Goal: Task Accomplishment & Management: Manage account settings

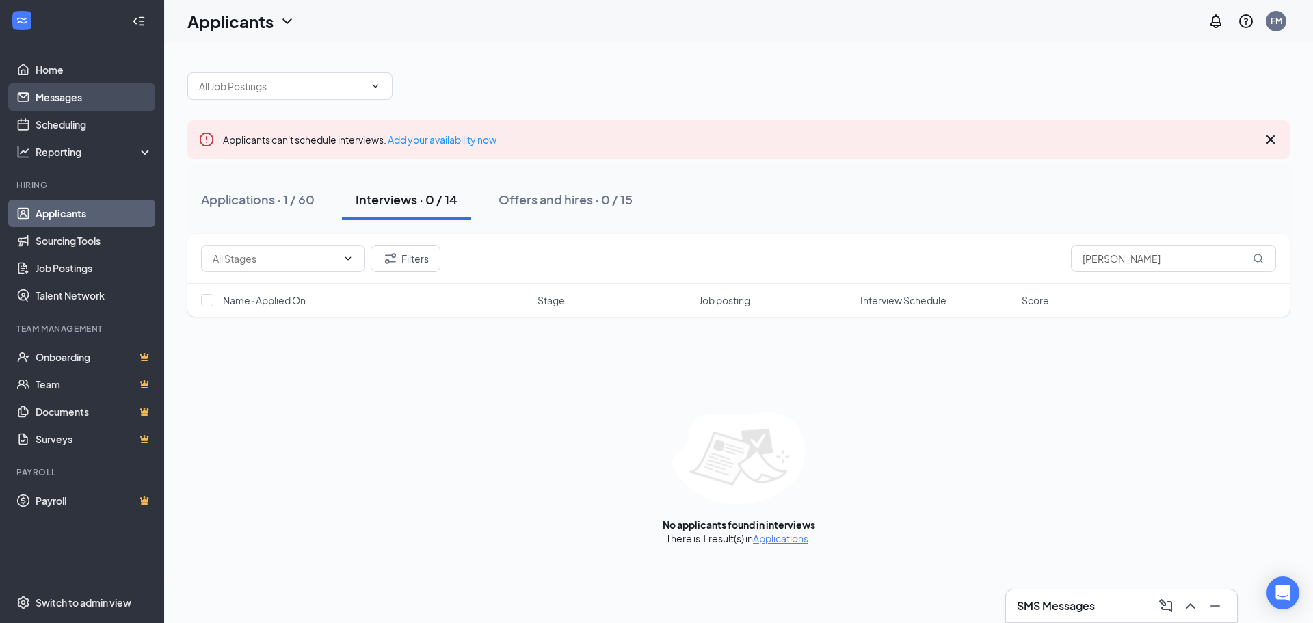
click at [83, 103] on link "Messages" at bounding box center [94, 96] width 117 height 27
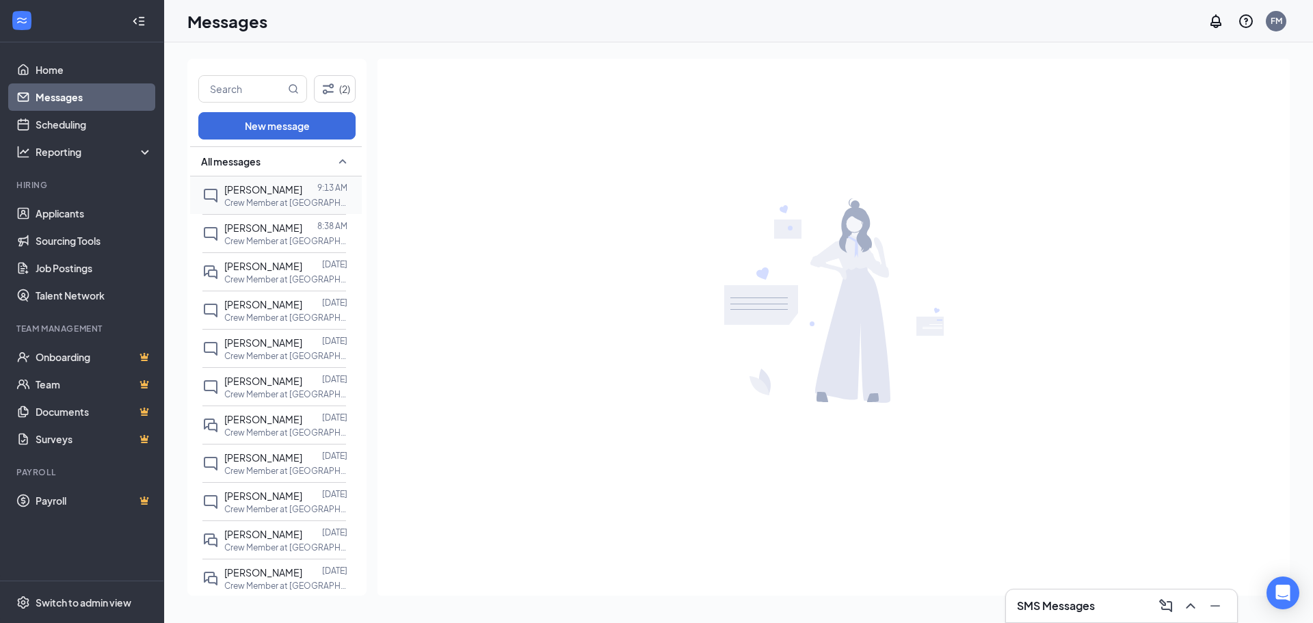
click at [249, 187] on span "[PERSON_NAME]" at bounding box center [263, 189] width 78 height 12
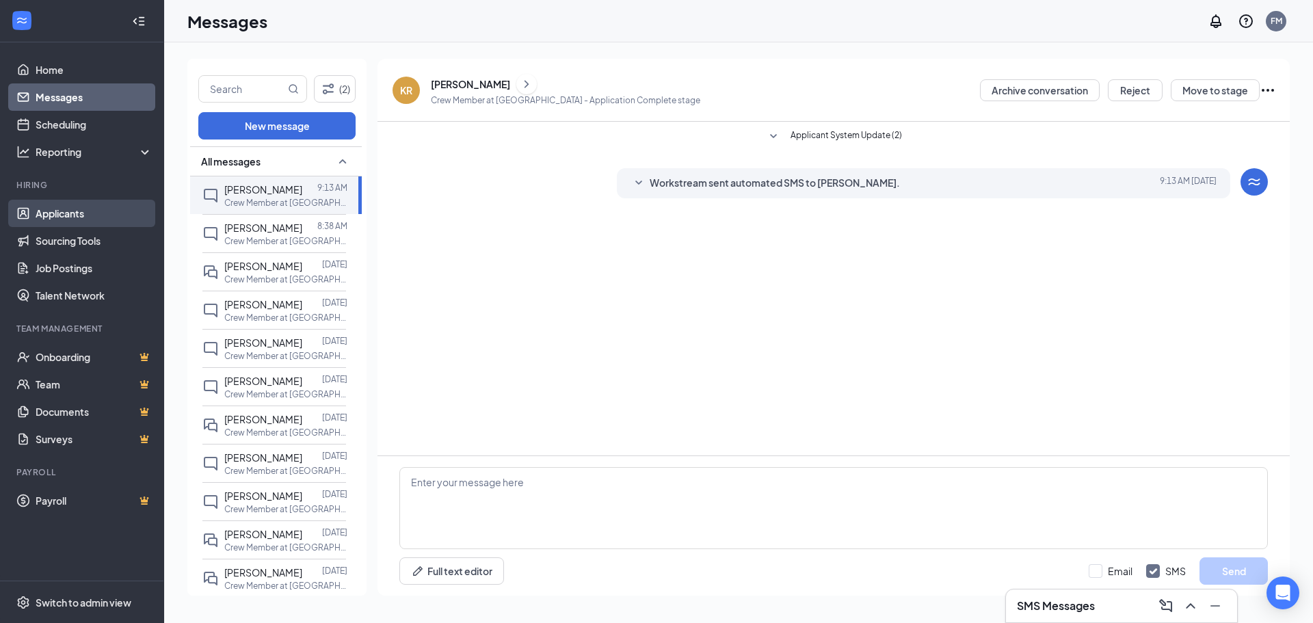
click at [61, 215] on link "Applicants" at bounding box center [94, 213] width 117 height 27
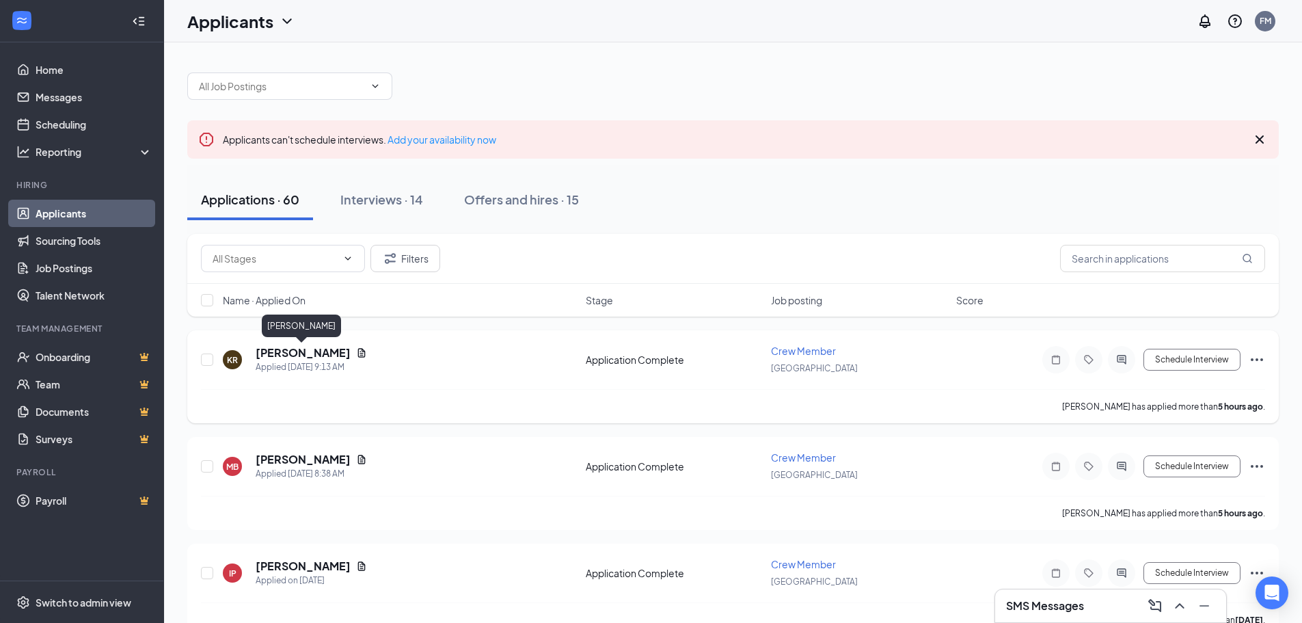
click at [272, 352] on h5 "[PERSON_NAME]" at bounding box center [303, 352] width 95 height 15
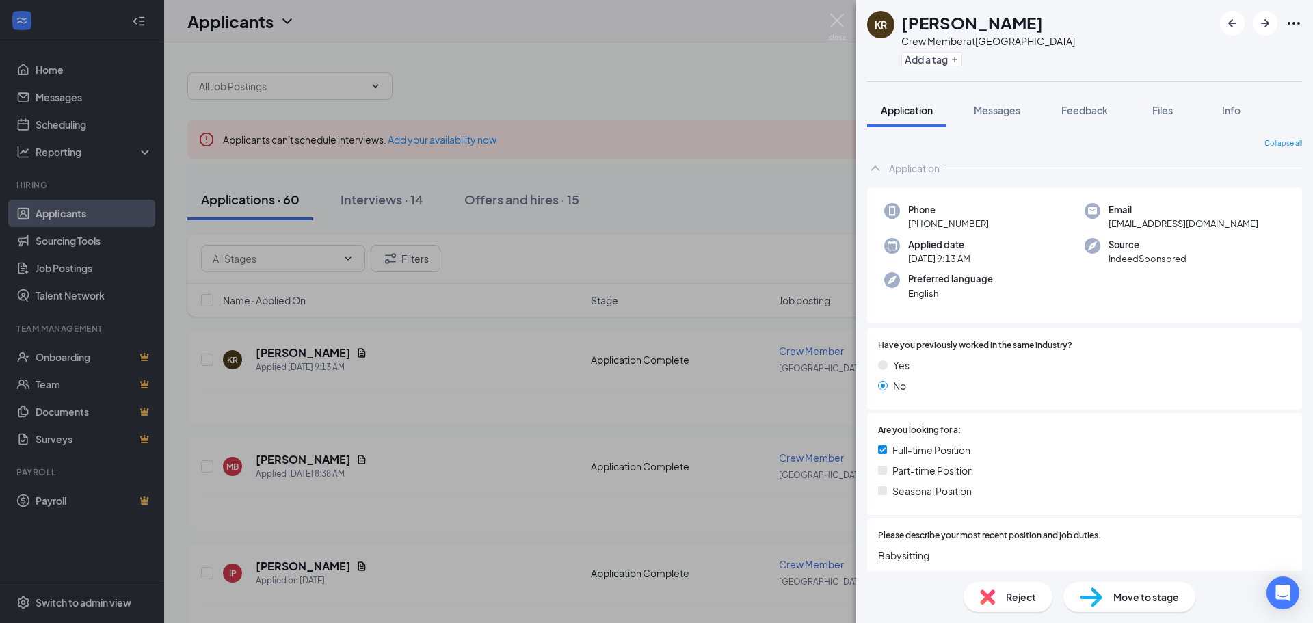
click at [63, 209] on div "KR [PERSON_NAME] Member at [GEOGRAPHIC_DATA] Add a tag Application Messages Fee…" at bounding box center [656, 311] width 1313 height 623
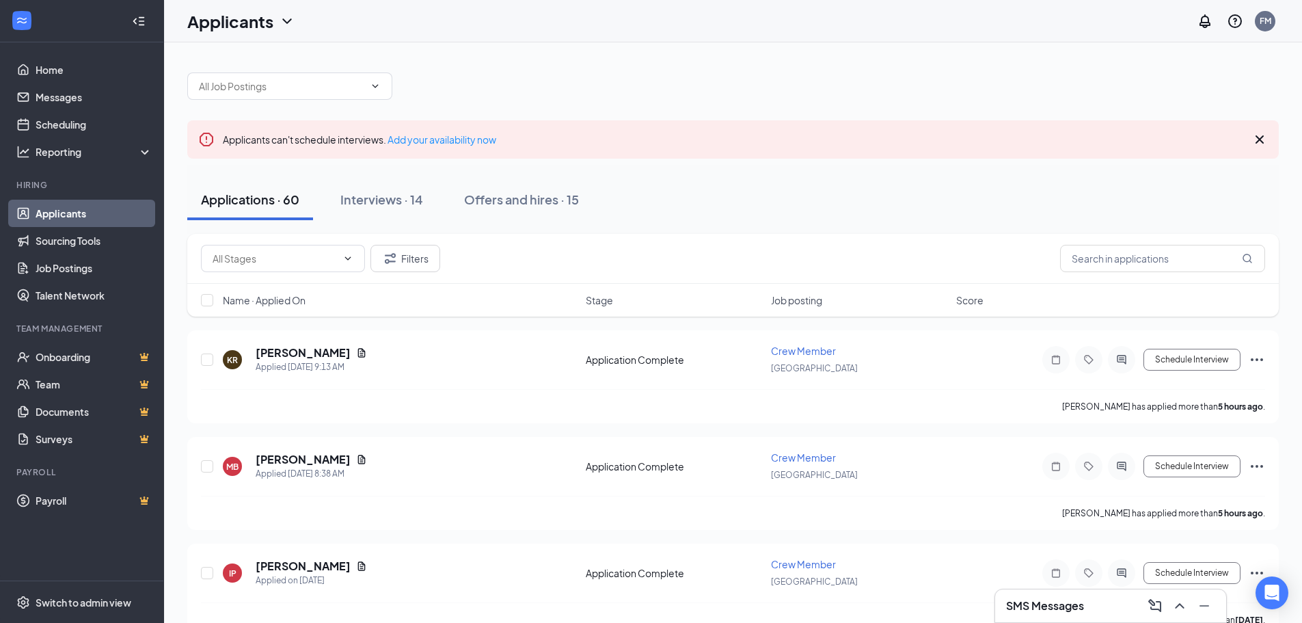
click at [1019, 604] on h3 "SMS Messages" at bounding box center [1045, 605] width 78 height 15
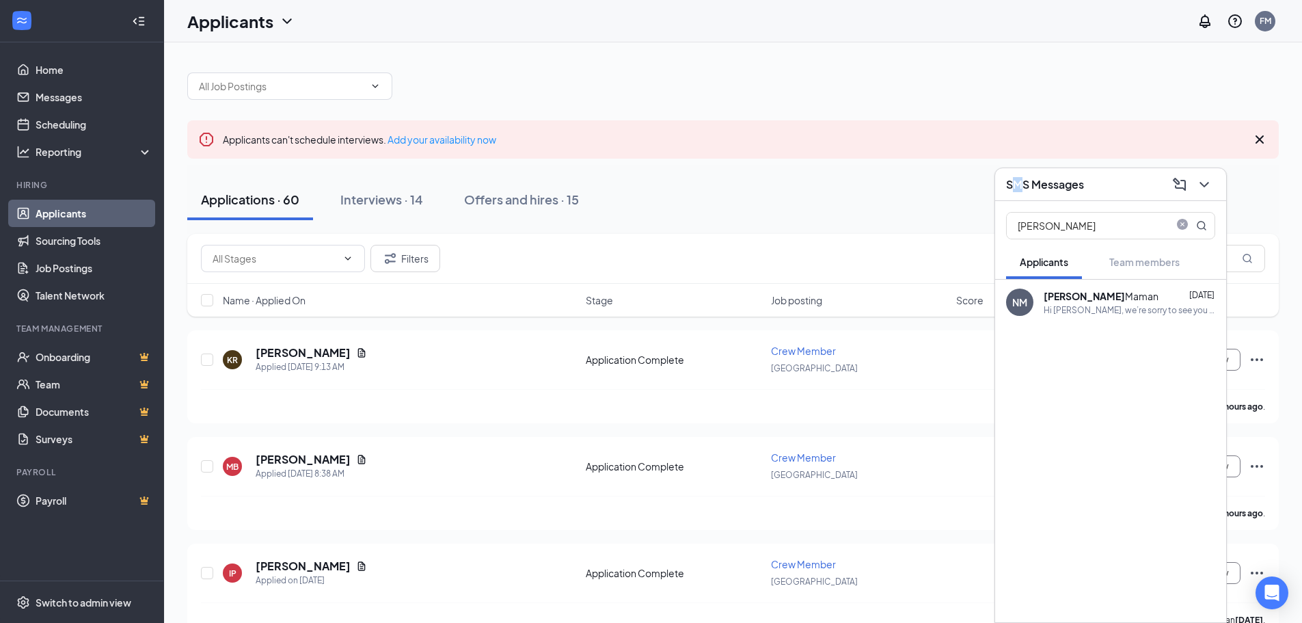
click at [1203, 182] on icon "ChevronDown" at bounding box center [1205, 184] width 16 height 16
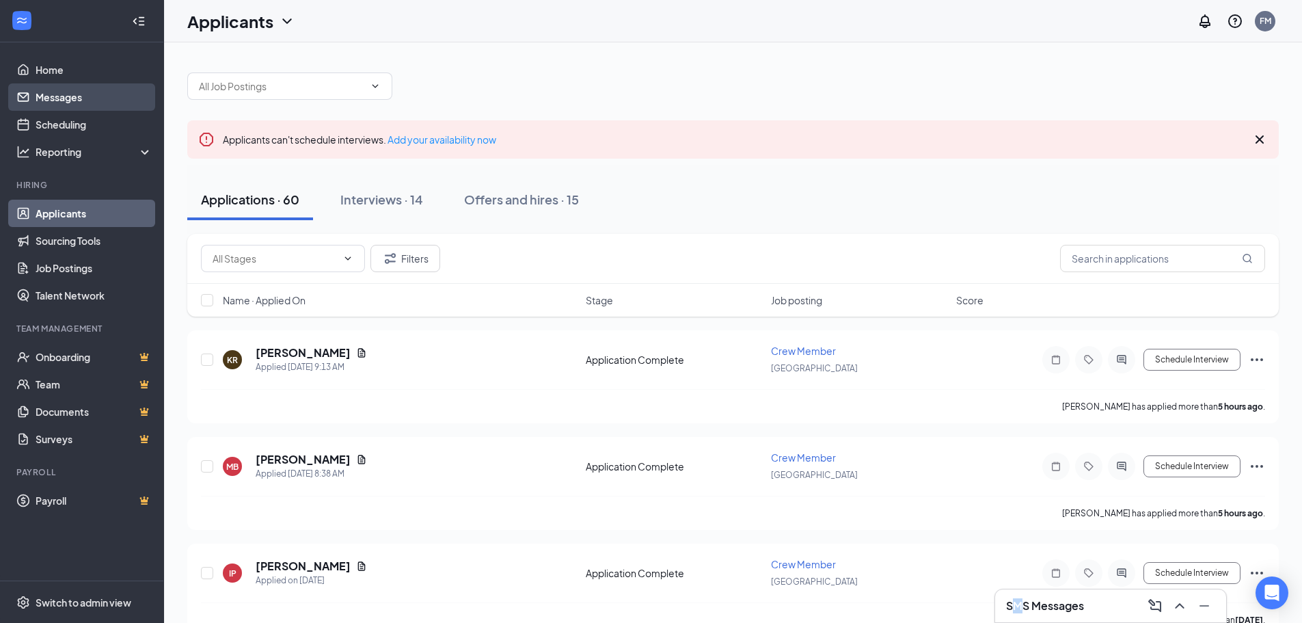
click at [51, 98] on link "Messages" at bounding box center [94, 96] width 117 height 27
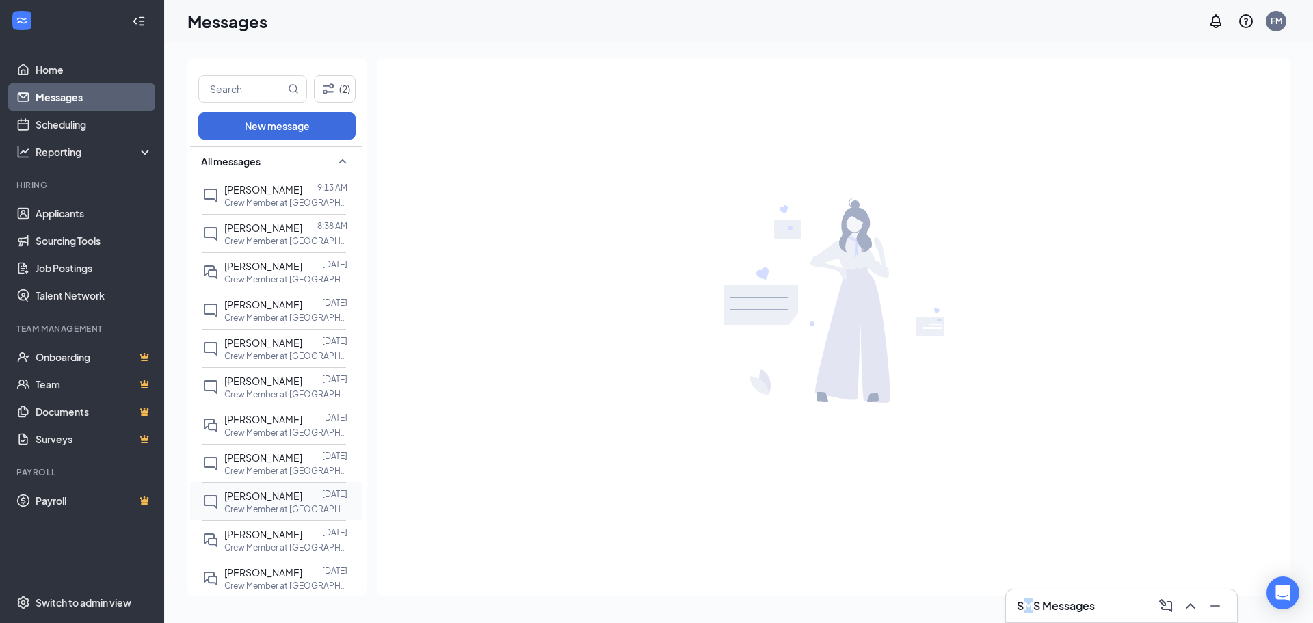
scroll to position [68, 0]
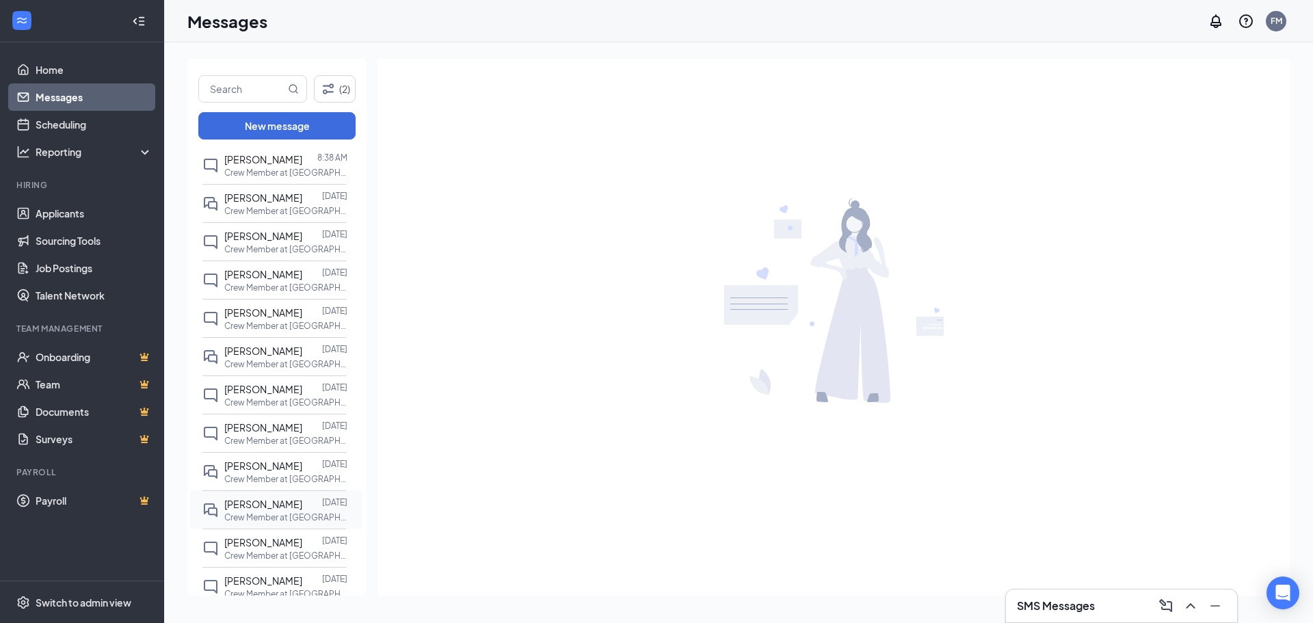
click at [254, 510] on span "[PERSON_NAME]" at bounding box center [263, 504] width 78 height 12
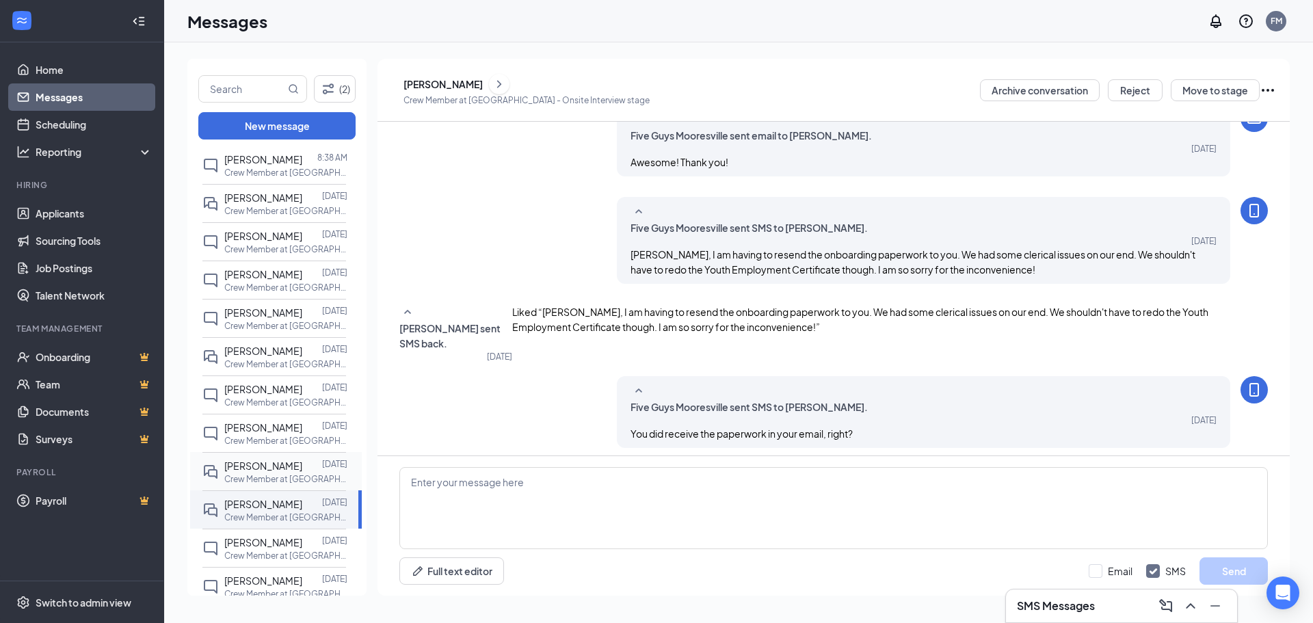
scroll to position [509, 0]
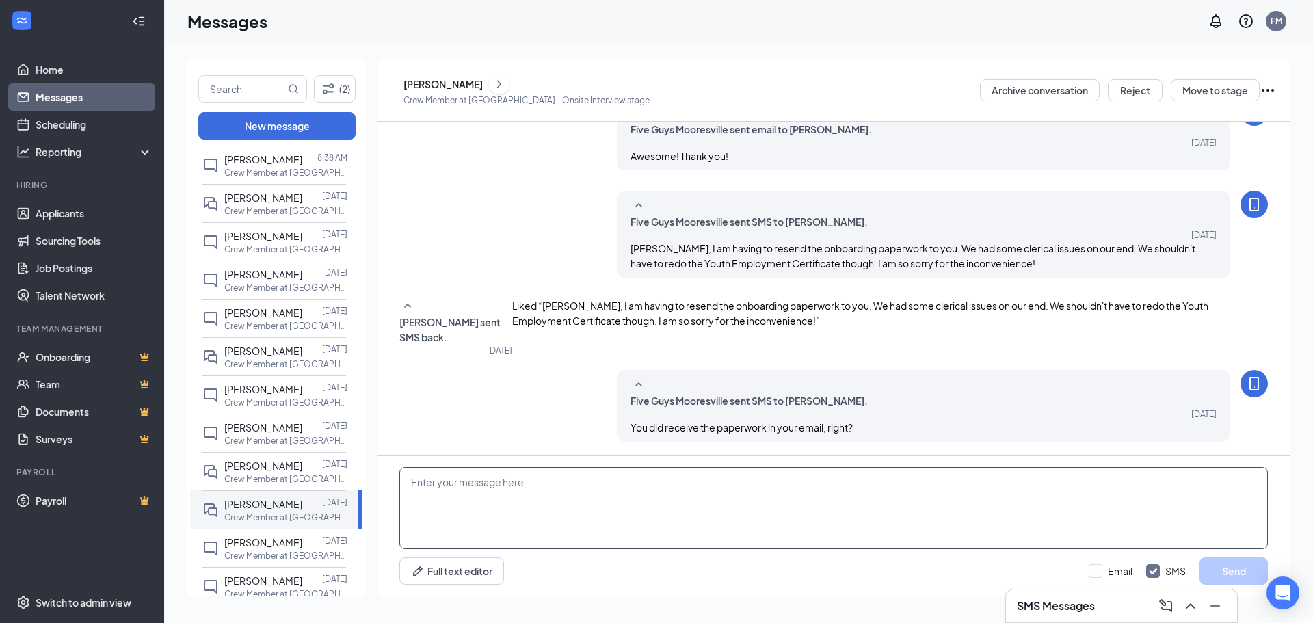
click at [644, 491] on textarea at bounding box center [833, 508] width 868 height 82
type textarea "Are you still interested in a position with Five Guys?"
click at [1238, 569] on button "Send" at bounding box center [1233, 570] width 68 height 27
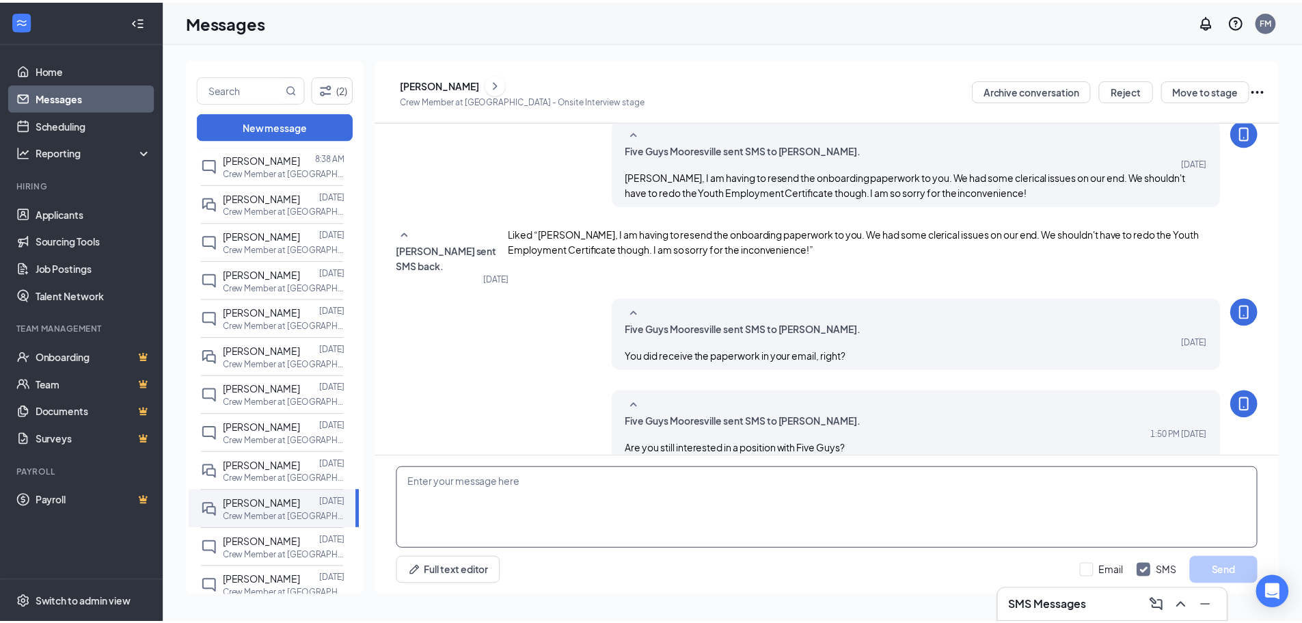
scroll to position [583, 0]
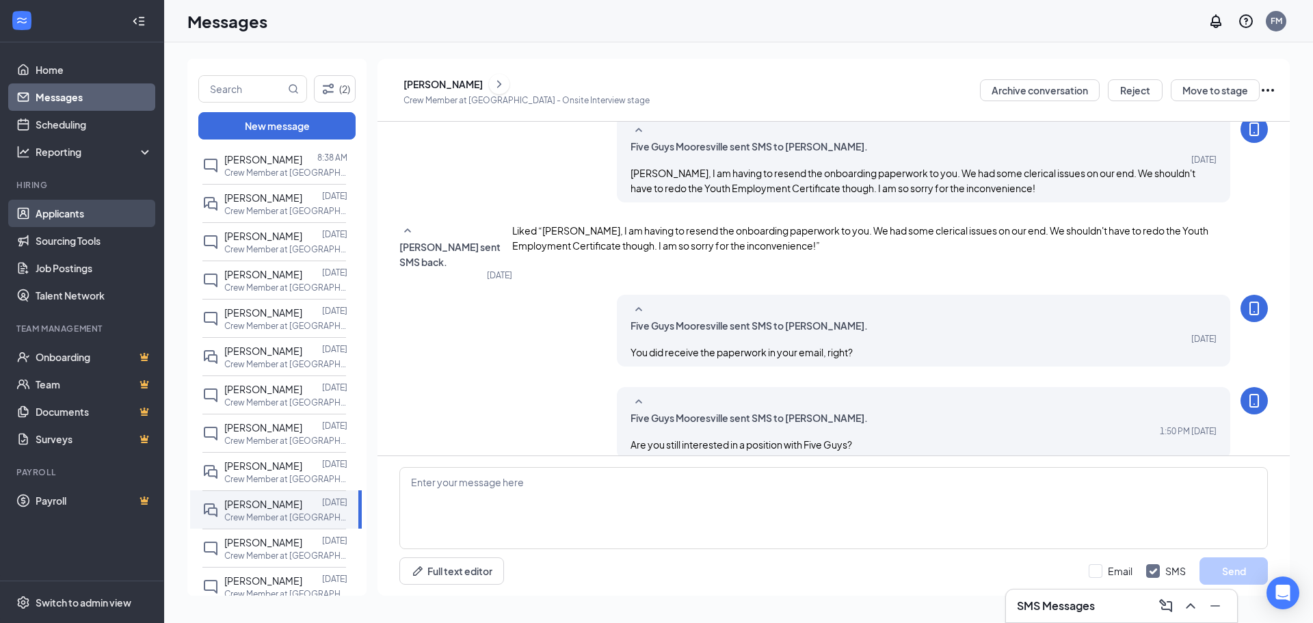
click at [46, 216] on link "Applicants" at bounding box center [94, 213] width 117 height 27
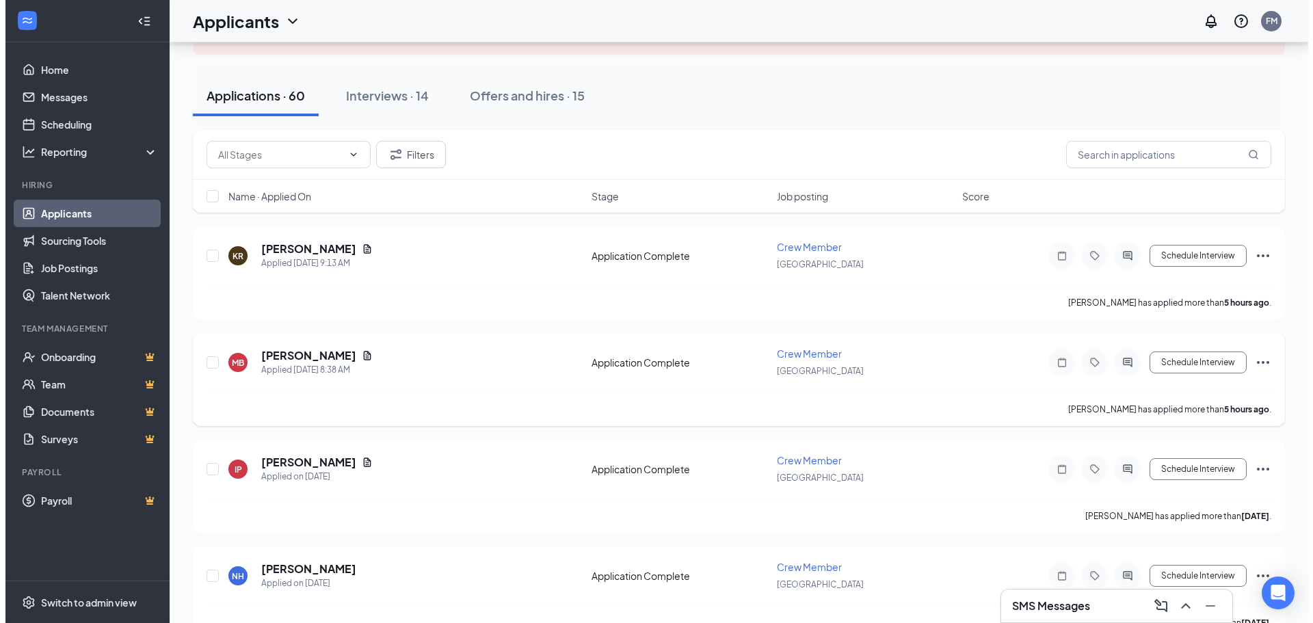
scroll to position [137, 0]
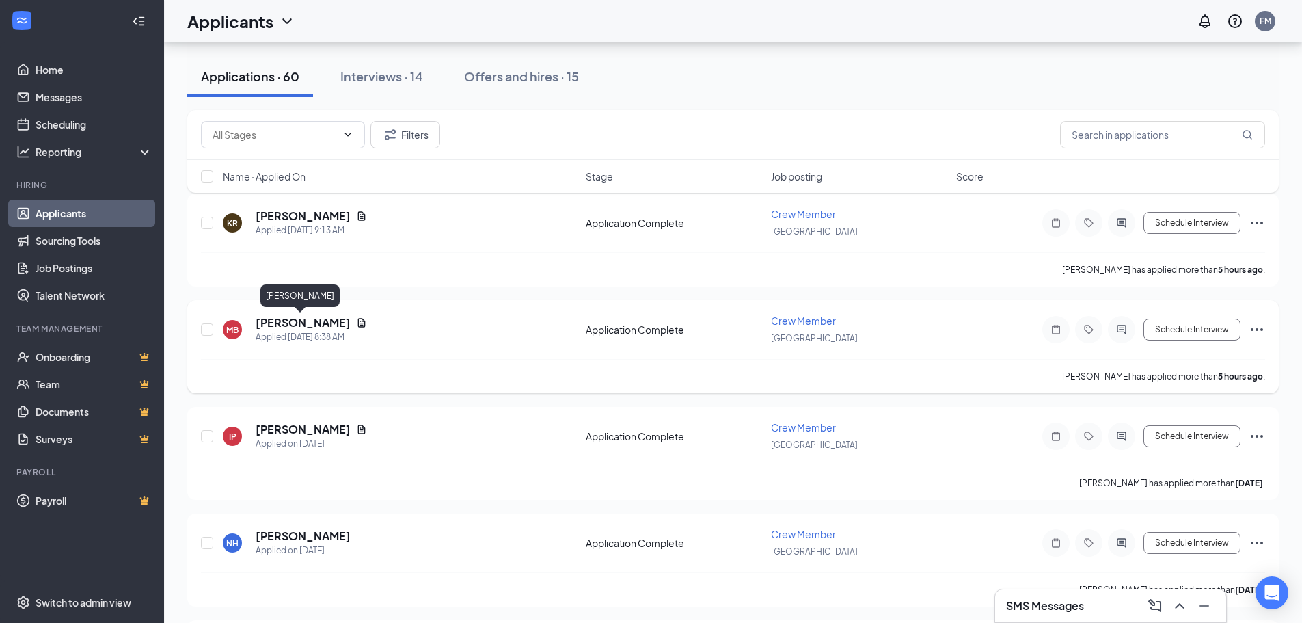
click at [299, 321] on h5 "[PERSON_NAME]" at bounding box center [303, 322] width 95 height 15
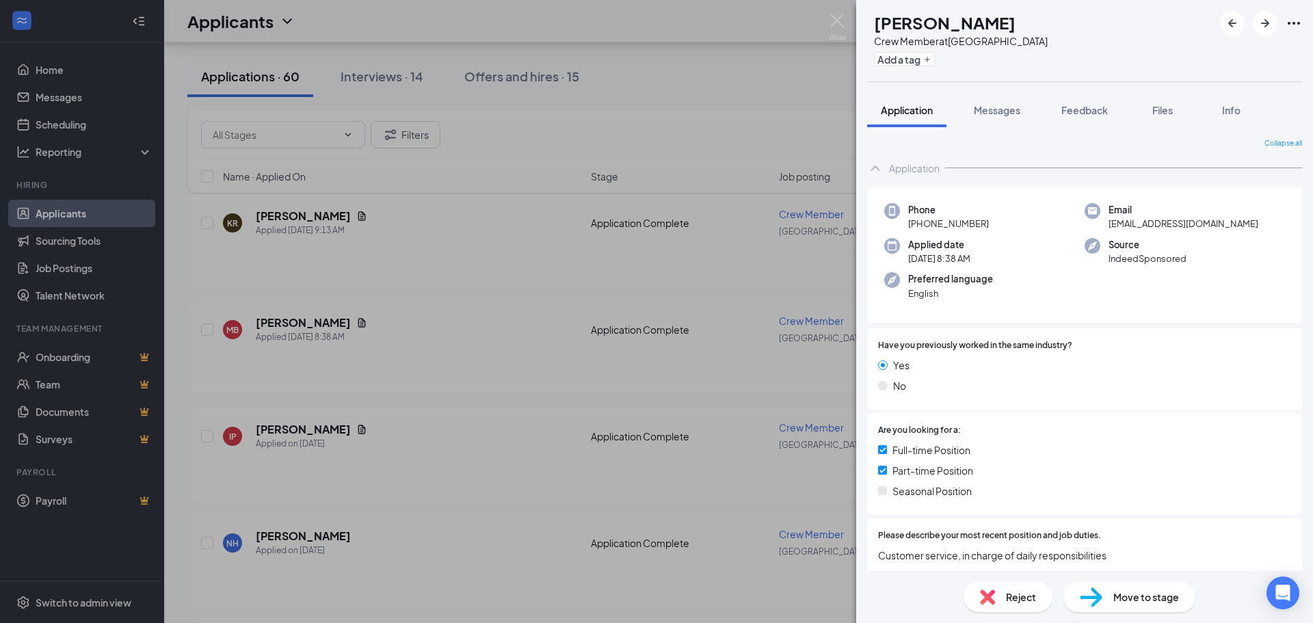
click at [312, 209] on div "MB [PERSON_NAME] Crew Member at [GEOGRAPHIC_DATA] Add a tag Application Message…" at bounding box center [656, 311] width 1313 height 623
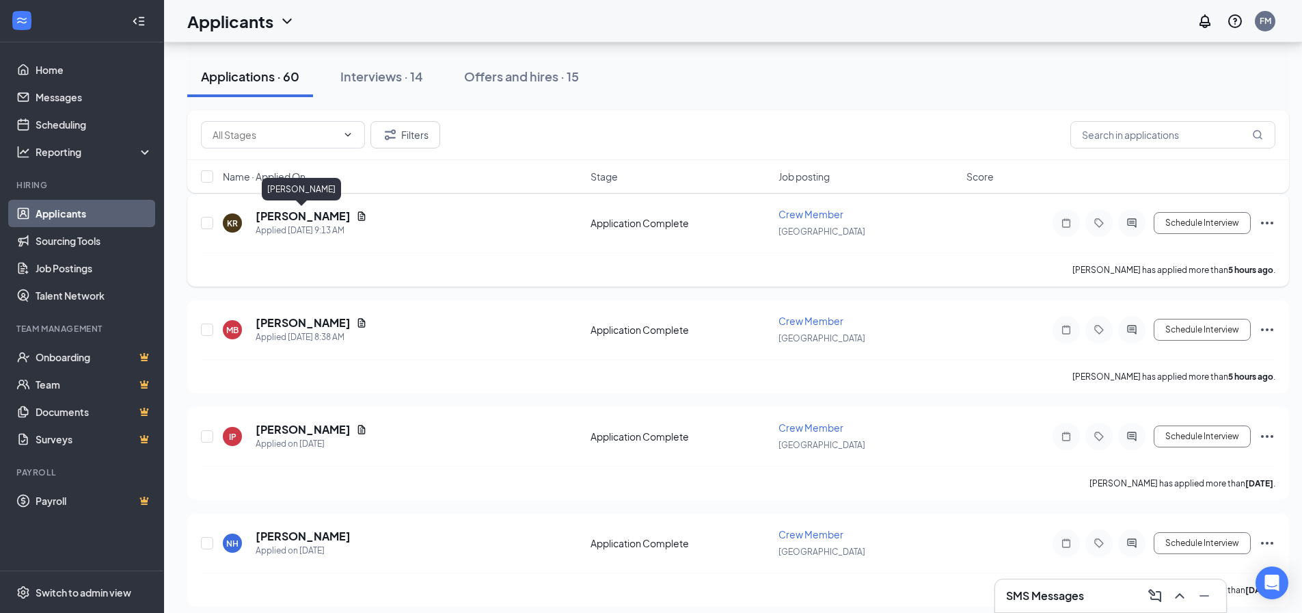
click at [296, 215] on h5 "[PERSON_NAME]" at bounding box center [303, 216] width 95 height 15
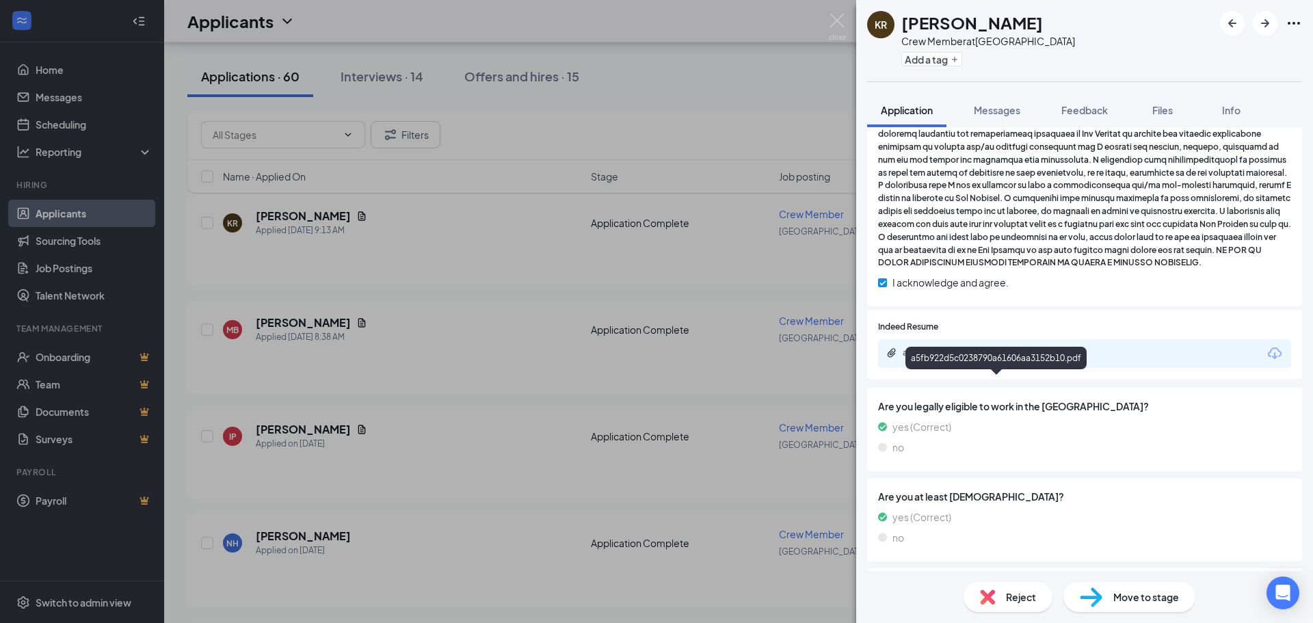
scroll to position [764, 0]
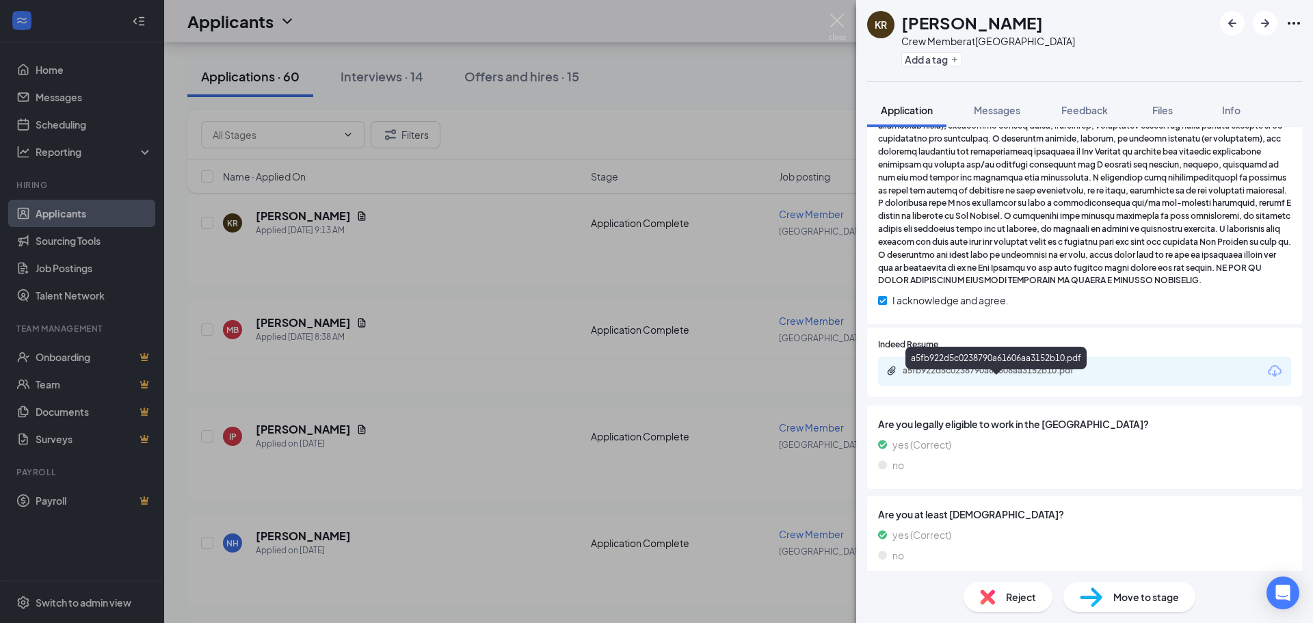
click at [993, 376] on div "a5fb922d5c0238790a61606aa3152b10.pdf" at bounding box center [998, 370] width 191 height 11
click at [1004, 595] on div "Reject" at bounding box center [1007, 597] width 89 height 30
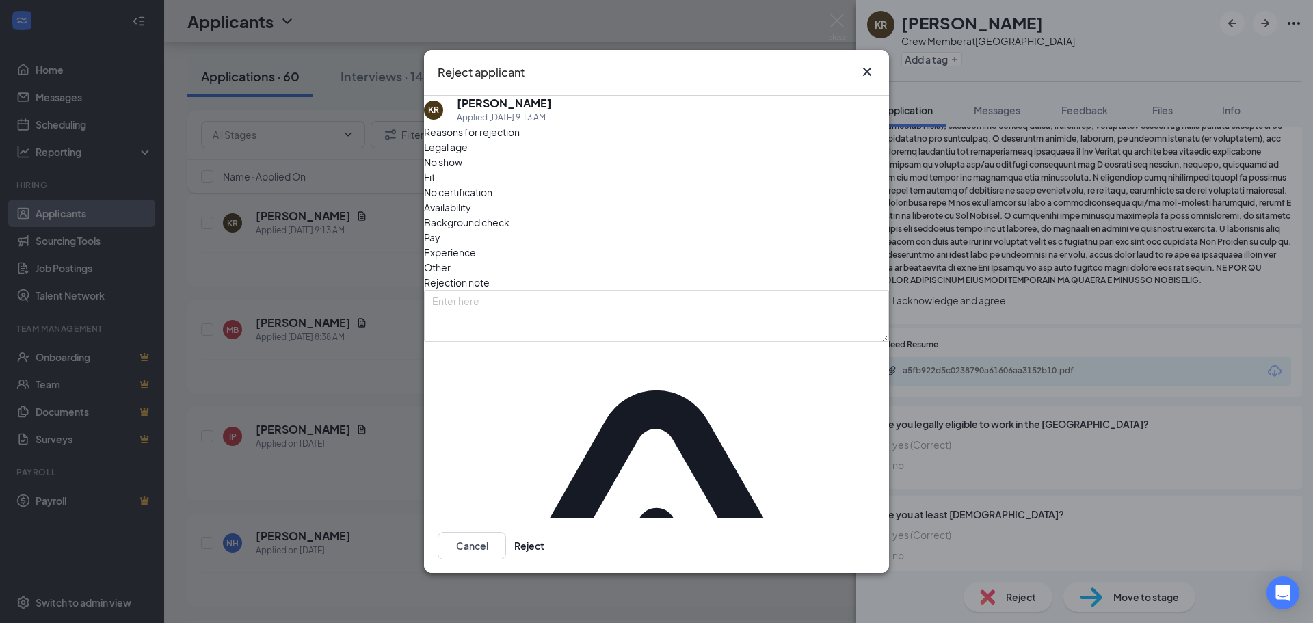
click at [451, 260] on span "Other" at bounding box center [437, 267] width 27 height 15
click at [476, 254] on span "Experience" at bounding box center [450, 252] width 52 height 15
click at [435, 185] on span "Fit" at bounding box center [429, 177] width 11 height 15
click at [544, 532] on button "Reject" at bounding box center [529, 545] width 30 height 27
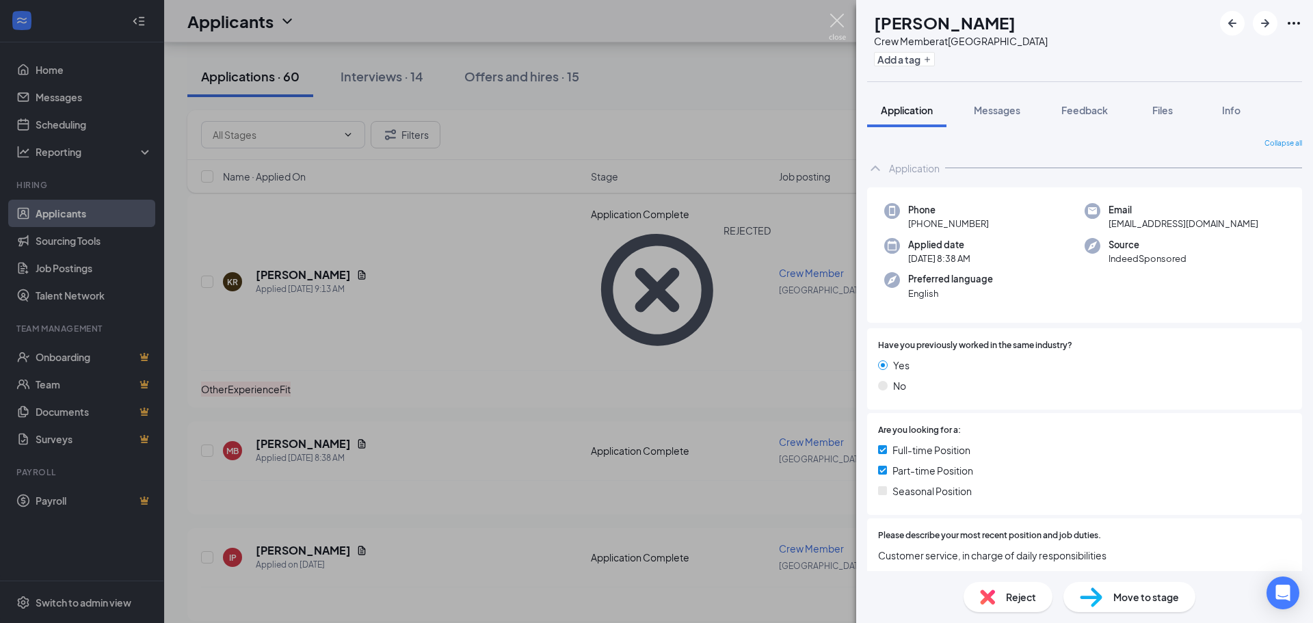
click at [835, 18] on img at bounding box center [837, 27] width 17 height 27
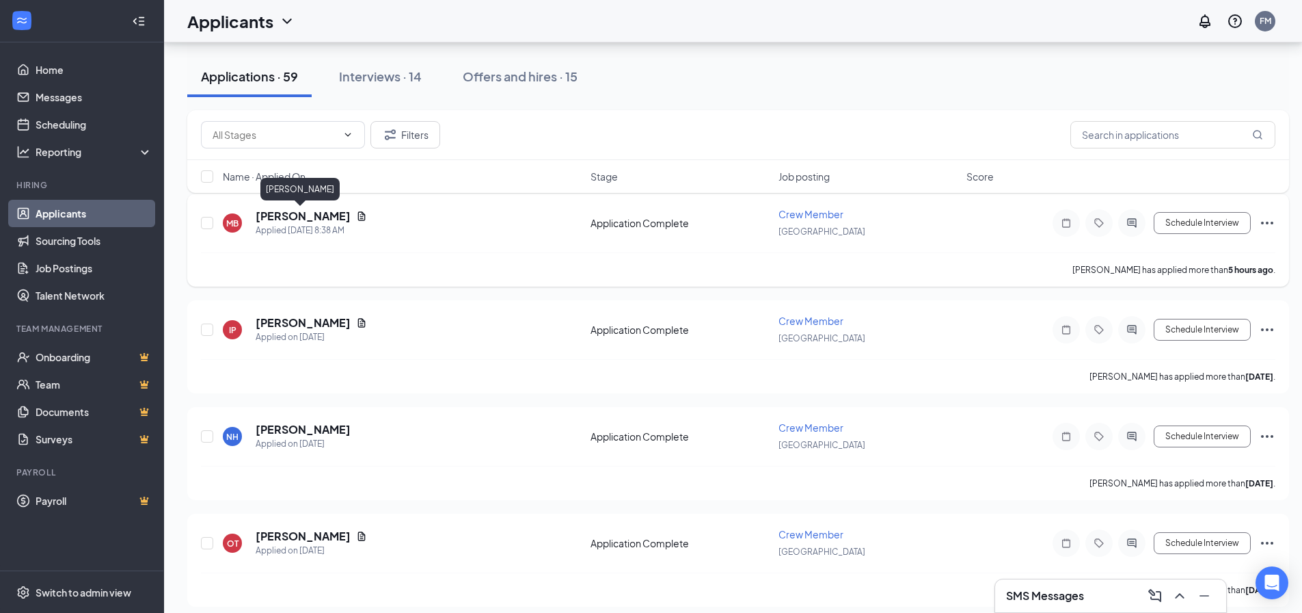
click at [293, 216] on h5 "[PERSON_NAME]" at bounding box center [303, 216] width 95 height 15
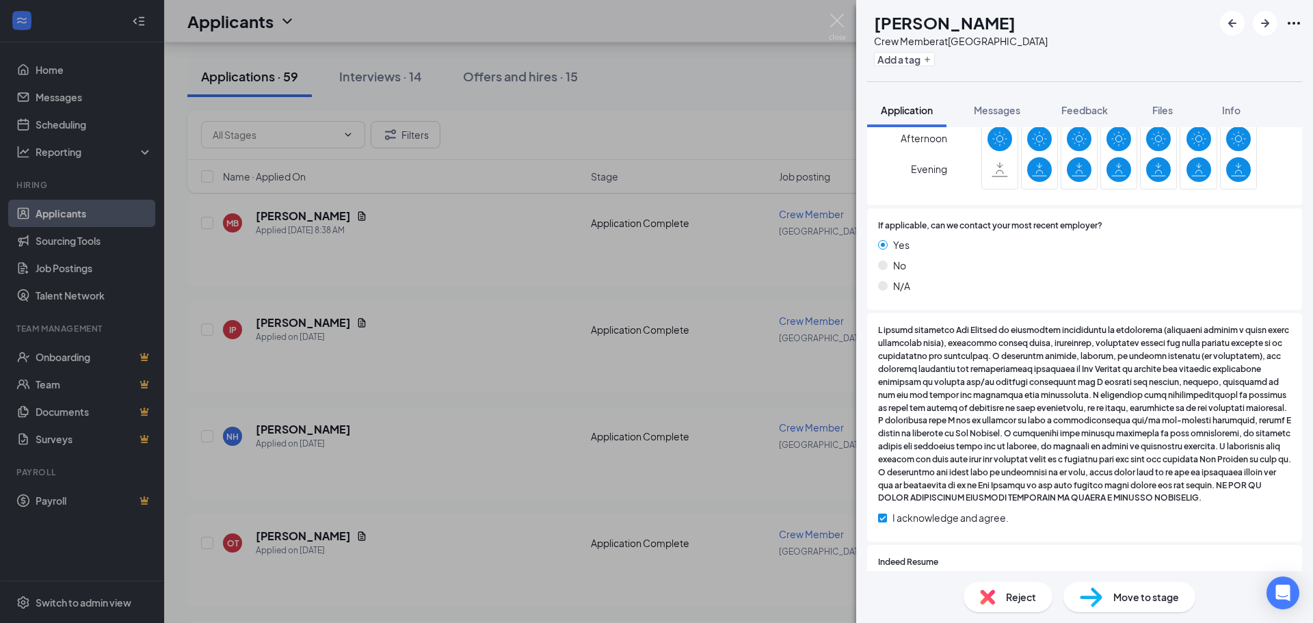
scroll to position [820, 0]
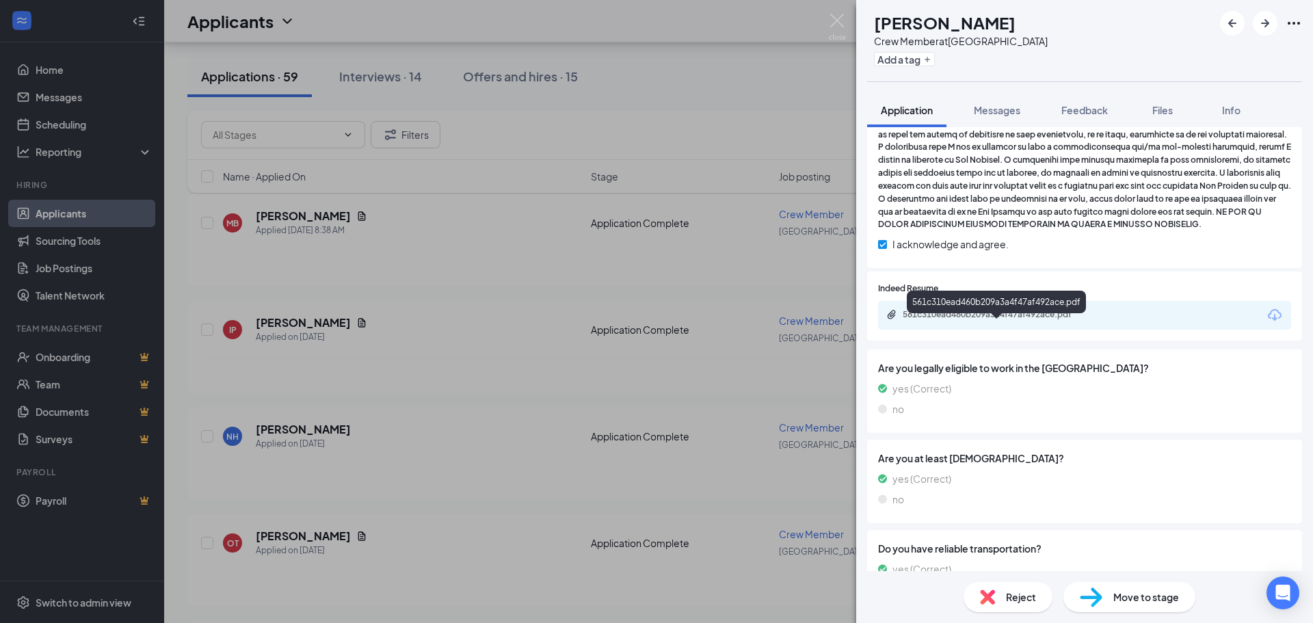
click at [988, 320] on div "561c310ead460b209a3a4f47af492ace.pdf" at bounding box center [998, 314] width 191 height 11
click at [1002, 600] on div "Reject" at bounding box center [1007, 597] width 89 height 30
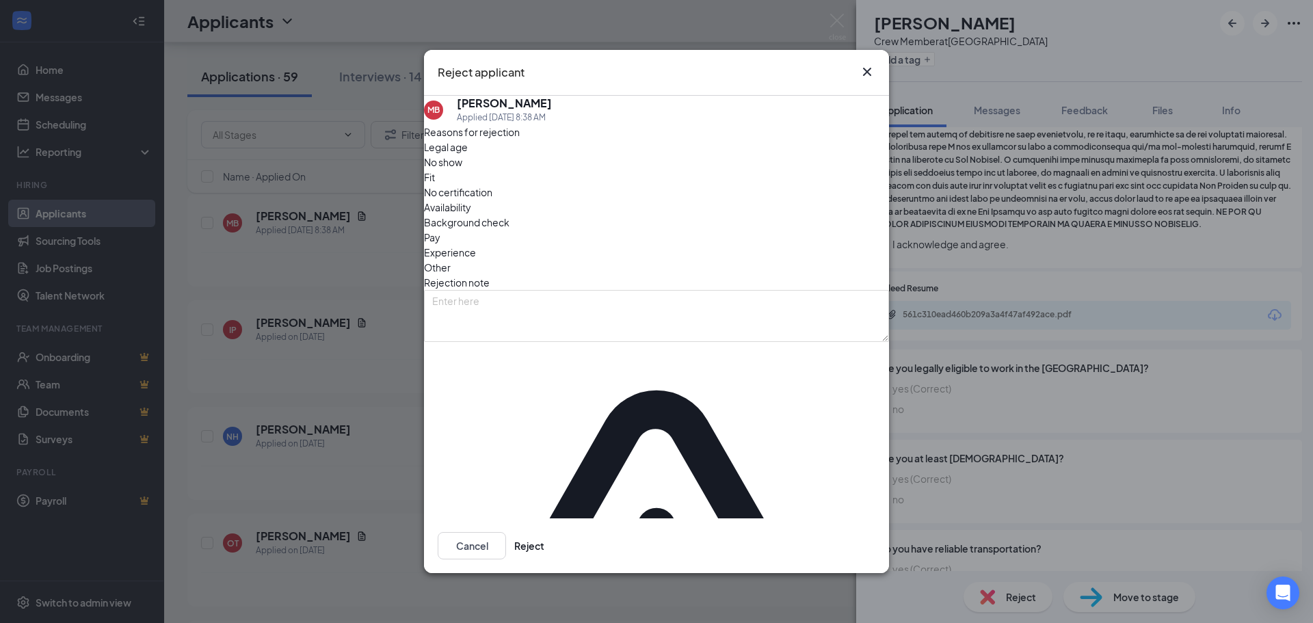
click at [451, 260] on span "Other" at bounding box center [437, 267] width 27 height 15
click at [544, 532] on button "Reject" at bounding box center [529, 545] width 30 height 27
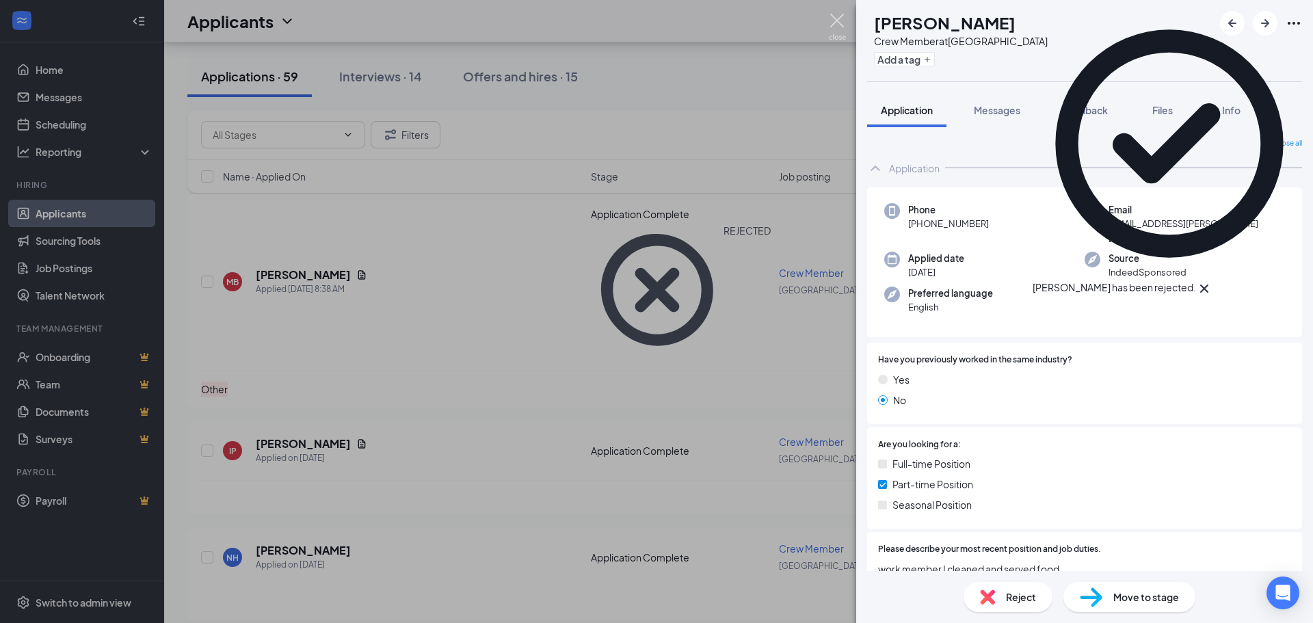
click at [835, 22] on img at bounding box center [837, 27] width 17 height 27
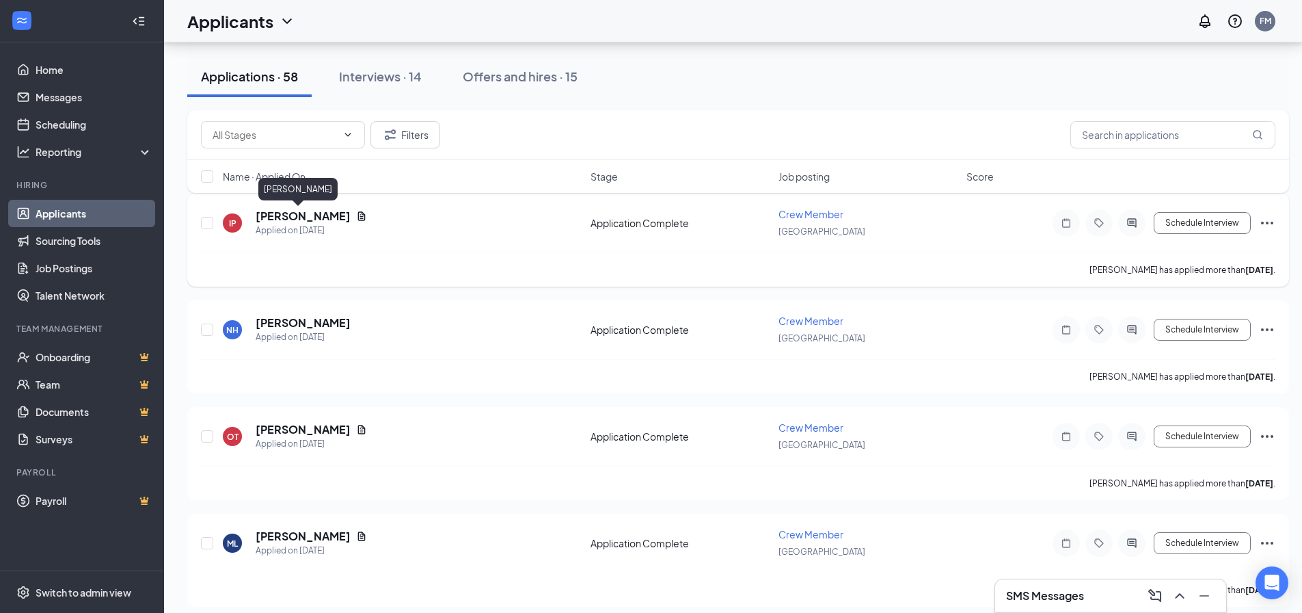
click at [285, 220] on h5 "[PERSON_NAME]" at bounding box center [303, 216] width 95 height 15
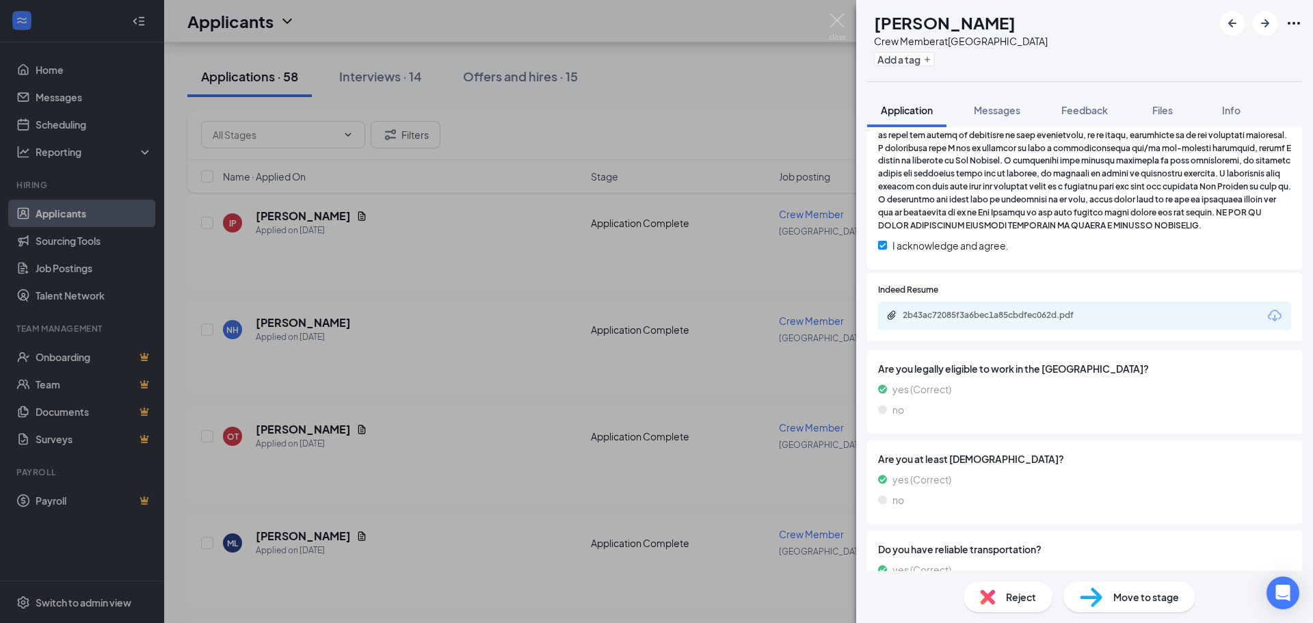
scroll to position [892, 0]
click at [961, 313] on div "2b43ac72085f3a6bec1a85cbdfec062d.pdf" at bounding box center [998, 315] width 191 height 11
click at [1008, 598] on span "Reject" at bounding box center [1021, 596] width 30 height 15
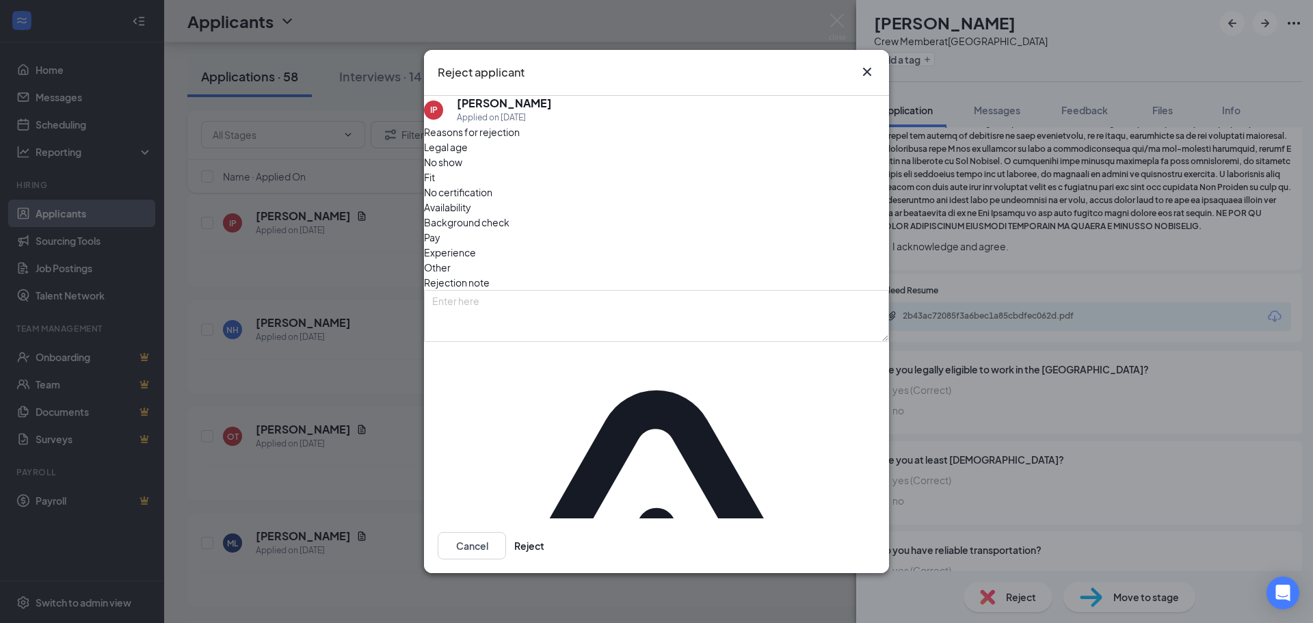
click at [451, 260] on span "Other" at bounding box center [437, 267] width 27 height 15
click at [544, 532] on button "Reject" at bounding box center [529, 545] width 30 height 27
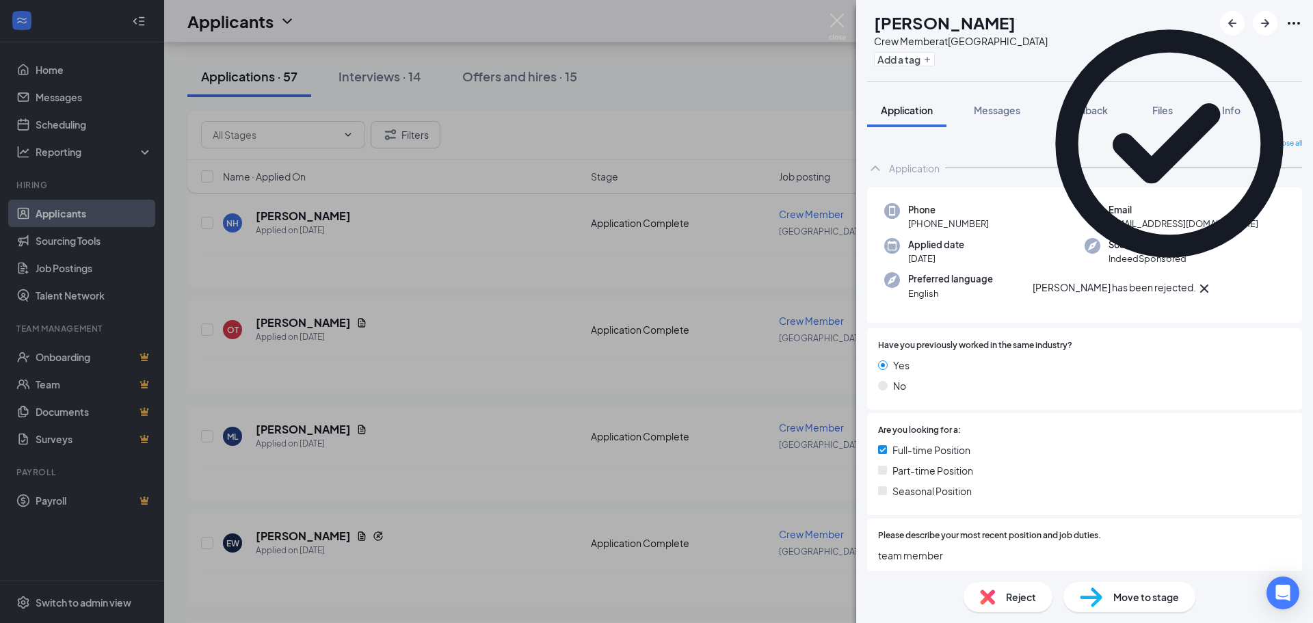
click at [834, 21] on img at bounding box center [837, 27] width 17 height 27
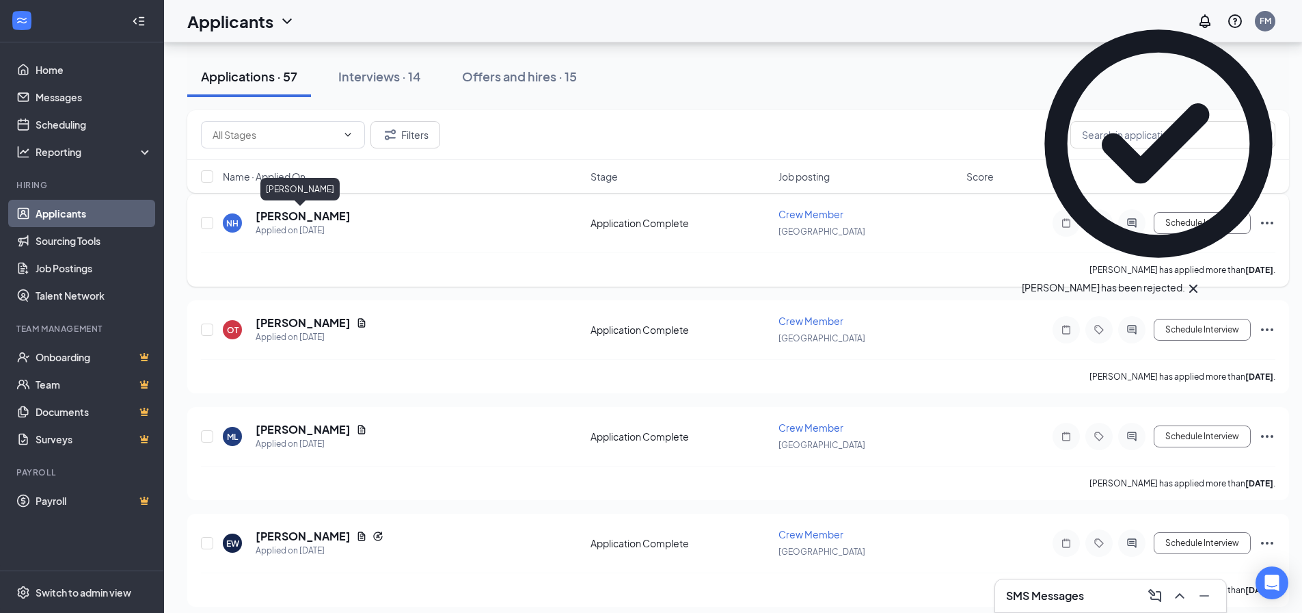
click at [304, 211] on h5 "[PERSON_NAME]" at bounding box center [303, 216] width 95 height 15
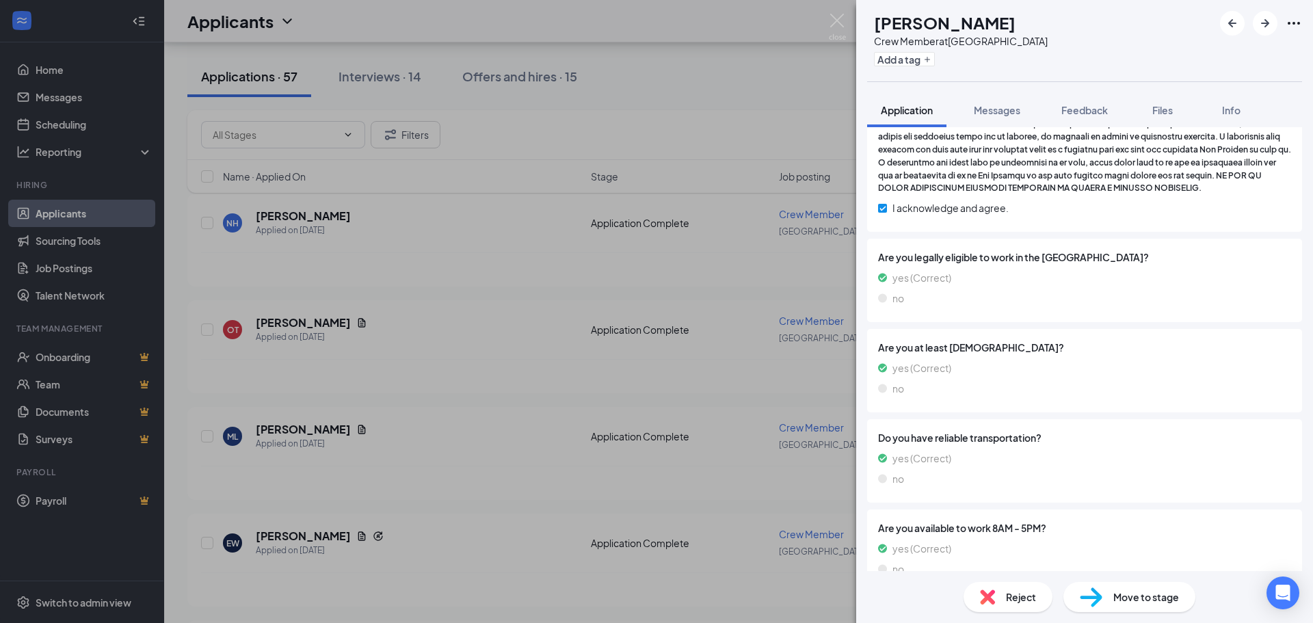
scroll to position [895, 0]
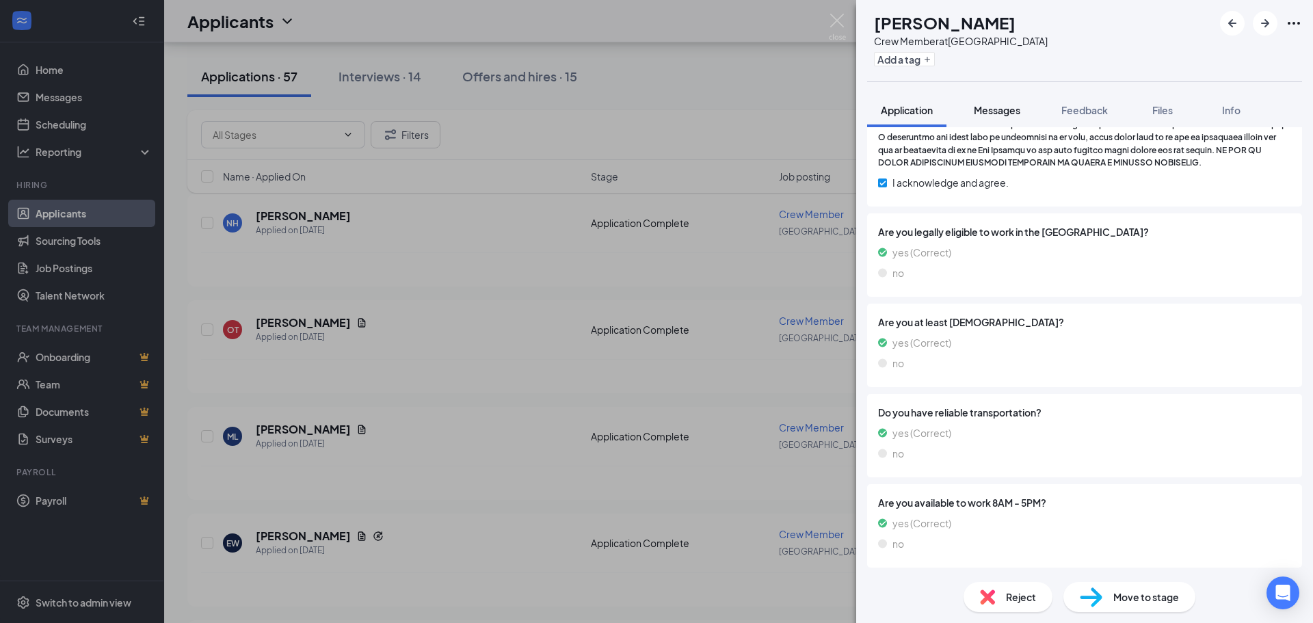
click at [991, 106] on span "Messages" at bounding box center [997, 110] width 46 height 12
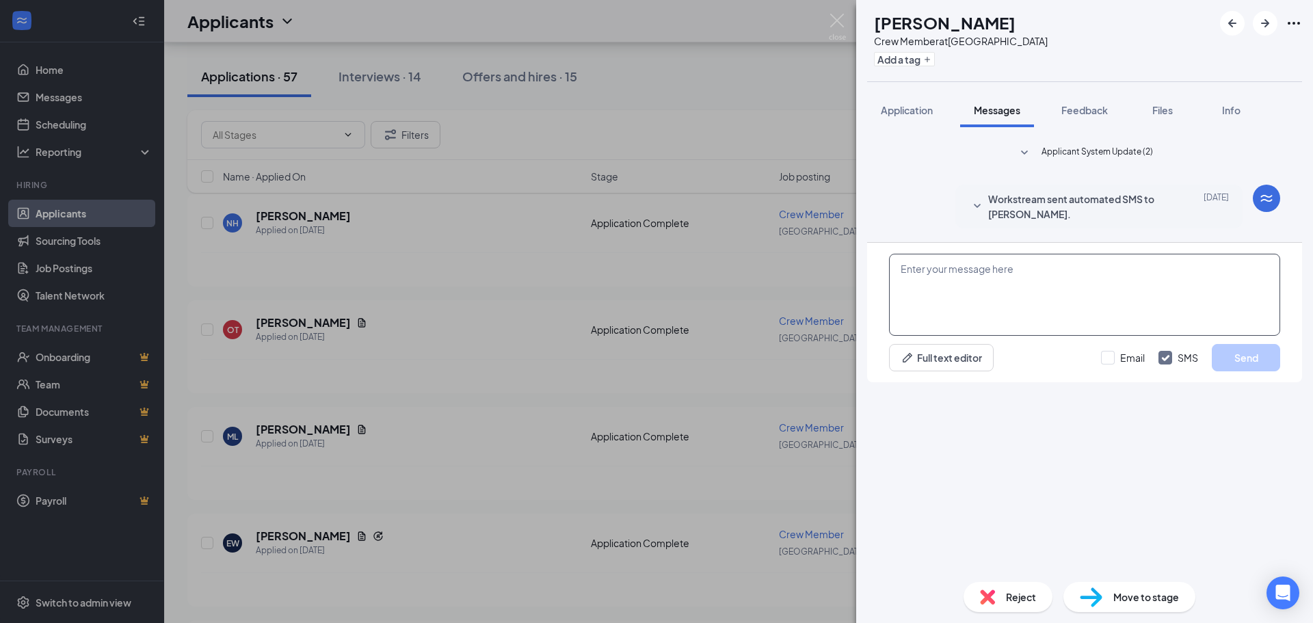
click at [962, 336] on textarea at bounding box center [1084, 295] width 391 height 82
type textarea "Hey [PERSON_NAME]! Are you available for an interview this week?"
click at [1244, 371] on button "Send" at bounding box center [1246, 357] width 68 height 27
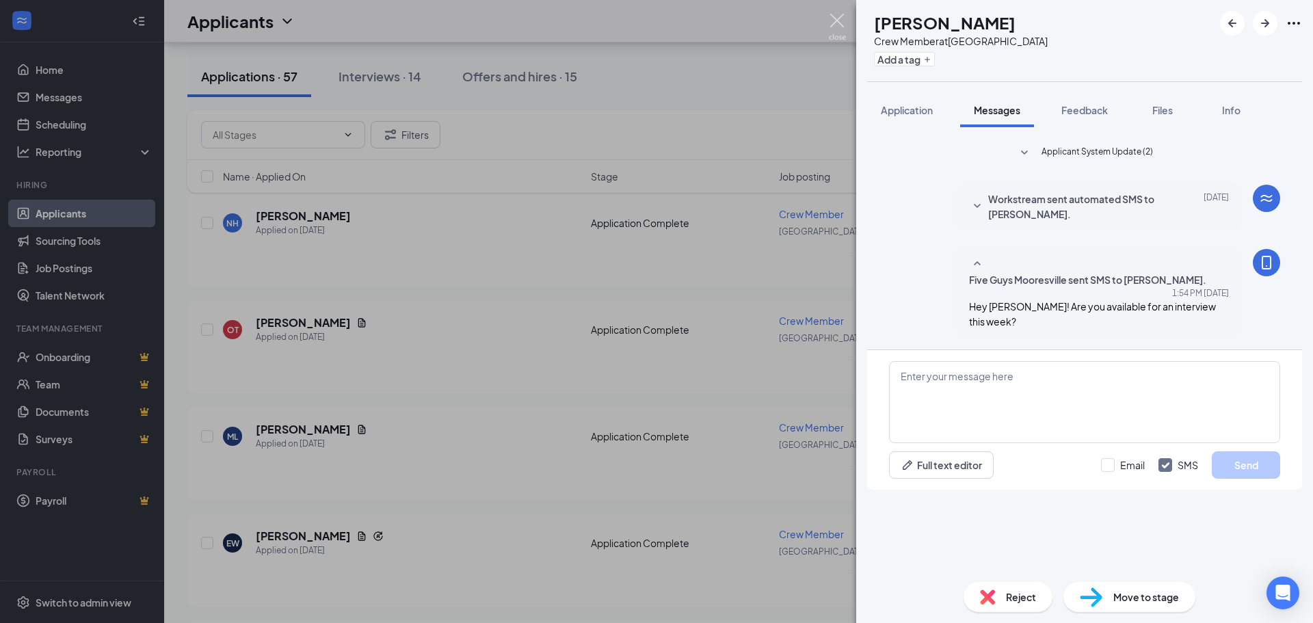
click at [838, 26] on img at bounding box center [837, 27] width 17 height 27
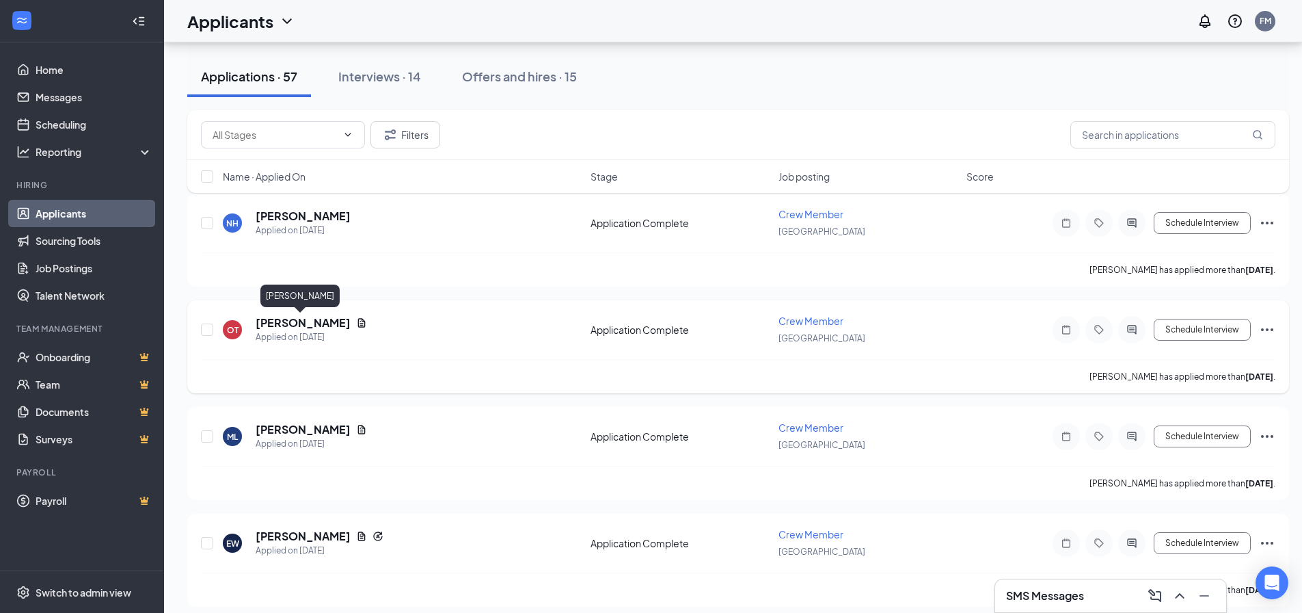
click at [296, 324] on h5 "[PERSON_NAME]" at bounding box center [303, 322] width 95 height 15
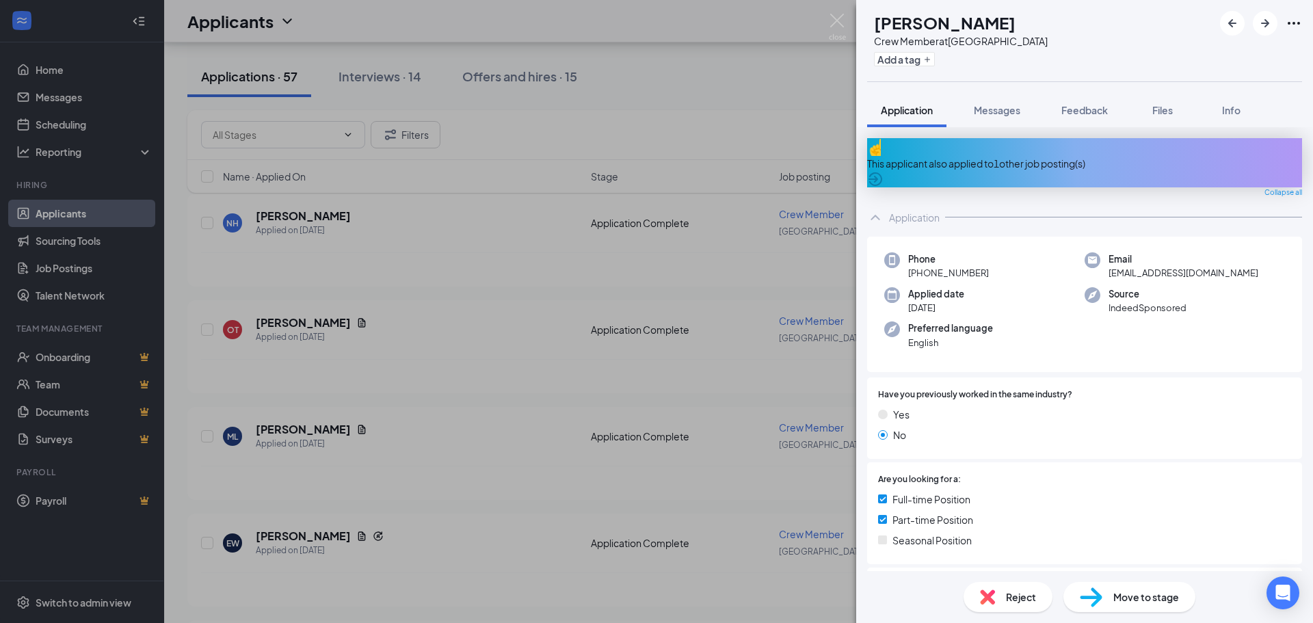
click at [1002, 156] on div "This applicant also applied to 1 other job posting(s)" at bounding box center [1084, 163] width 435 height 15
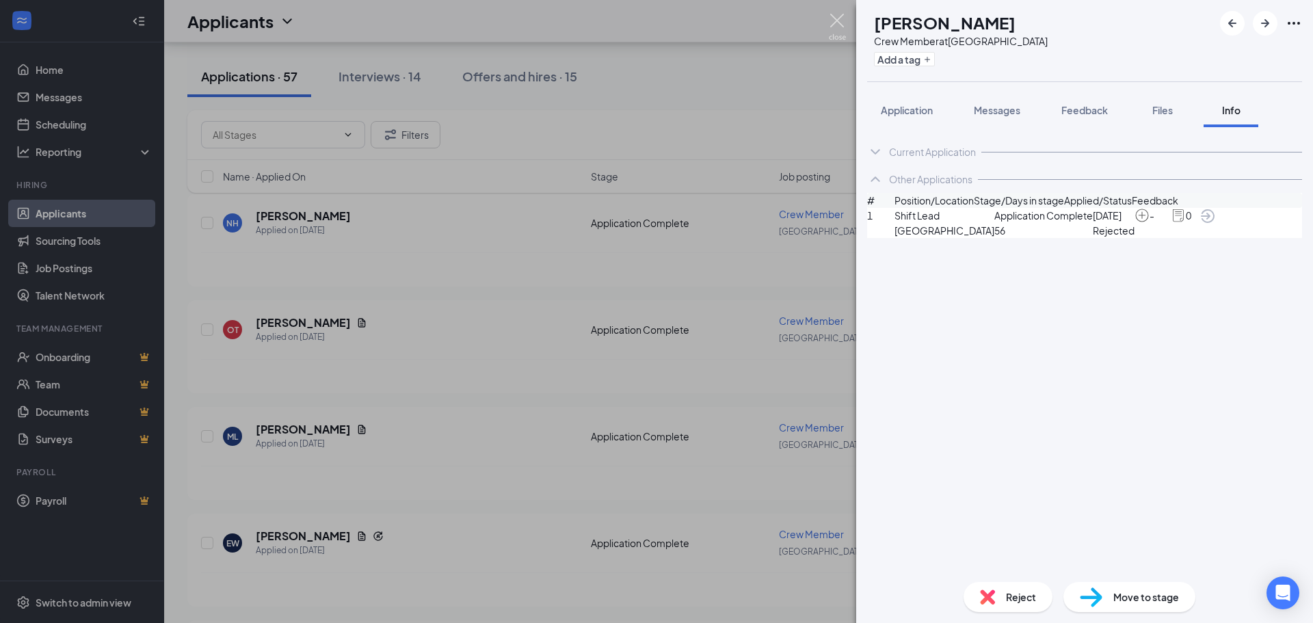
click at [831, 21] on img at bounding box center [837, 27] width 17 height 27
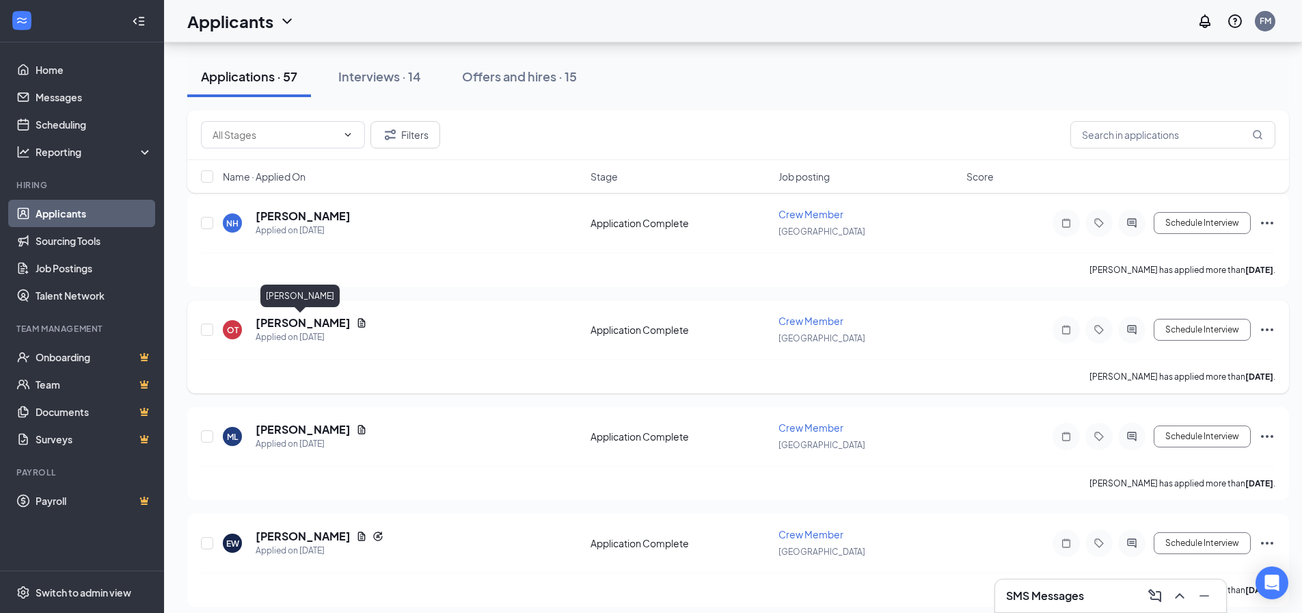
click at [284, 325] on h5 "[PERSON_NAME]" at bounding box center [303, 322] width 95 height 15
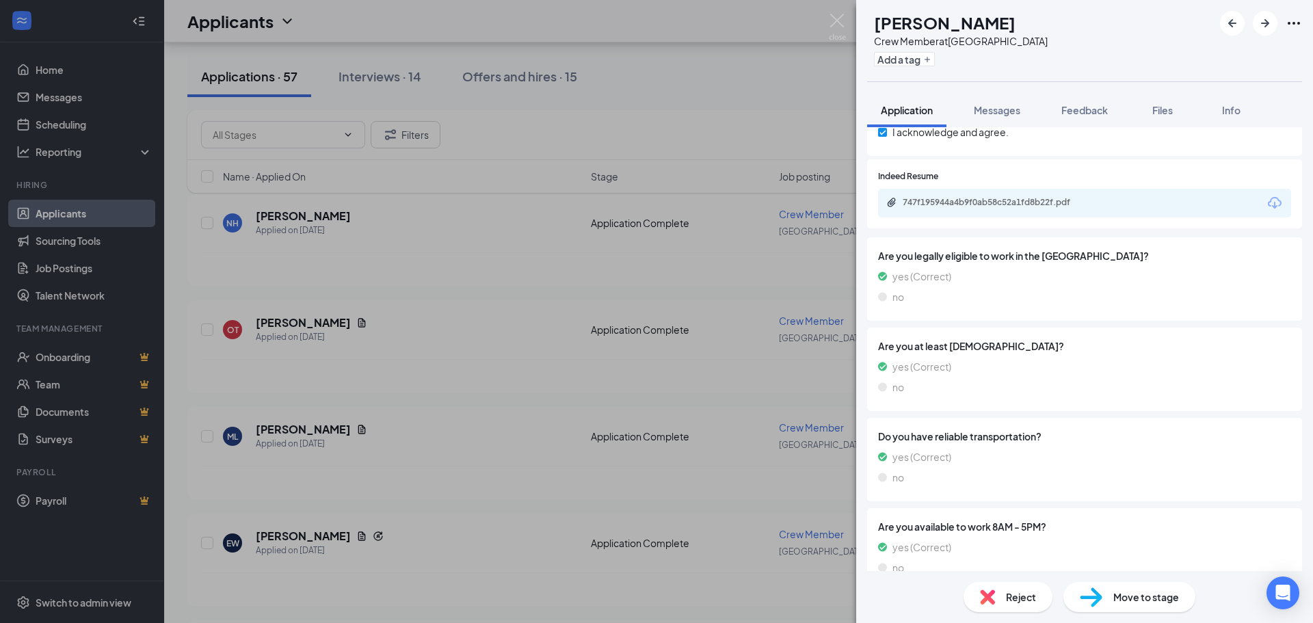
scroll to position [1008, 0]
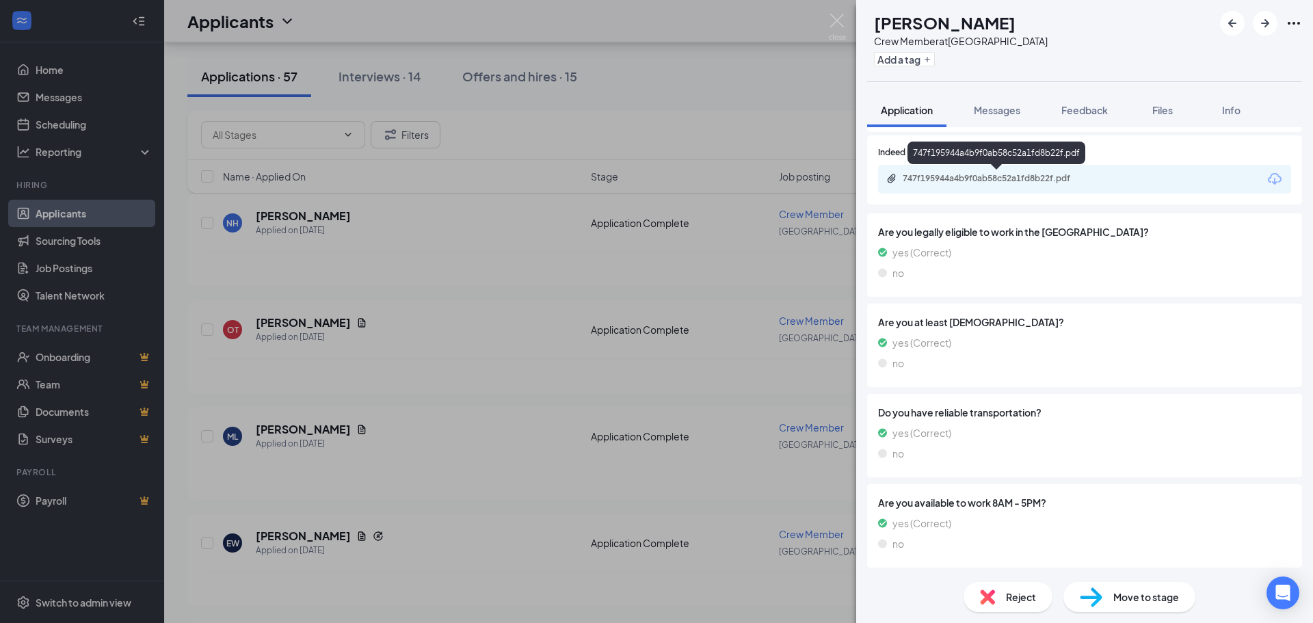
click at [958, 176] on div "747f195944a4b9f0ab58c52a1fd8b22f.pdf" at bounding box center [998, 178] width 191 height 11
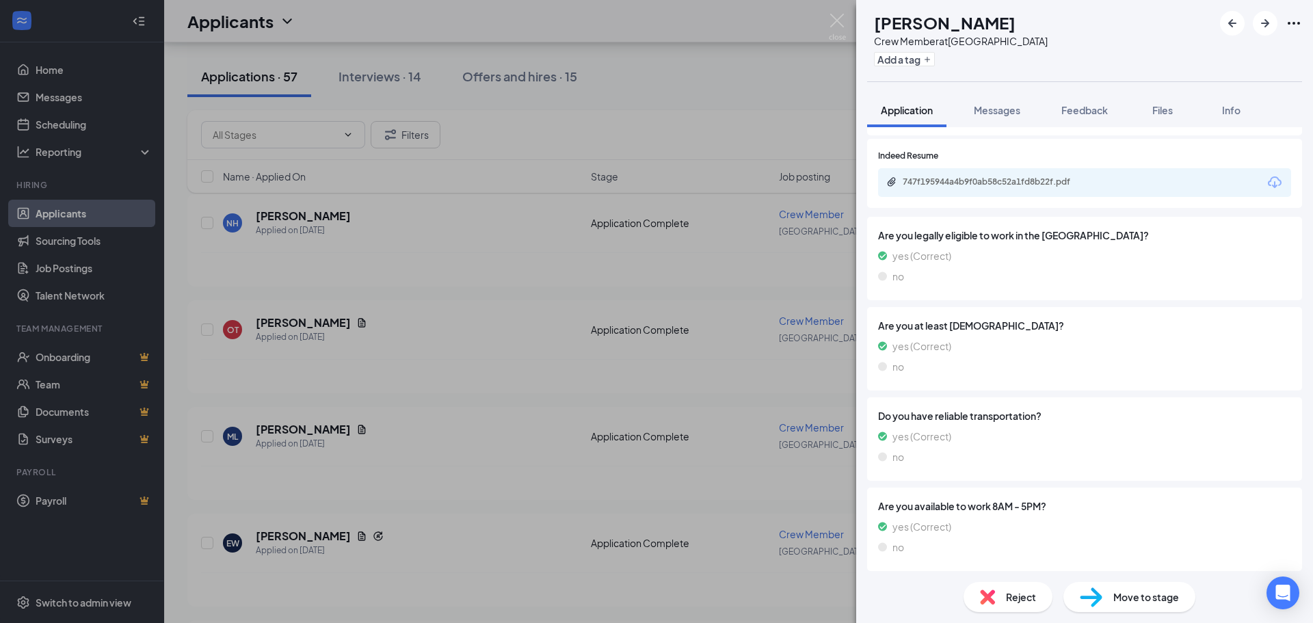
click at [1000, 600] on div "Reject" at bounding box center [1007, 597] width 89 height 30
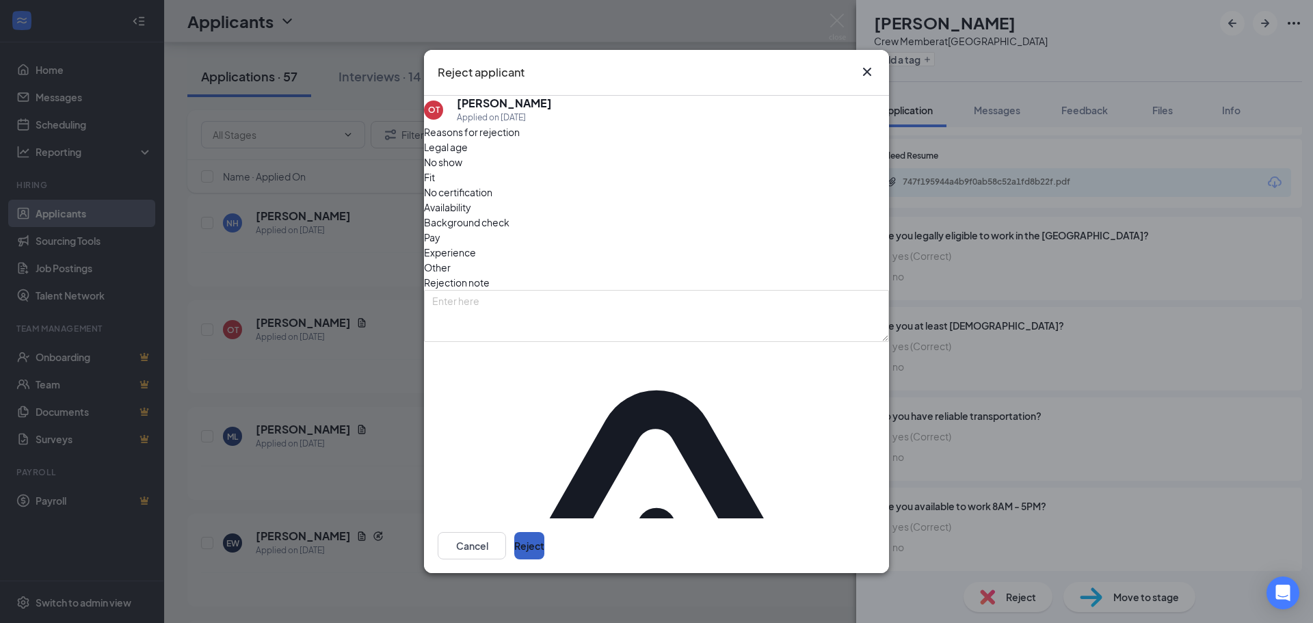
click at [544, 532] on button "Reject" at bounding box center [529, 545] width 30 height 27
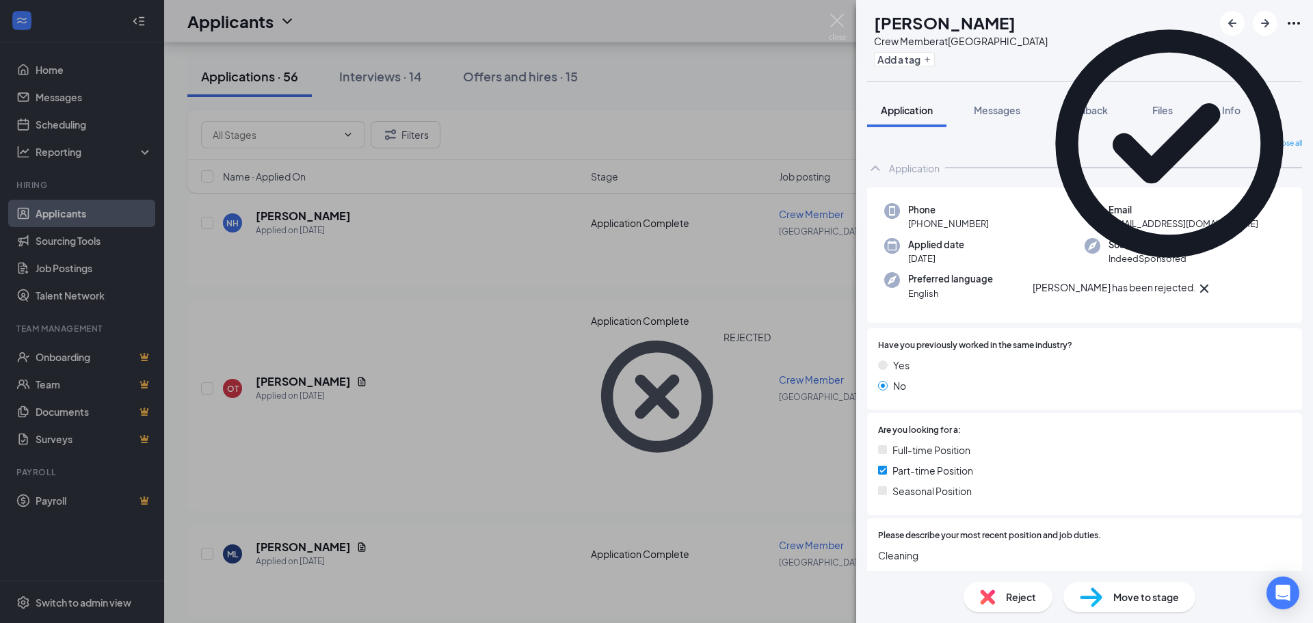
click at [833, 7] on div "ML [PERSON_NAME] Crew Member at [GEOGRAPHIC_DATA] Add a tag Application Message…" at bounding box center [656, 311] width 1313 height 623
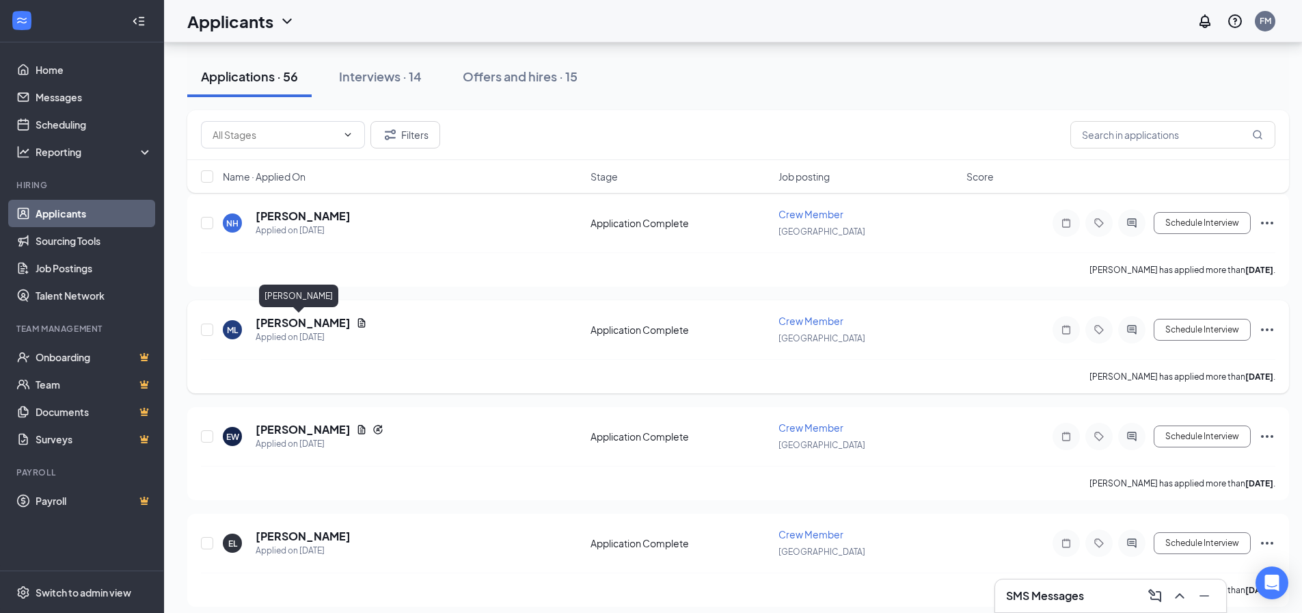
click at [275, 322] on h5 "[PERSON_NAME]" at bounding box center [303, 322] width 95 height 15
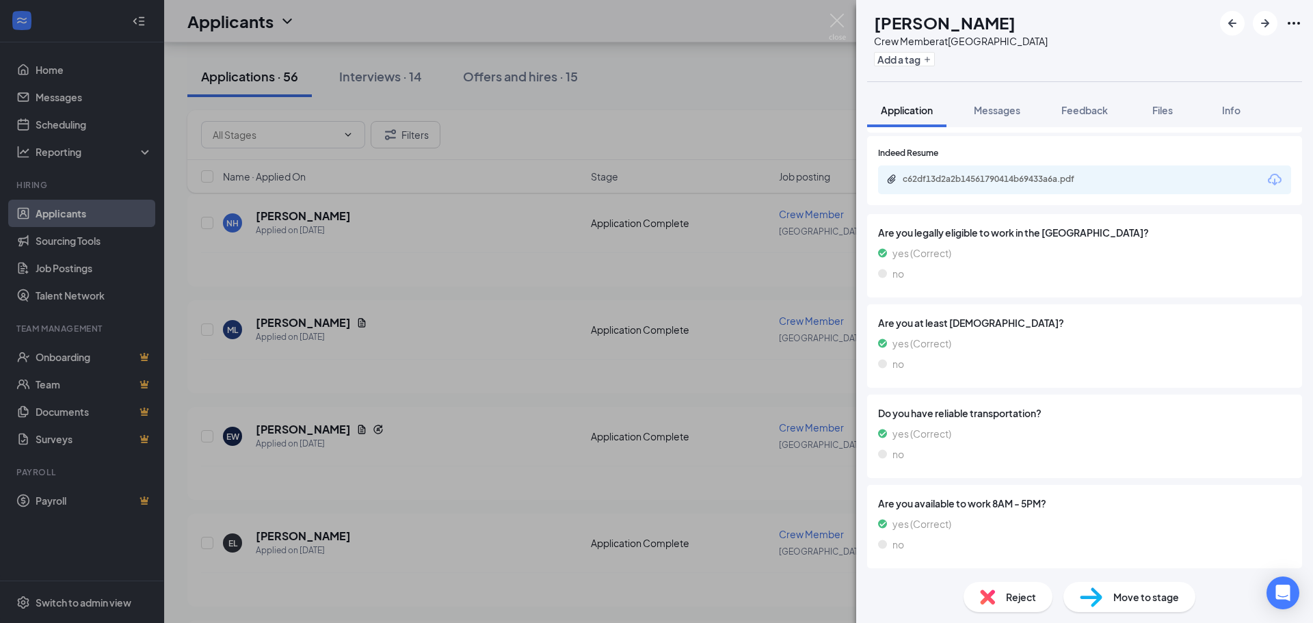
scroll to position [957, 0]
click at [963, 184] on div "c62df13d2a2b14561790414b69433a6a.pdf" at bounding box center [998, 178] width 191 height 11
click at [1002, 115] on span "Messages" at bounding box center [997, 110] width 46 height 12
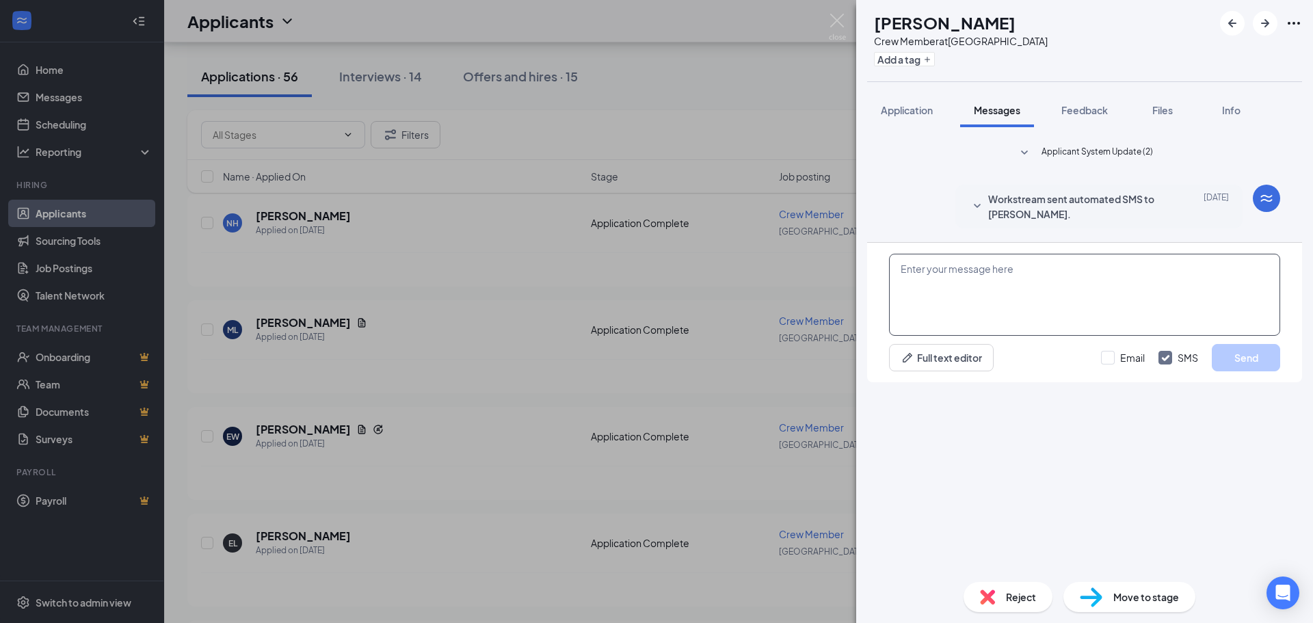
click at [1005, 336] on textarea at bounding box center [1084, 295] width 391 height 82
type textarea "Hey [PERSON_NAME]! Are you available for an interview this week?"
click at [1231, 371] on button "Send" at bounding box center [1246, 357] width 68 height 27
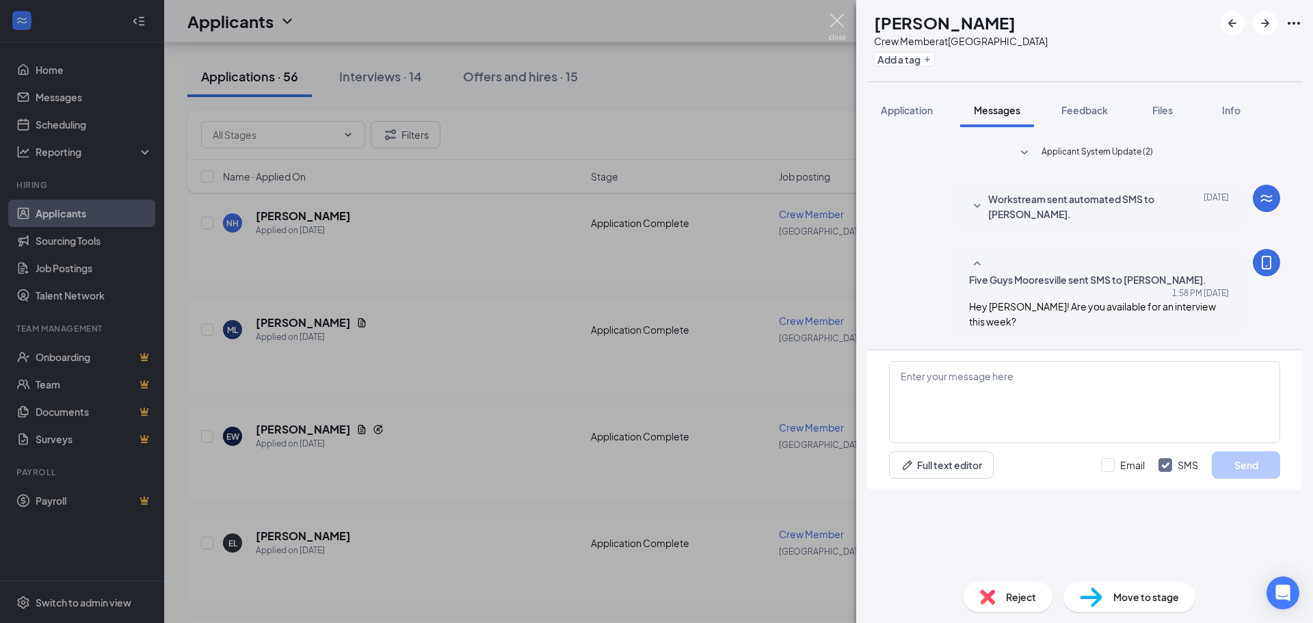
click at [836, 19] on img at bounding box center [837, 27] width 17 height 27
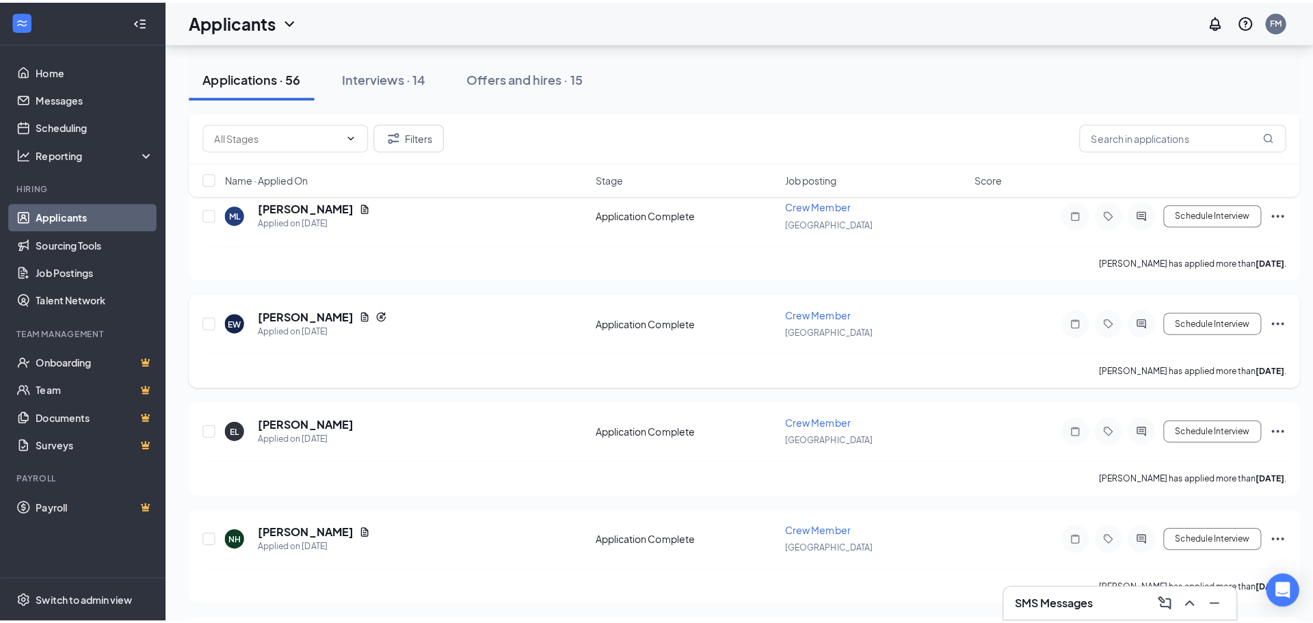
scroll to position [273, 0]
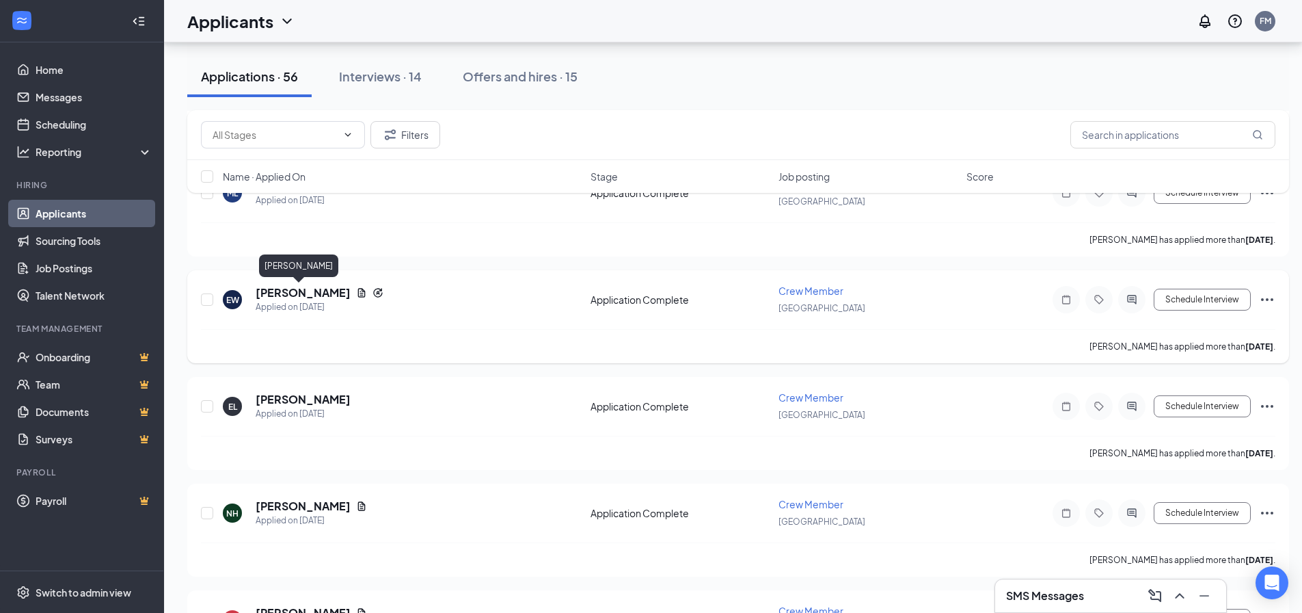
click at [278, 289] on h5 "[PERSON_NAME]" at bounding box center [303, 292] width 95 height 15
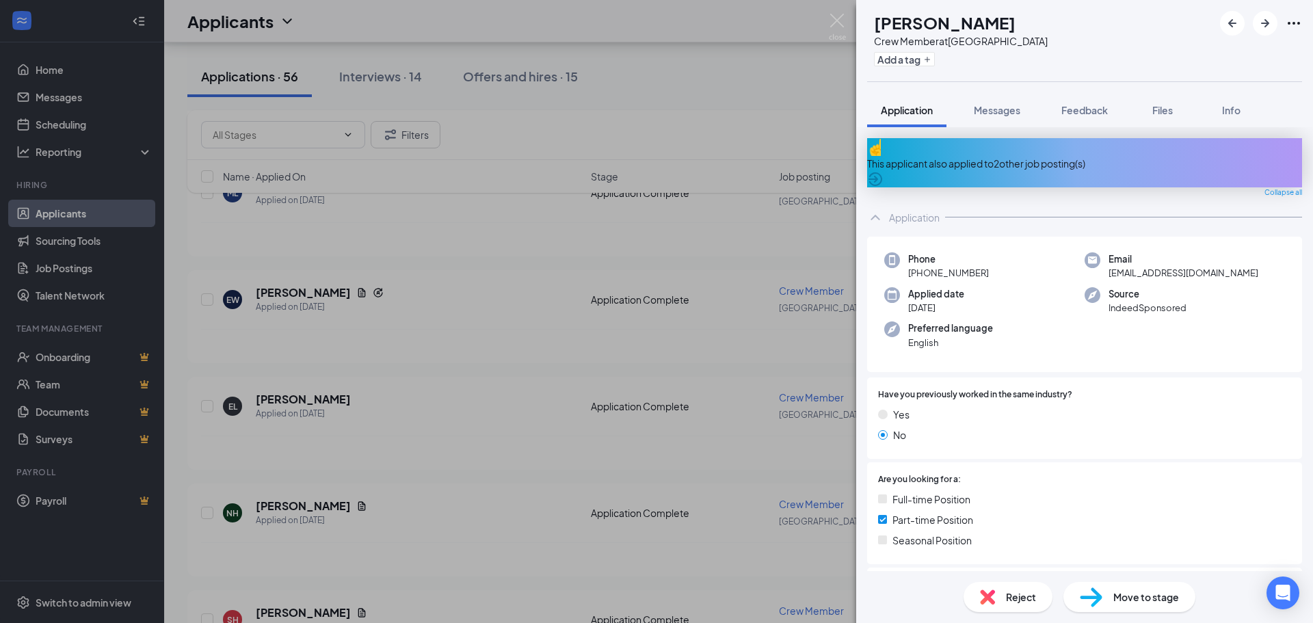
click at [1035, 161] on div "This applicant also applied to 2 other job posting(s)" at bounding box center [1084, 162] width 435 height 49
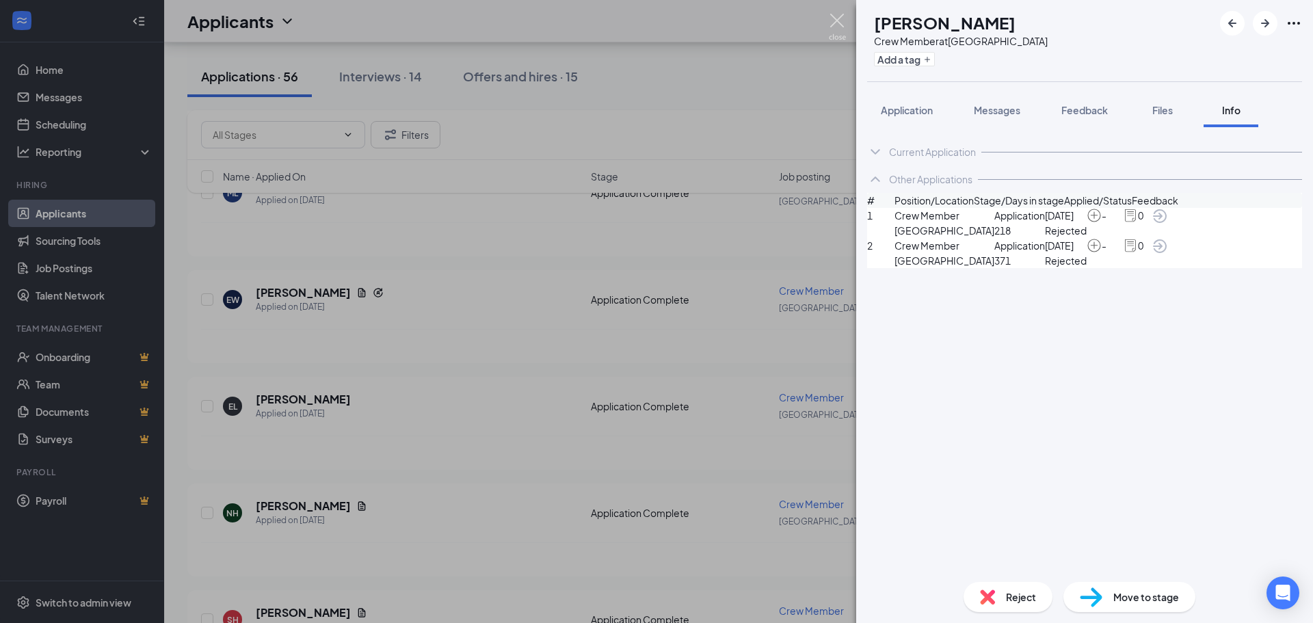
click at [829, 19] on img at bounding box center [837, 27] width 17 height 27
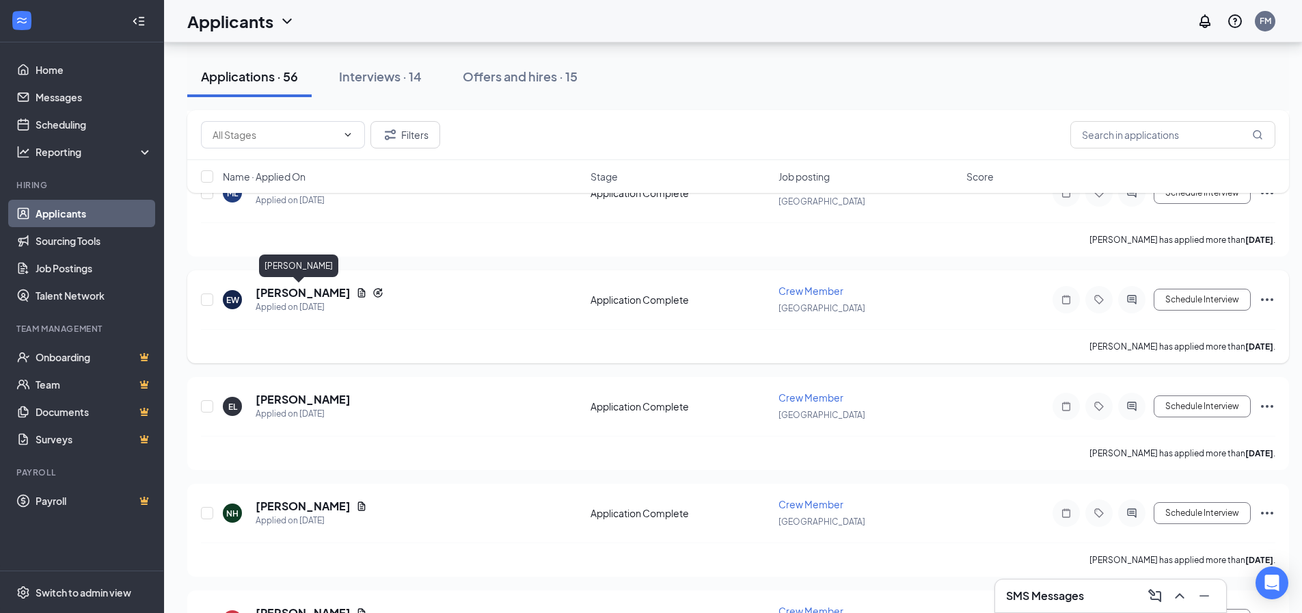
click at [302, 286] on h5 "[PERSON_NAME]" at bounding box center [303, 292] width 95 height 15
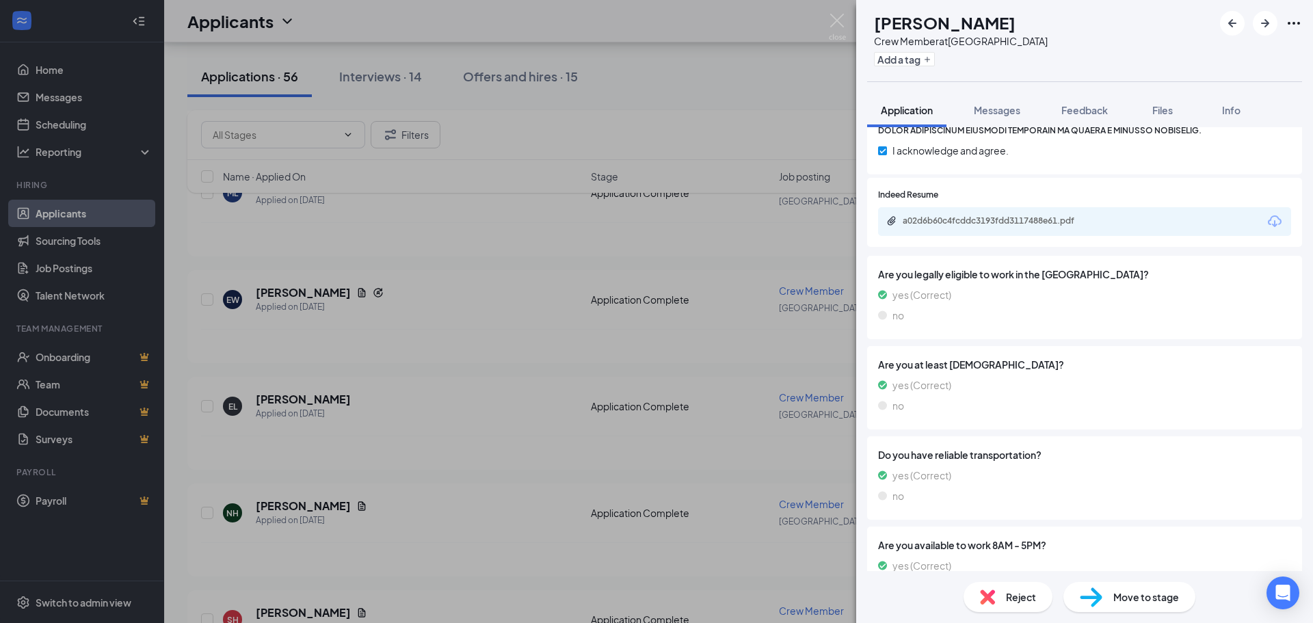
scroll to position [970, 0]
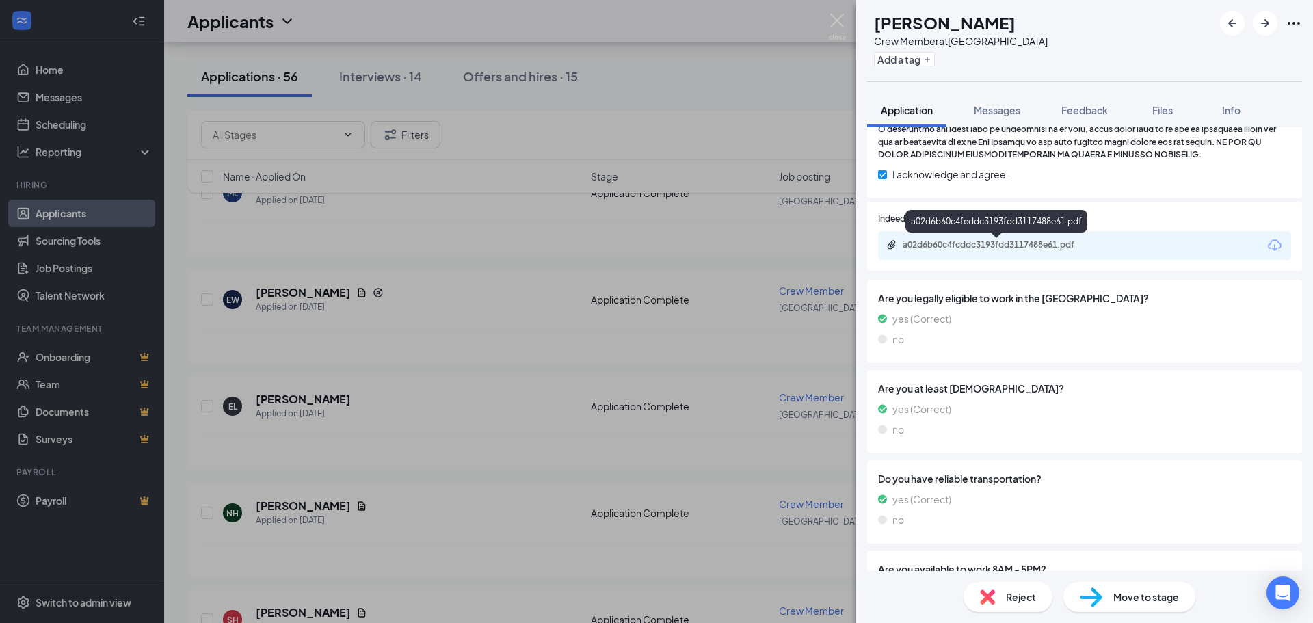
click at [1006, 239] on div "a02d6b60c4fcddc3193fdd3117488e61.pdf" at bounding box center [1084, 245] width 413 height 29
click at [1006, 245] on div "a02d6b60c4fcddc3193fdd3117488e61.pdf" at bounding box center [998, 244] width 191 height 11
click at [1007, 599] on span "Reject" at bounding box center [1021, 596] width 30 height 15
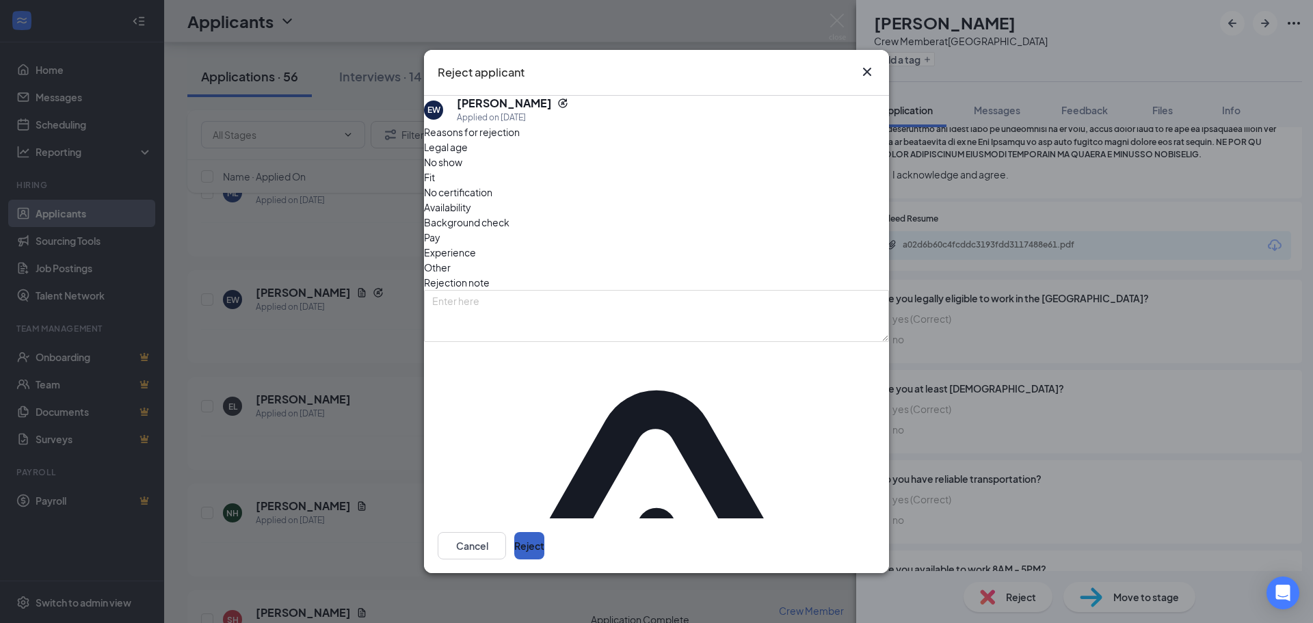
click at [544, 532] on button "Reject" at bounding box center [529, 545] width 30 height 27
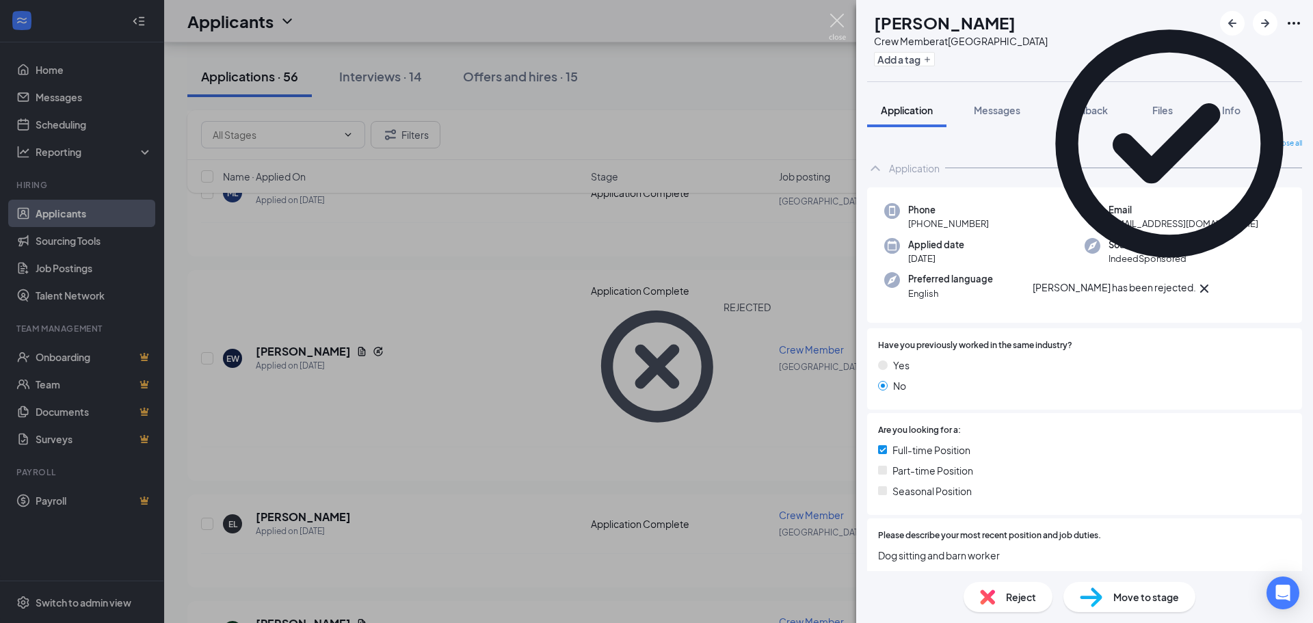
click at [838, 26] on img at bounding box center [837, 27] width 17 height 27
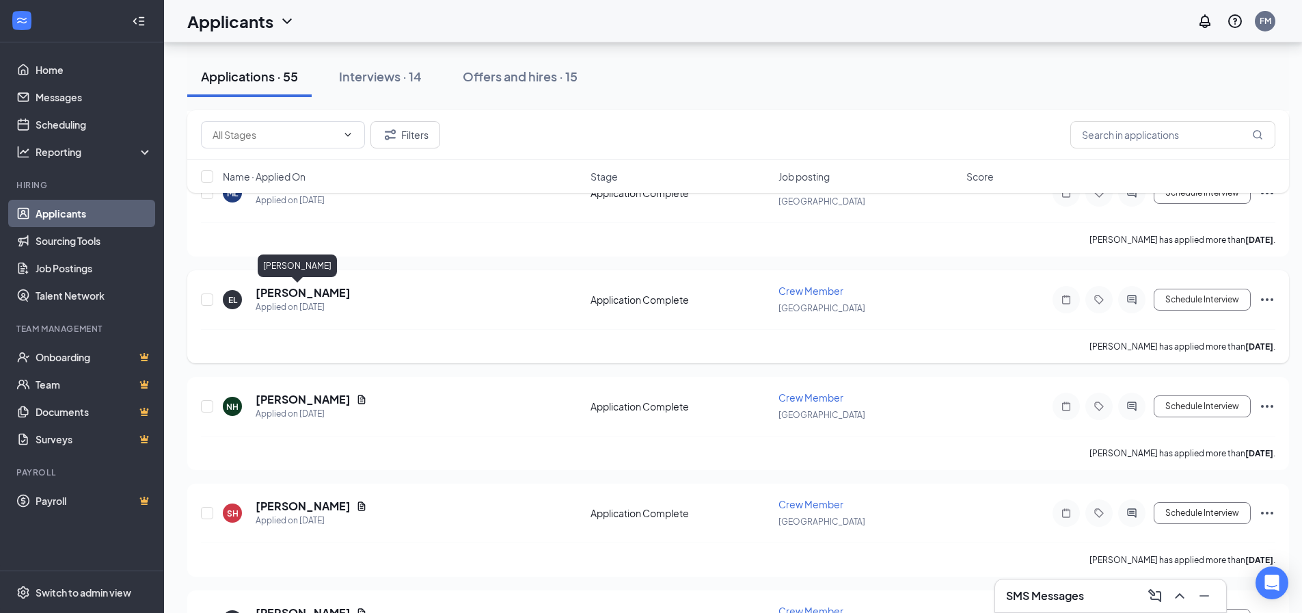
click at [282, 295] on h5 "[PERSON_NAME]" at bounding box center [303, 292] width 95 height 15
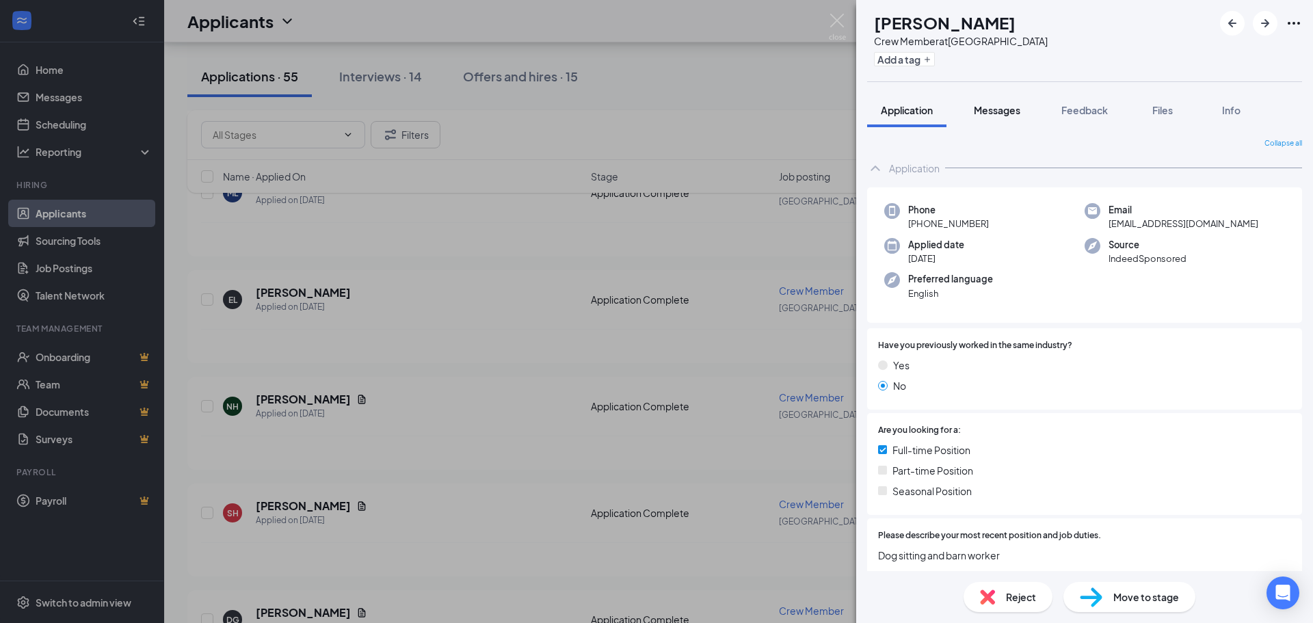
click at [998, 108] on span "Messages" at bounding box center [997, 110] width 46 height 12
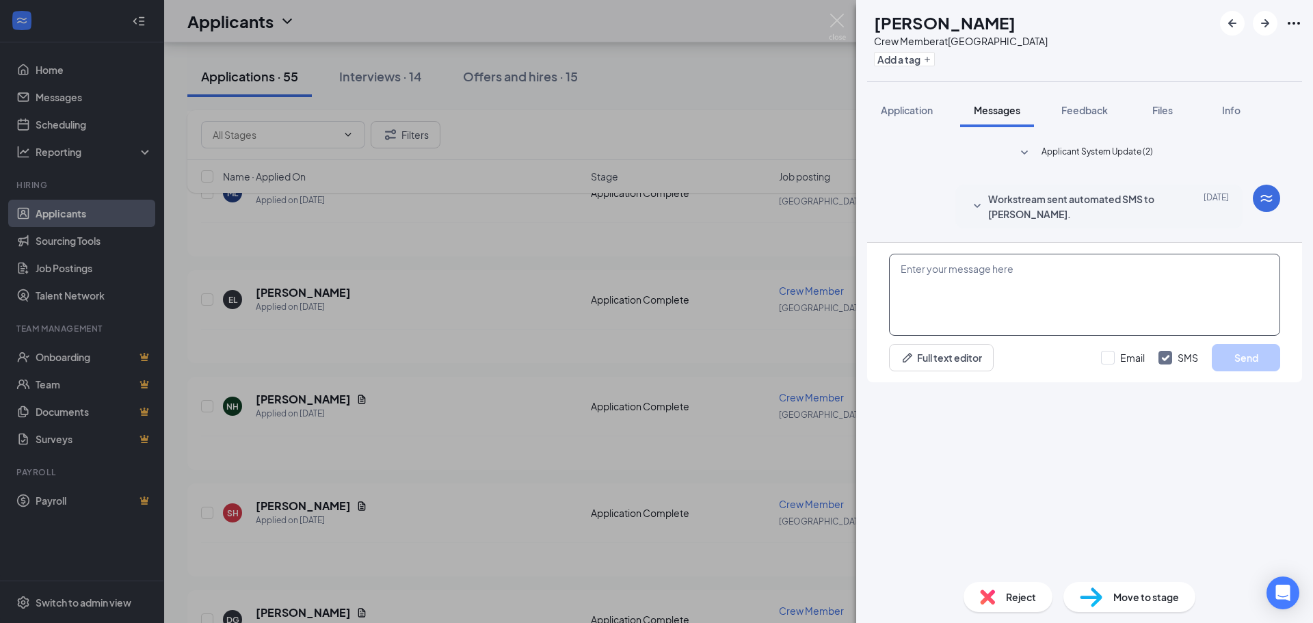
click at [1034, 336] on textarea at bounding box center [1084, 295] width 391 height 82
type textarea "Are you available for an interview this week?"
click at [1244, 371] on button "Send" at bounding box center [1246, 357] width 68 height 27
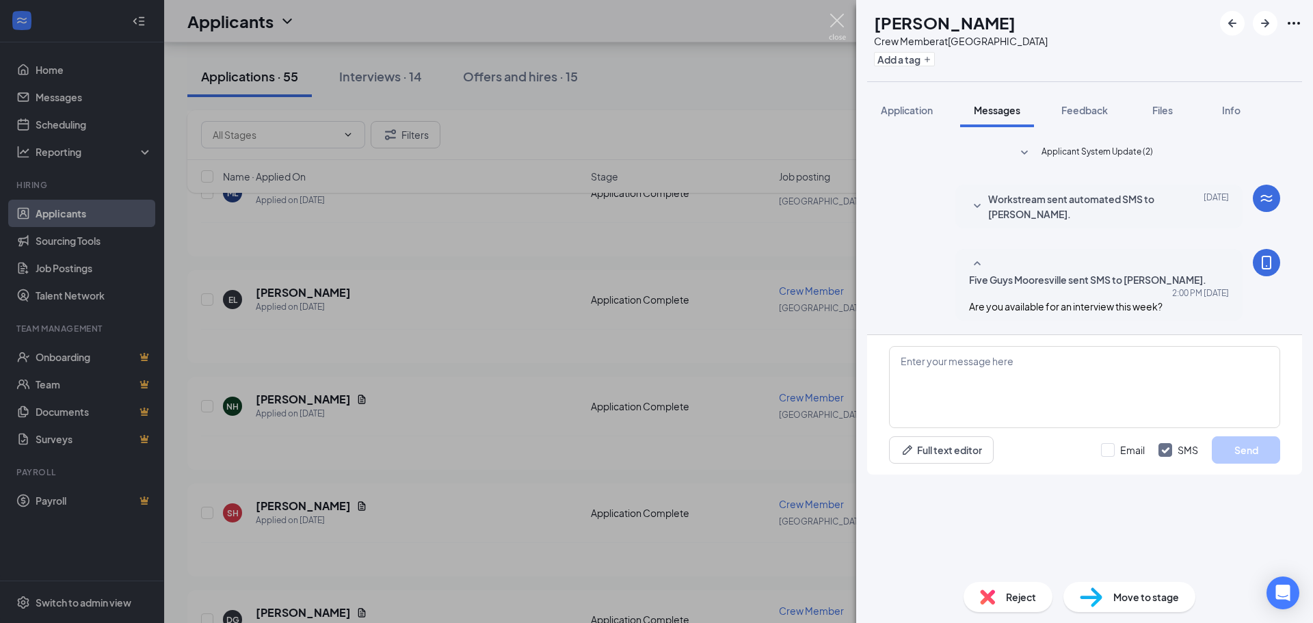
click at [838, 28] on img at bounding box center [837, 27] width 17 height 27
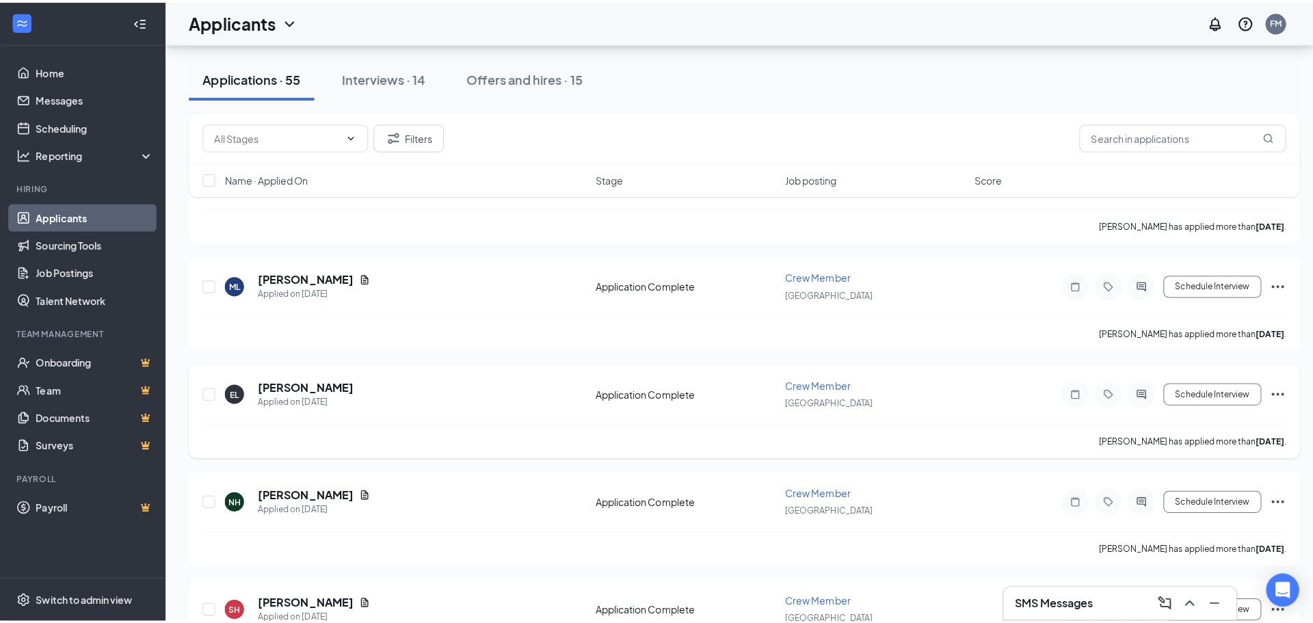
scroll to position [205, 0]
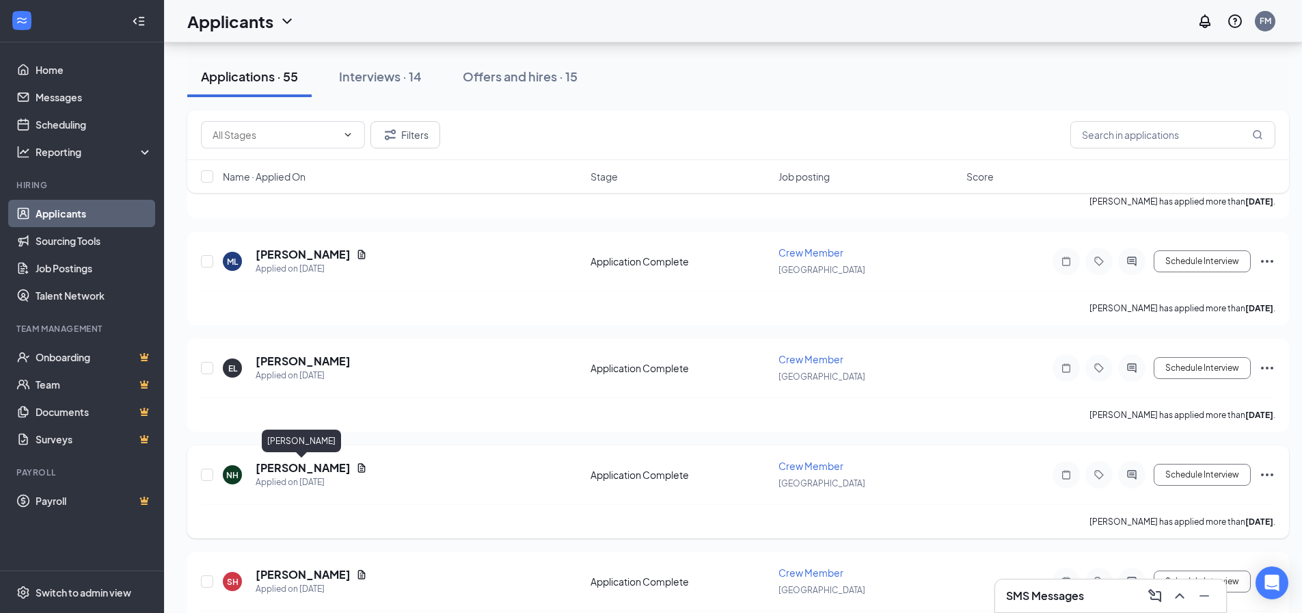
click at [308, 469] on h5 "[PERSON_NAME]" at bounding box center [303, 467] width 95 height 15
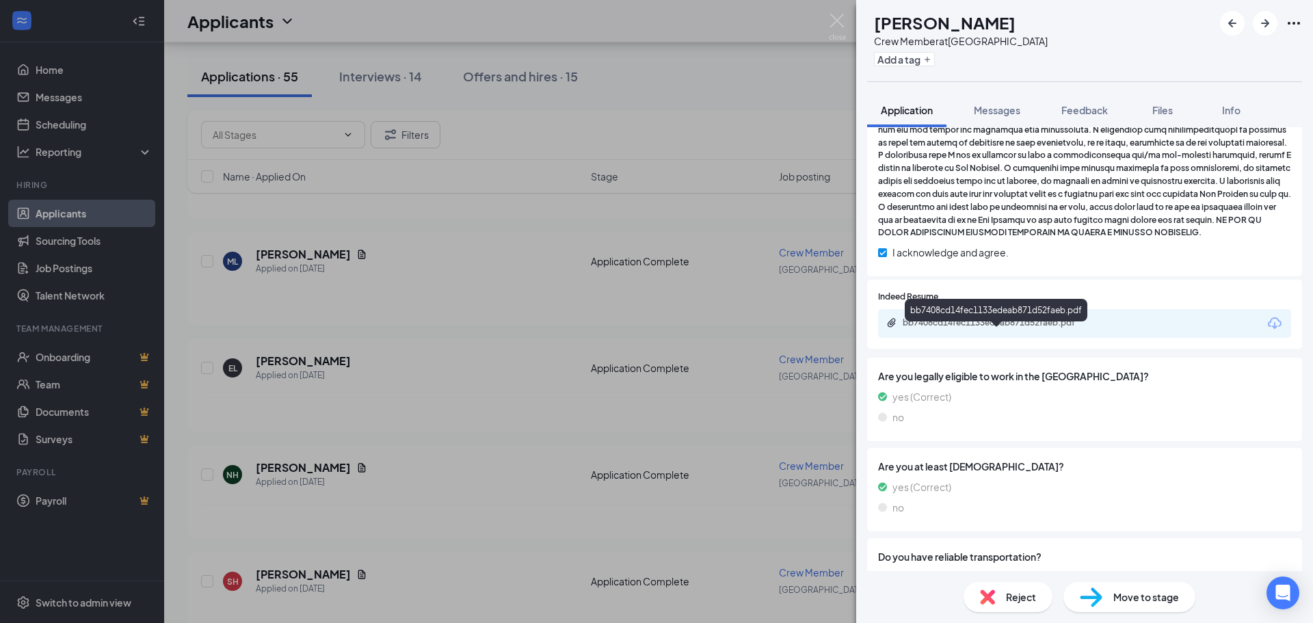
scroll to position [820, 0]
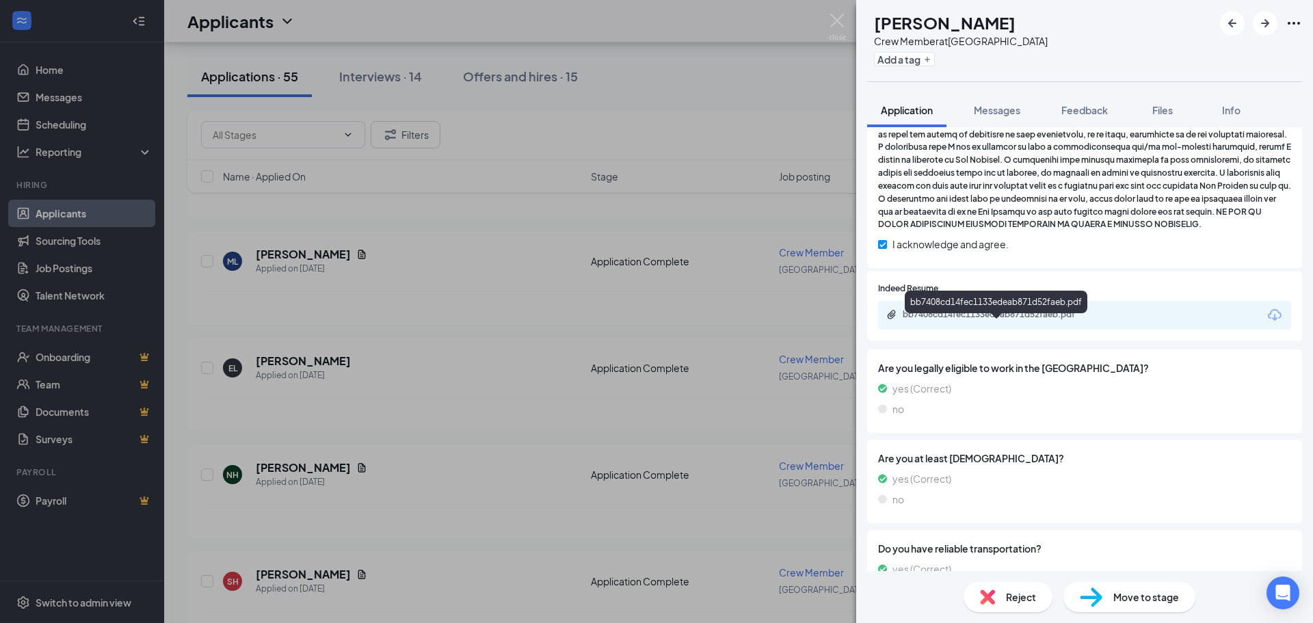
click at [1027, 320] on div "bb7408cd14fec1133edeab871d52faeb.pdf" at bounding box center [998, 314] width 191 height 11
click at [986, 598] on img at bounding box center [987, 596] width 15 height 15
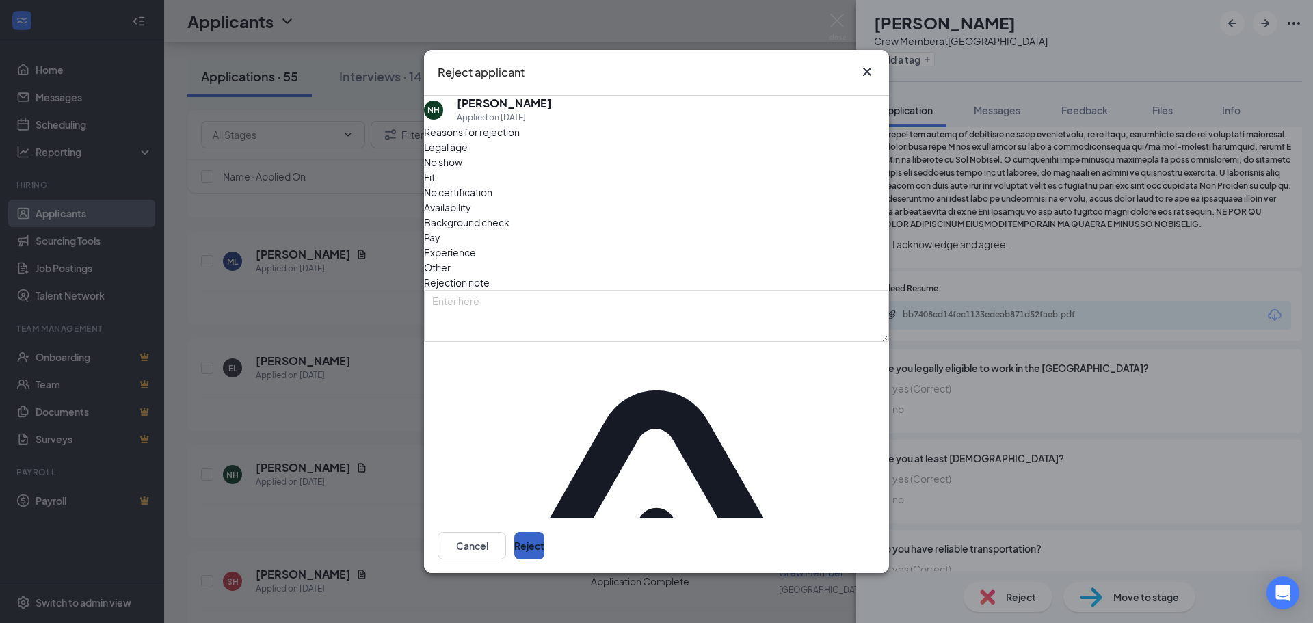
click at [544, 532] on button "Reject" at bounding box center [529, 545] width 30 height 27
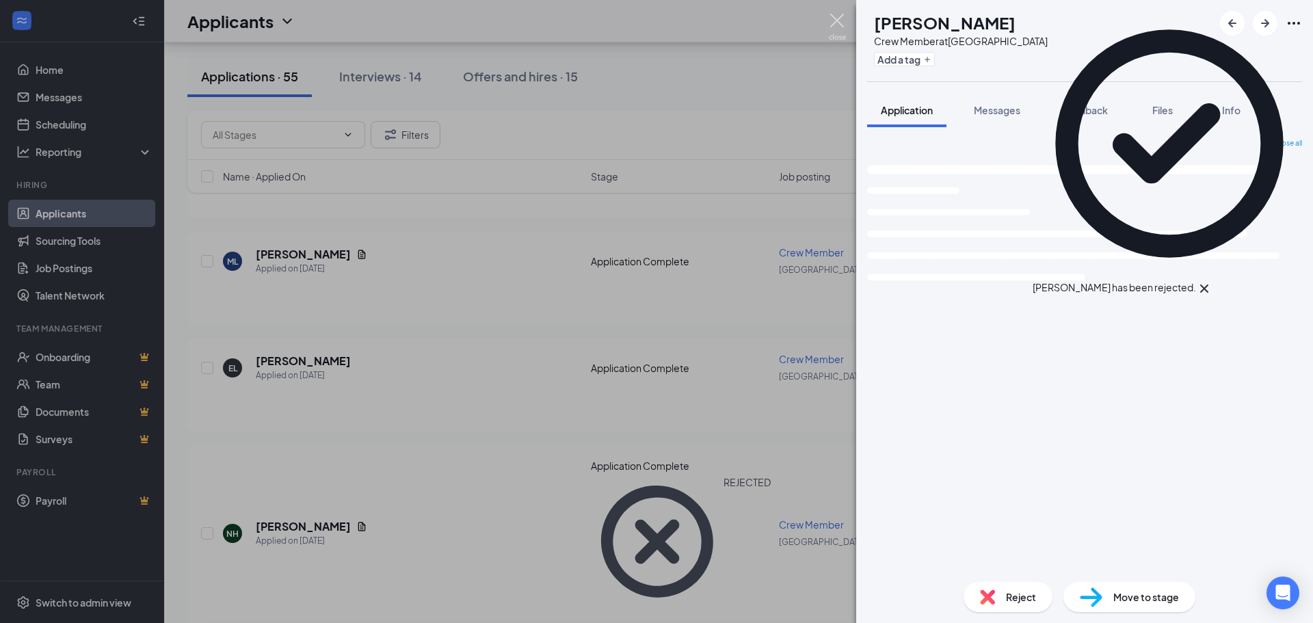
click at [838, 24] on img at bounding box center [837, 27] width 17 height 27
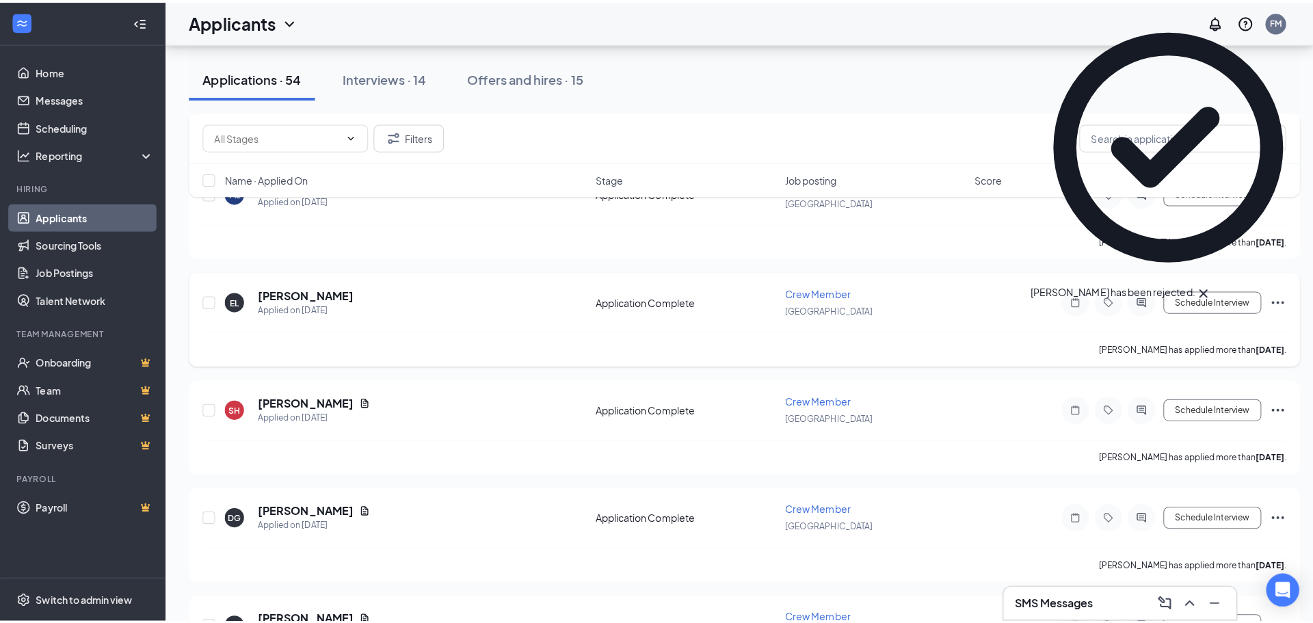
scroll to position [342, 0]
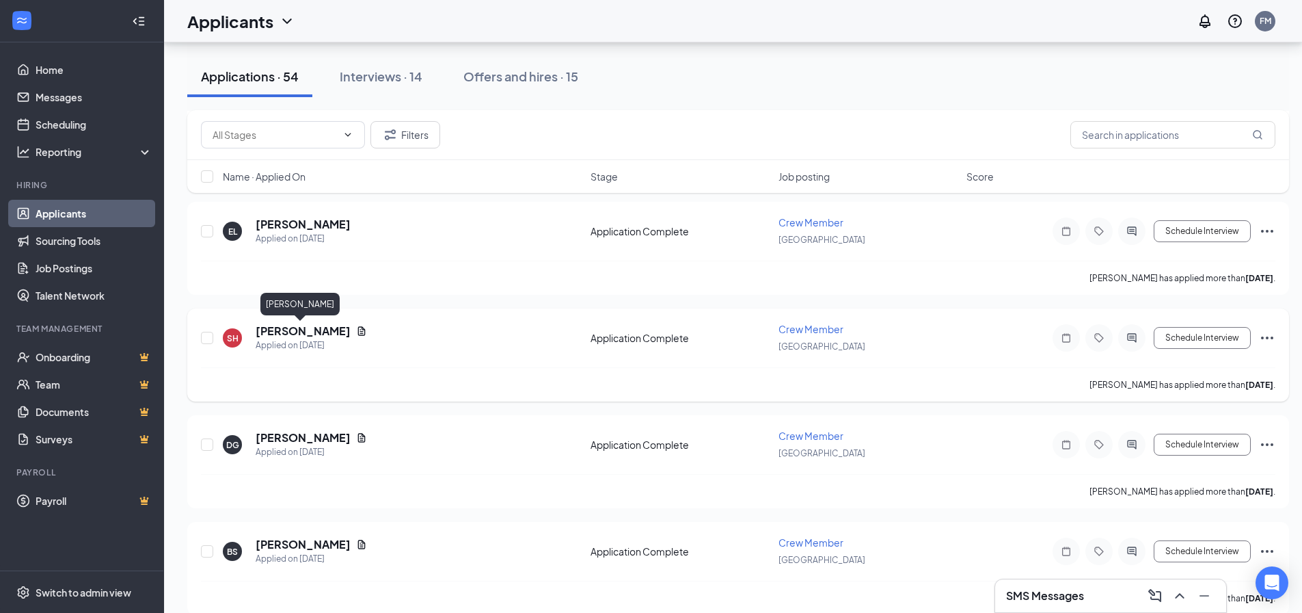
click at [282, 334] on h5 "[PERSON_NAME]" at bounding box center [303, 330] width 95 height 15
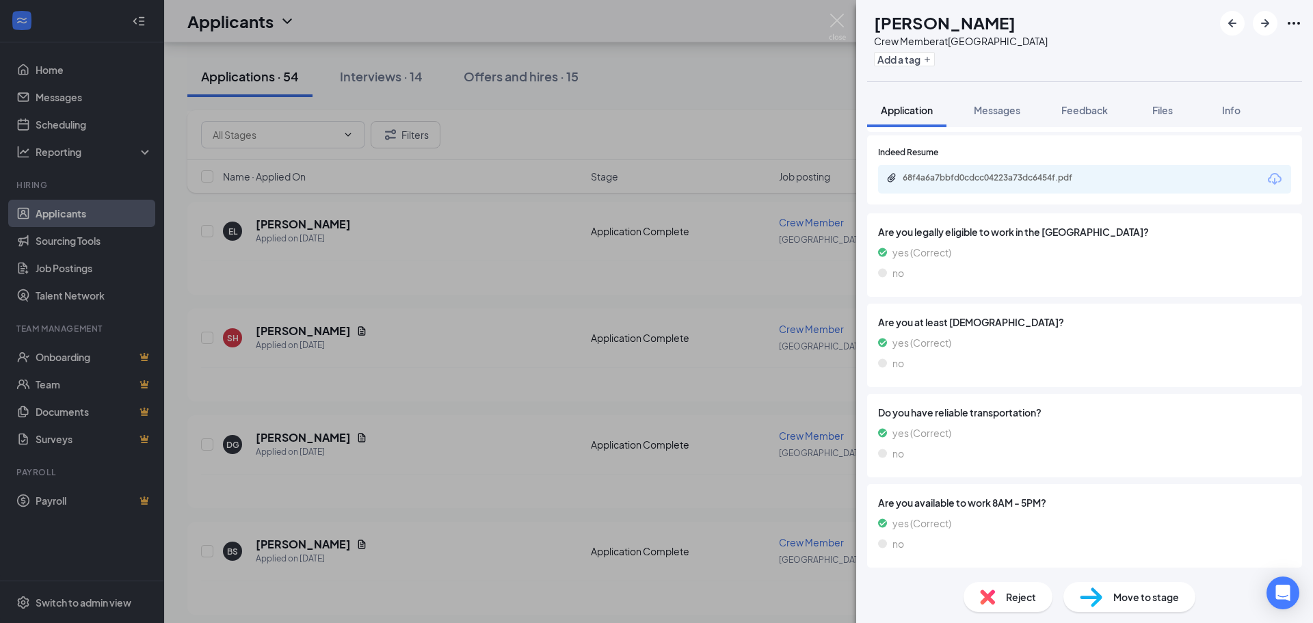
scroll to position [1028, 0]
click at [967, 177] on div "68f4a6a7bbfd0cdcc04223a73dc6454f.pdf" at bounding box center [998, 177] width 191 height 11
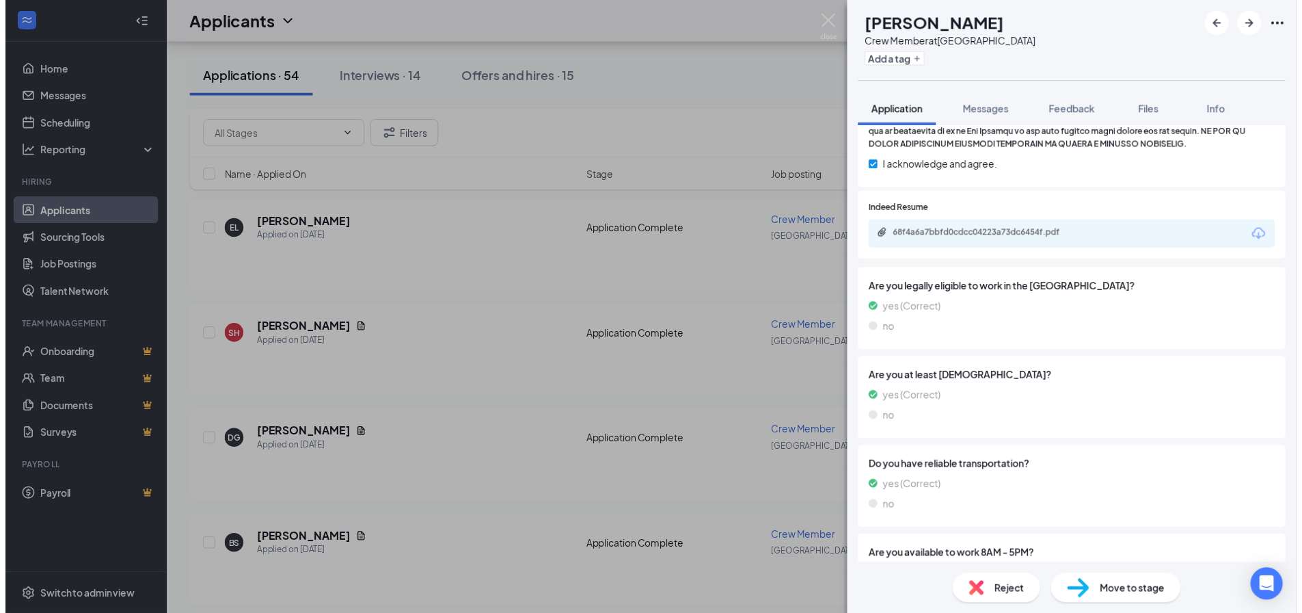
scroll to position [886, 0]
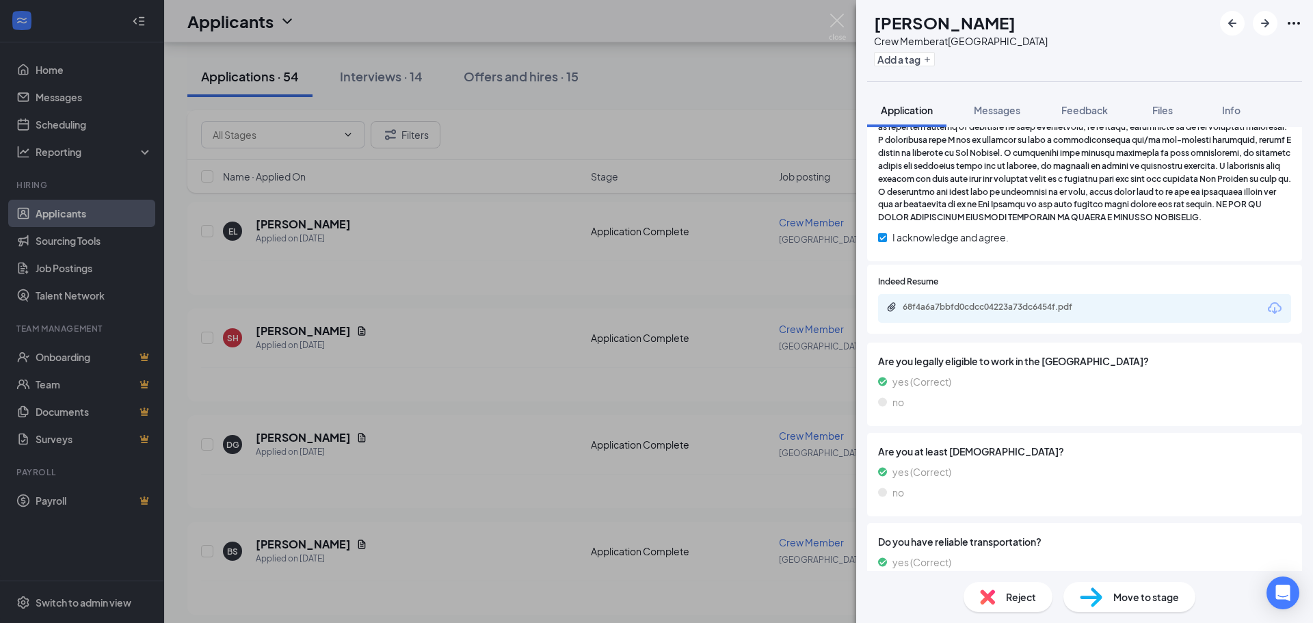
click at [827, 21] on div "SH [PERSON_NAME] Crew Member at [GEOGRAPHIC_DATA] Add a tag Application Message…" at bounding box center [656, 311] width 1313 height 623
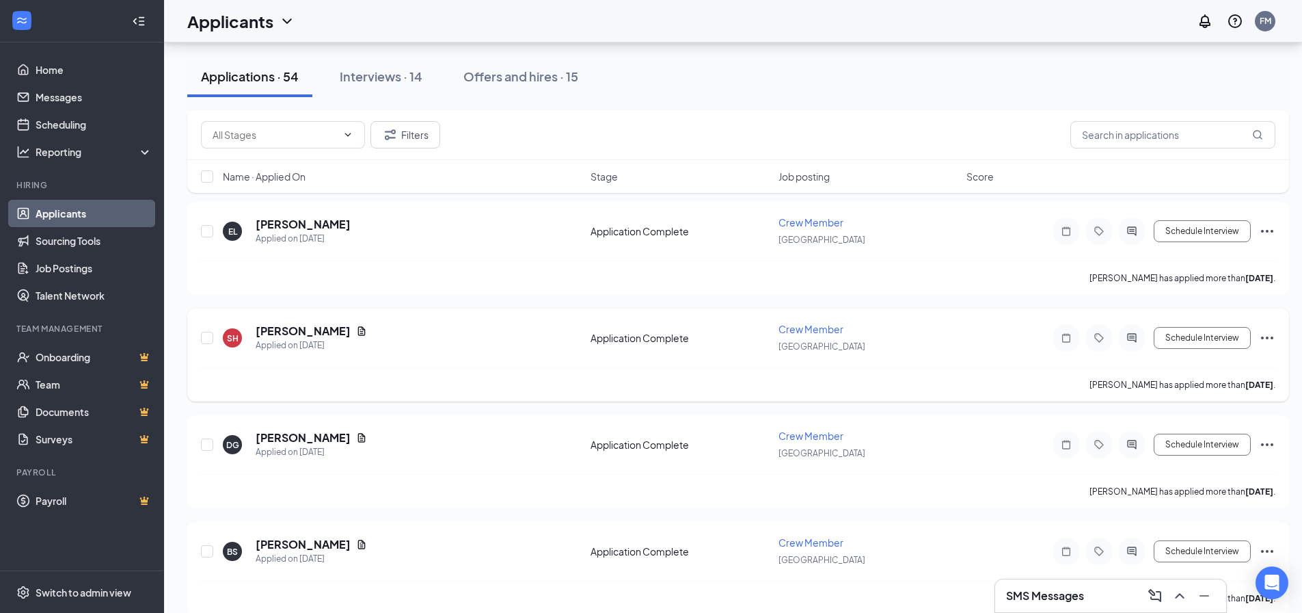
click at [1266, 338] on icon "Ellipses" at bounding box center [1267, 338] width 16 height 16
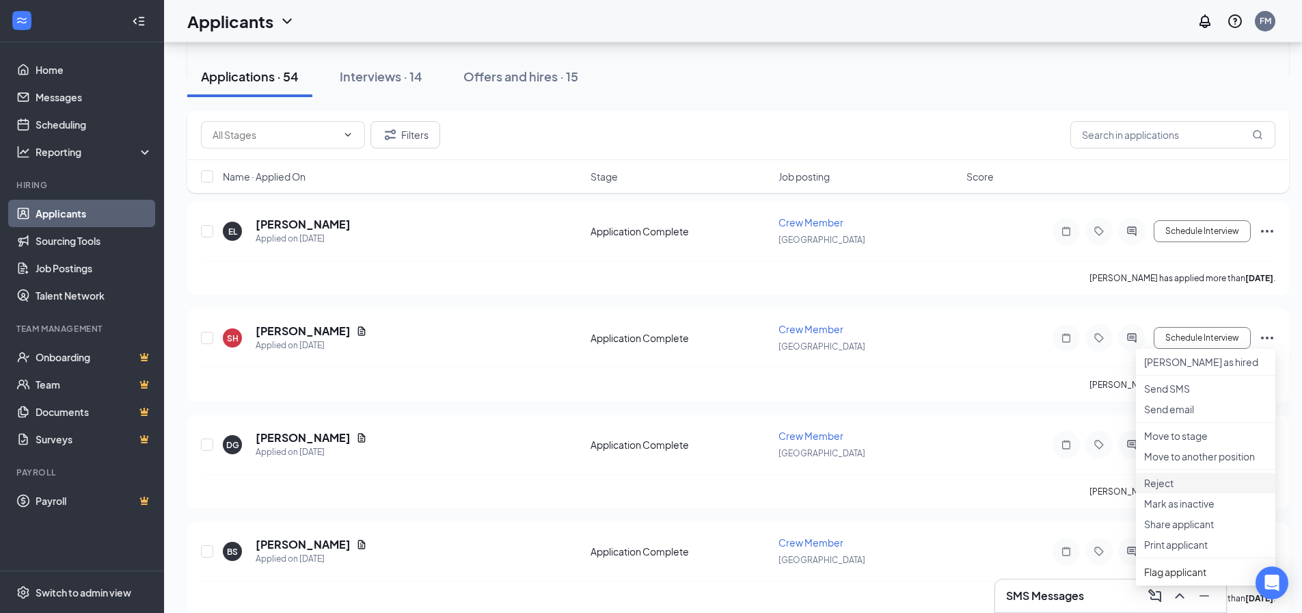
click at [1177, 490] on p "Reject" at bounding box center [1206, 483] width 123 height 14
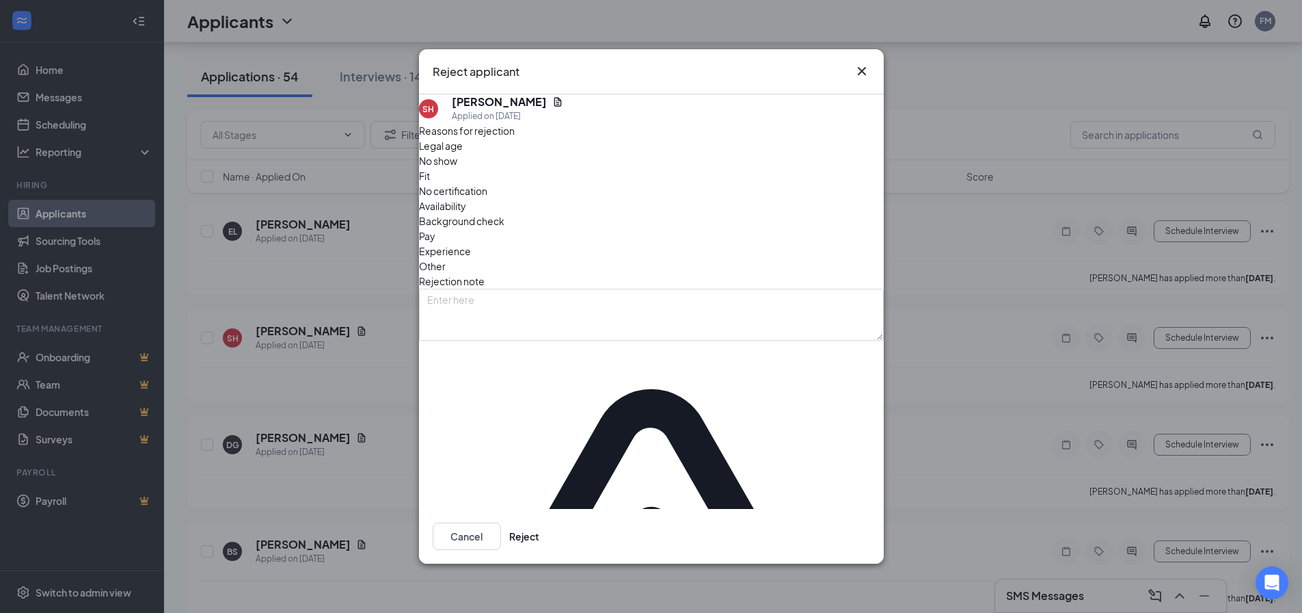
click at [471, 249] on span "Experience" at bounding box center [445, 250] width 52 height 15
click at [539, 522] on button "Reject" at bounding box center [524, 535] width 30 height 27
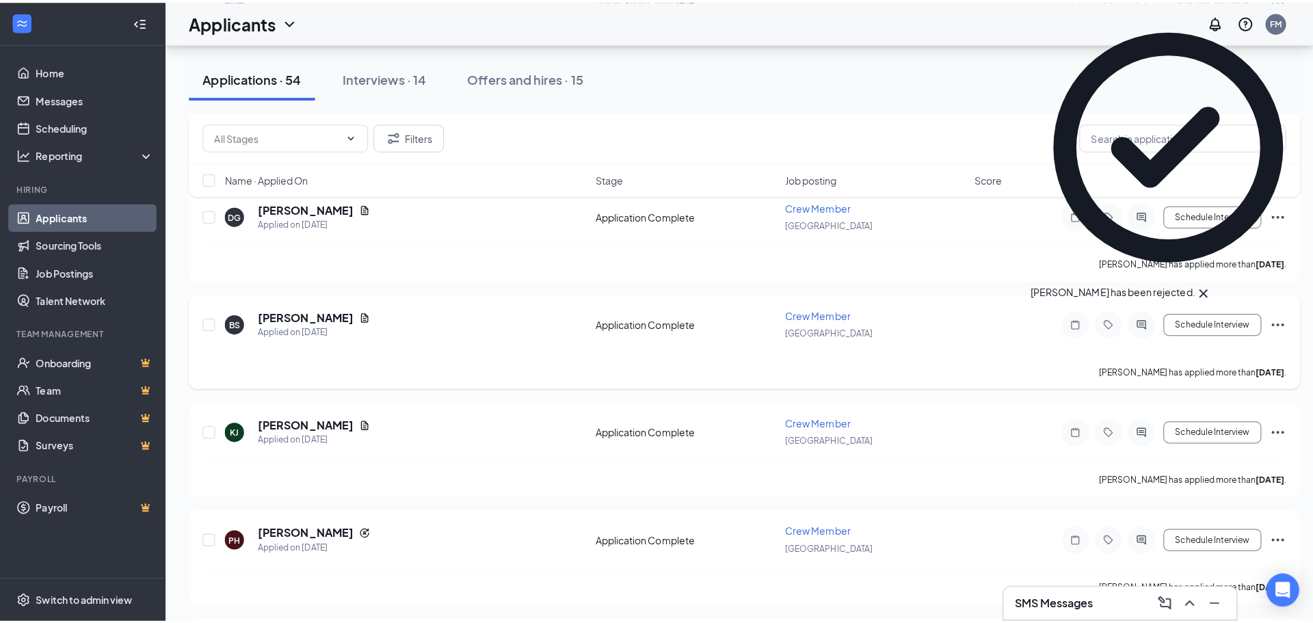
scroll to position [479, 0]
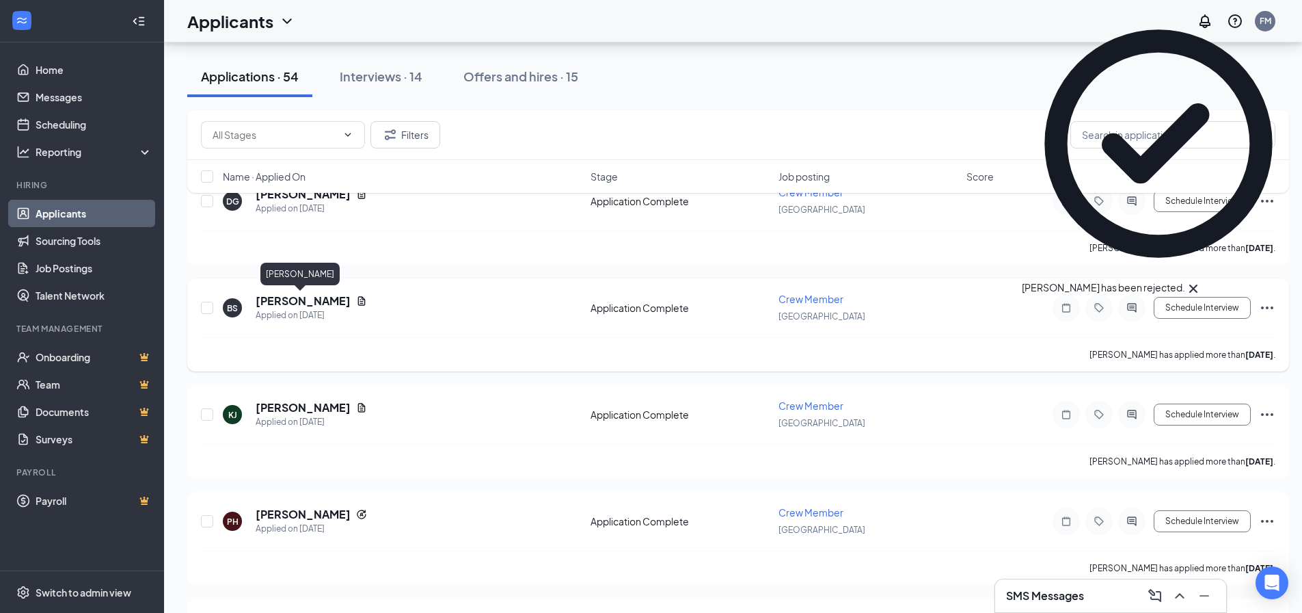
click at [311, 302] on h5 "[PERSON_NAME]" at bounding box center [303, 300] width 95 height 15
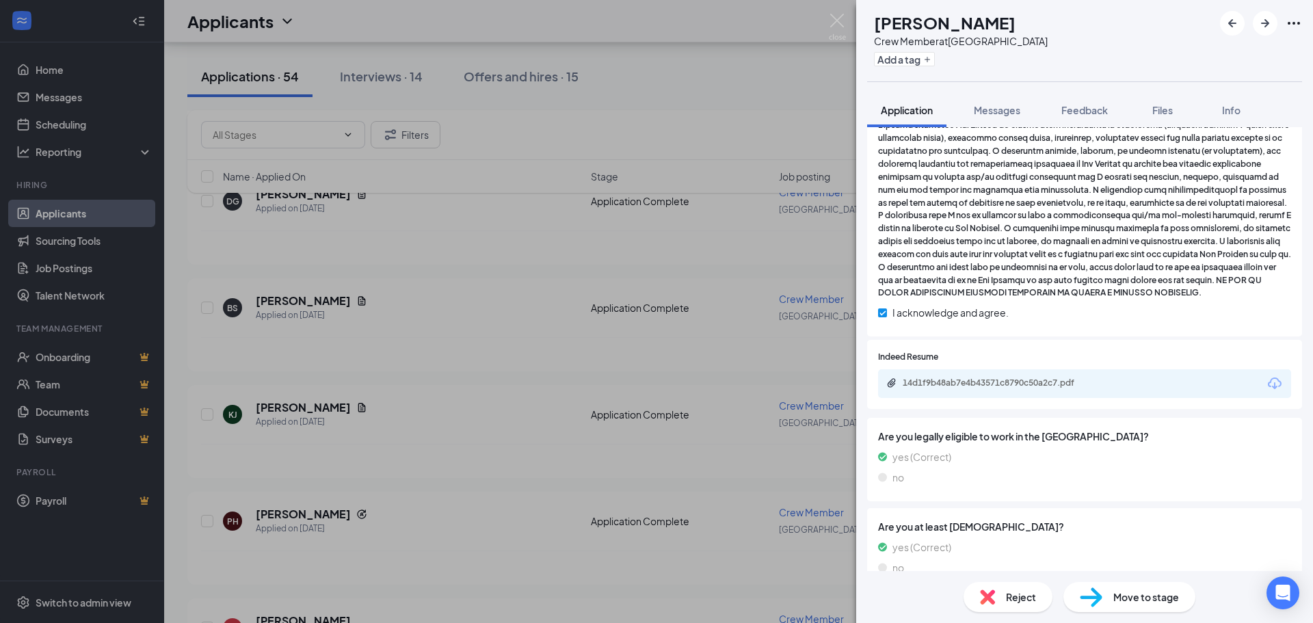
scroll to position [970, 0]
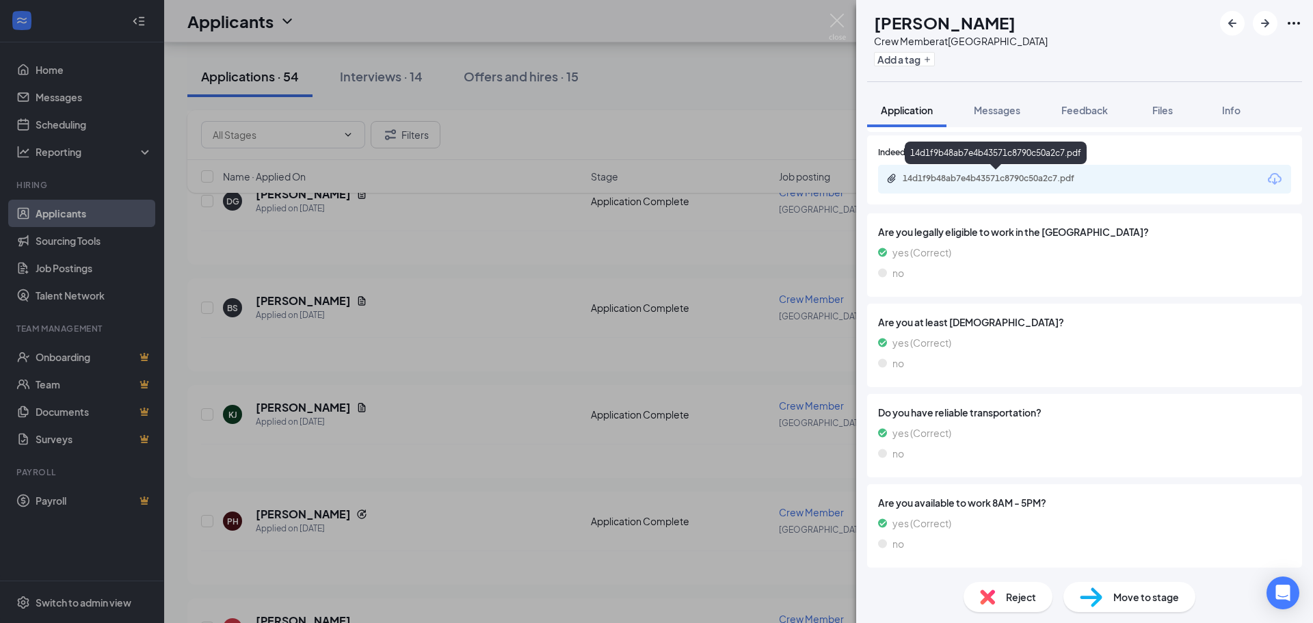
click at [976, 178] on div "14d1f9b48ab7e4b43571c8790c50a2c7.pdf" at bounding box center [998, 178] width 191 height 11
click at [992, 599] on img at bounding box center [987, 596] width 15 height 15
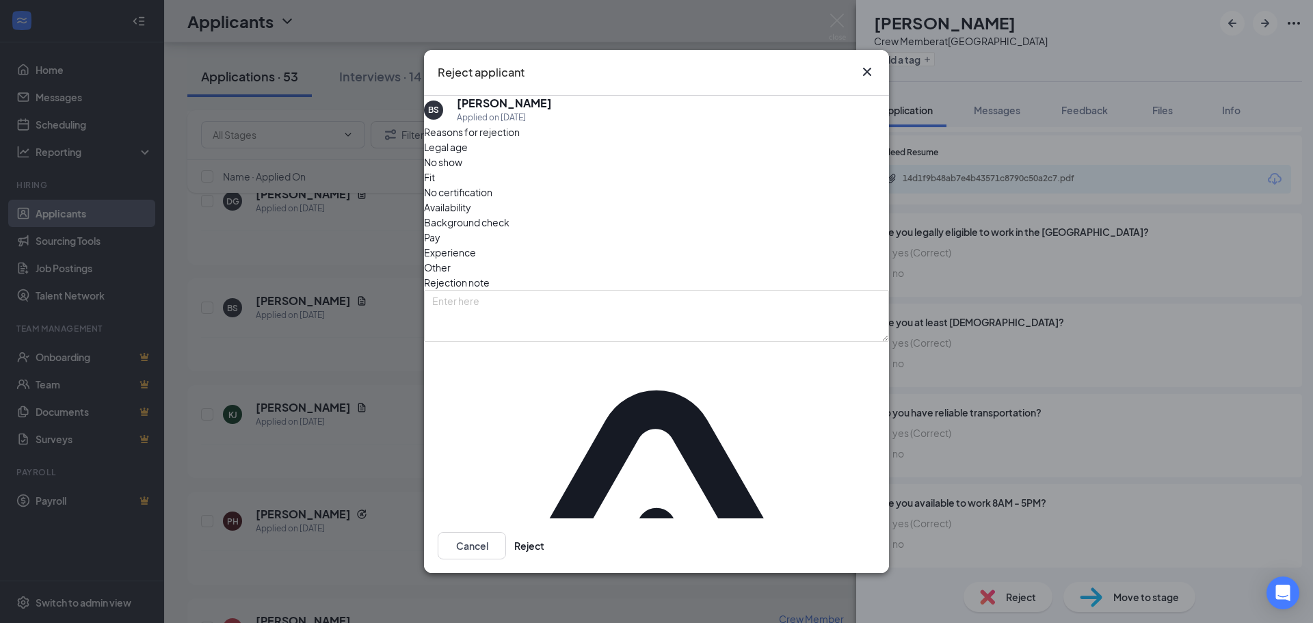
click at [435, 185] on span "Fit" at bounding box center [429, 177] width 11 height 15
click at [451, 260] on span "Other" at bounding box center [437, 267] width 27 height 15
click at [544, 532] on button "Reject" at bounding box center [529, 545] width 30 height 27
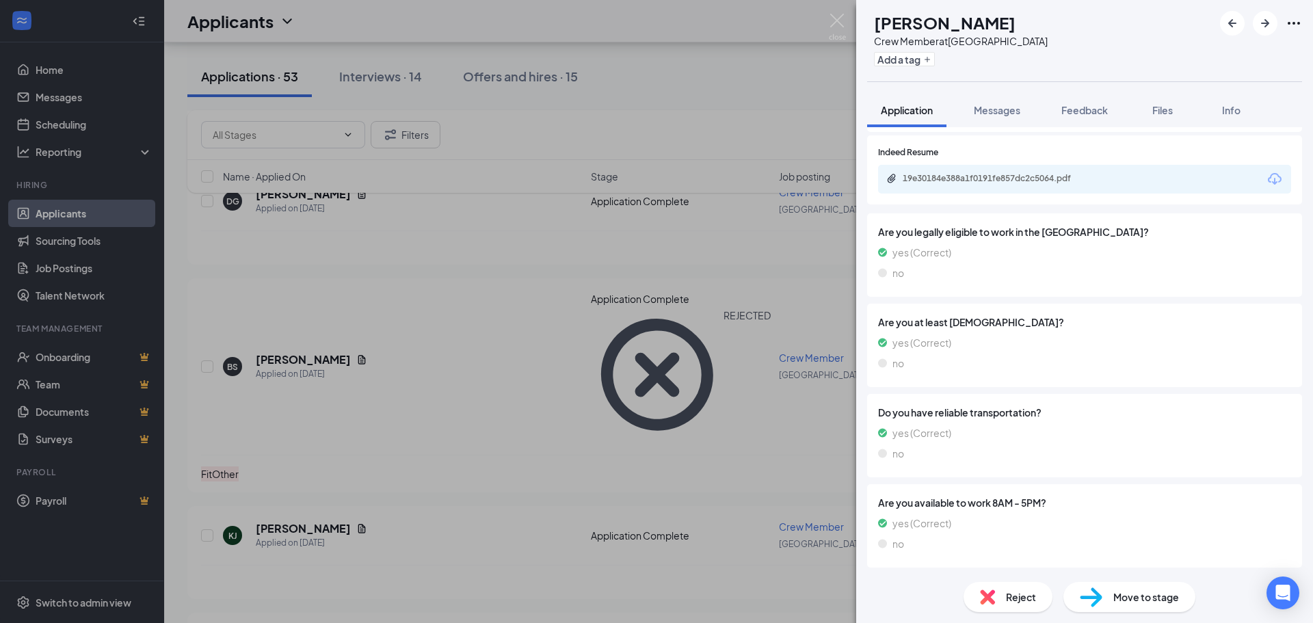
scroll to position [970, 0]
click at [975, 170] on div "19e30184e388a1f0191fe857dc2c5064.pdf" at bounding box center [1084, 179] width 413 height 29
click at [974, 176] on div "19e30184e388a1f0191fe857dc2c5064.pdf" at bounding box center [998, 178] width 191 height 11
click at [1000, 595] on div "Reject" at bounding box center [1007, 597] width 89 height 30
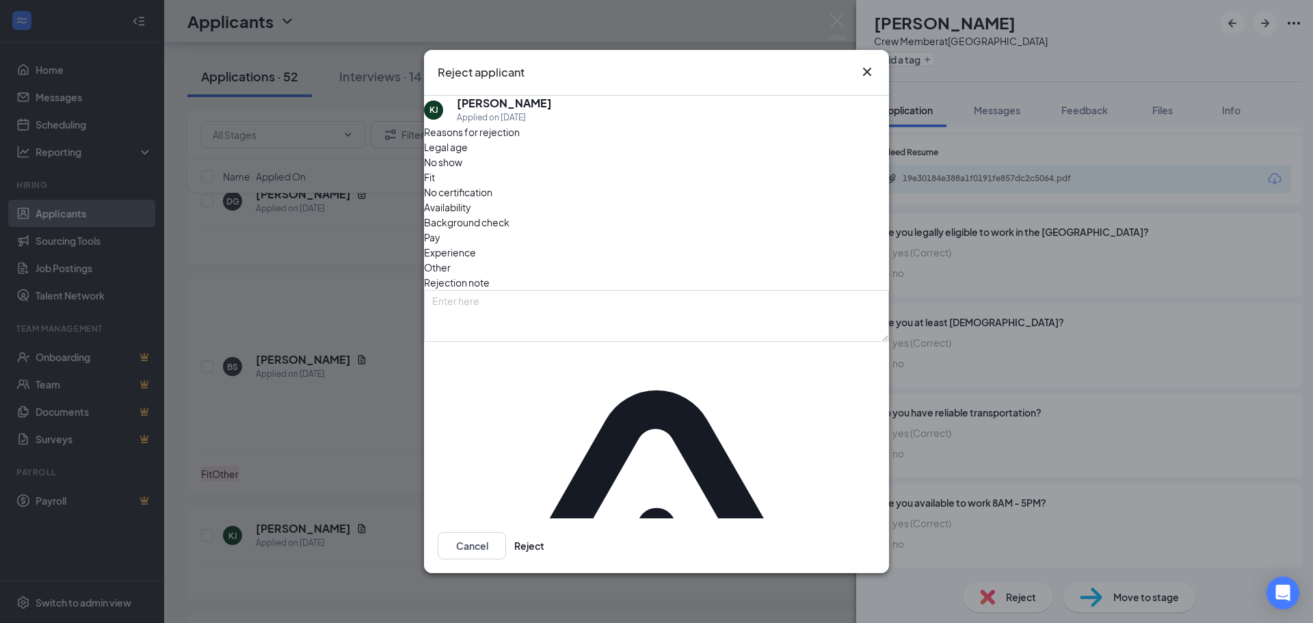
click at [471, 215] on span "Availability" at bounding box center [447, 207] width 47 height 15
click at [476, 256] on span "Experience" at bounding box center [450, 252] width 52 height 15
click at [471, 215] on span "Availability" at bounding box center [447, 207] width 47 height 15
click at [451, 260] on span "Other" at bounding box center [437, 267] width 27 height 15
click at [435, 185] on span "Fit" at bounding box center [429, 177] width 11 height 15
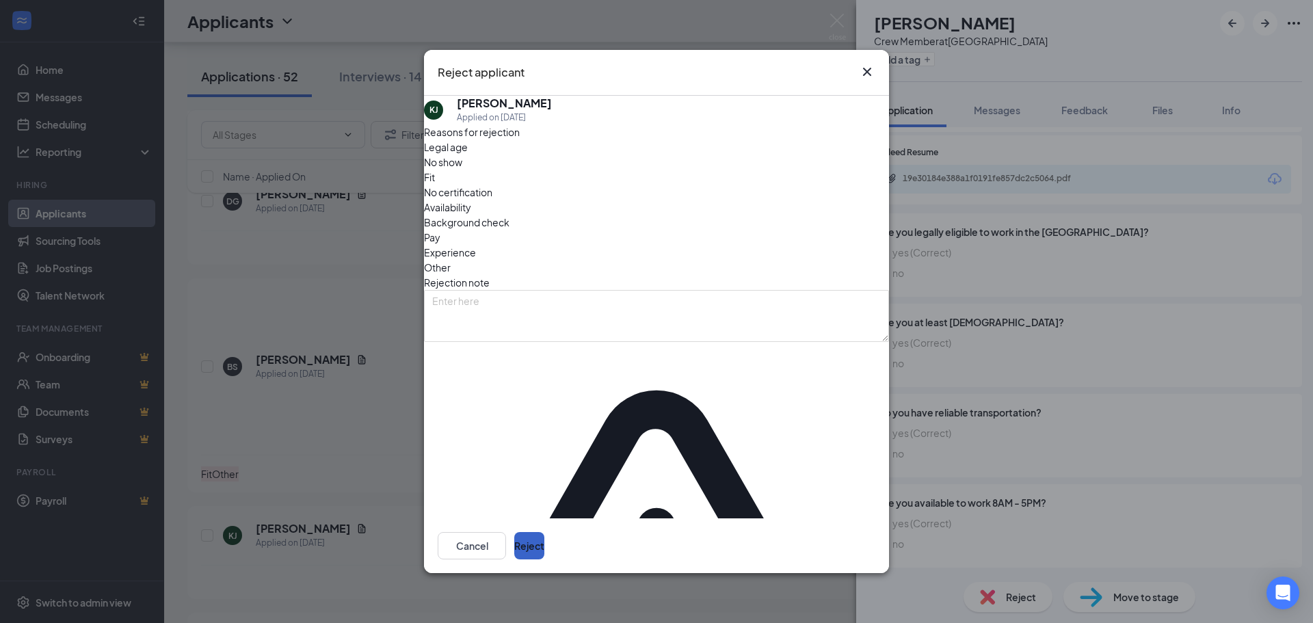
click at [544, 532] on button "Reject" at bounding box center [529, 545] width 30 height 27
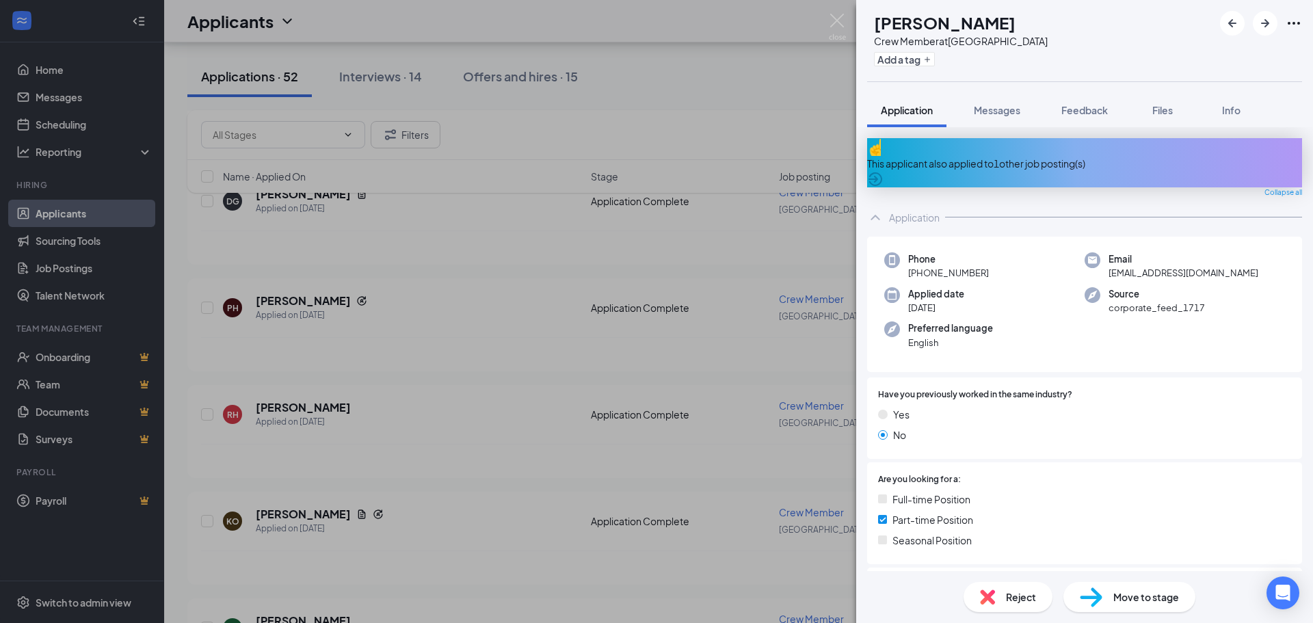
click at [998, 156] on div "This applicant also applied to 1 other job posting(s)" at bounding box center [1084, 163] width 435 height 15
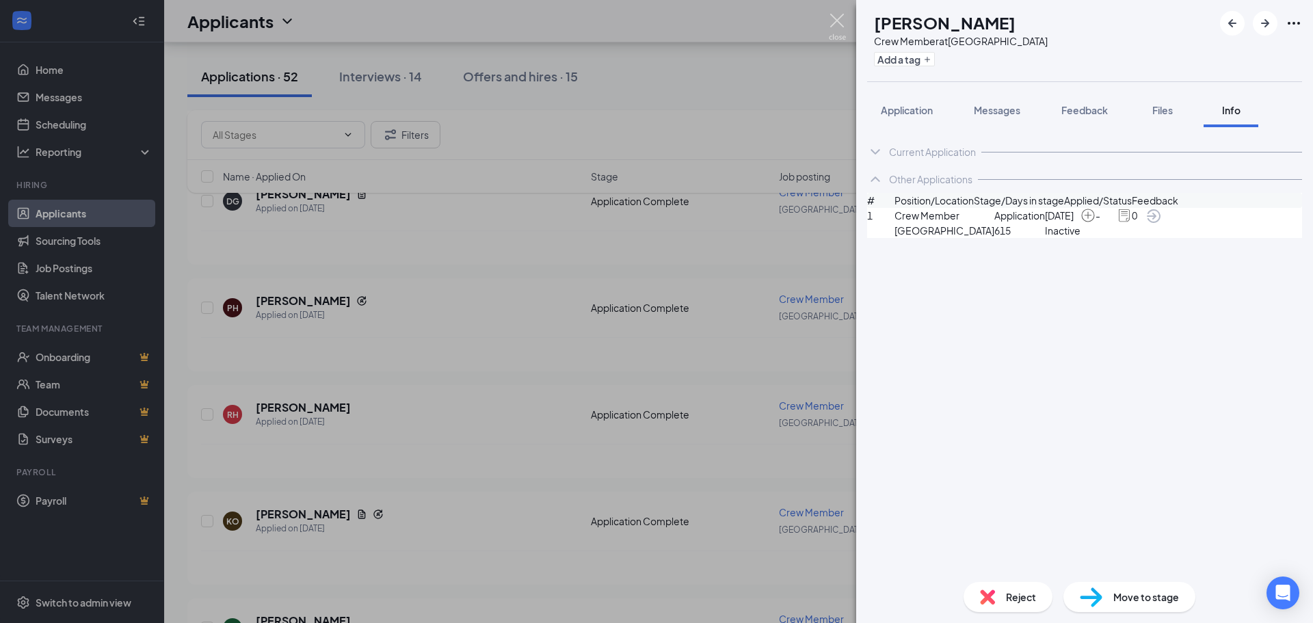
click at [840, 22] on img at bounding box center [837, 27] width 17 height 27
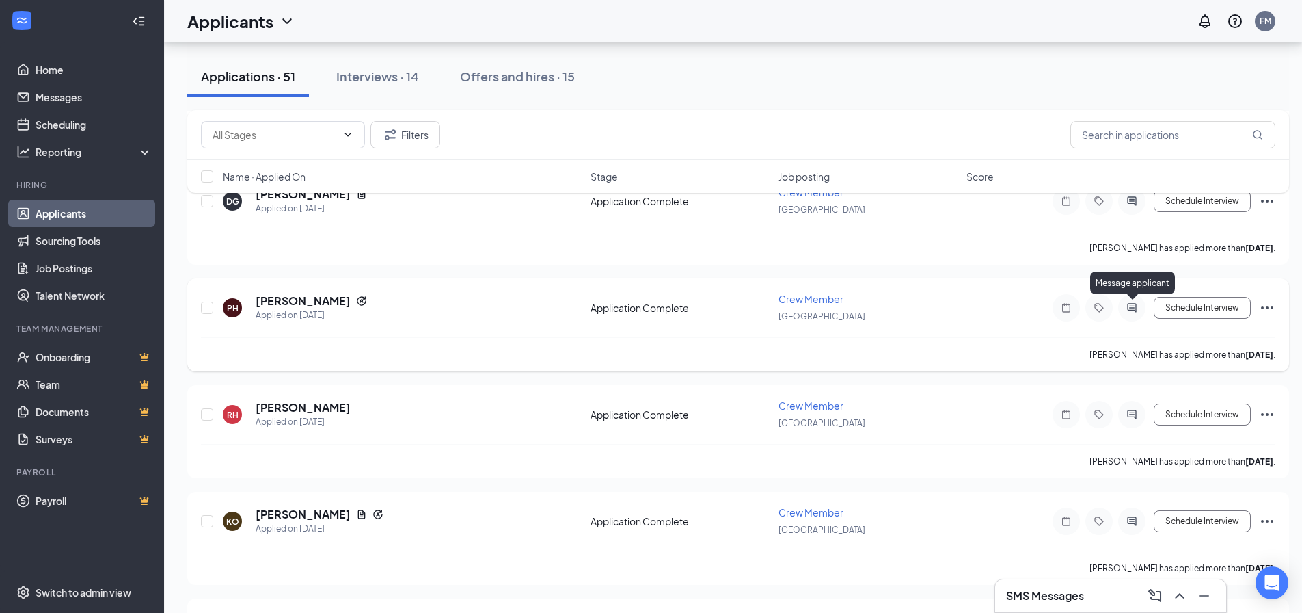
click at [1138, 309] on icon "ActiveChat" at bounding box center [1132, 307] width 16 height 11
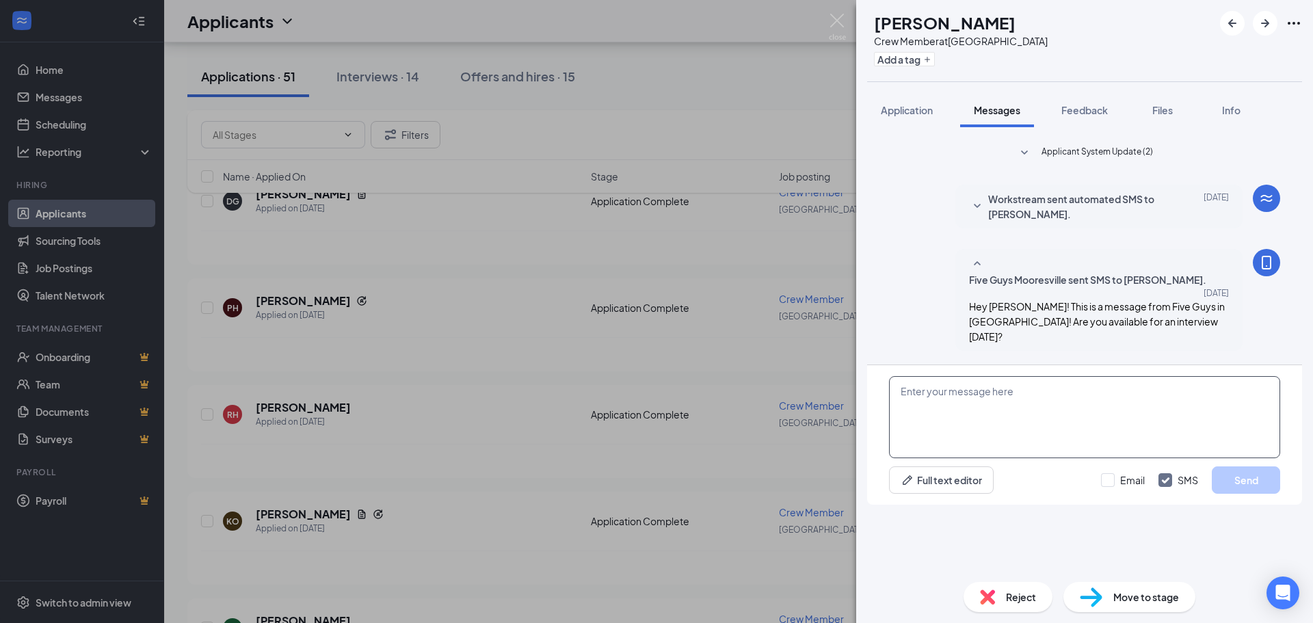
click at [1022, 458] on textarea at bounding box center [1084, 417] width 391 height 82
click at [989, 592] on img at bounding box center [987, 596] width 15 height 15
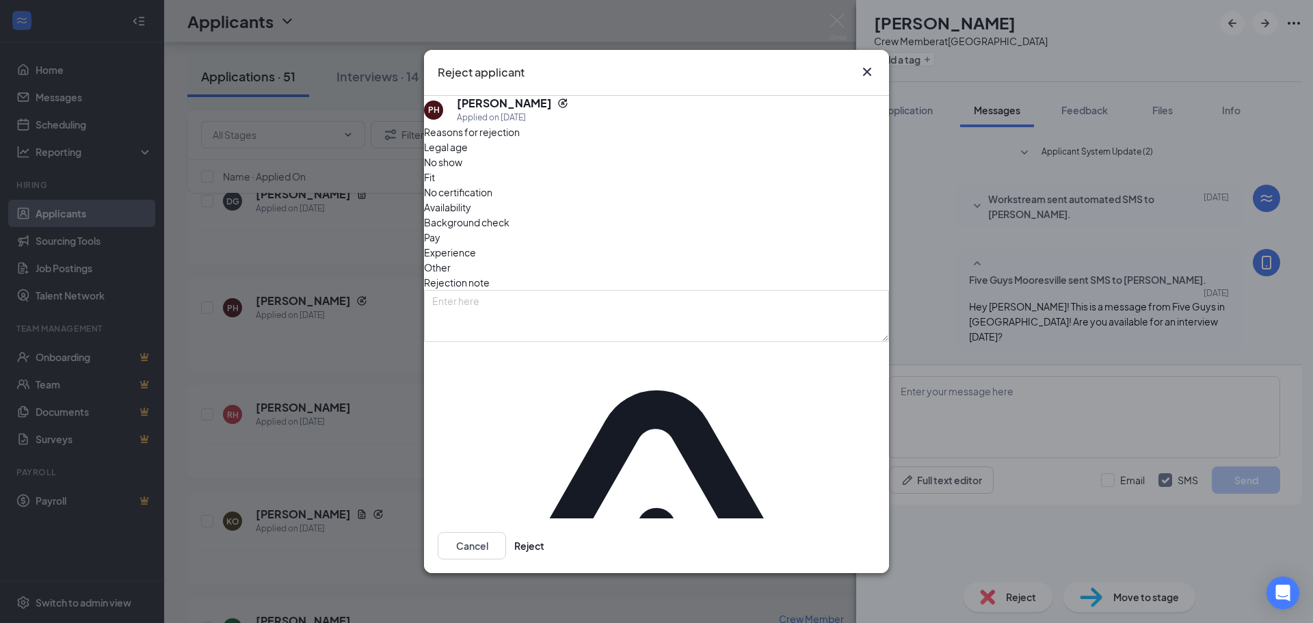
click at [451, 260] on span "Other" at bounding box center [437, 267] width 27 height 15
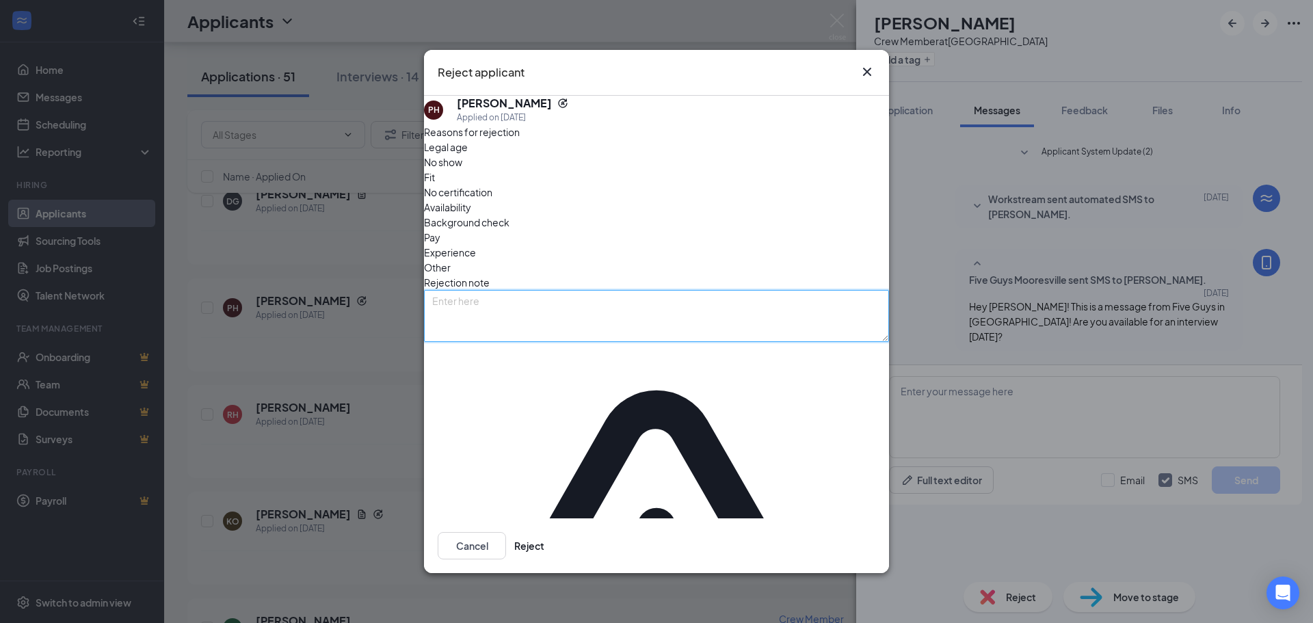
click at [613, 323] on textarea at bounding box center [656, 316] width 465 height 52
type textarea "No reply."
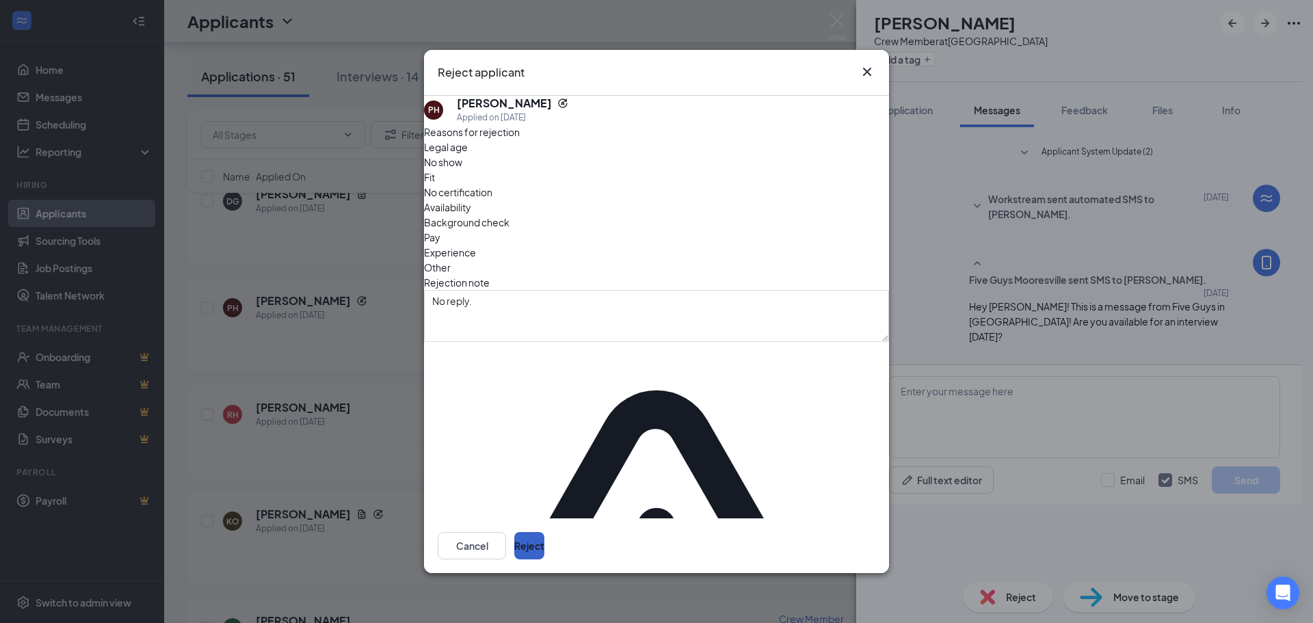
click at [544, 532] on button "Reject" at bounding box center [529, 545] width 30 height 27
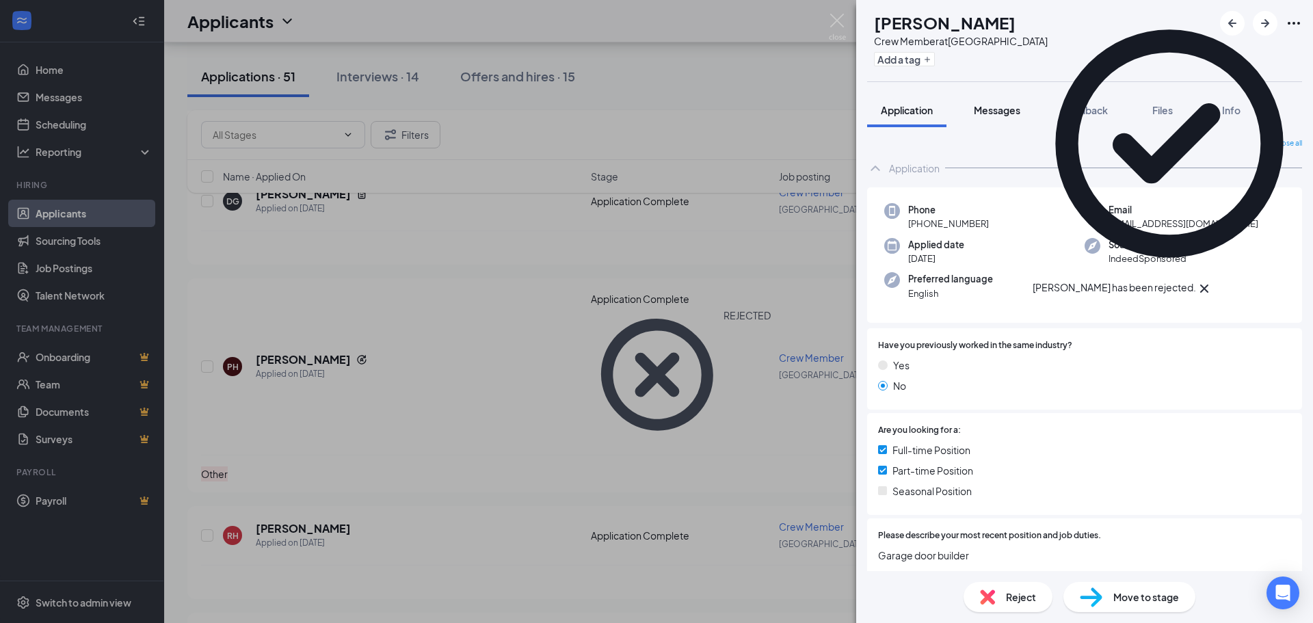
click at [997, 116] on span "Messages" at bounding box center [997, 110] width 46 height 12
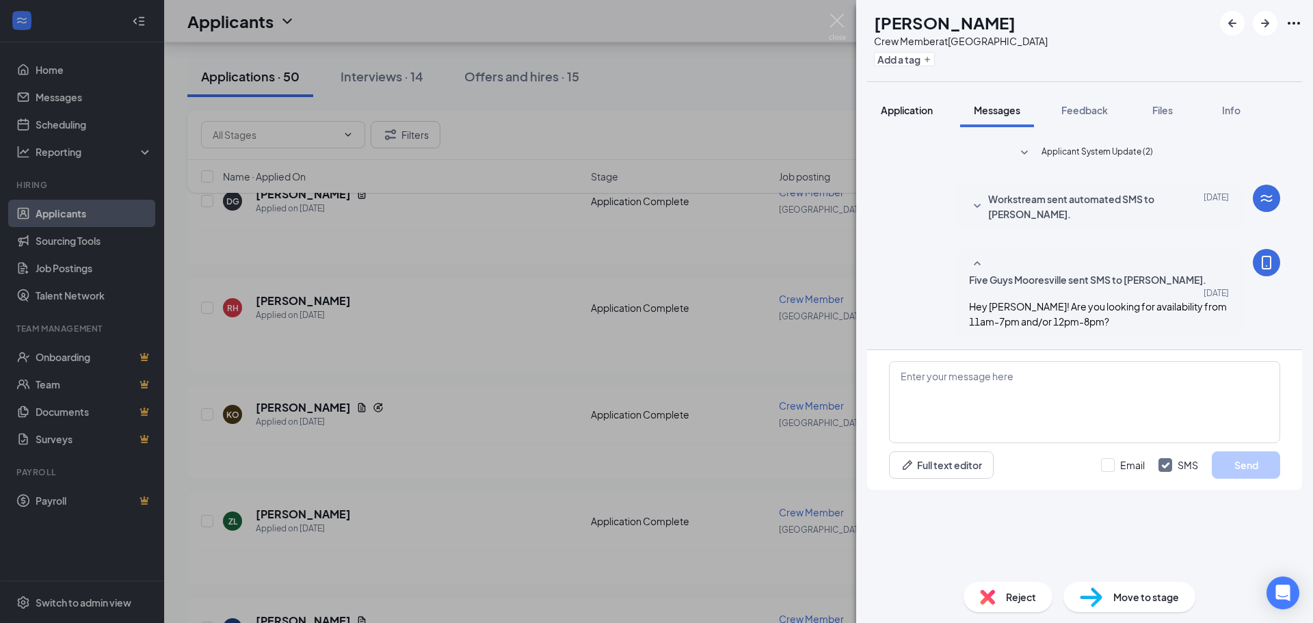
click at [916, 110] on span "Application" at bounding box center [907, 110] width 52 height 12
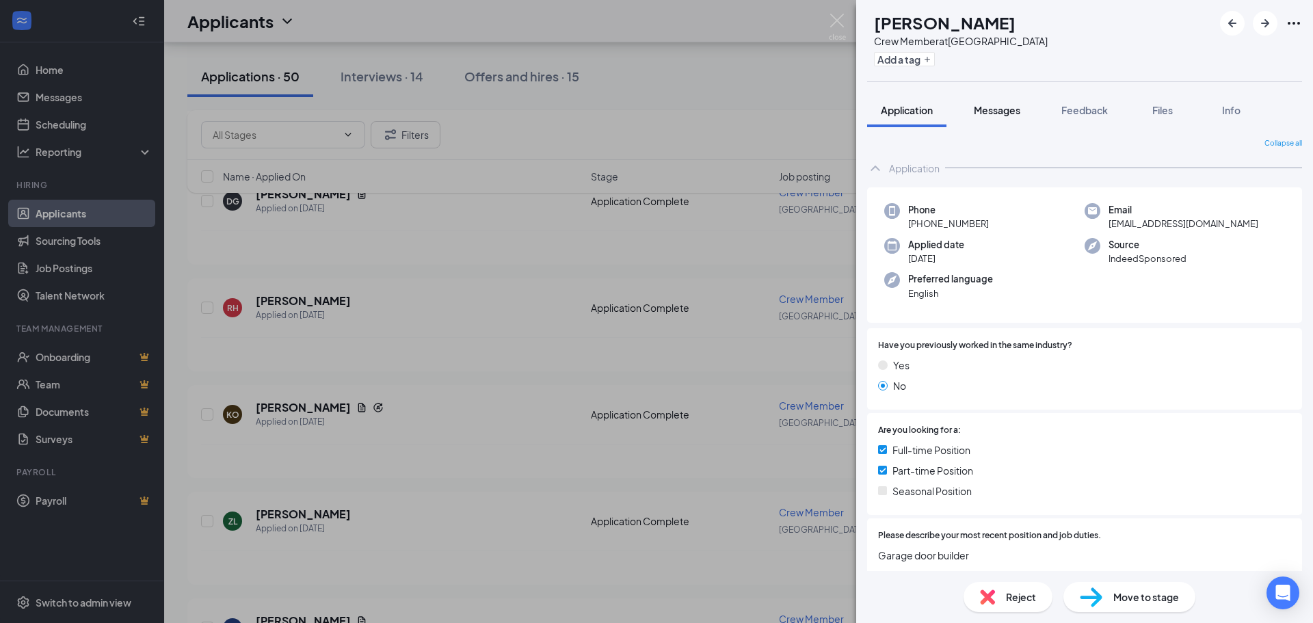
click at [988, 111] on span "Messages" at bounding box center [997, 110] width 46 height 12
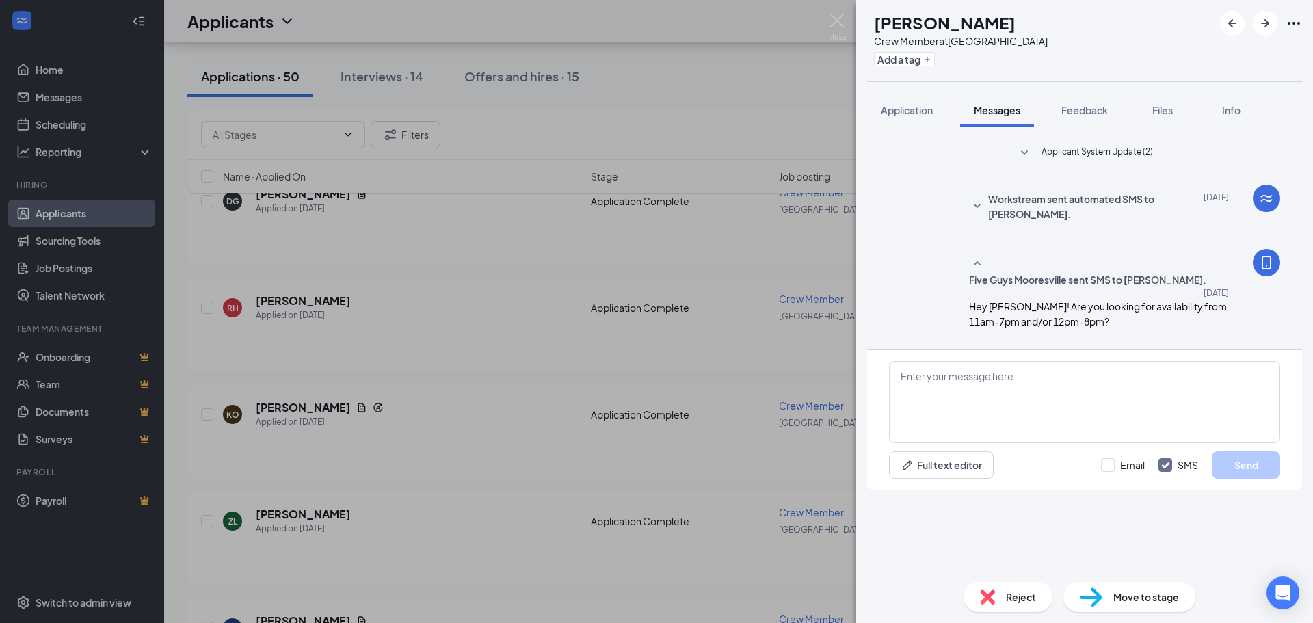
click at [990, 598] on img at bounding box center [987, 596] width 15 height 15
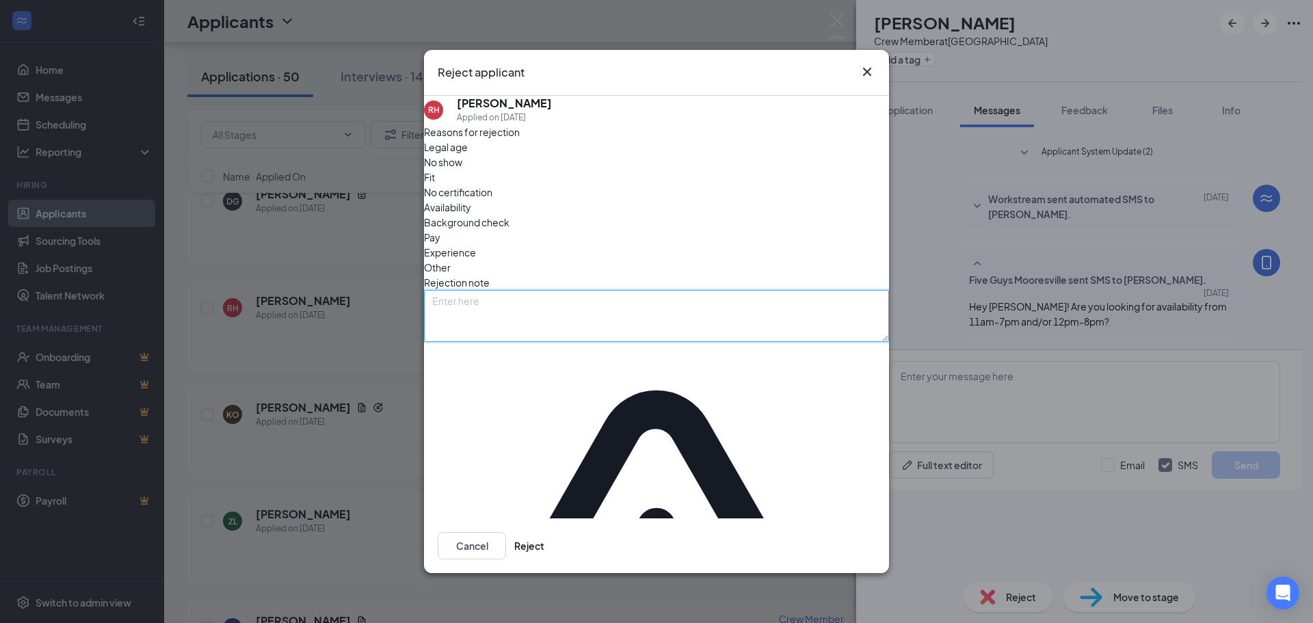
click at [585, 308] on textarea at bounding box center [656, 316] width 465 height 52
type textarea "No reply"
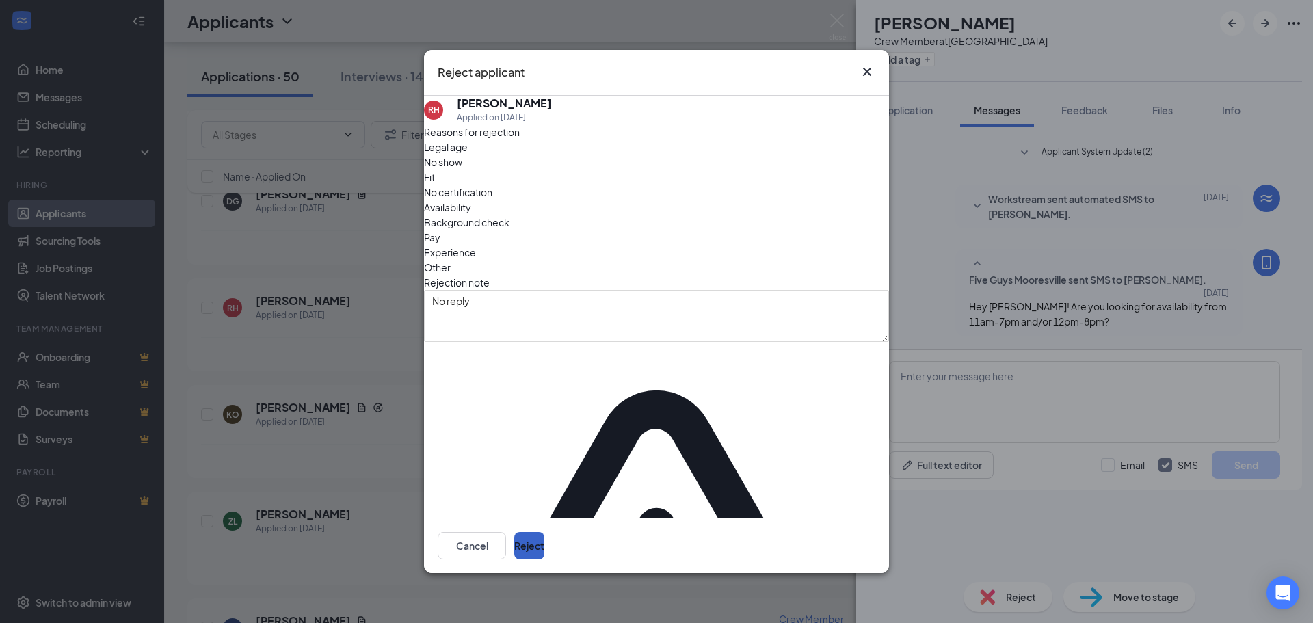
click at [544, 532] on button "Reject" at bounding box center [529, 545] width 30 height 27
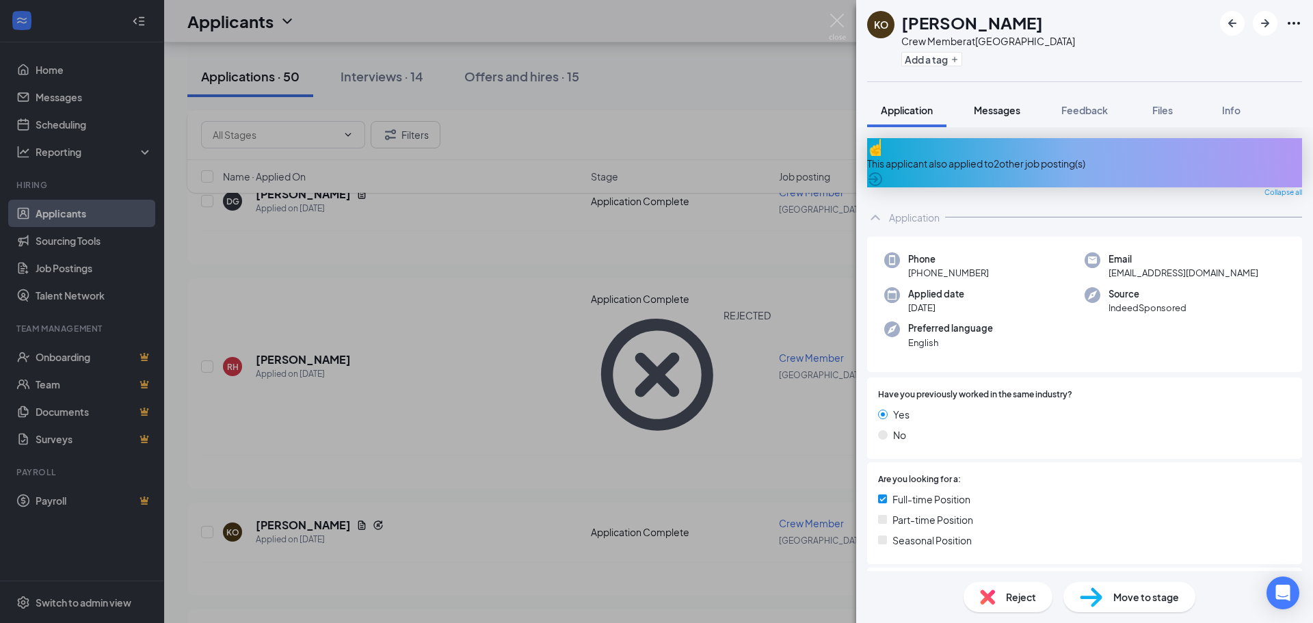
click at [989, 112] on span "Messages" at bounding box center [997, 110] width 46 height 12
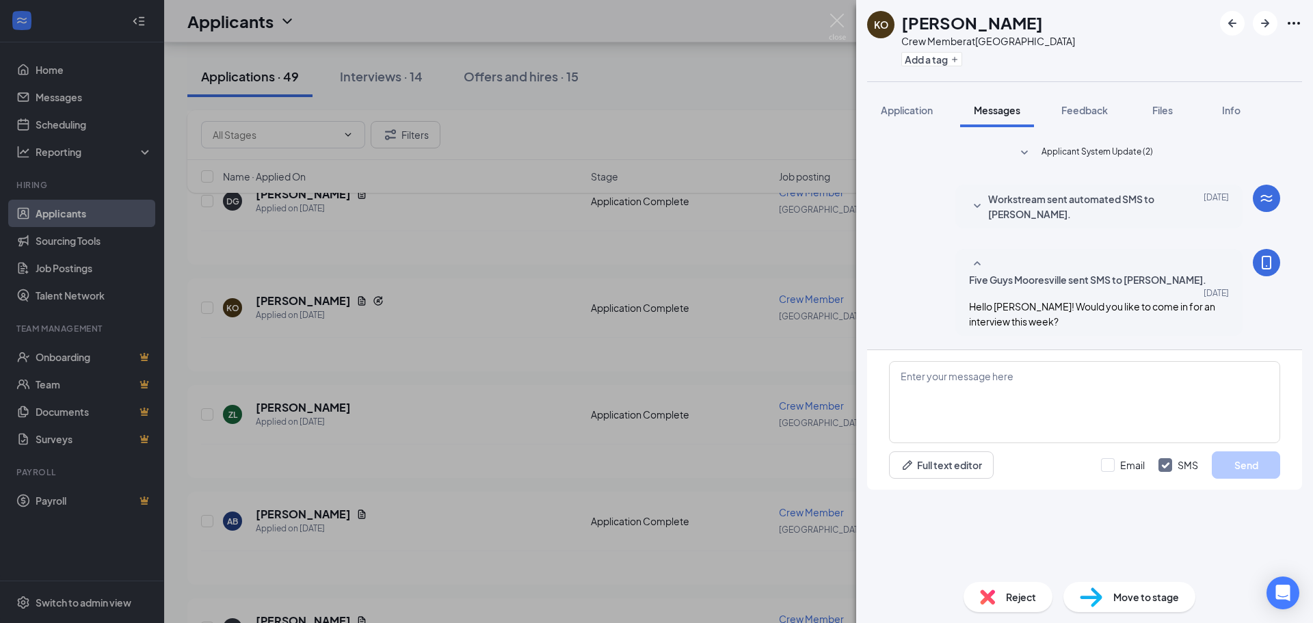
click at [1003, 598] on div "Reject" at bounding box center [1007, 597] width 89 height 30
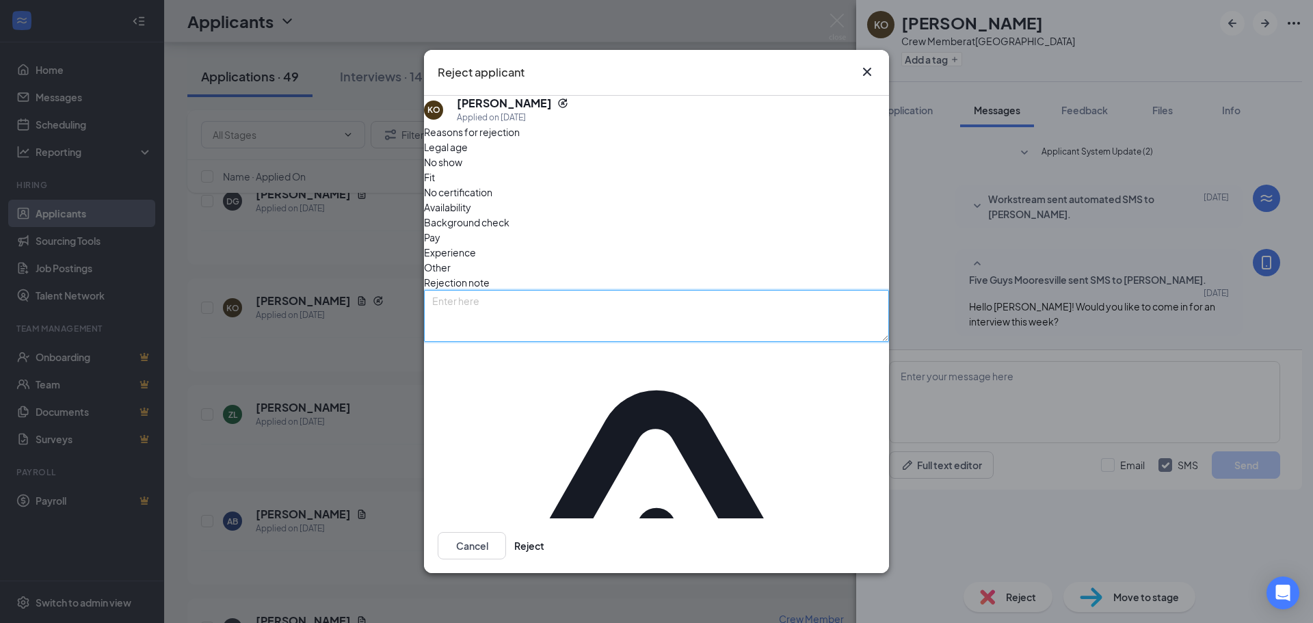
click at [596, 340] on textarea at bounding box center [656, 316] width 465 height 52
type textarea "No reply"
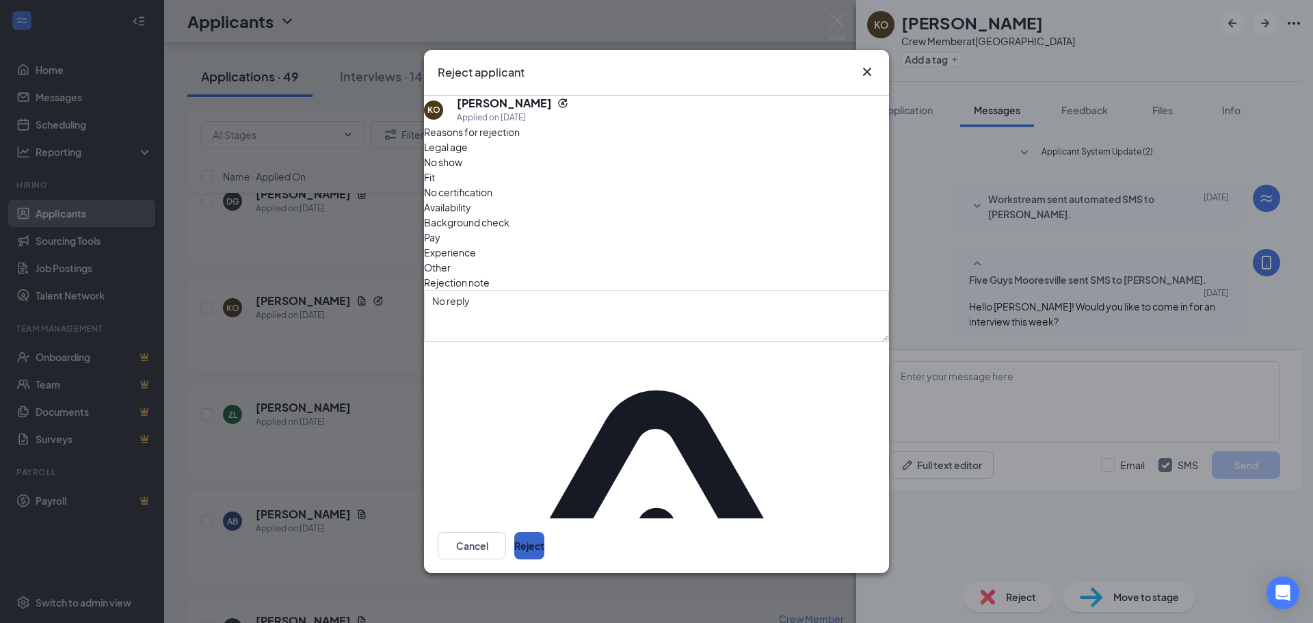
click at [829, 518] on div "Cancel Reject" at bounding box center [656, 545] width 465 height 55
click at [544, 532] on button "Reject" at bounding box center [529, 545] width 30 height 27
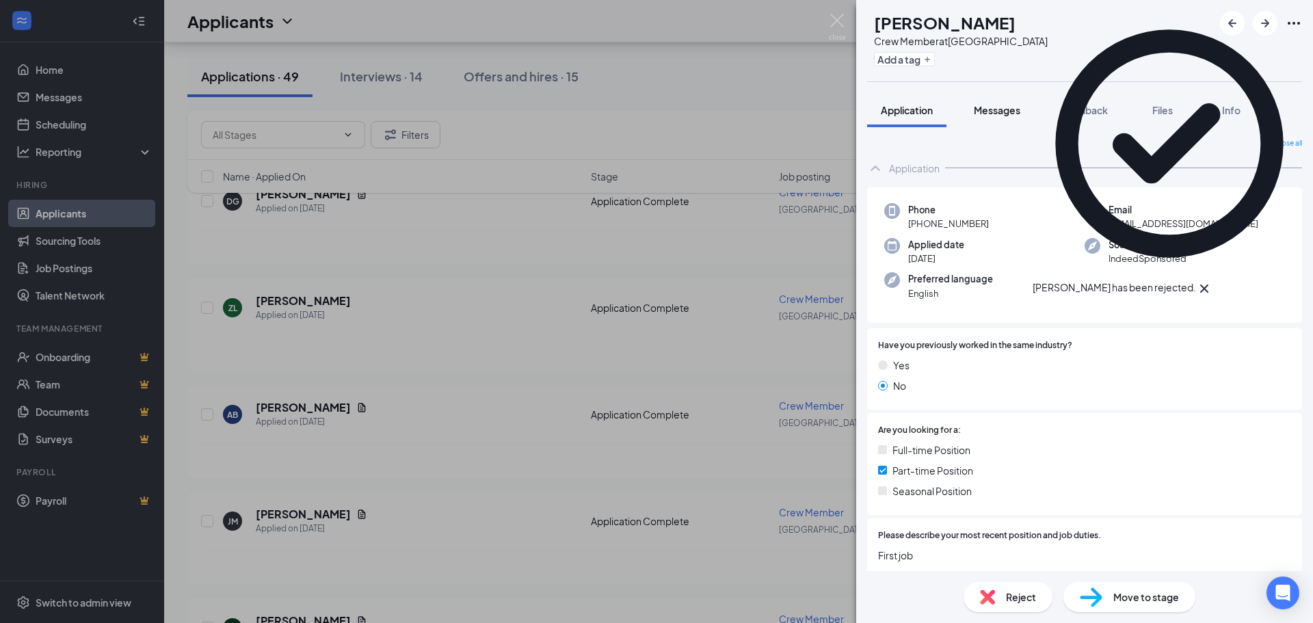
click at [1011, 113] on span "Messages" at bounding box center [997, 110] width 46 height 12
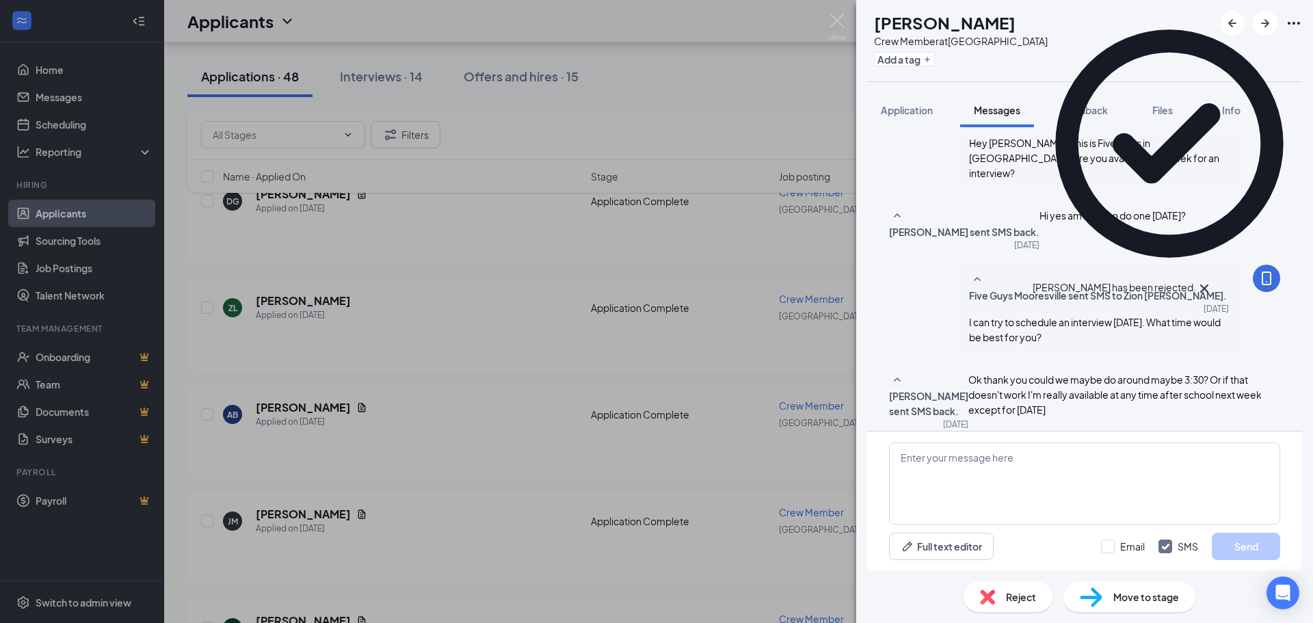
scroll to position [194, 0]
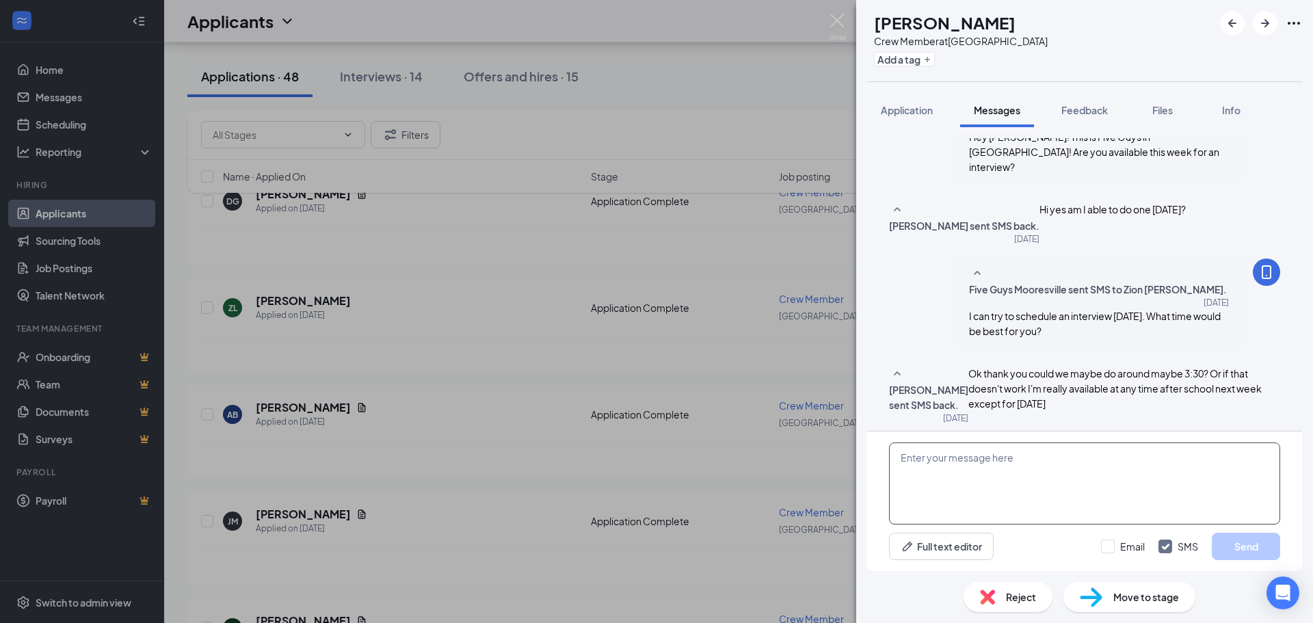
click at [1066, 462] on textarea at bounding box center [1084, 483] width 391 height 82
type textarea "W"
type textarea "Are you available [DATE] at 3:15?"
click at [1257, 549] on button "Send" at bounding box center [1246, 546] width 68 height 27
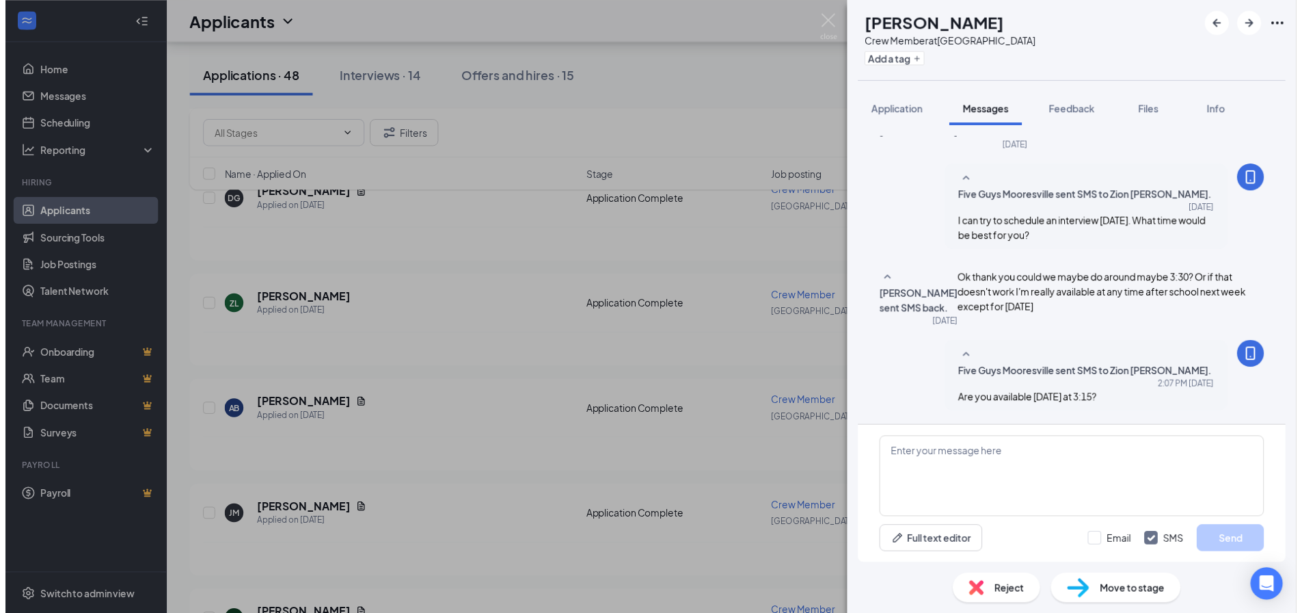
scroll to position [282, 0]
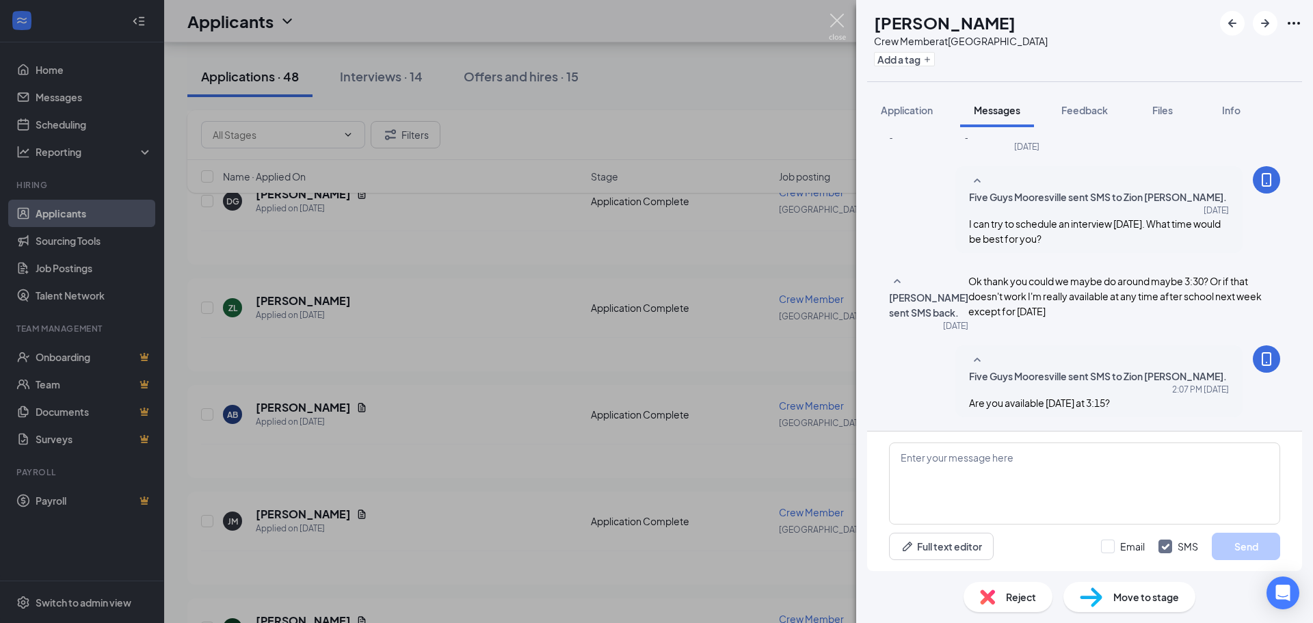
click at [840, 18] on img at bounding box center [837, 27] width 17 height 27
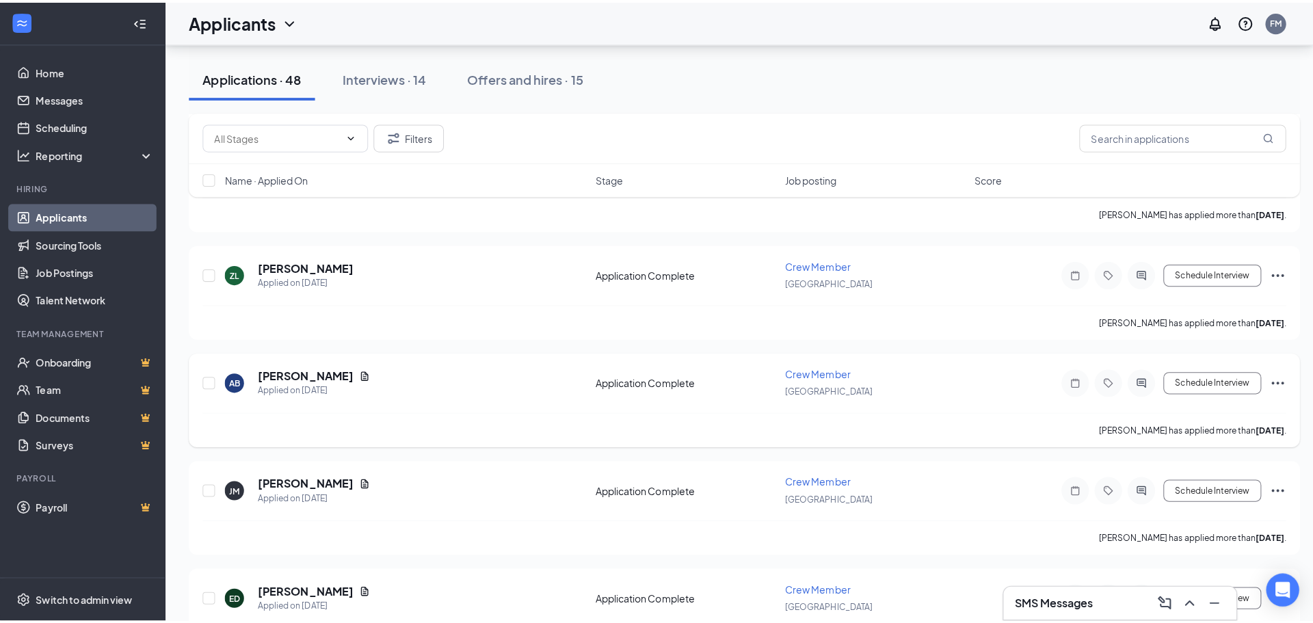
scroll to position [547, 0]
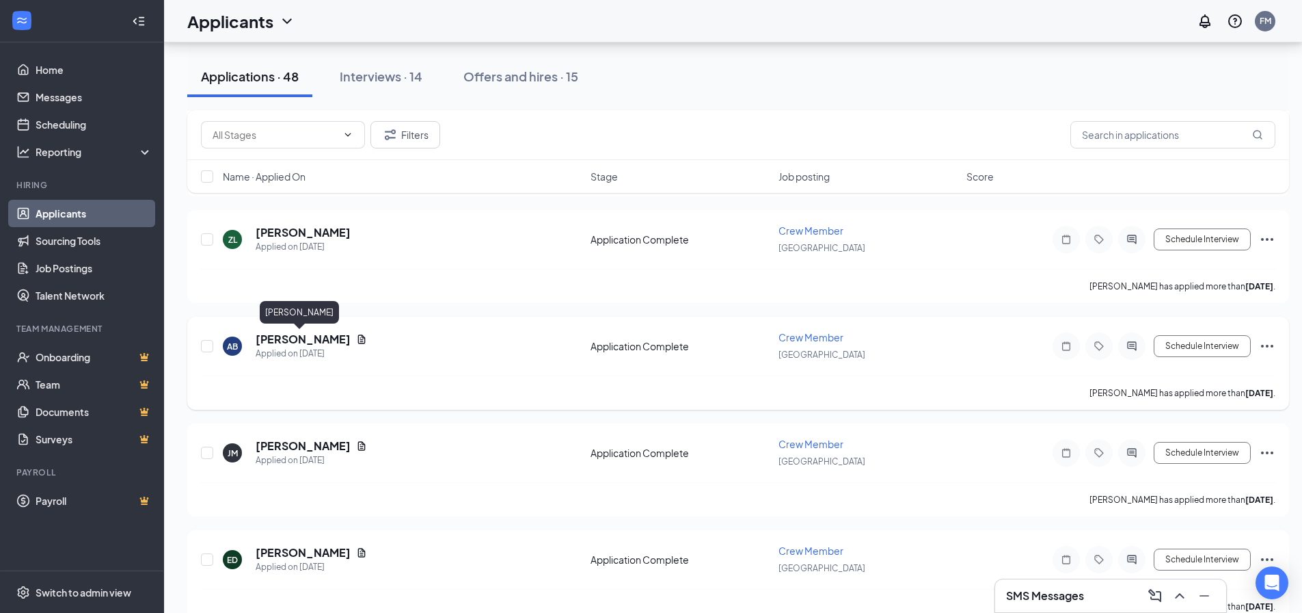
click at [304, 340] on h5 "[PERSON_NAME]" at bounding box center [303, 339] width 95 height 15
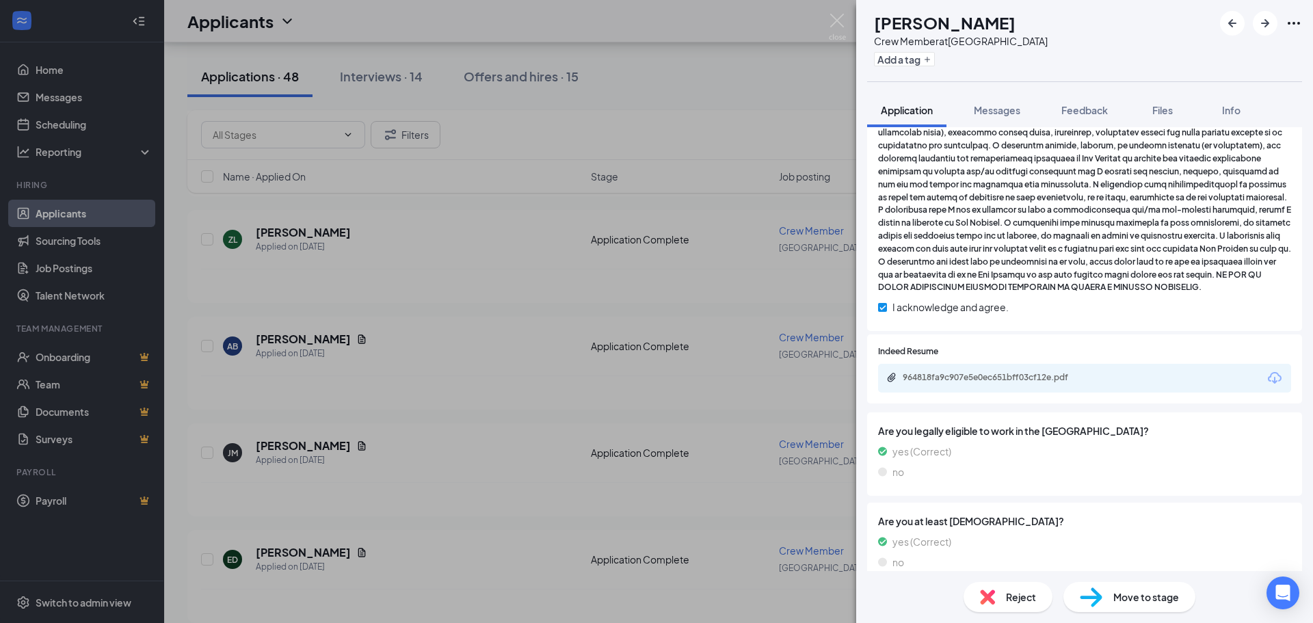
scroll to position [970, 0]
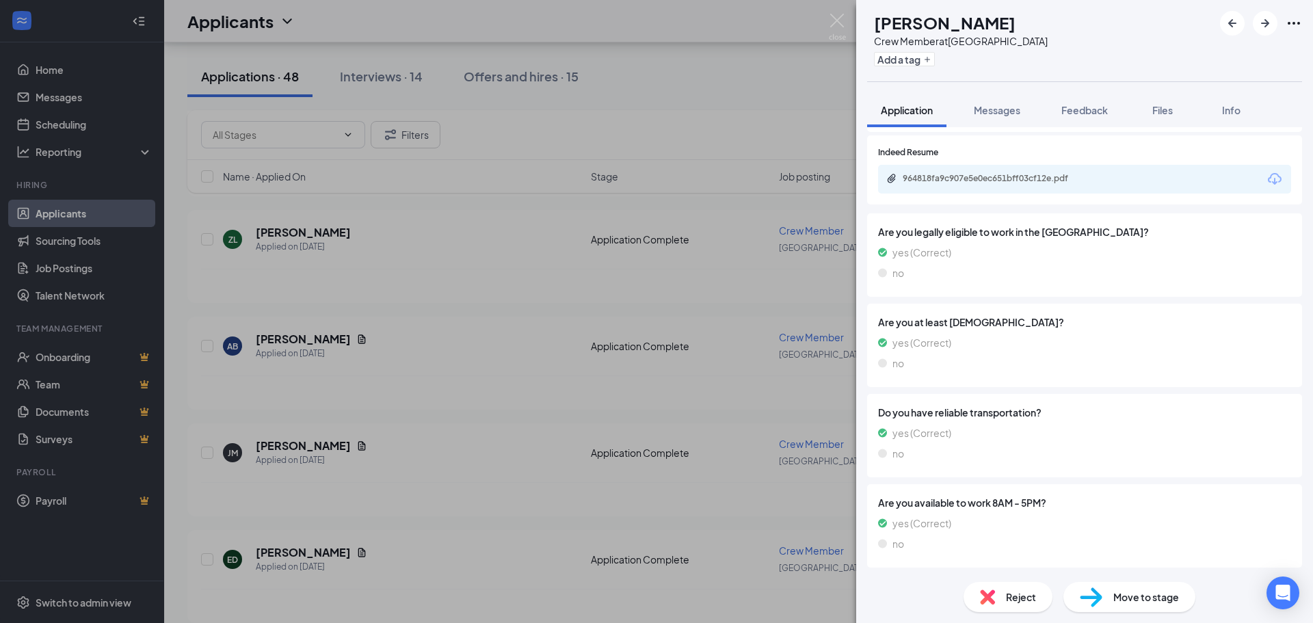
click at [1039, 178] on div "964818fa9c907e5e0ec651bff03cf12e.pdf" at bounding box center [998, 178] width 191 height 11
click at [1000, 599] on div "Reject" at bounding box center [1007, 597] width 89 height 30
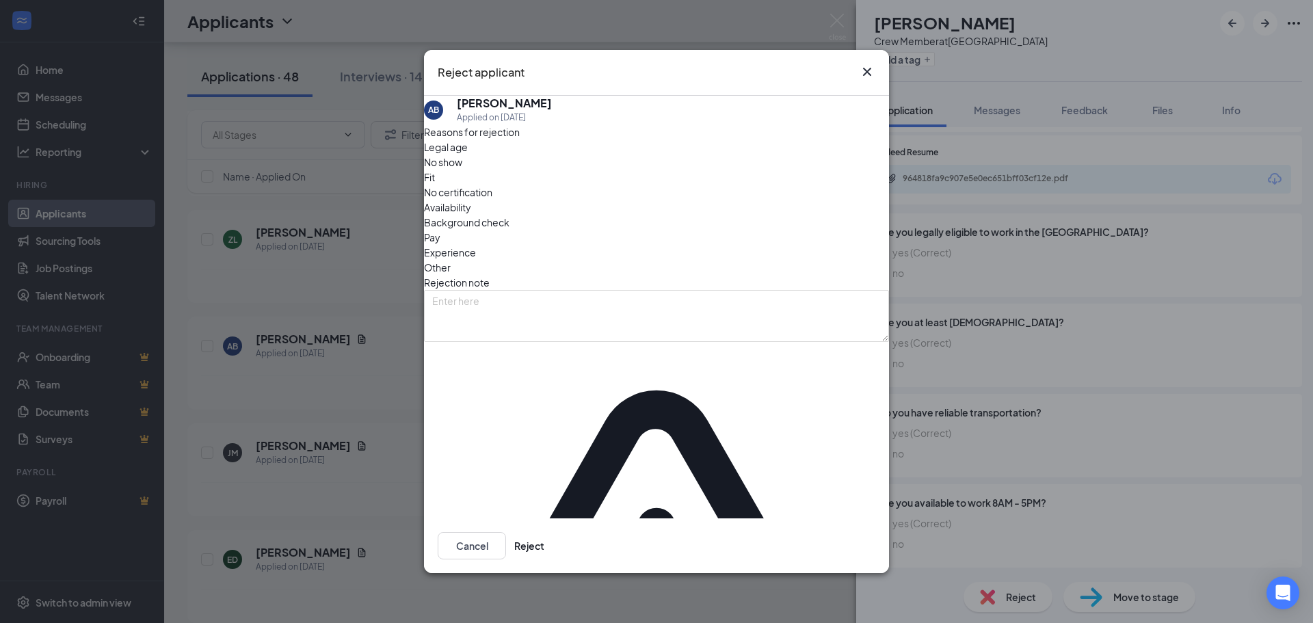
click at [435, 185] on span "Fit" at bounding box center [429, 177] width 11 height 15
click at [476, 254] on span "Experience" at bounding box center [450, 252] width 52 height 15
click at [544, 532] on button "Reject" at bounding box center [529, 545] width 30 height 27
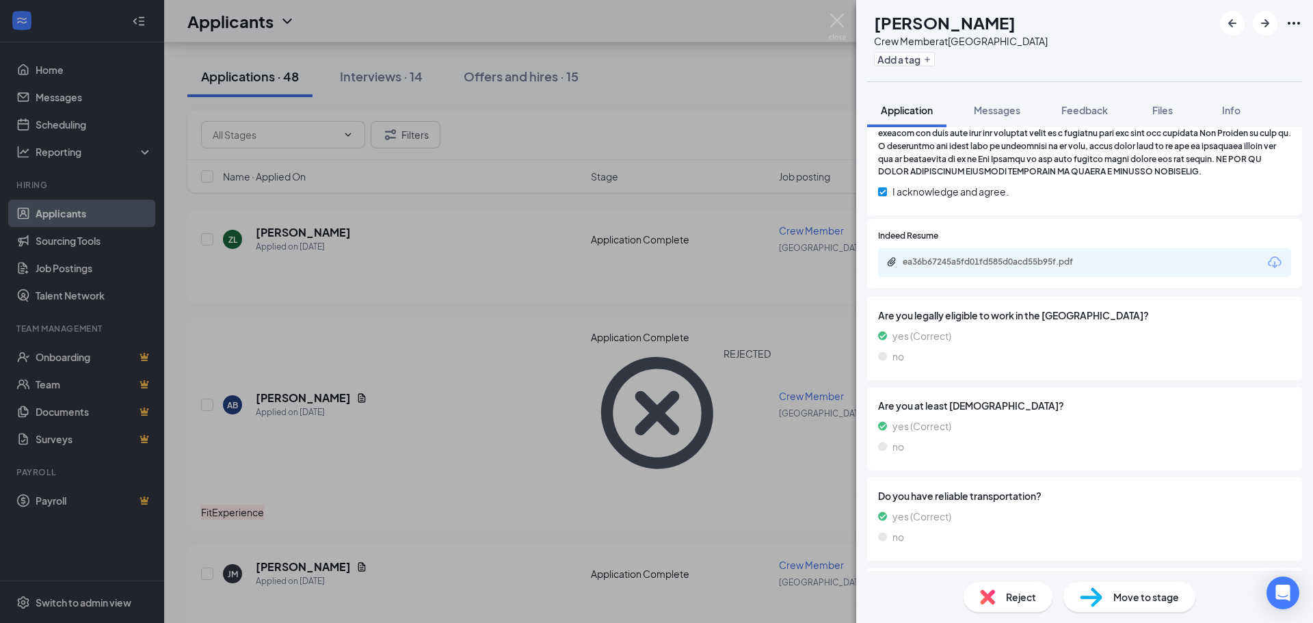
scroll to position [889, 0]
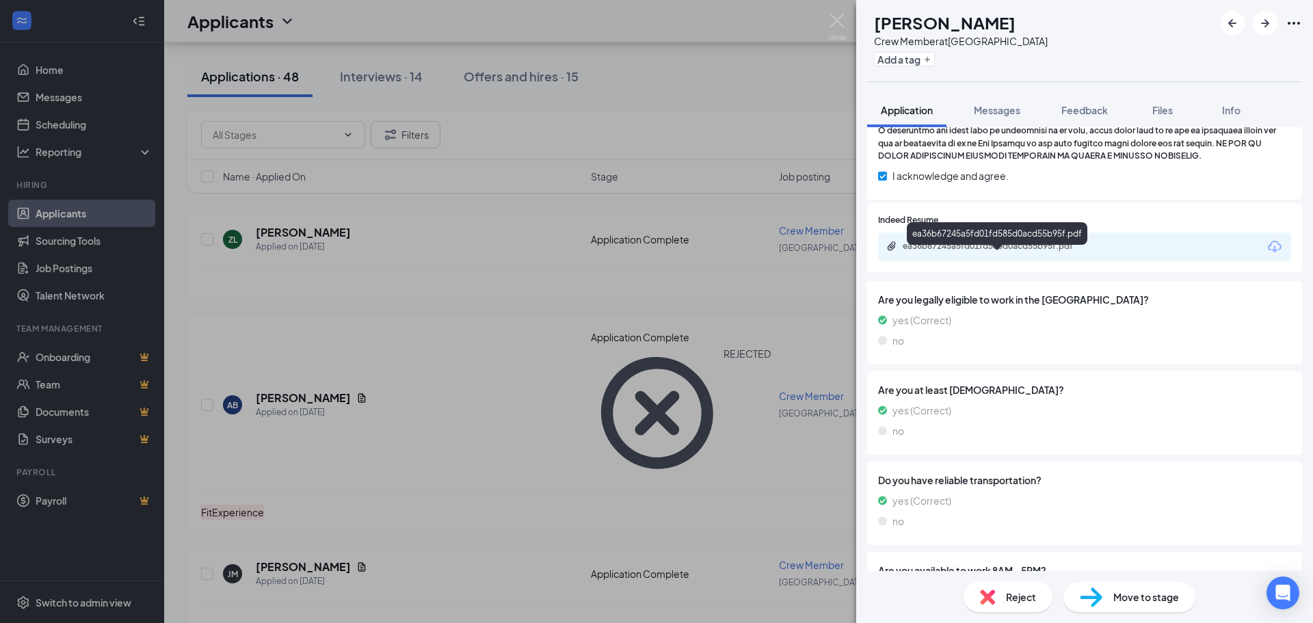
click at [977, 252] on div "ea36b67245a5fd01fd585d0acd55b95f.pdf" at bounding box center [1084, 246] width 413 height 29
click at [975, 252] on div "ea36b67245a5fd01fd585d0acd55b95f.pdf" at bounding box center [998, 246] width 191 height 11
click at [989, 598] on img at bounding box center [987, 596] width 15 height 15
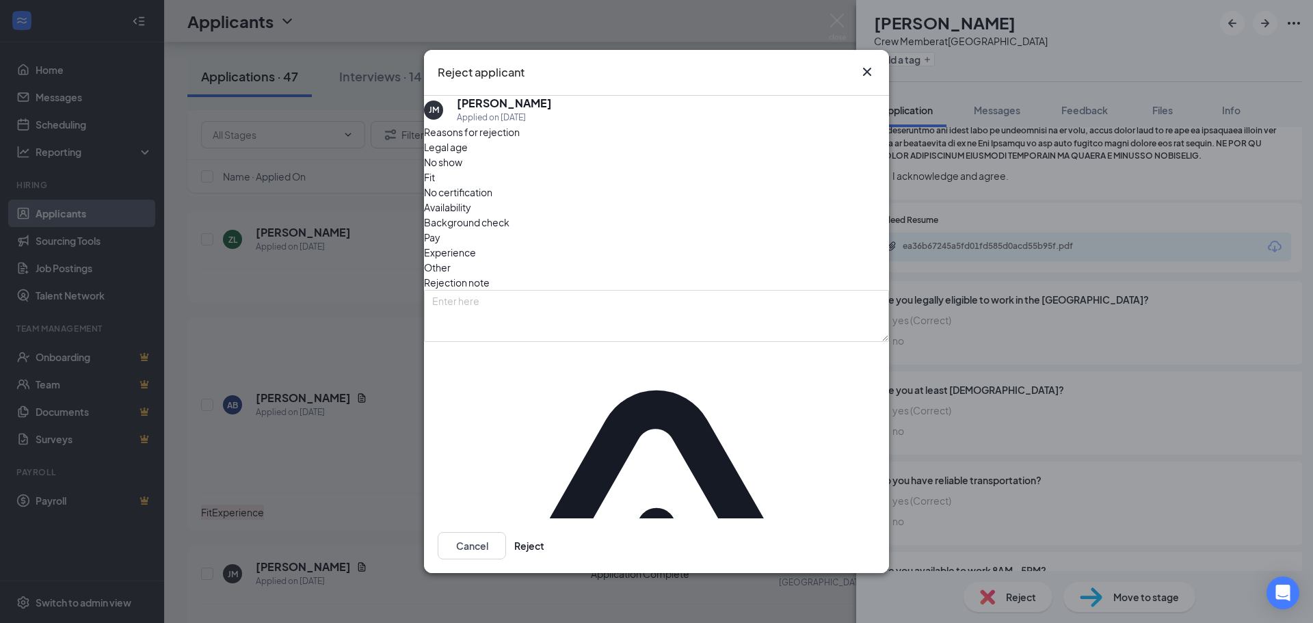
click at [471, 215] on span "Availability" at bounding box center [447, 207] width 47 height 15
click at [435, 185] on span "Fit" at bounding box center [429, 177] width 11 height 15
click at [476, 259] on span "Experience" at bounding box center [450, 252] width 52 height 15
click at [829, 518] on div "Cancel Reject" at bounding box center [656, 545] width 465 height 55
click at [544, 532] on button "Reject" at bounding box center [529, 545] width 30 height 27
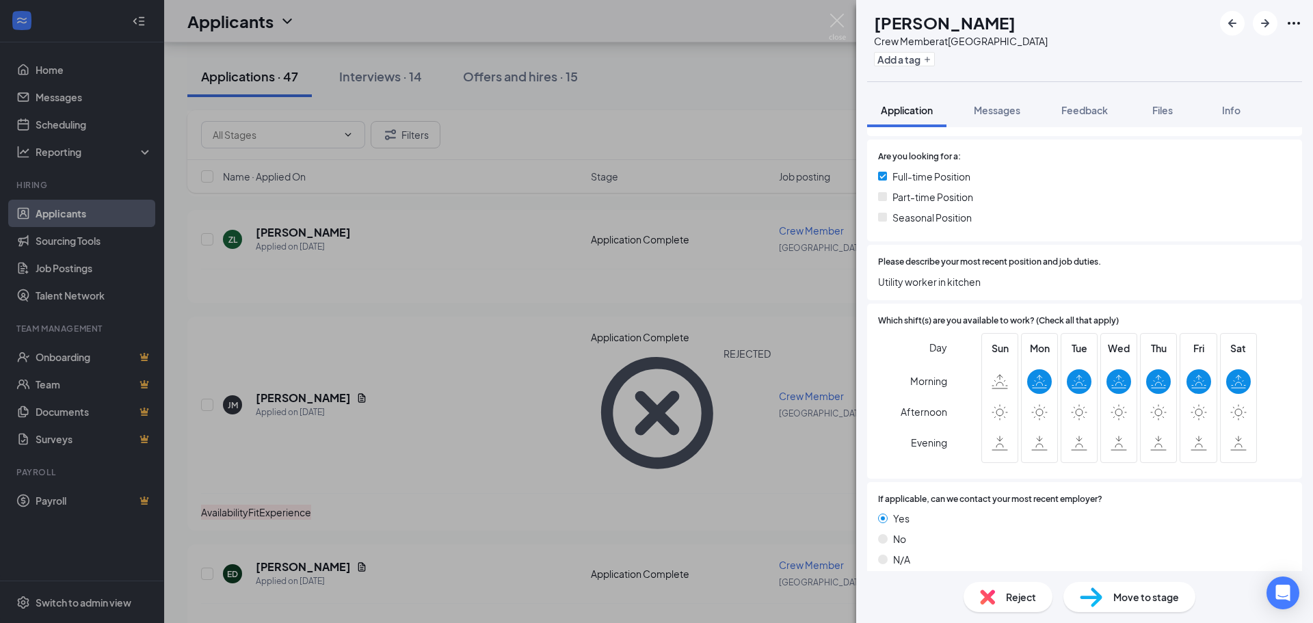
scroll to position [342, 0]
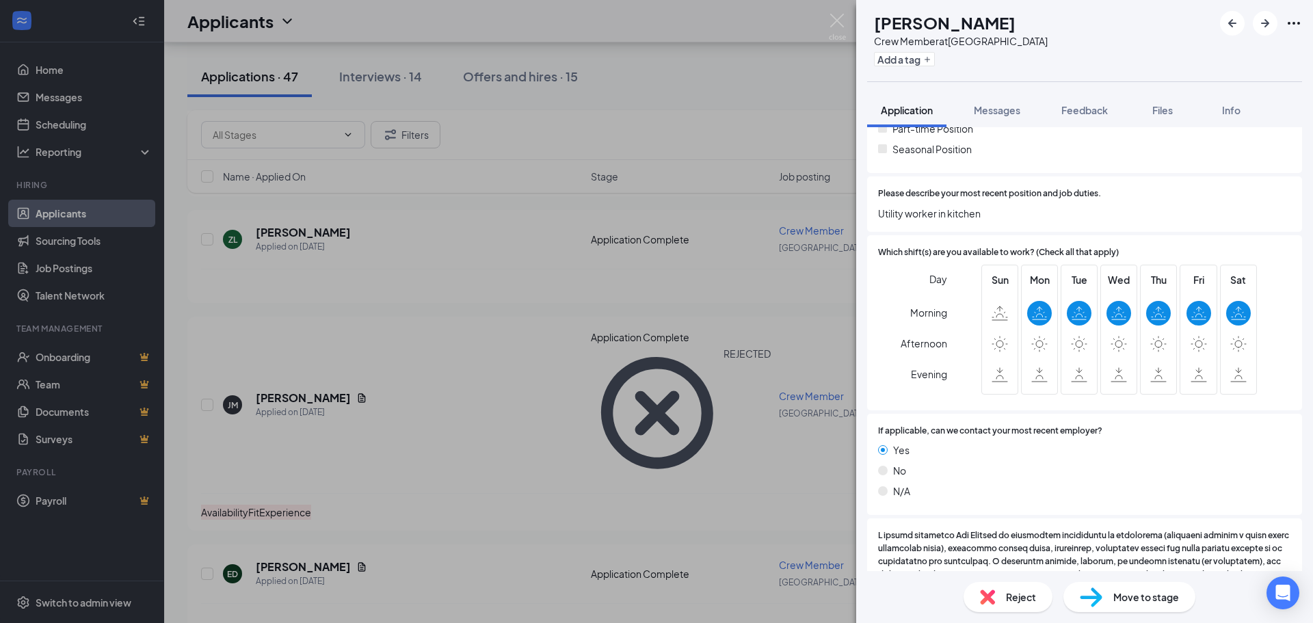
click at [994, 602] on img at bounding box center [987, 596] width 15 height 15
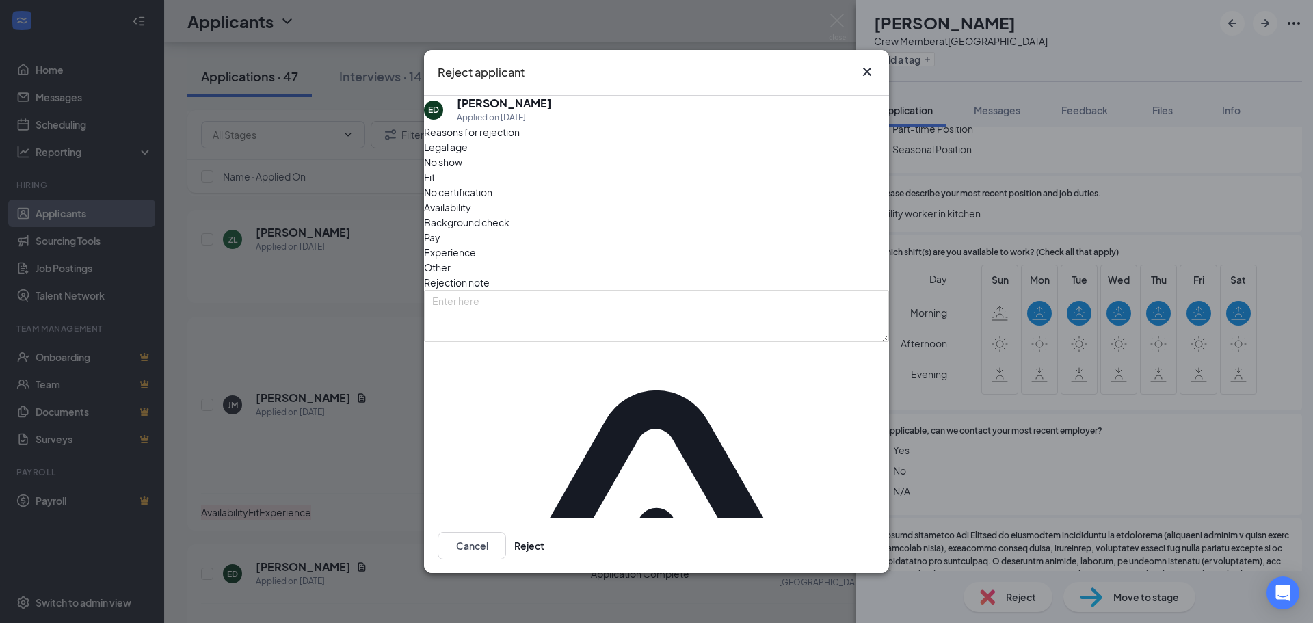
click at [471, 215] on span "Availability" at bounding box center [447, 207] width 47 height 15
click at [544, 532] on button "Reject" at bounding box center [529, 545] width 30 height 27
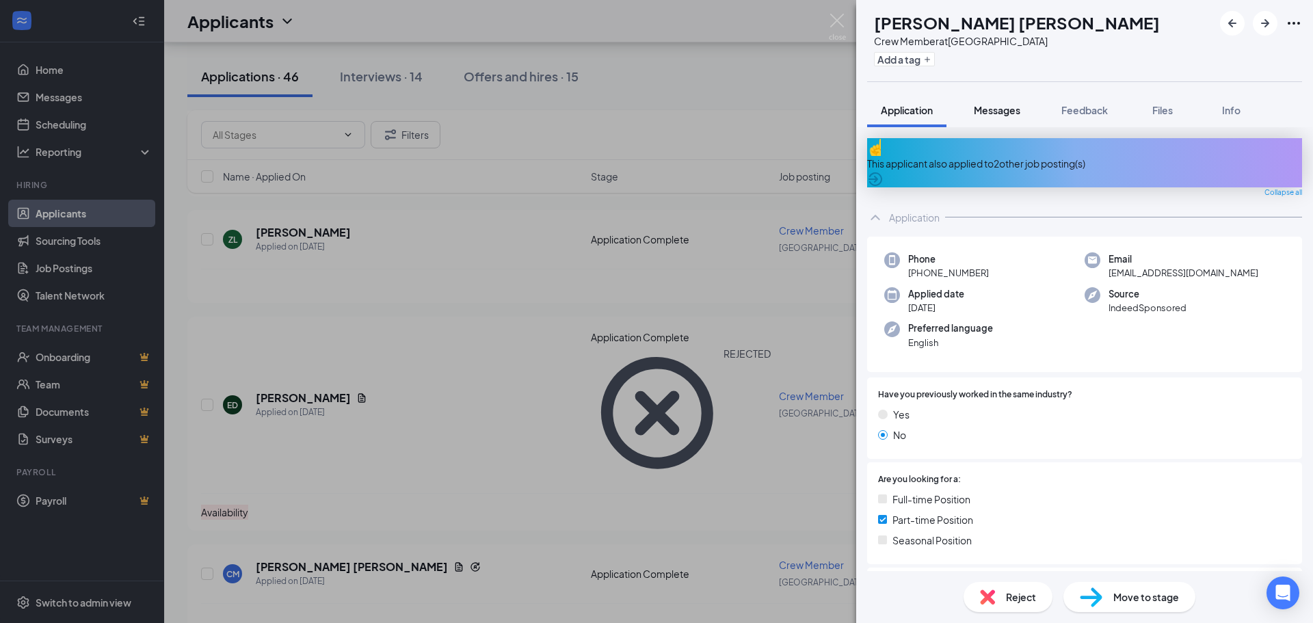
click at [993, 109] on span "Messages" at bounding box center [997, 110] width 46 height 12
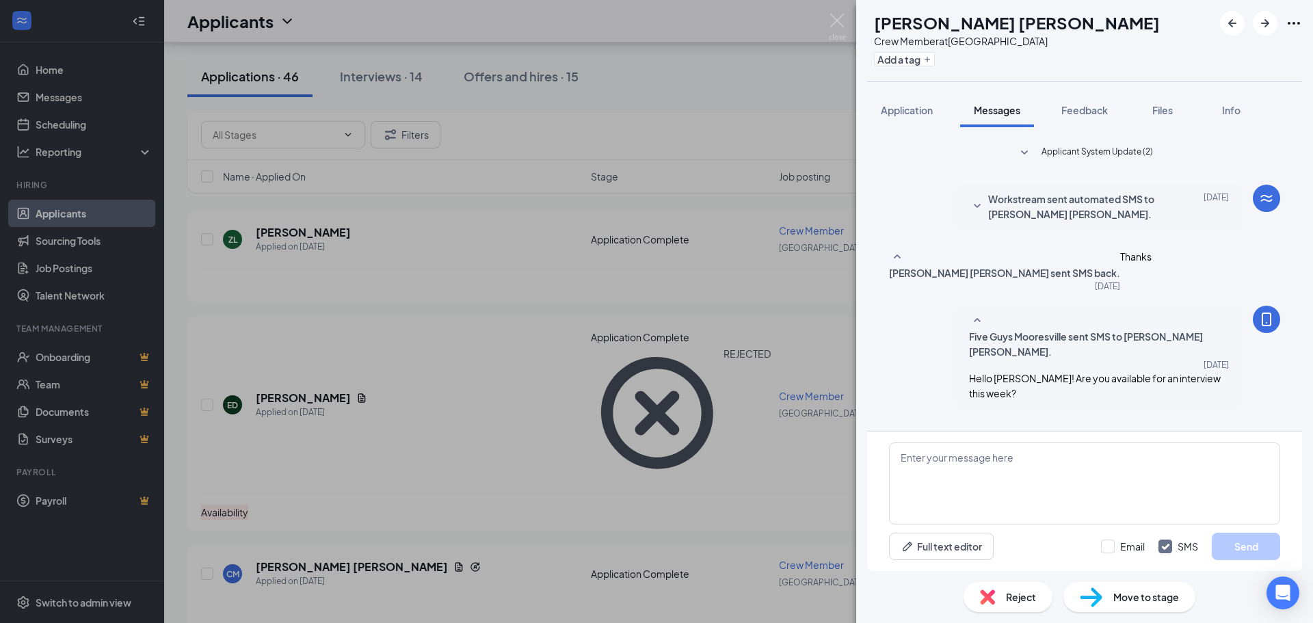
scroll to position [46, 0]
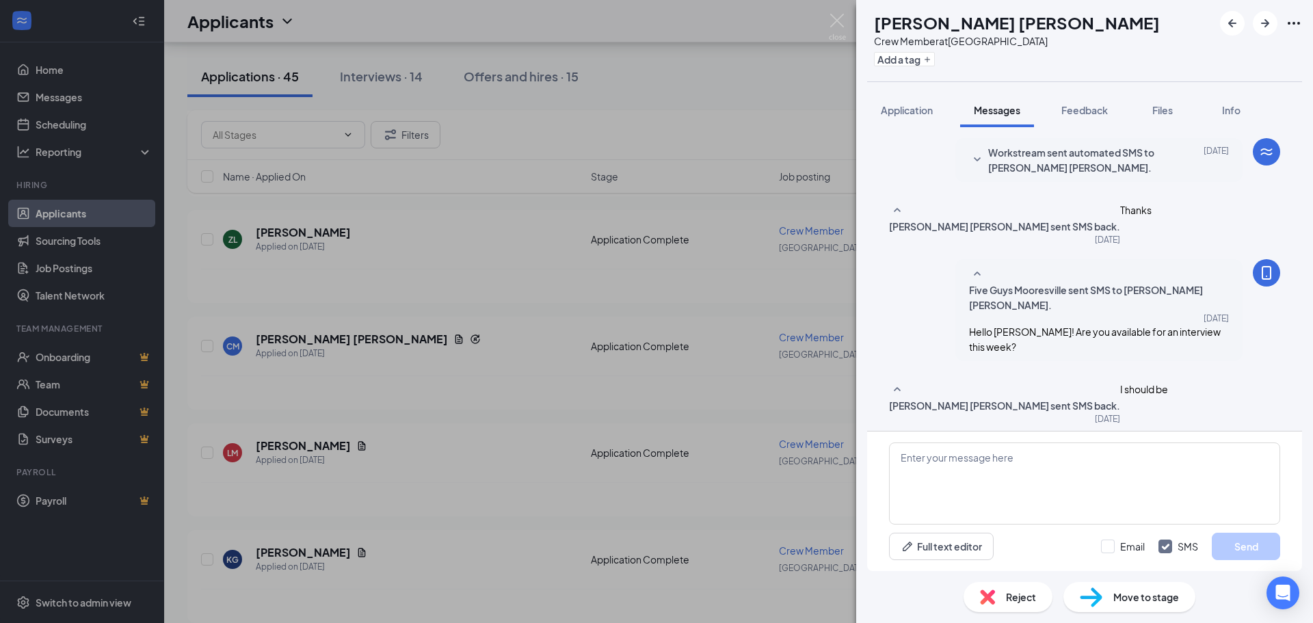
click at [993, 598] on img at bounding box center [987, 596] width 15 height 15
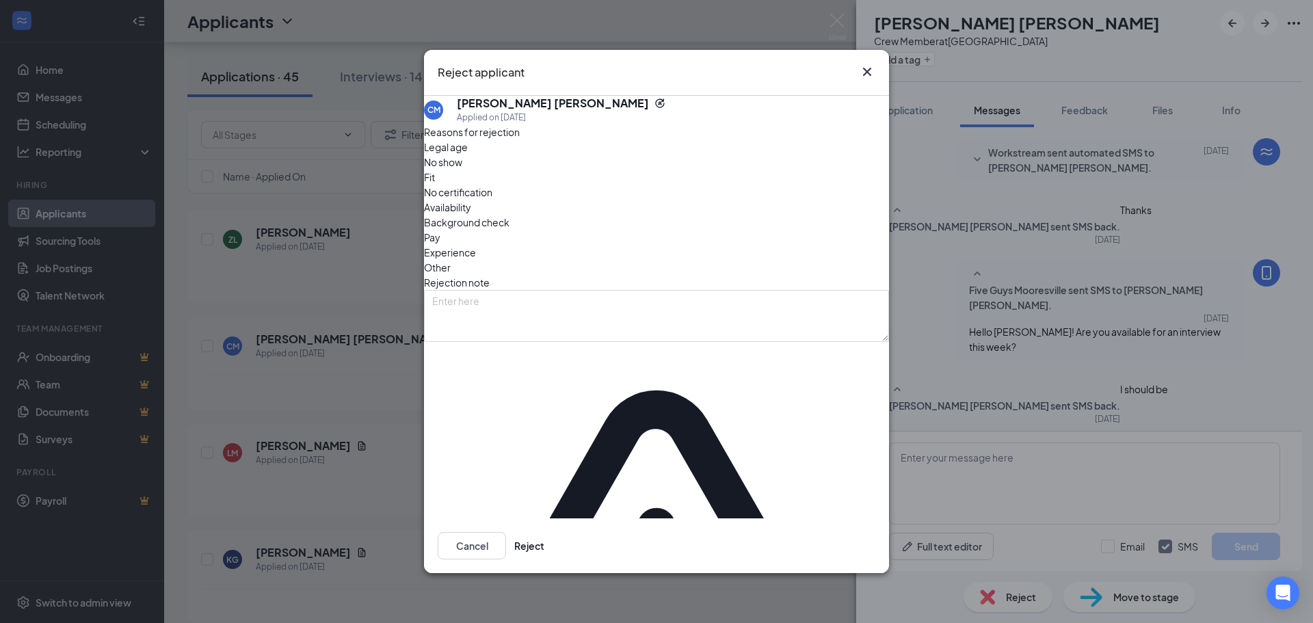
click at [451, 260] on span "Other" at bounding box center [437, 267] width 27 height 15
click at [544, 532] on button "Reject" at bounding box center [529, 545] width 30 height 27
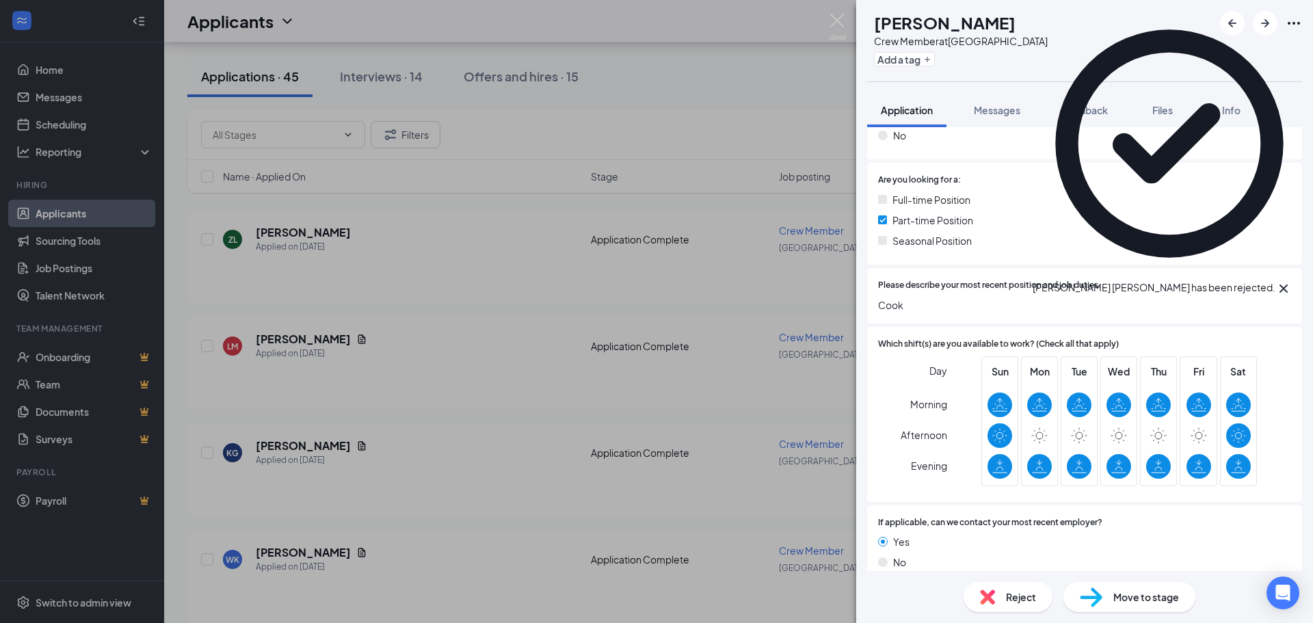
scroll to position [273, 0]
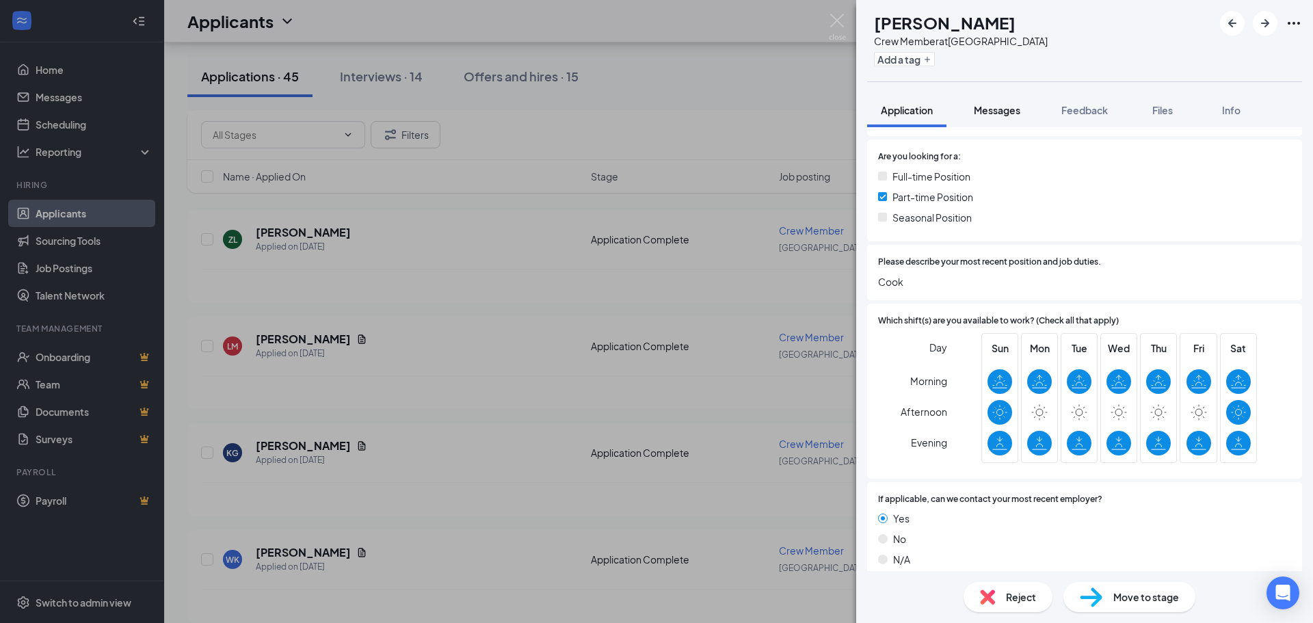
click at [995, 117] on button "Messages" at bounding box center [997, 110] width 74 height 34
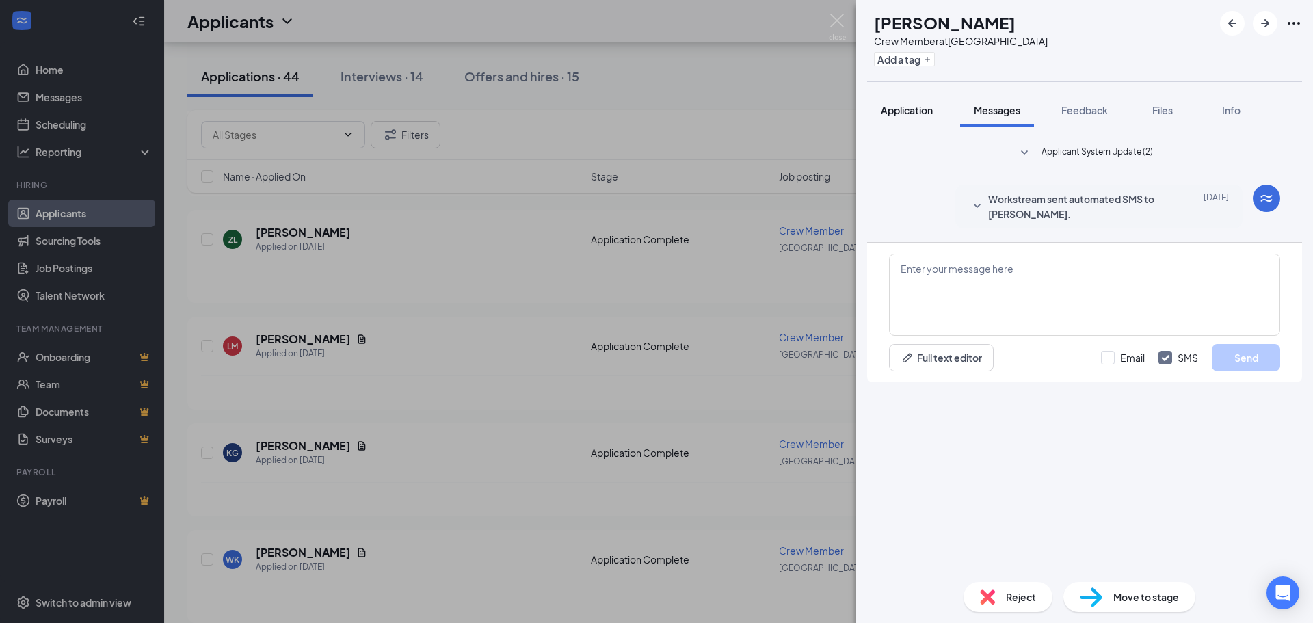
click at [926, 118] on button "Application" at bounding box center [906, 110] width 79 height 34
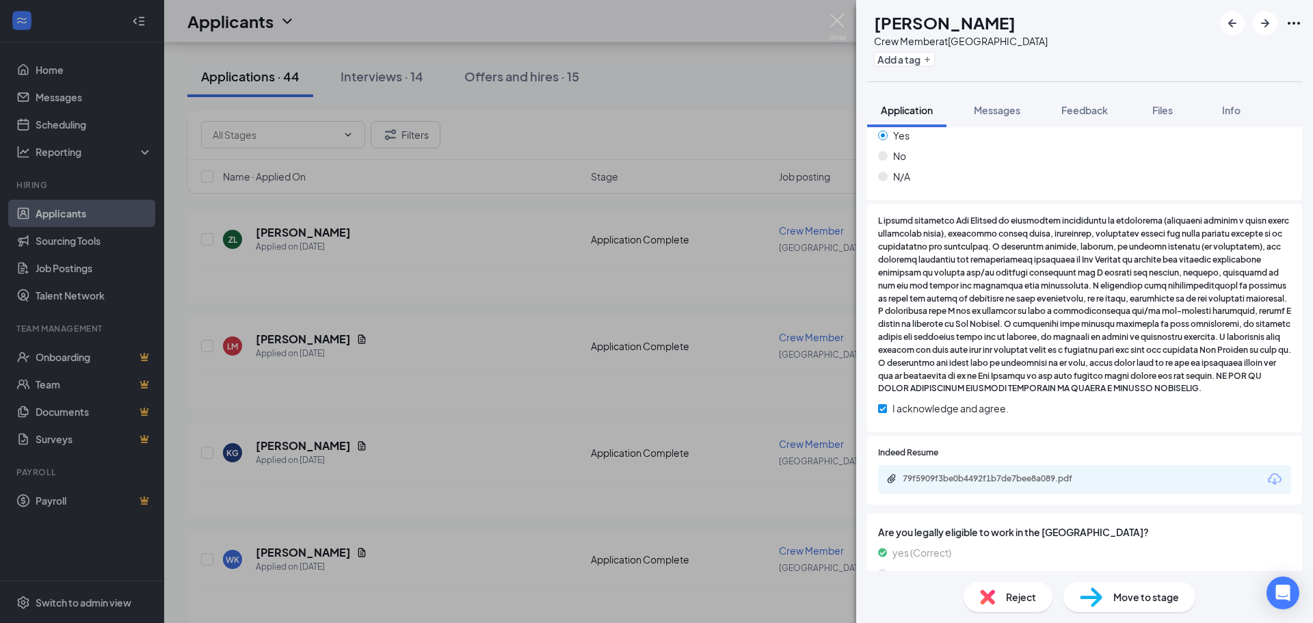
scroll to position [970, 0]
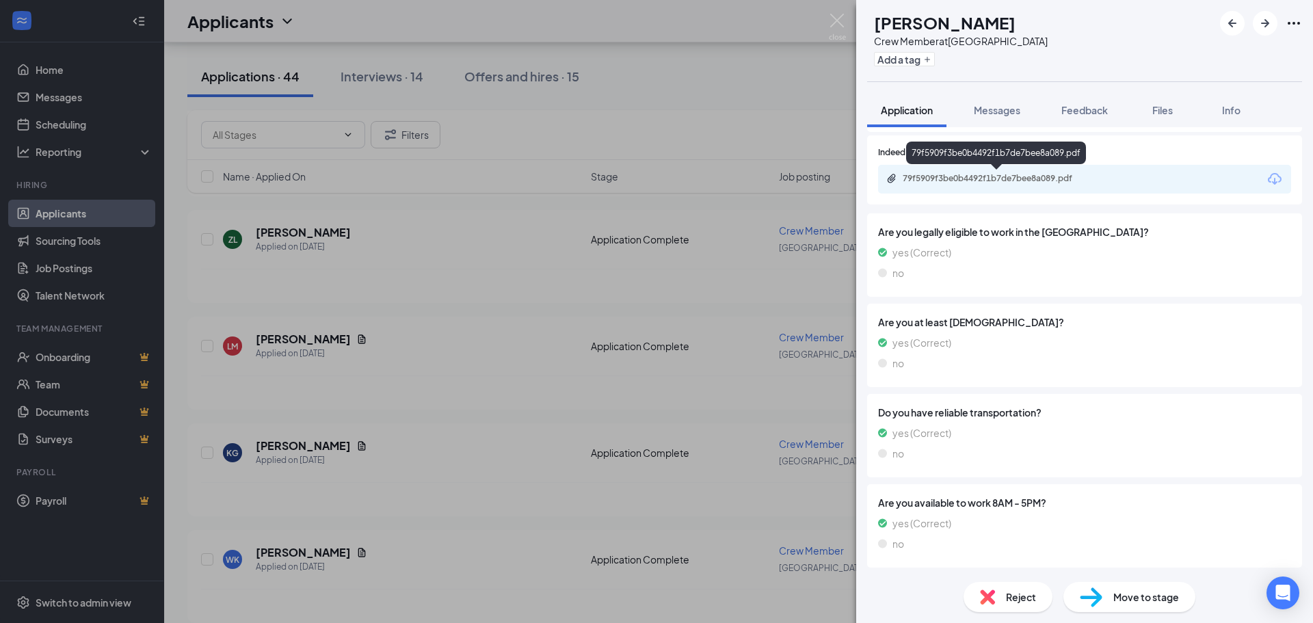
click at [942, 176] on div "79f5909f3be0b4492f1b7de7bee8a089.pdf" at bounding box center [998, 178] width 191 height 11
click at [983, 593] on img at bounding box center [987, 596] width 15 height 15
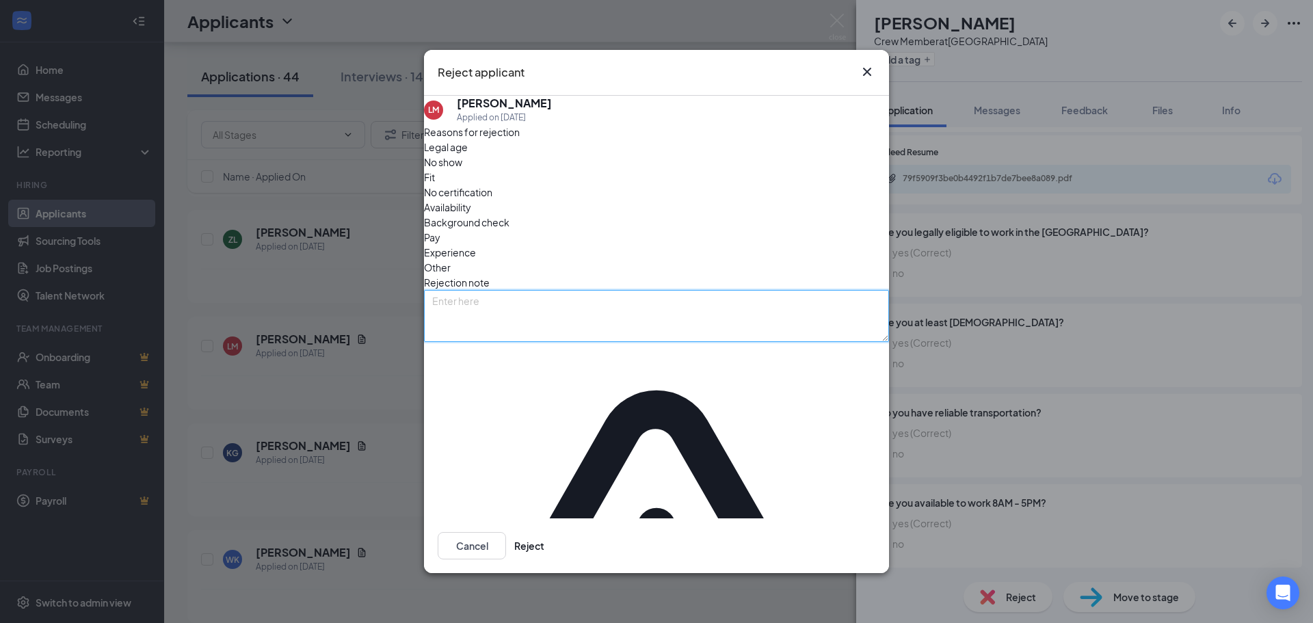
click at [557, 327] on textarea at bounding box center [656, 316] width 465 height 52
type textarea "Graduating soon."
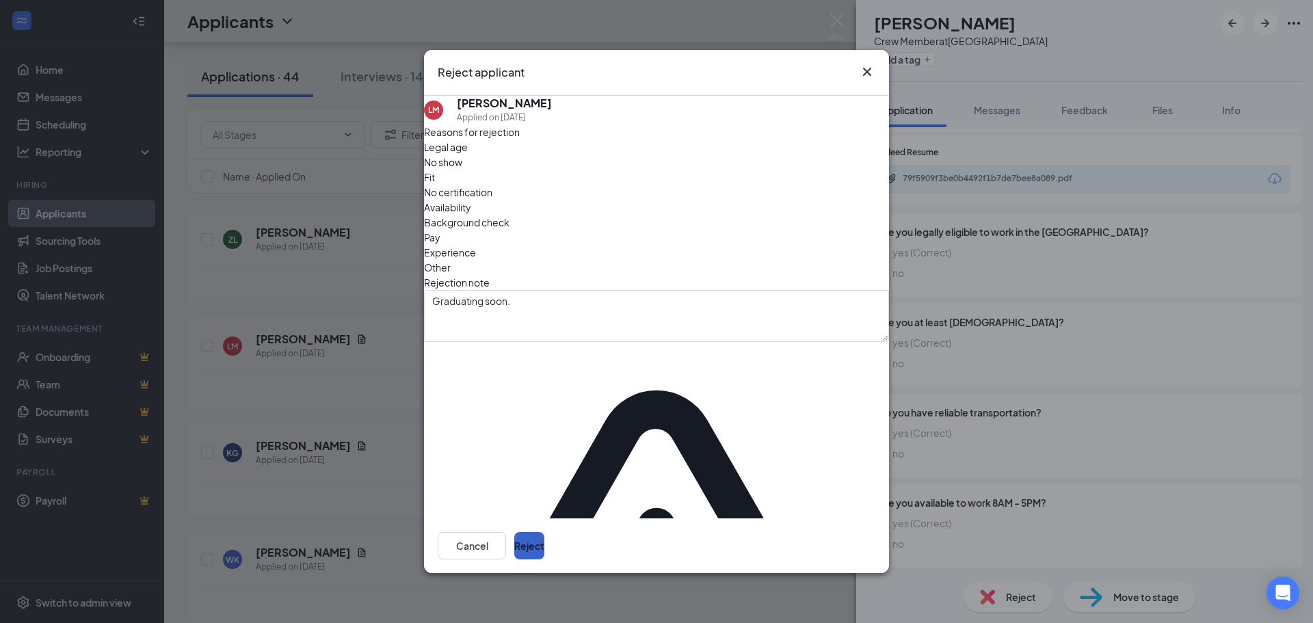
click at [544, 532] on button "Reject" at bounding box center [529, 545] width 30 height 27
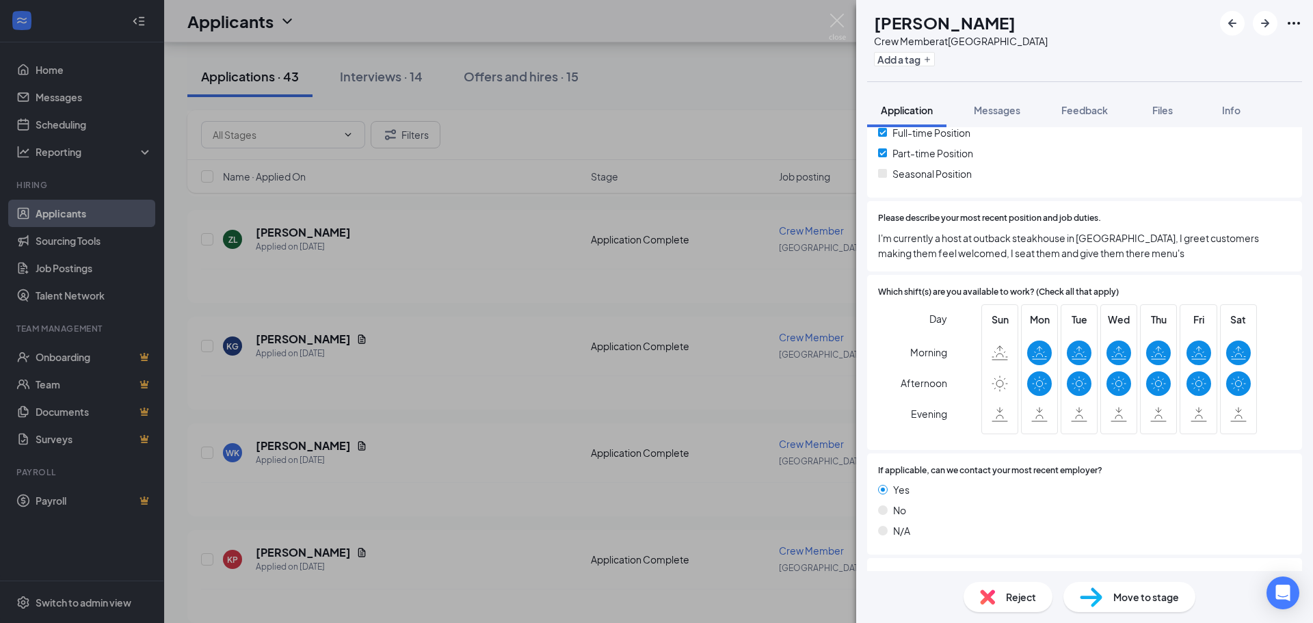
scroll to position [342, 0]
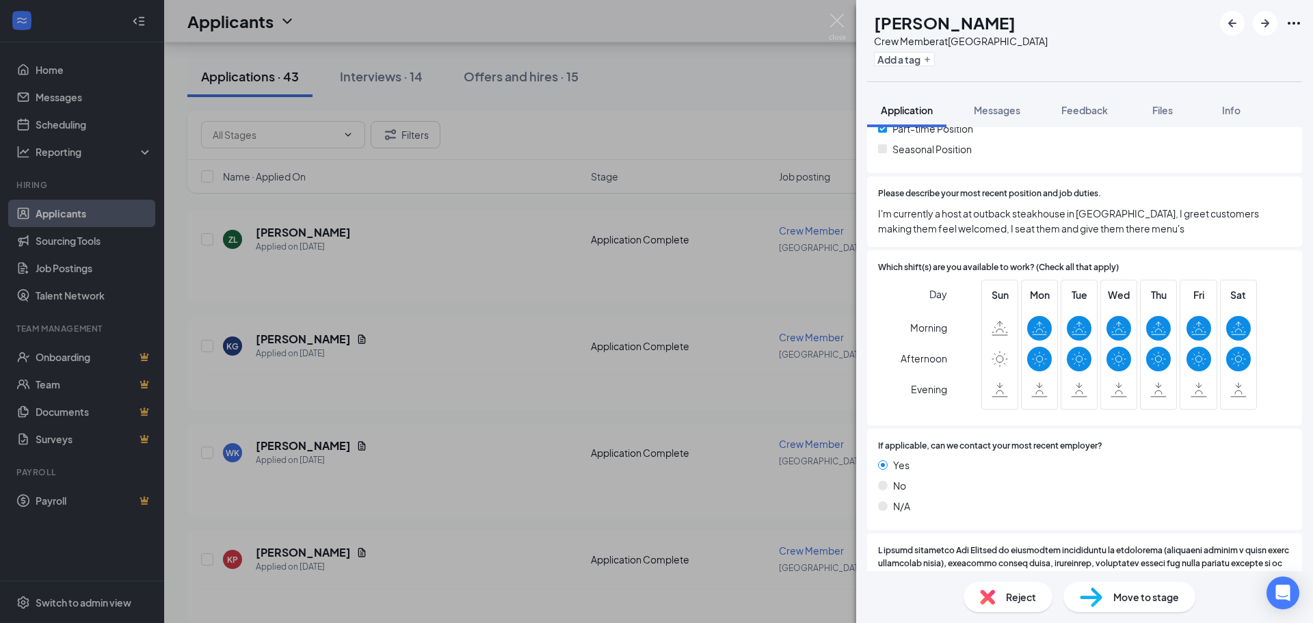
click at [996, 589] on div "Reject" at bounding box center [1007, 597] width 89 height 30
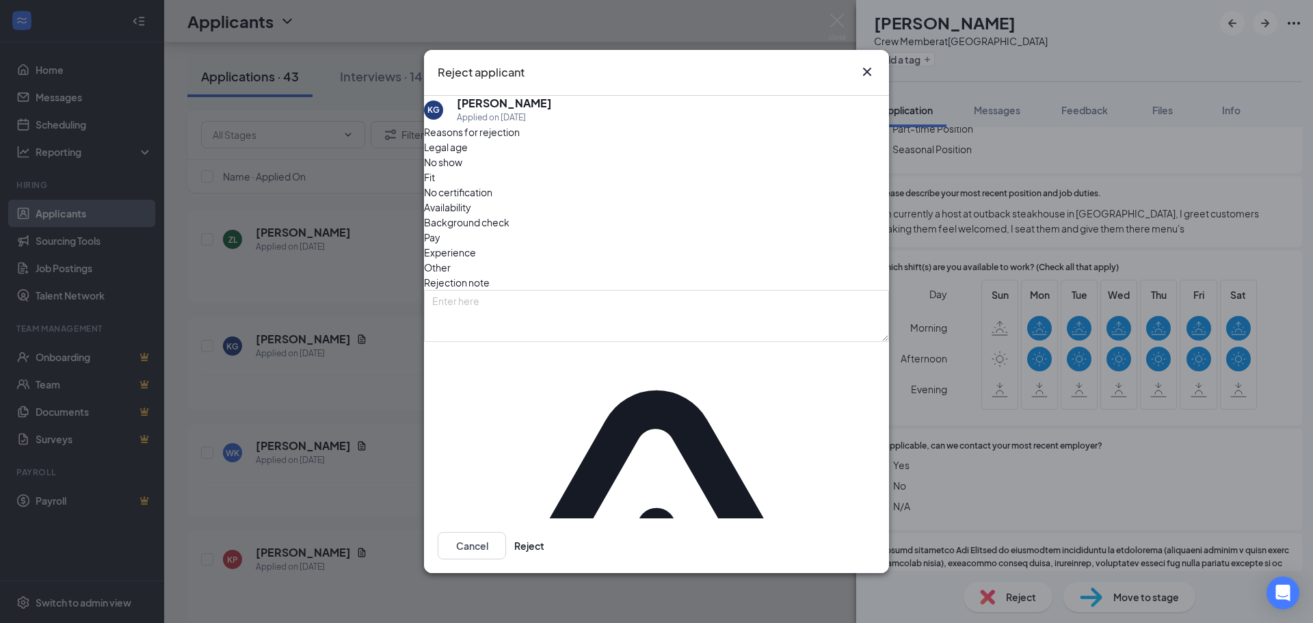
click at [596, 185] on div "Fit" at bounding box center [656, 177] width 465 height 15
click at [476, 254] on span "Experience" at bounding box center [450, 252] width 52 height 15
click at [471, 215] on span "Availability" at bounding box center [447, 207] width 47 height 15
click at [544, 532] on button "Reject" at bounding box center [529, 545] width 30 height 27
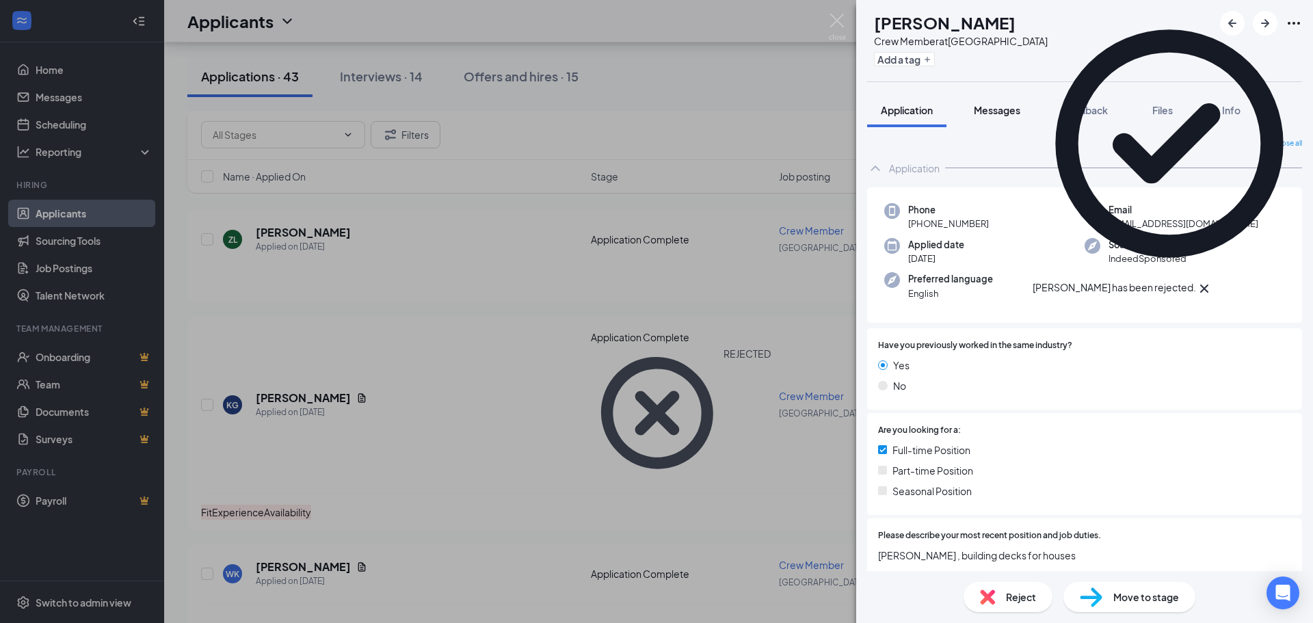
click at [1006, 105] on span "Messages" at bounding box center [997, 110] width 46 height 12
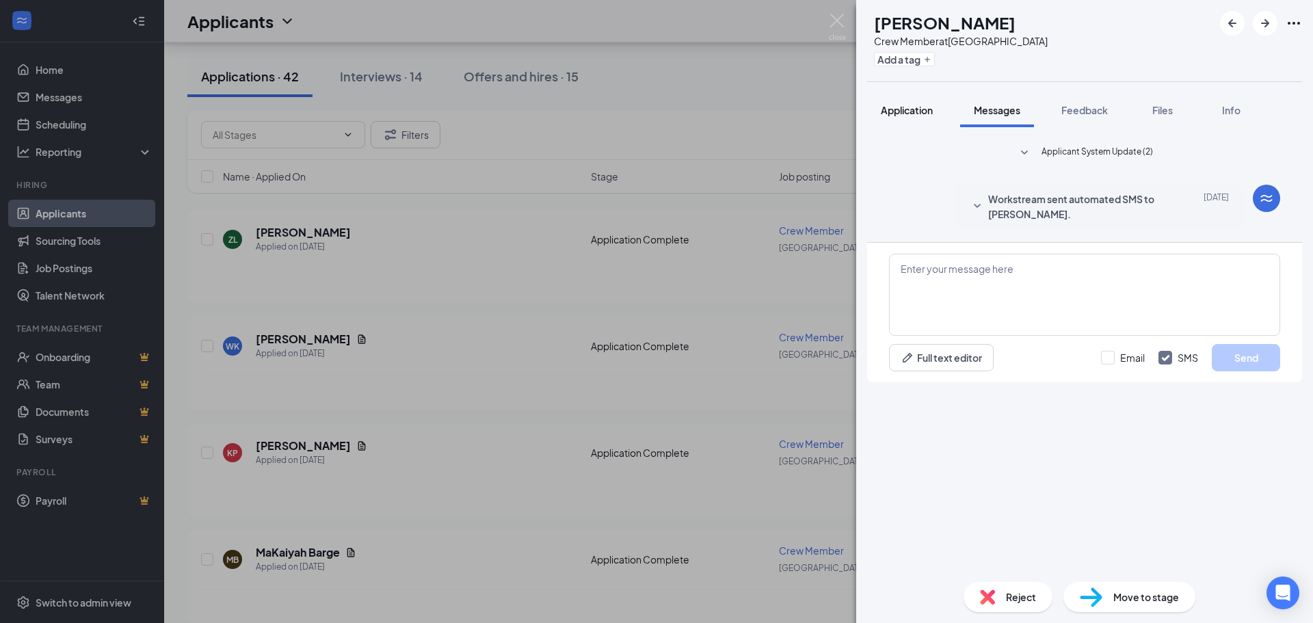
click at [909, 111] on span "Application" at bounding box center [907, 110] width 52 height 12
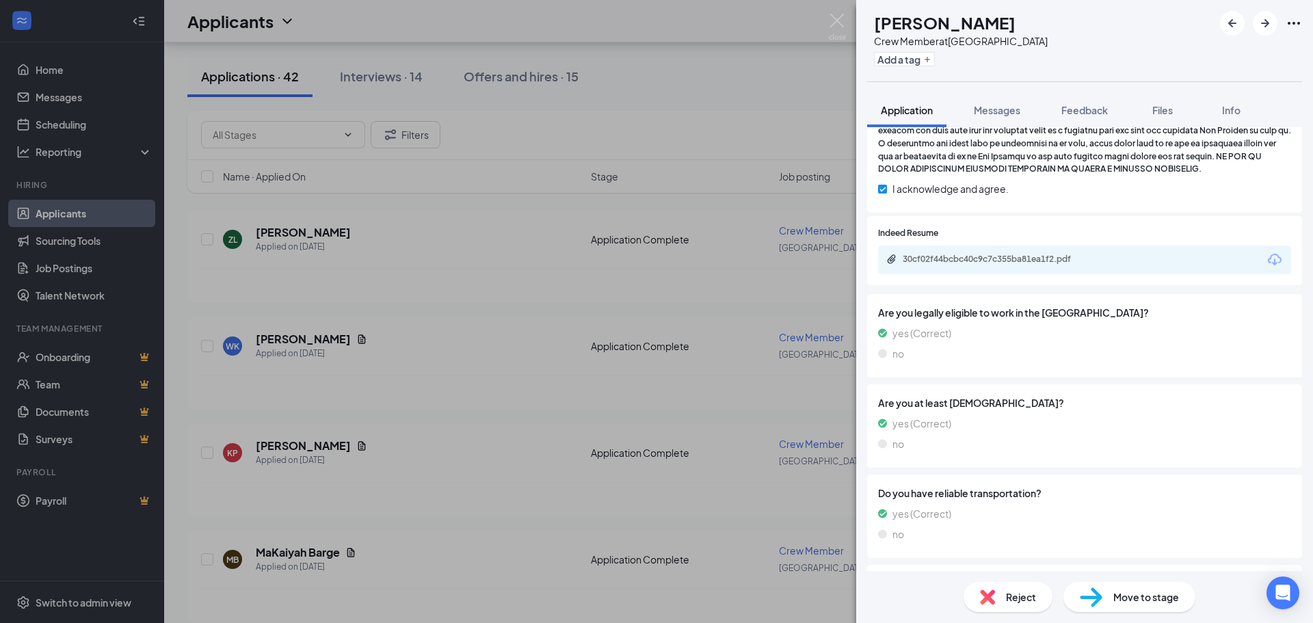
scroll to position [889, 0]
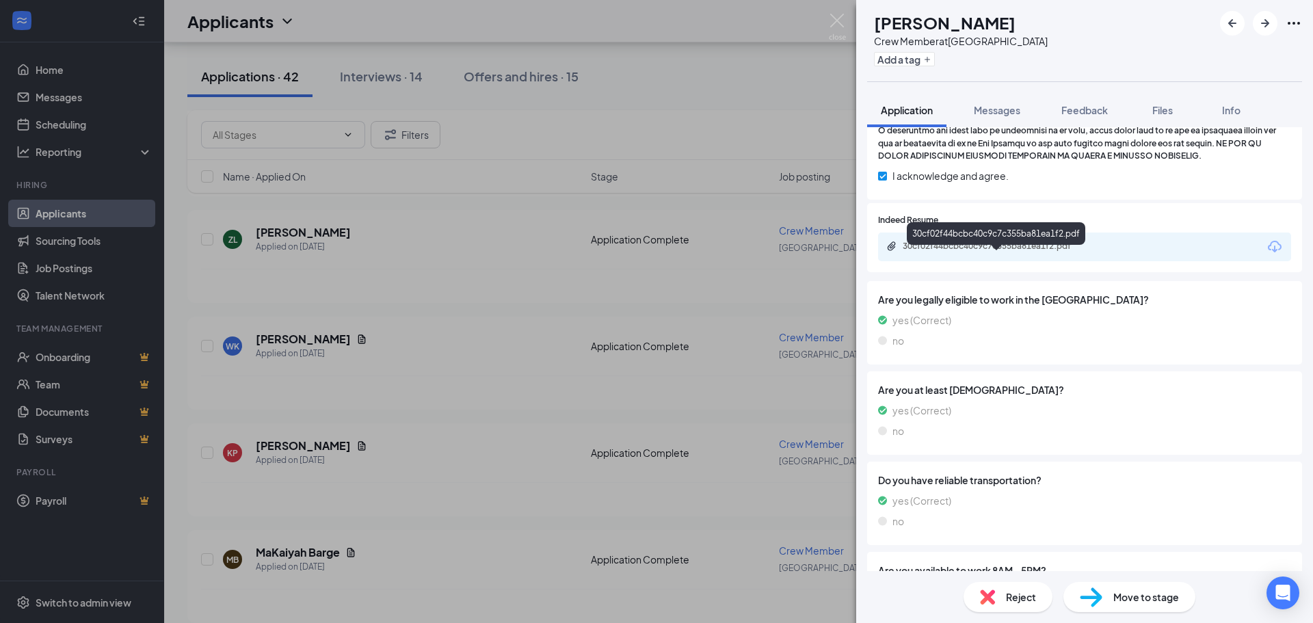
click at [965, 252] on div "30cf02f44bcbc40c9c7c355ba81ea1f2.pdf" at bounding box center [998, 246] width 191 height 11
click at [987, 598] on img at bounding box center [987, 596] width 15 height 15
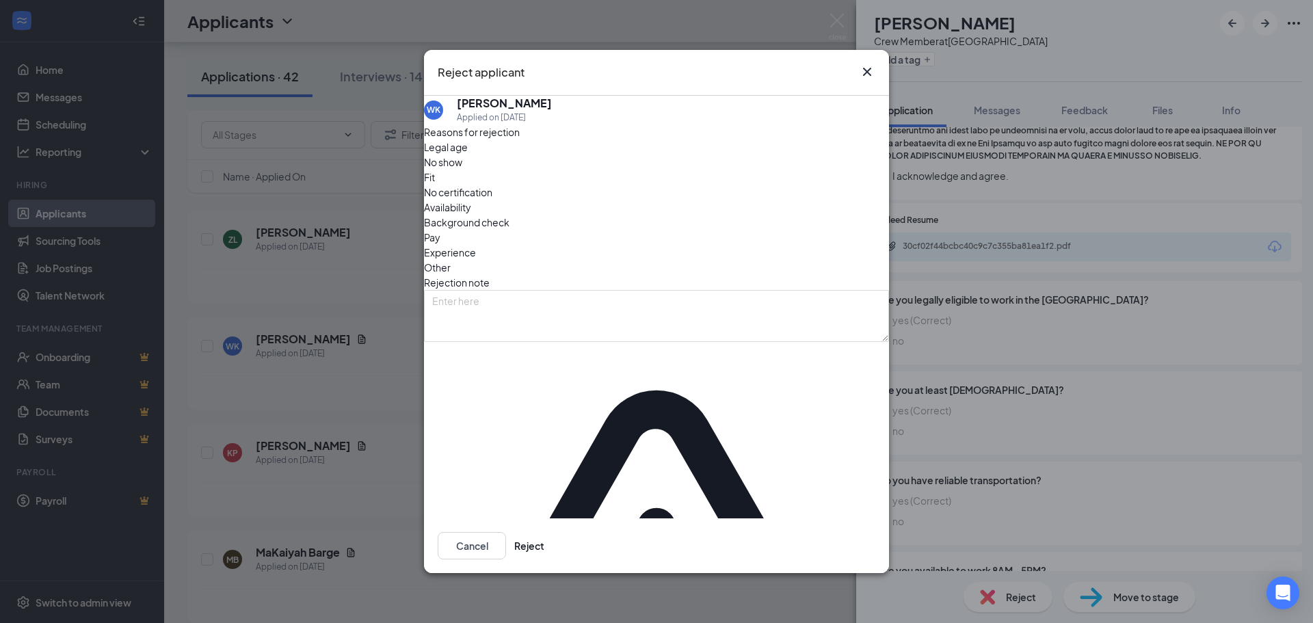
click at [476, 257] on span "Experience" at bounding box center [450, 252] width 52 height 15
click at [544, 532] on button "Reject" at bounding box center [529, 545] width 30 height 27
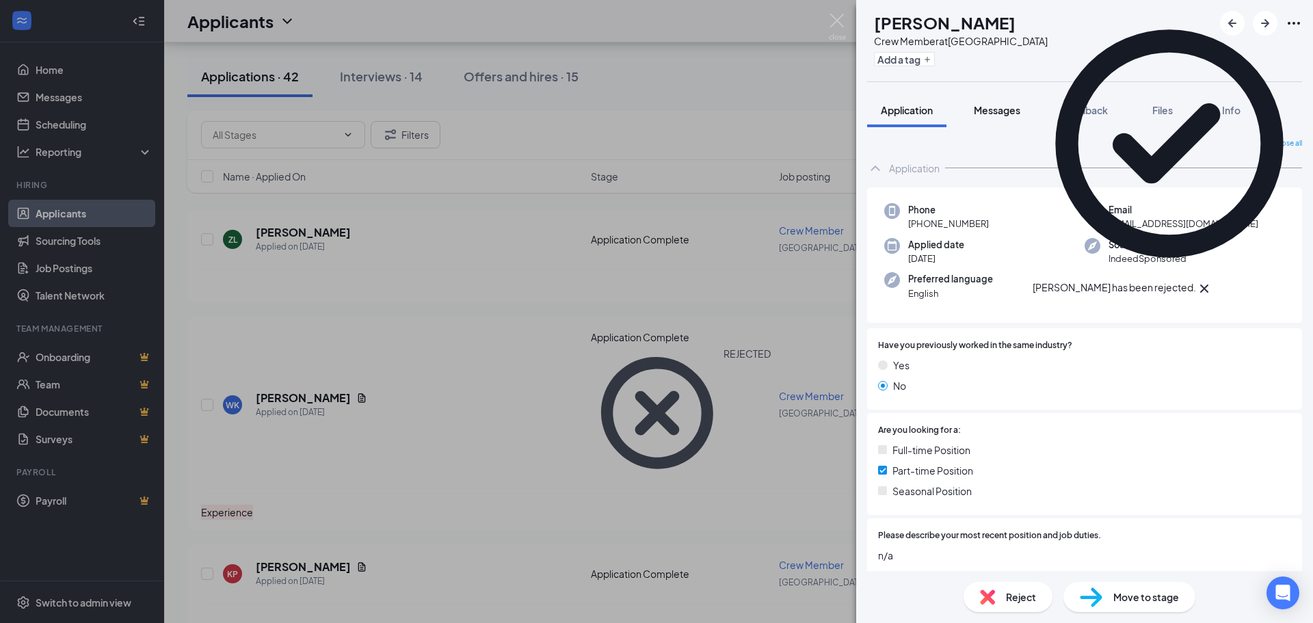
click at [993, 118] on button "Messages" at bounding box center [997, 110] width 74 height 34
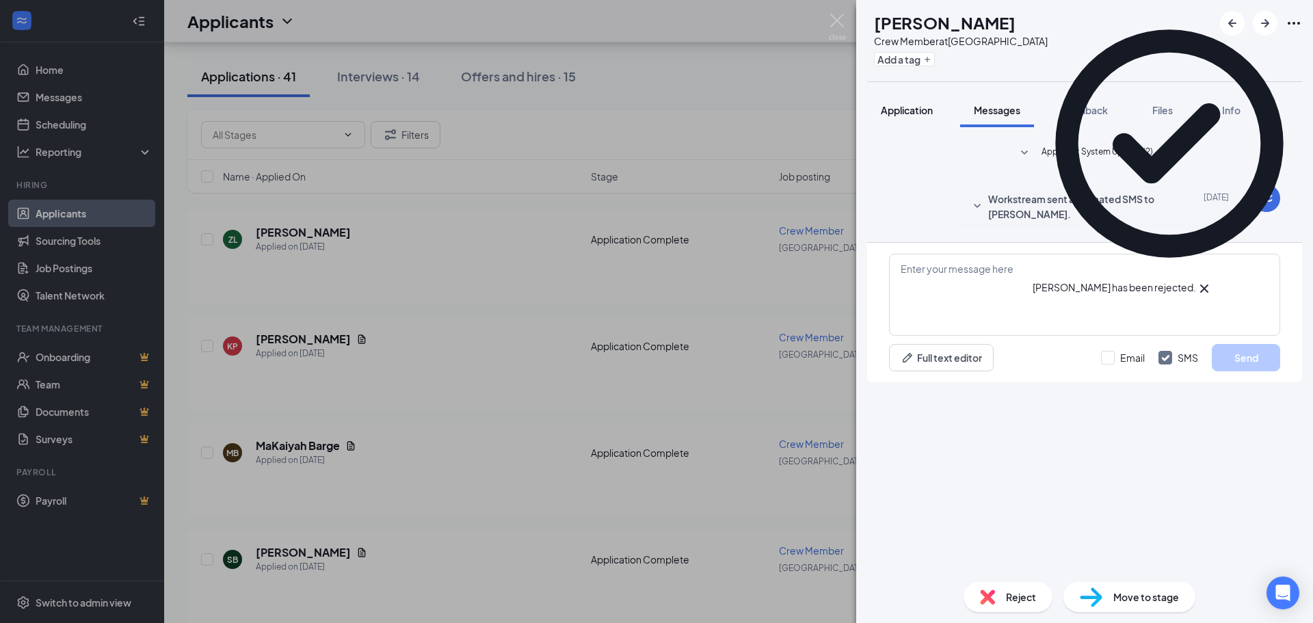
click at [919, 117] on button "Application" at bounding box center [906, 110] width 79 height 34
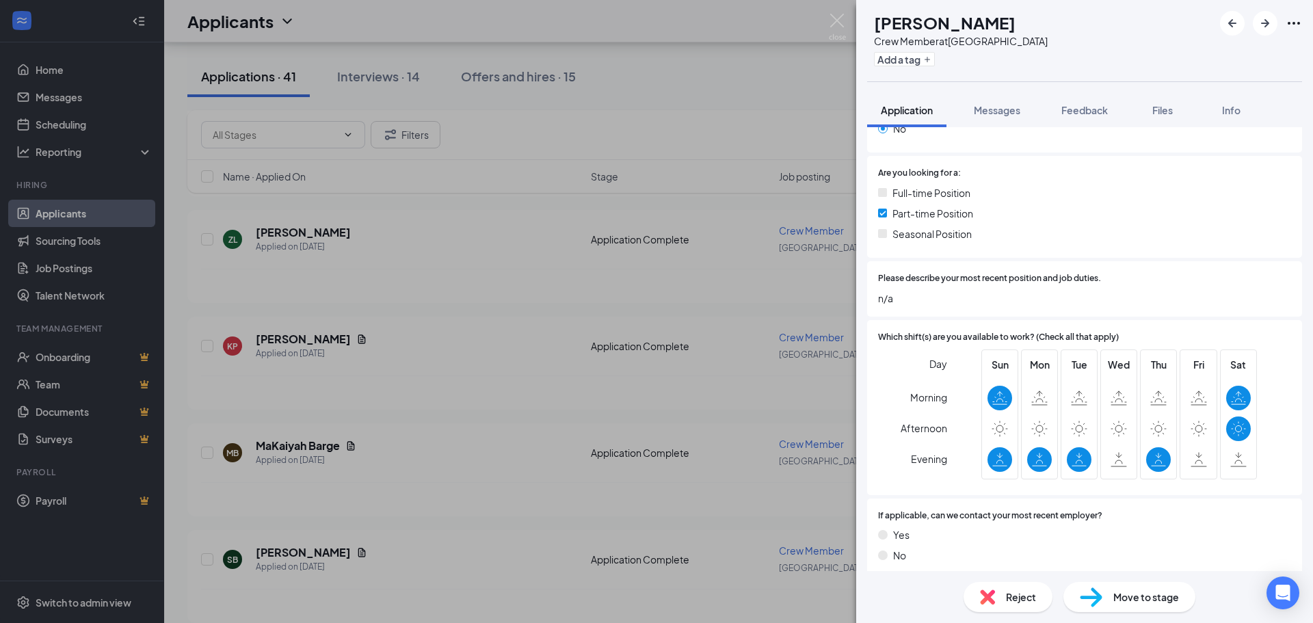
scroll to position [273, 0]
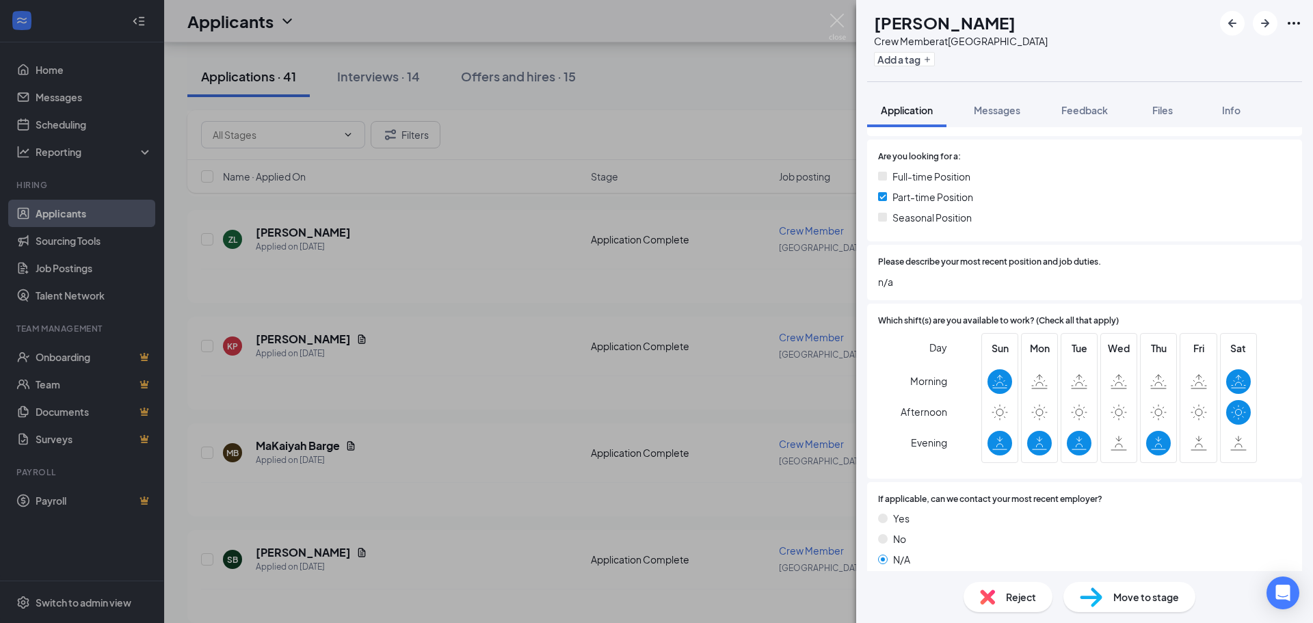
click at [1004, 593] on div "Reject" at bounding box center [1007, 597] width 89 height 30
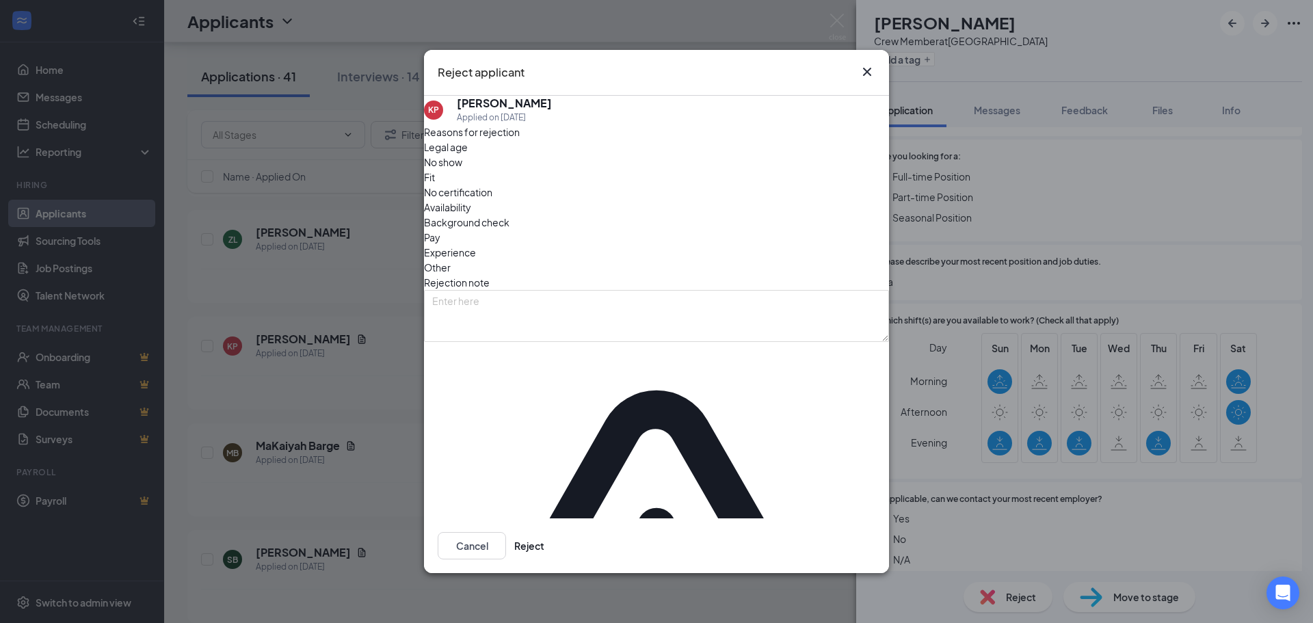
click at [471, 215] on span "Availability" at bounding box center [447, 207] width 47 height 15
click at [544, 532] on button "Reject" at bounding box center [529, 545] width 30 height 27
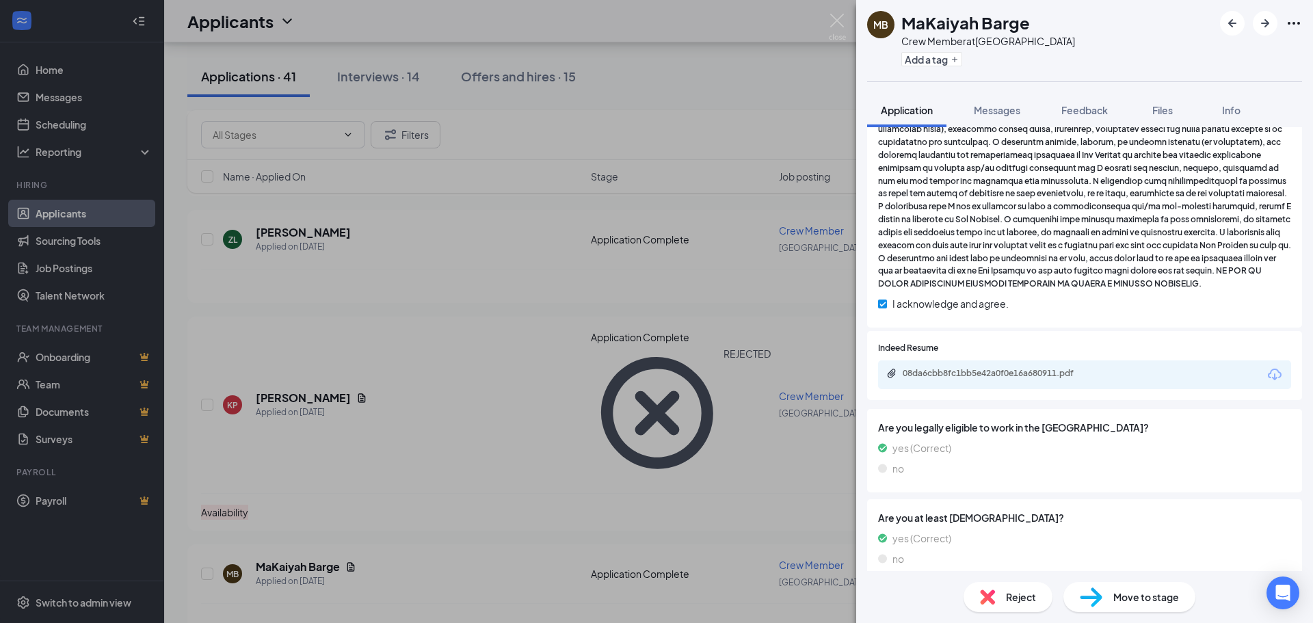
scroll to position [820, 0]
click at [927, 378] on div "08da6cbb8fc1bb5e42a0f0e16a680911.pdf" at bounding box center [998, 372] width 191 height 11
click at [1004, 601] on div "Reject" at bounding box center [1007, 597] width 89 height 30
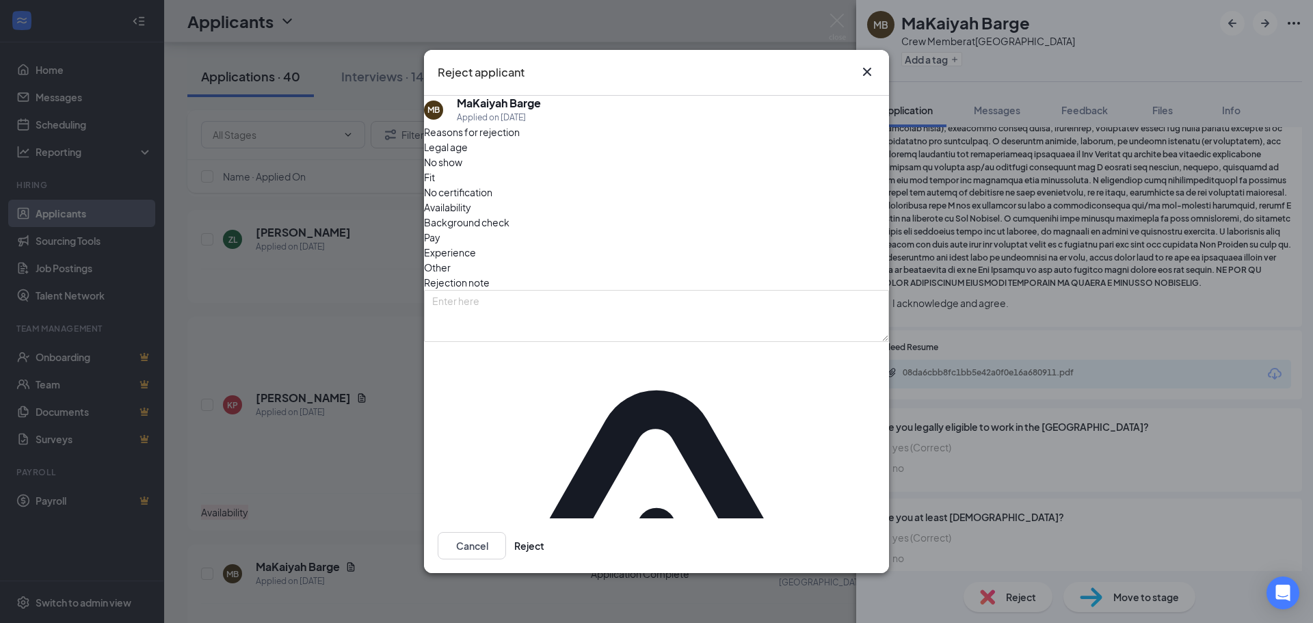
click at [471, 215] on span "Availability" at bounding box center [447, 207] width 47 height 15
click at [451, 260] on span "Other" at bounding box center [437, 267] width 27 height 15
click at [544, 532] on button "Reject" at bounding box center [529, 545] width 30 height 27
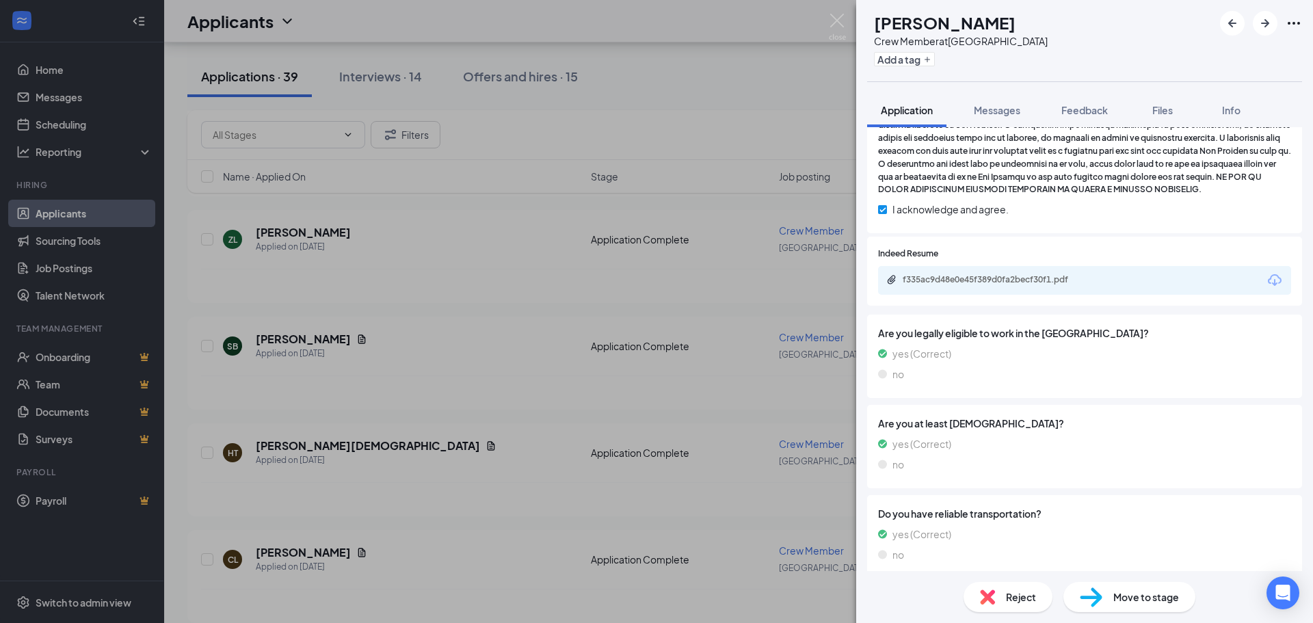
scroll to position [957, 0]
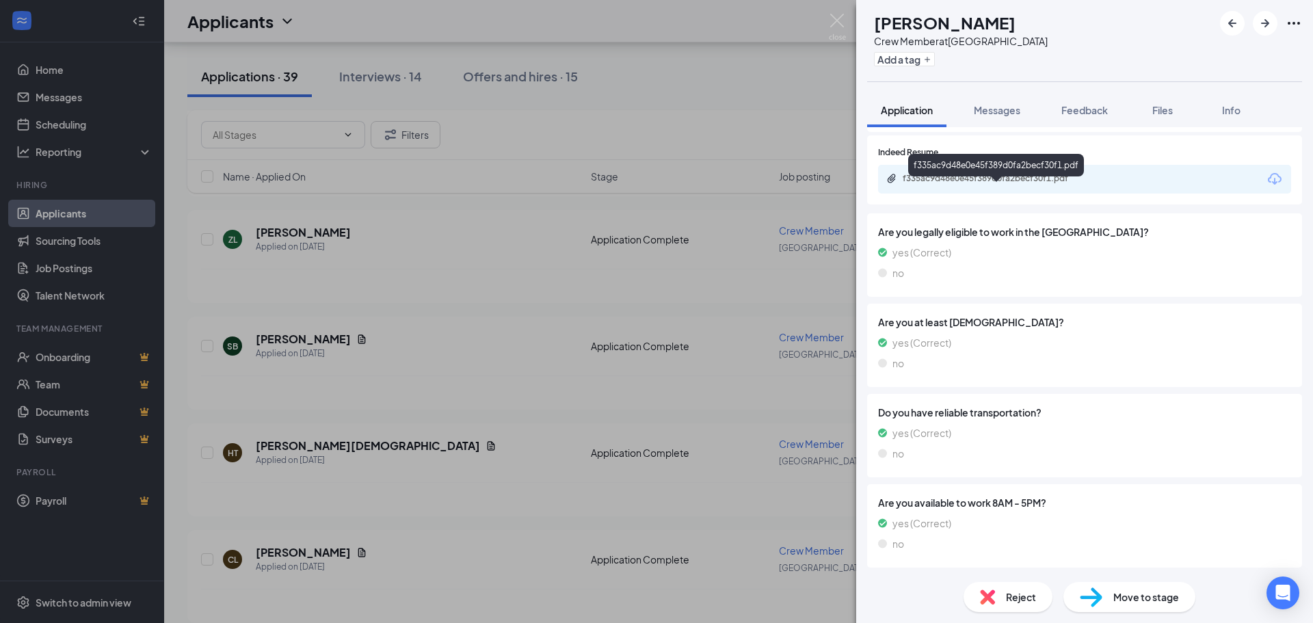
click at [967, 182] on div "f335ac9d48e0e45f389d0fa2becf30f1.pdf" at bounding box center [1084, 179] width 413 height 29
click at [966, 184] on div "f335ac9d48e0e45f389d0fa2becf30f1.pdf" at bounding box center [998, 178] width 191 height 11
click at [989, 598] on img at bounding box center [987, 596] width 15 height 15
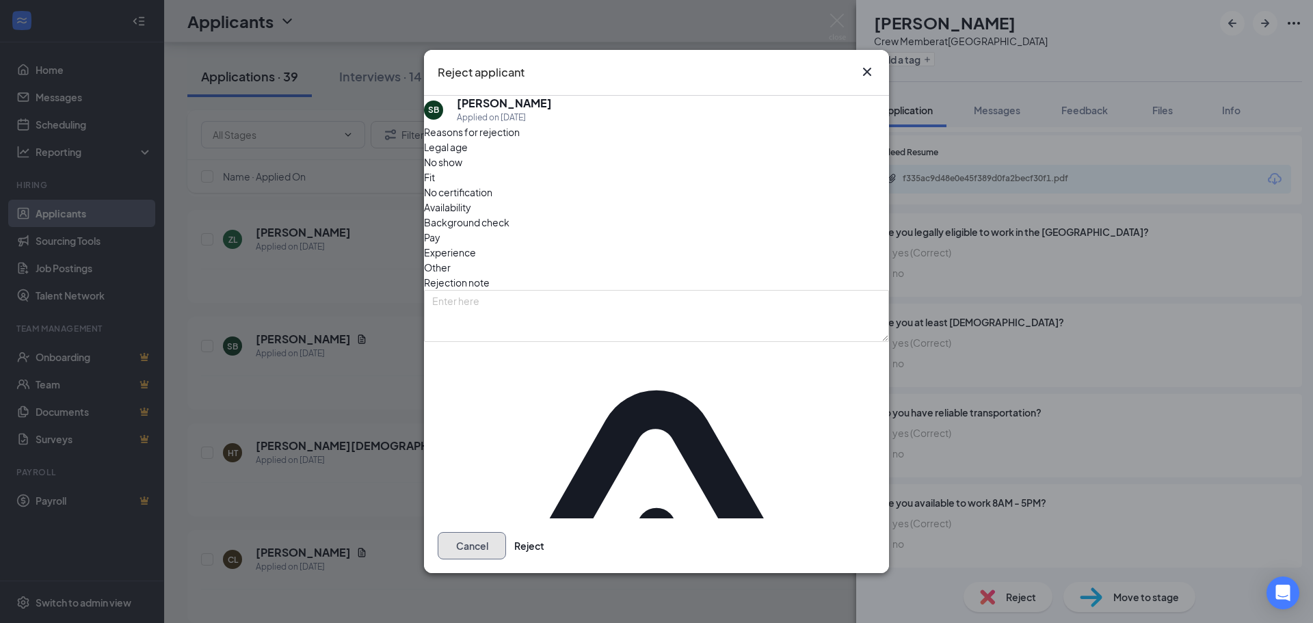
click at [506, 532] on button "Cancel" at bounding box center [472, 545] width 68 height 27
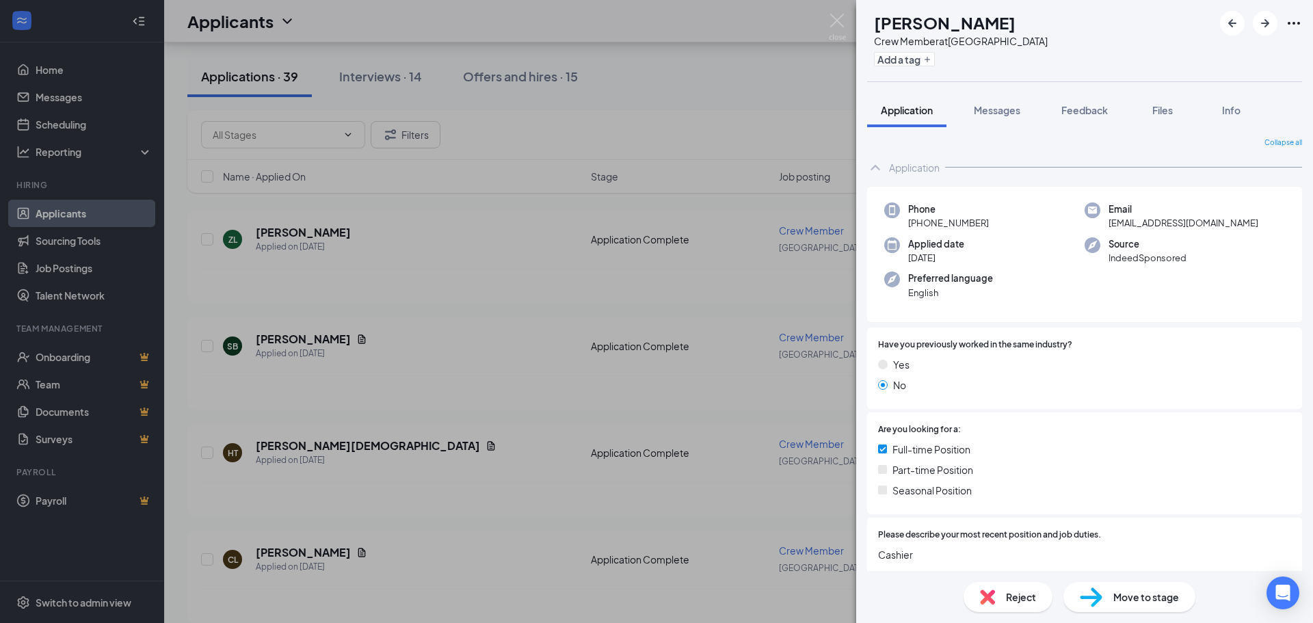
scroll to position [0, 0]
click at [989, 598] on img at bounding box center [987, 596] width 15 height 15
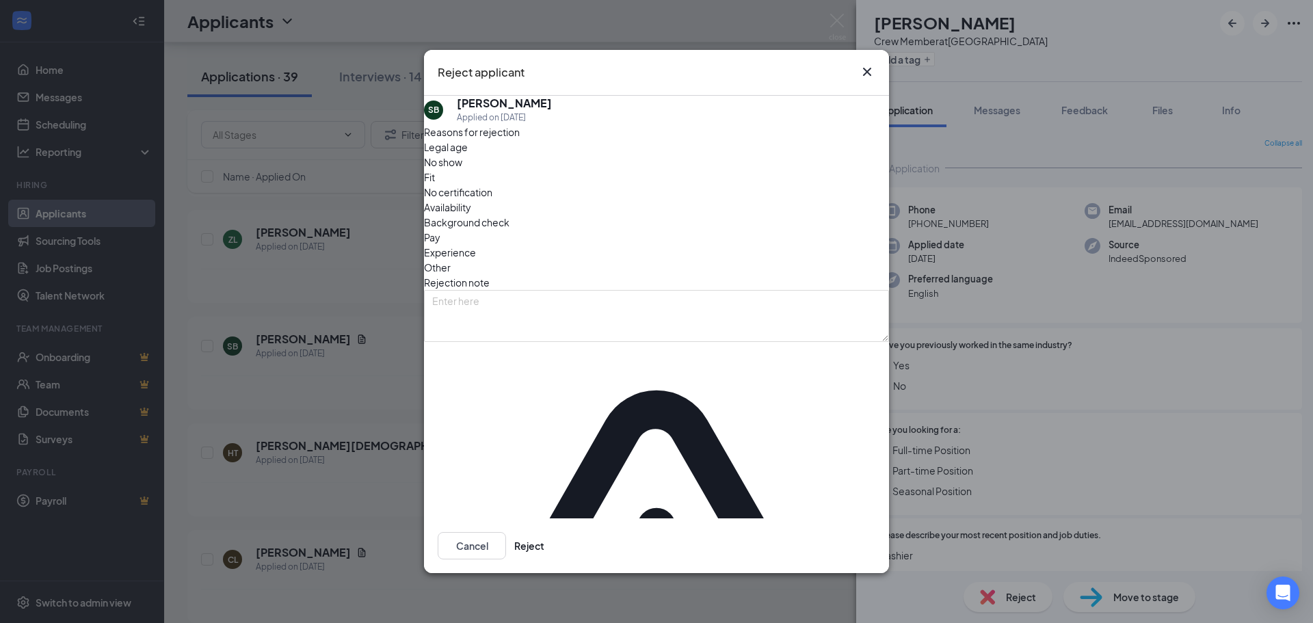
click at [451, 260] on span "Other" at bounding box center [437, 267] width 27 height 15
click at [544, 532] on button "Reject" at bounding box center [529, 545] width 30 height 27
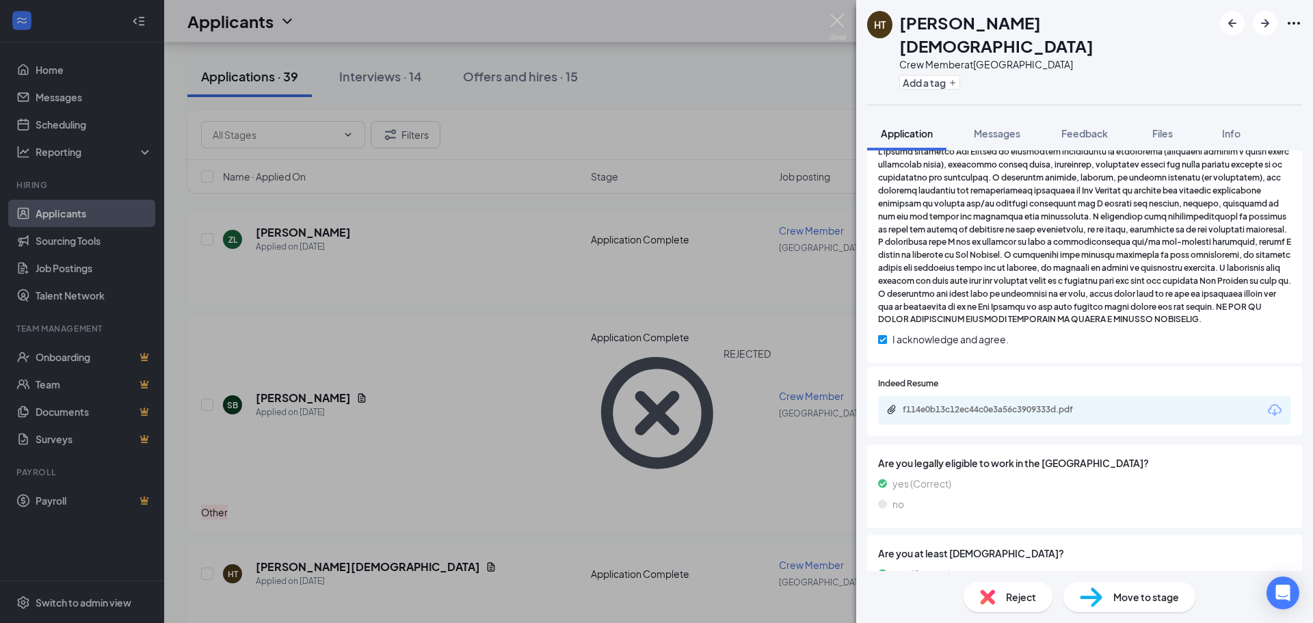
scroll to position [752, 0]
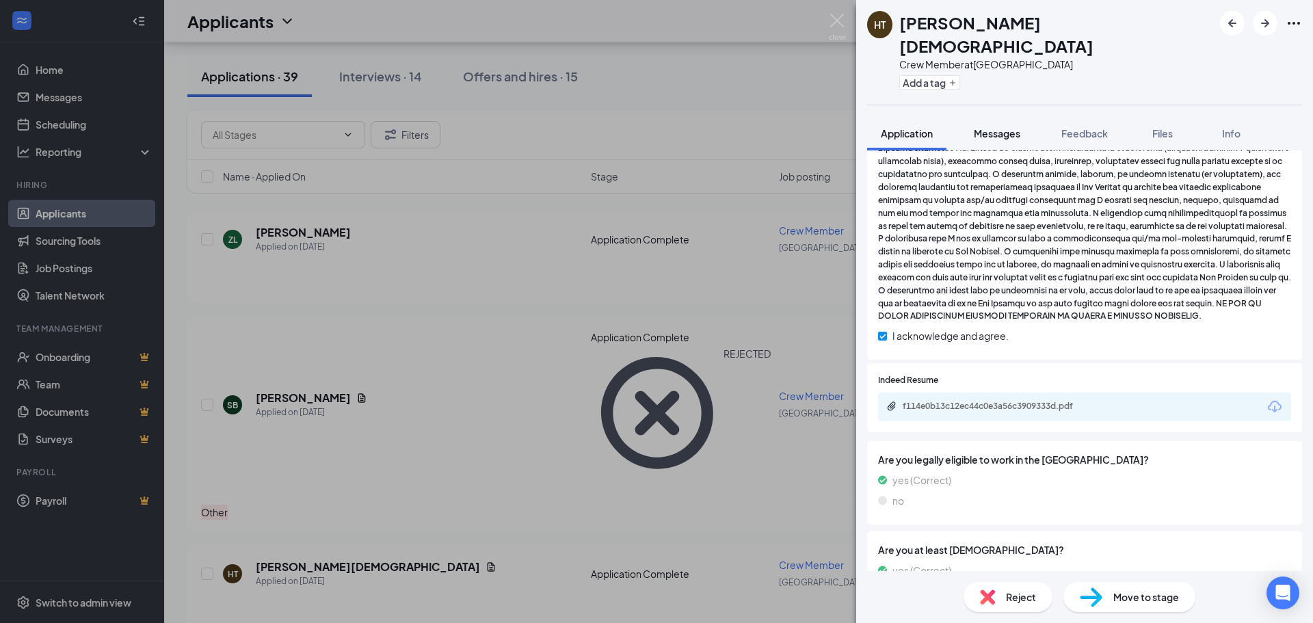
click at [1009, 127] on span "Messages" at bounding box center [997, 133] width 46 height 12
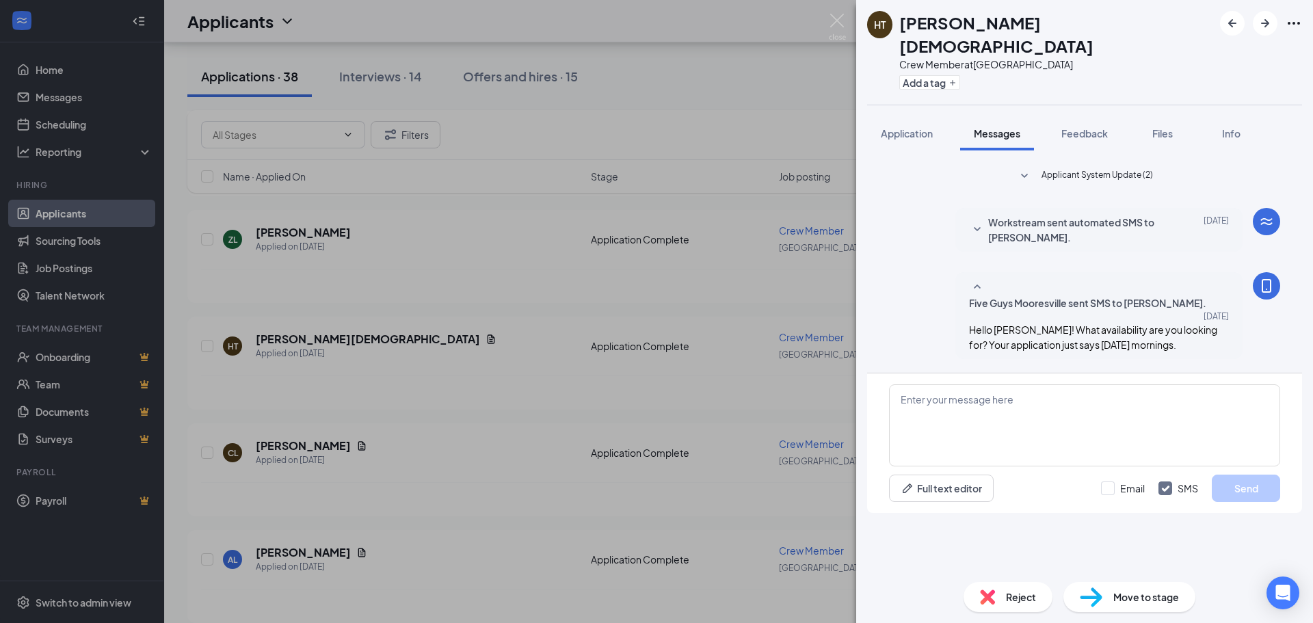
click at [1004, 601] on div "Reject" at bounding box center [1007, 597] width 89 height 30
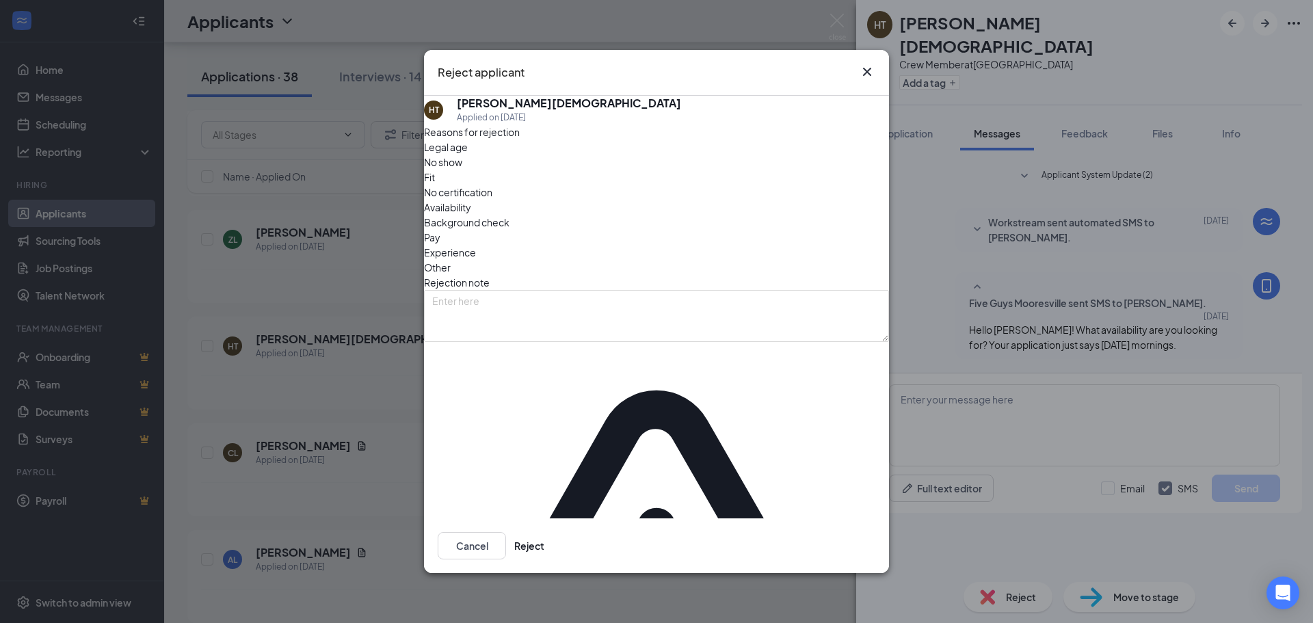
click at [476, 258] on span "Experience" at bounding box center [450, 252] width 52 height 15
click at [471, 215] on span "Availability" at bounding box center [447, 207] width 47 height 15
click at [544, 532] on button "Reject" at bounding box center [529, 545] width 30 height 27
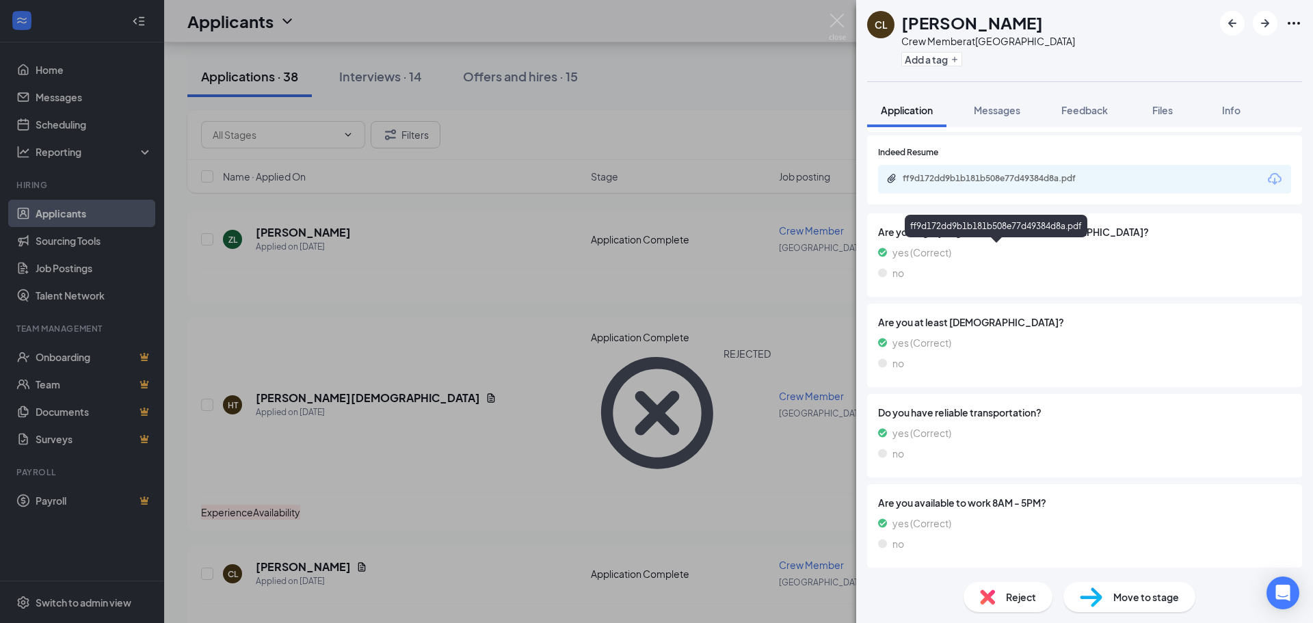
scroll to position [1000, 0]
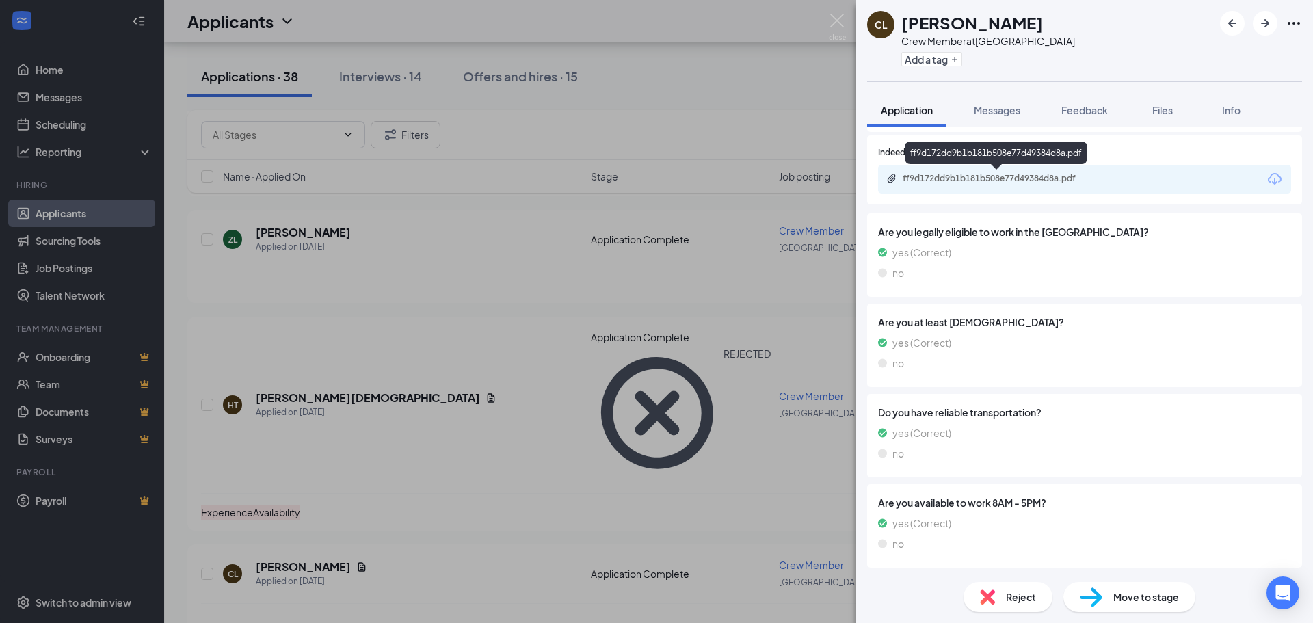
click at [942, 181] on div "ff9d172dd9b1b181b508e77d49384d8a.pdf" at bounding box center [998, 178] width 191 height 11
click at [996, 594] on div "Reject" at bounding box center [1007, 597] width 89 height 30
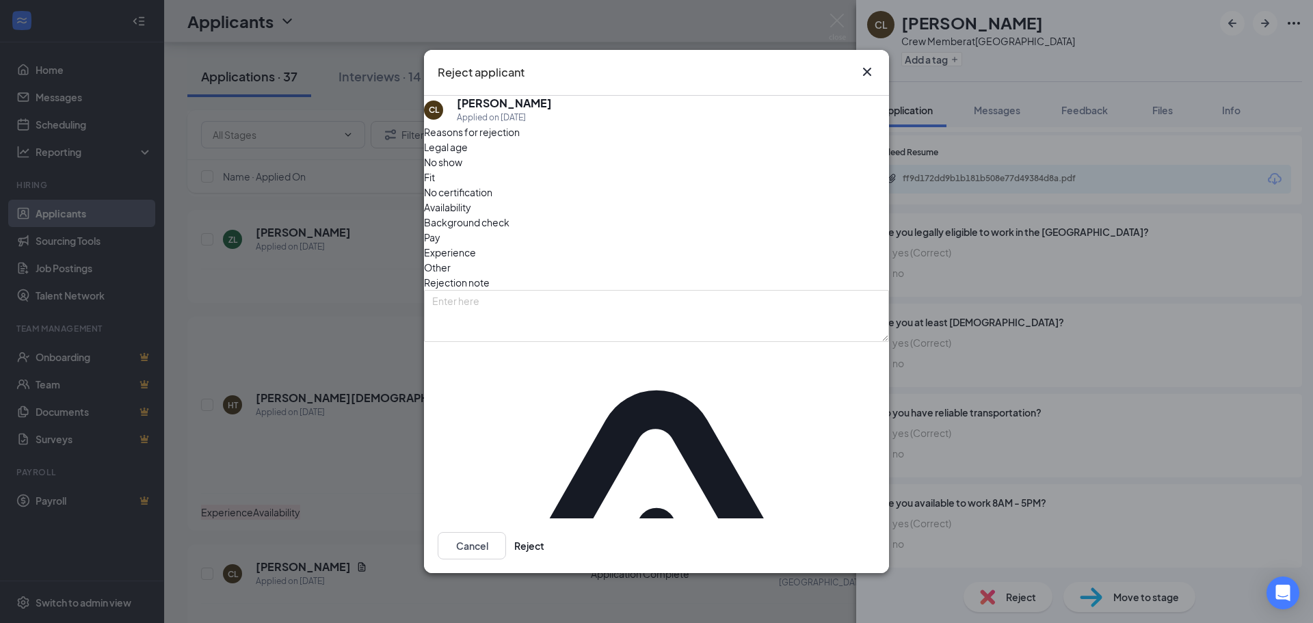
click at [476, 254] on span "Experience" at bounding box center [450, 252] width 52 height 15
click at [544, 532] on button "Reject" at bounding box center [529, 545] width 30 height 27
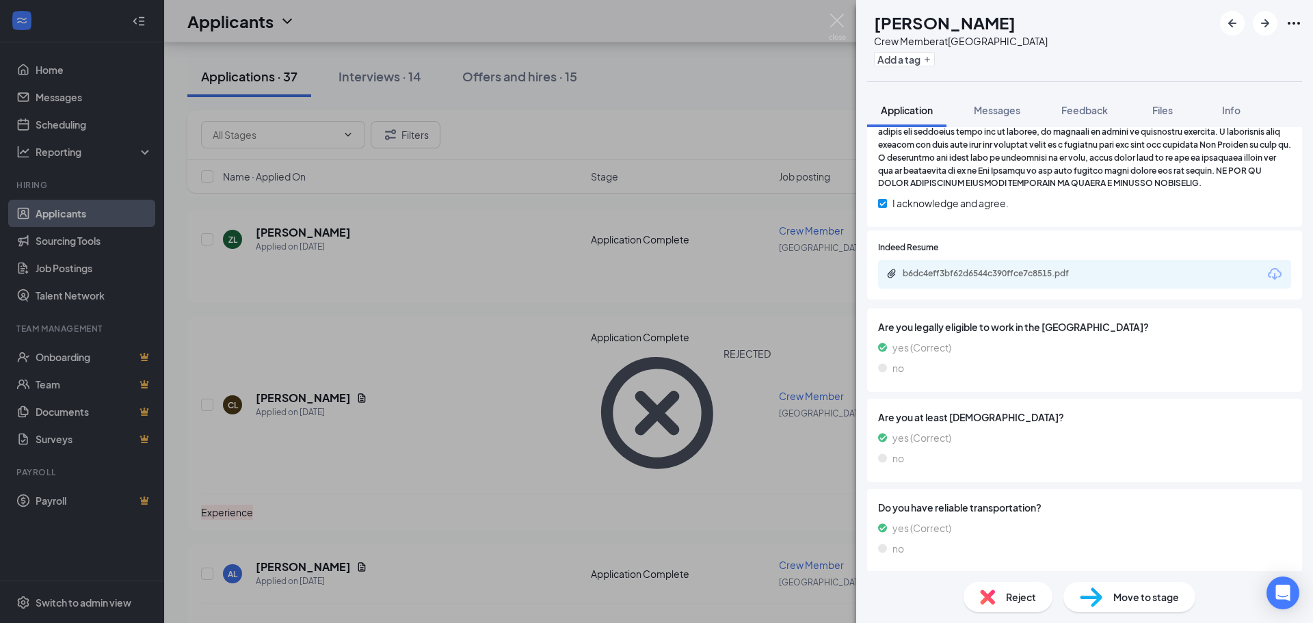
scroll to position [889, 0]
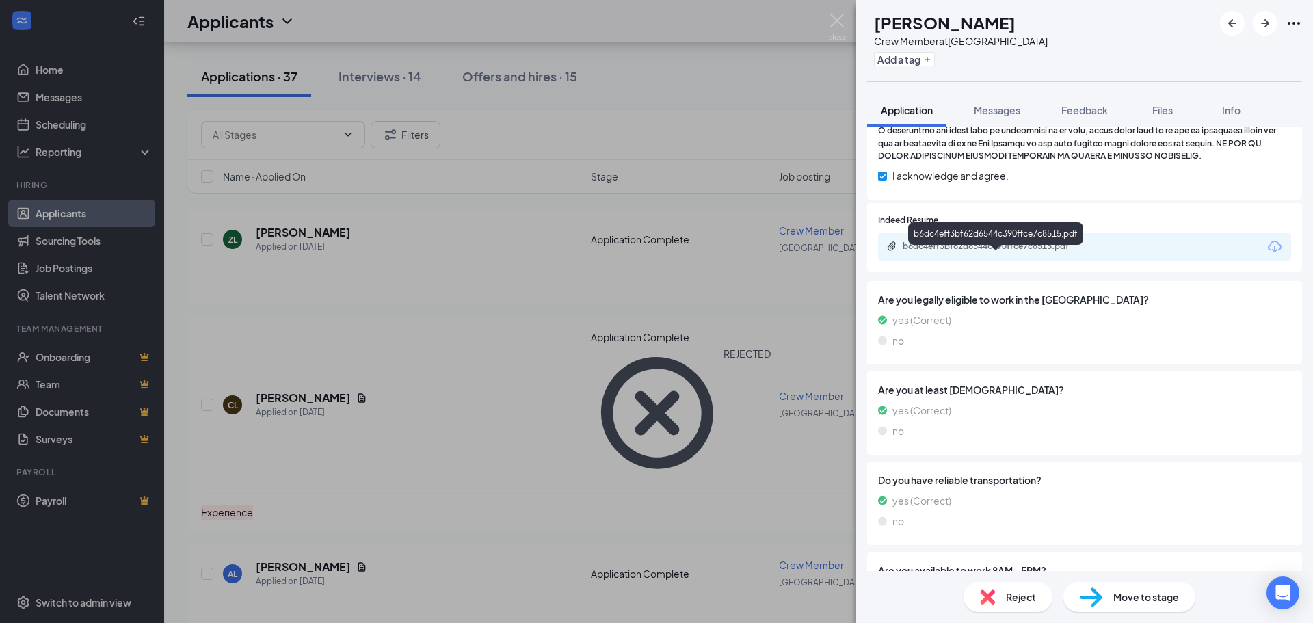
click at [972, 252] on div "b6dc4eff3bf62d6544c390ffce7c8515.pdf" at bounding box center [998, 246] width 191 height 11
click at [997, 108] on span "Messages" at bounding box center [997, 110] width 46 height 12
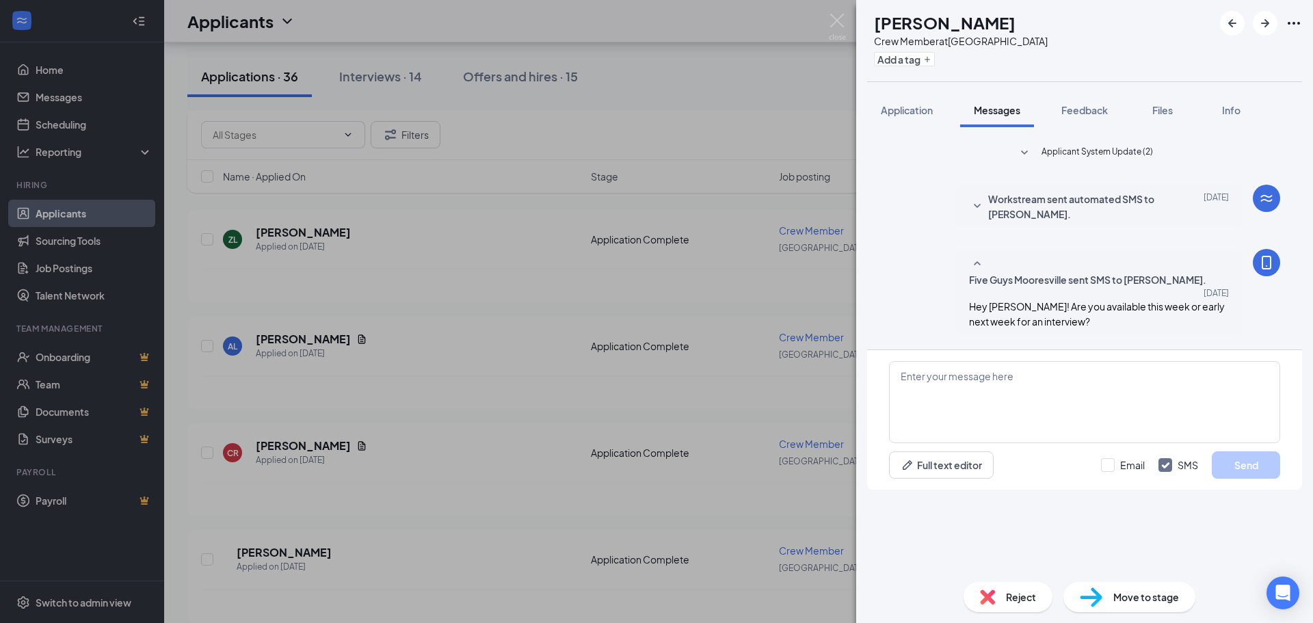
click at [991, 598] on img at bounding box center [987, 596] width 15 height 15
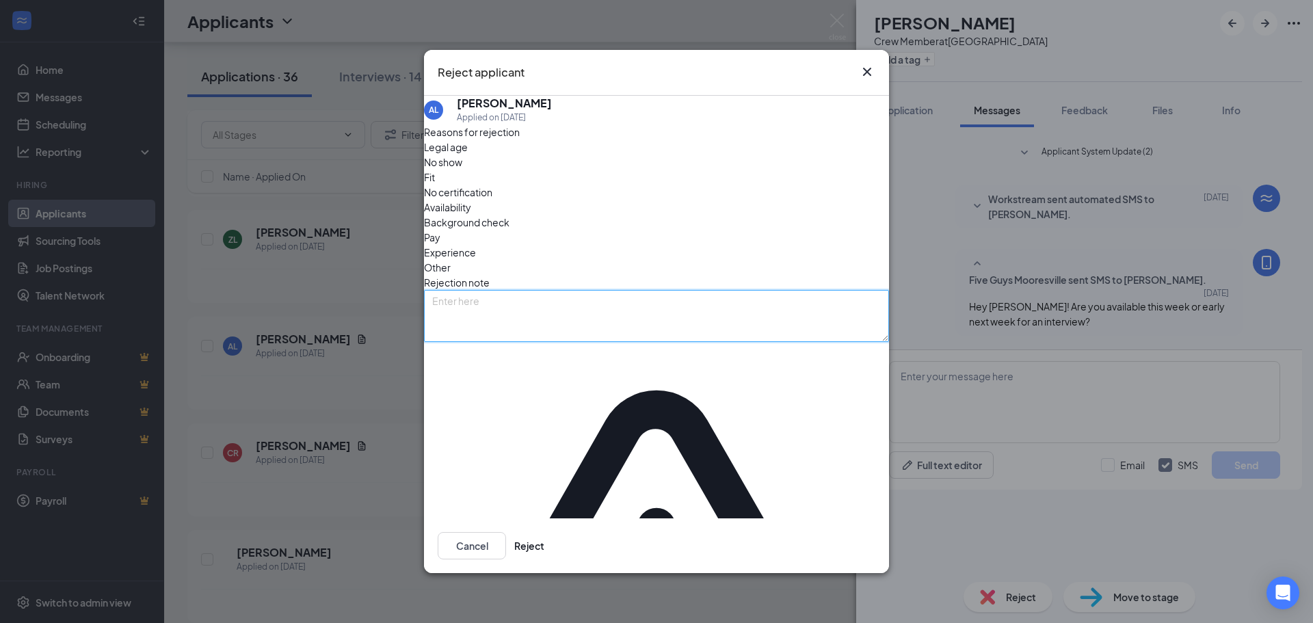
click at [623, 319] on textarea at bounding box center [656, 316] width 465 height 52
click at [646, 338] on textarea "No reply." at bounding box center [656, 316] width 465 height 52
type textarea "No reply."
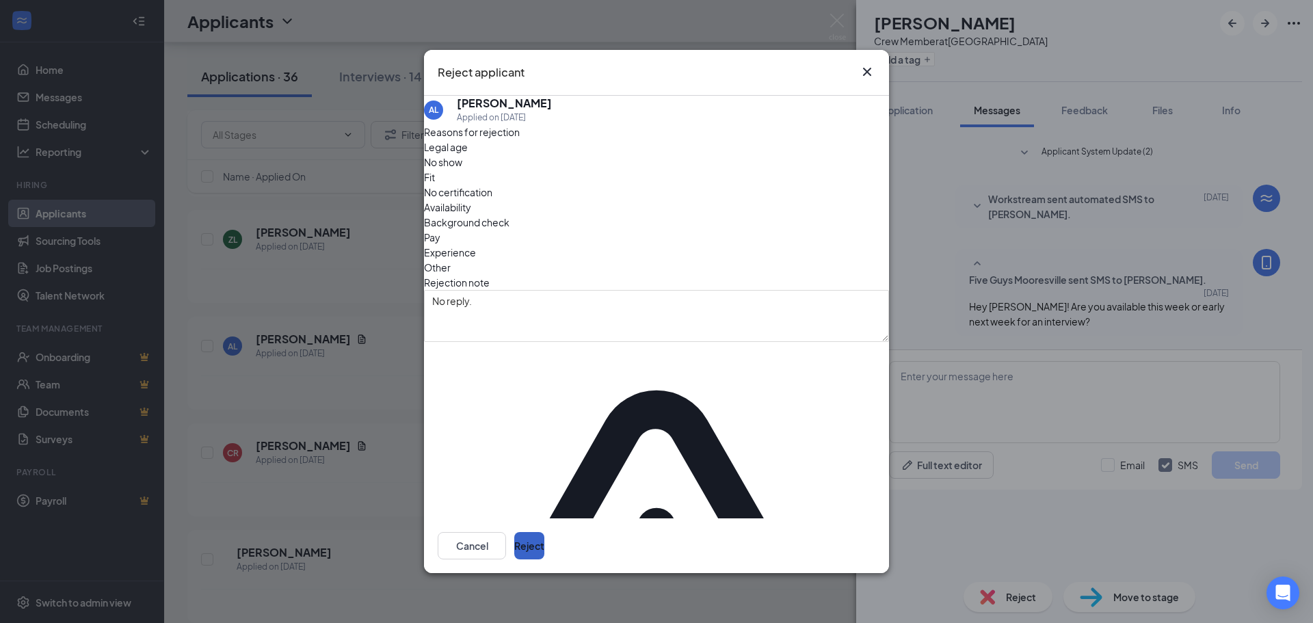
click at [544, 532] on button "Reject" at bounding box center [529, 545] width 30 height 27
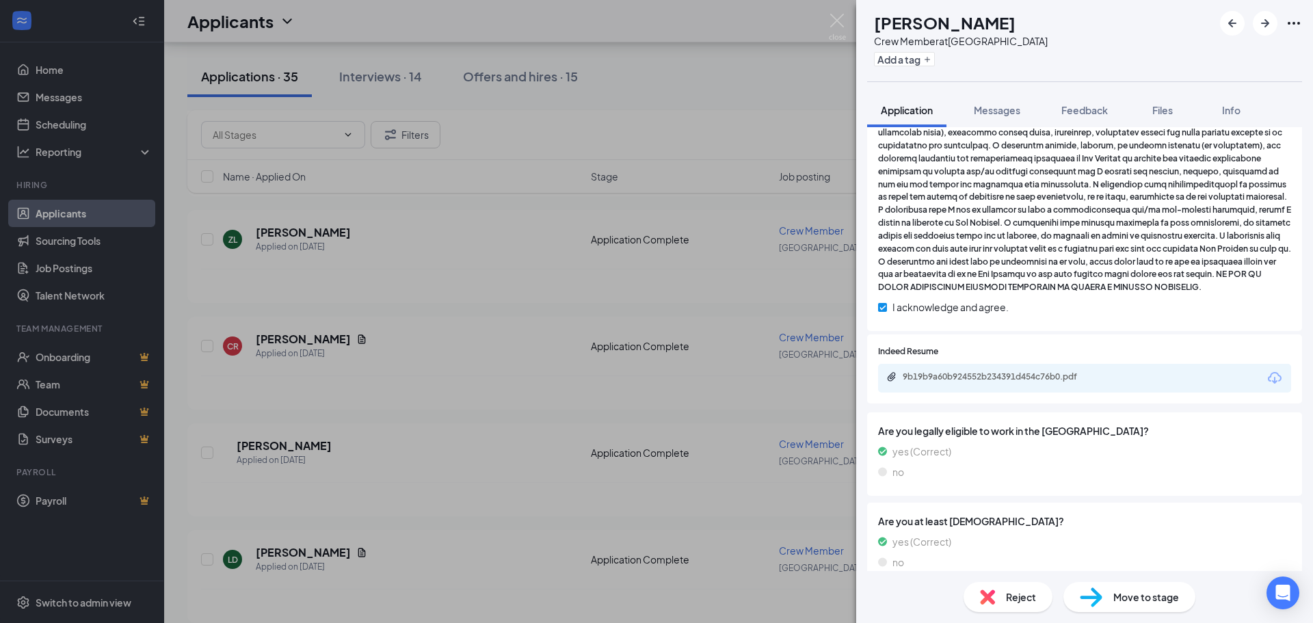
scroll to position [820, 0]
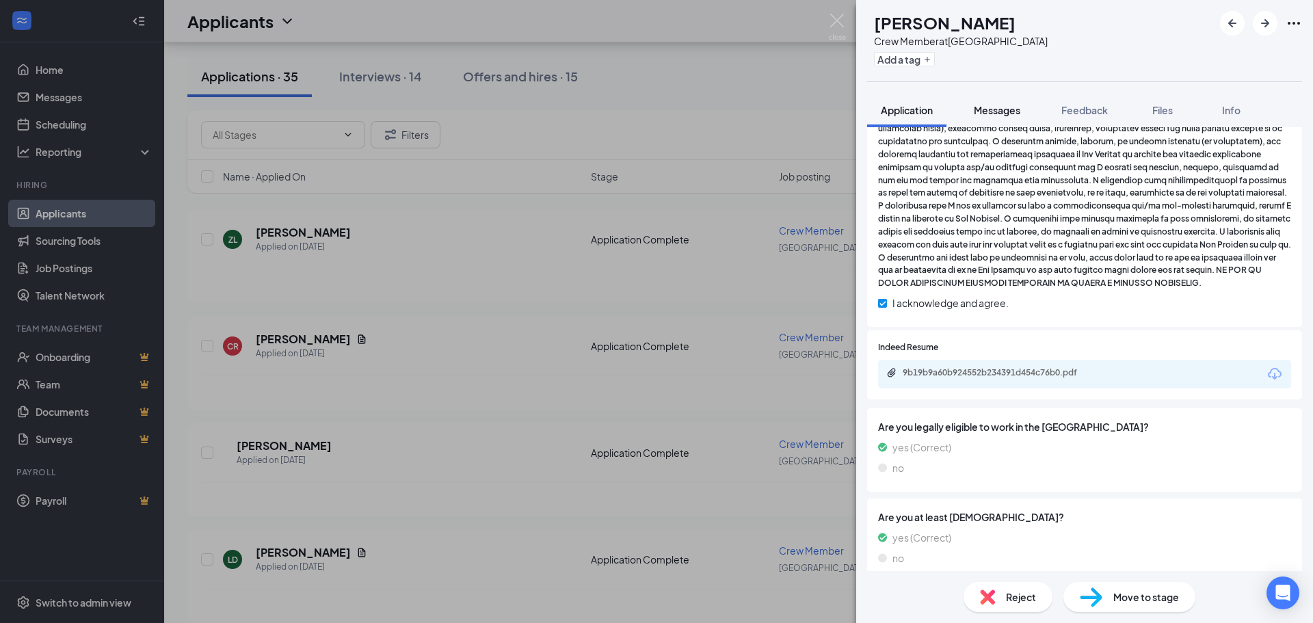
click at [998, 109] on span "Messages" at bounding box center [997, 110] width 46 height 12
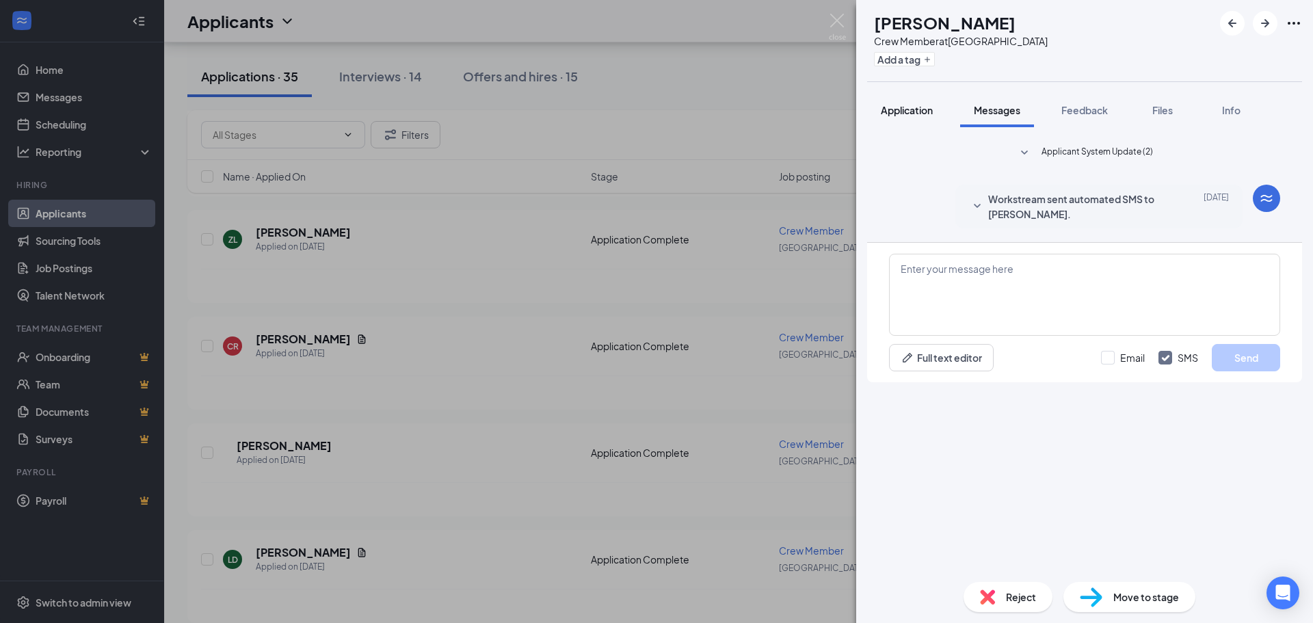
click at [921, 103] on button "Application" at bounding box center [906, 110] width 79 height 34
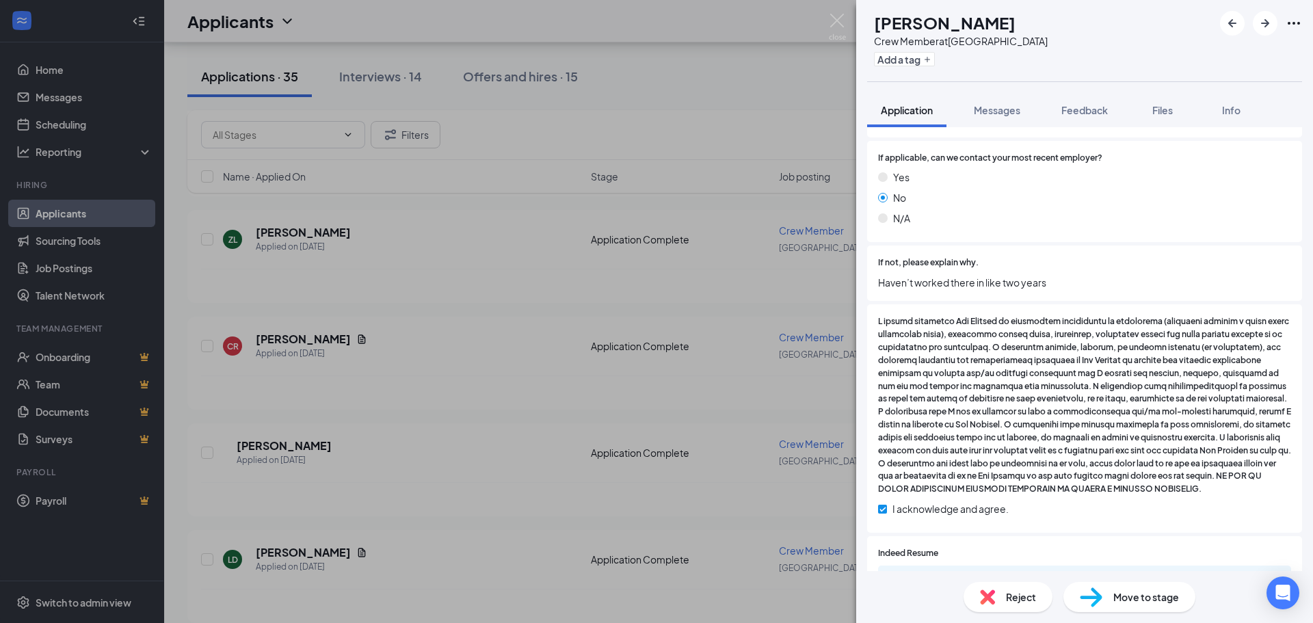
scroll to position [684, 0]
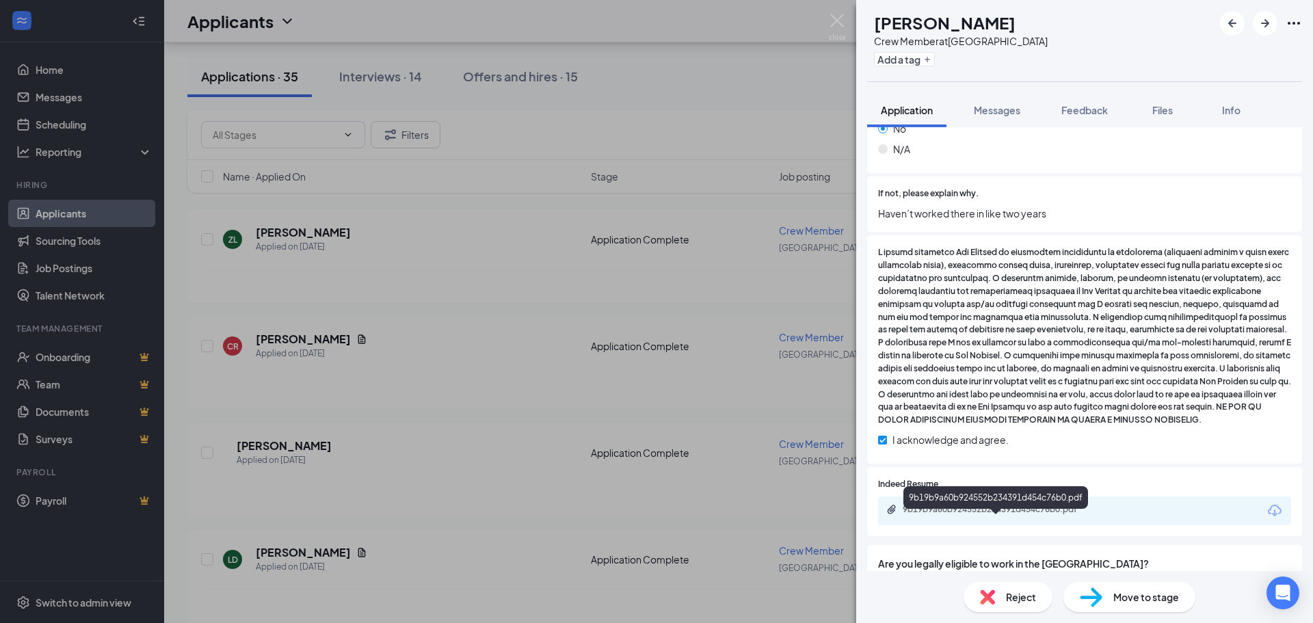
click at [959, 515] on div "9b19b9a60b924552b234391d454c76b0.pdf" at bounding box center [998, 509] width 191 height 11
click at [1001, 600] on div "Reject" at bounding box center [1007, 597] width 89 height 30
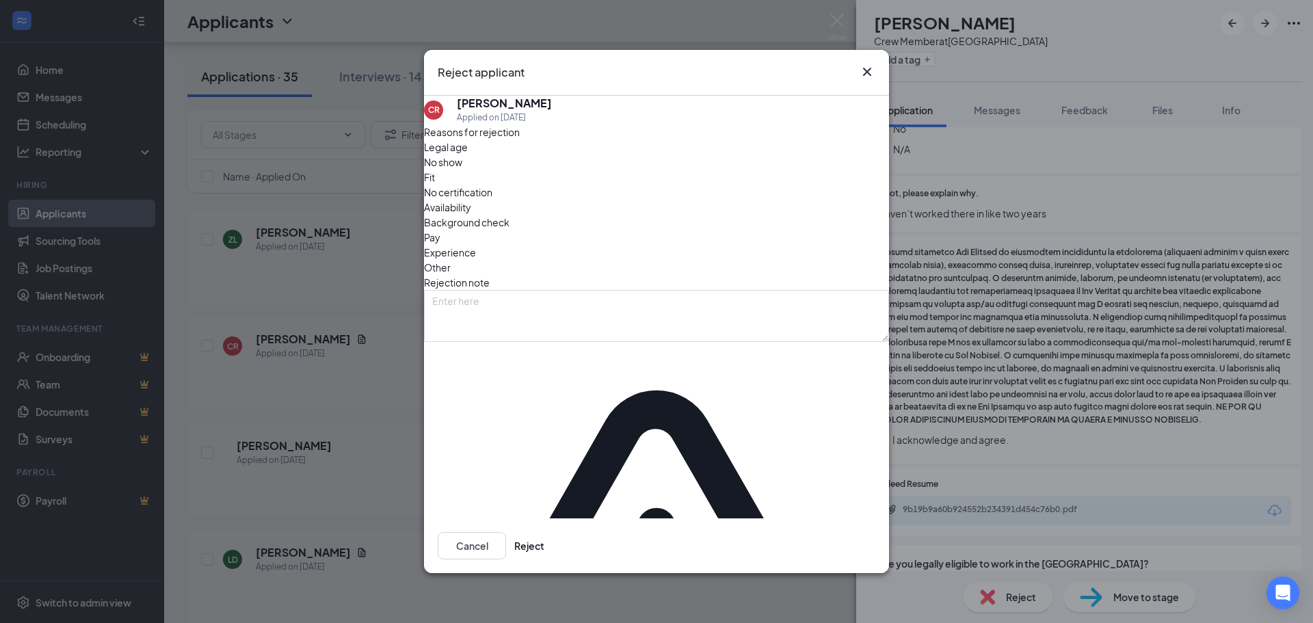
click at [476, 256] on span "Experience" at bounding box center [450, 252] width 52 height 15
click at [451, 260] on span "Other" at bounding box center [437, 267] width 27 height 15
click at [544, 532] on button "Reject" at bounding box center [529, 545] width 30 height 27
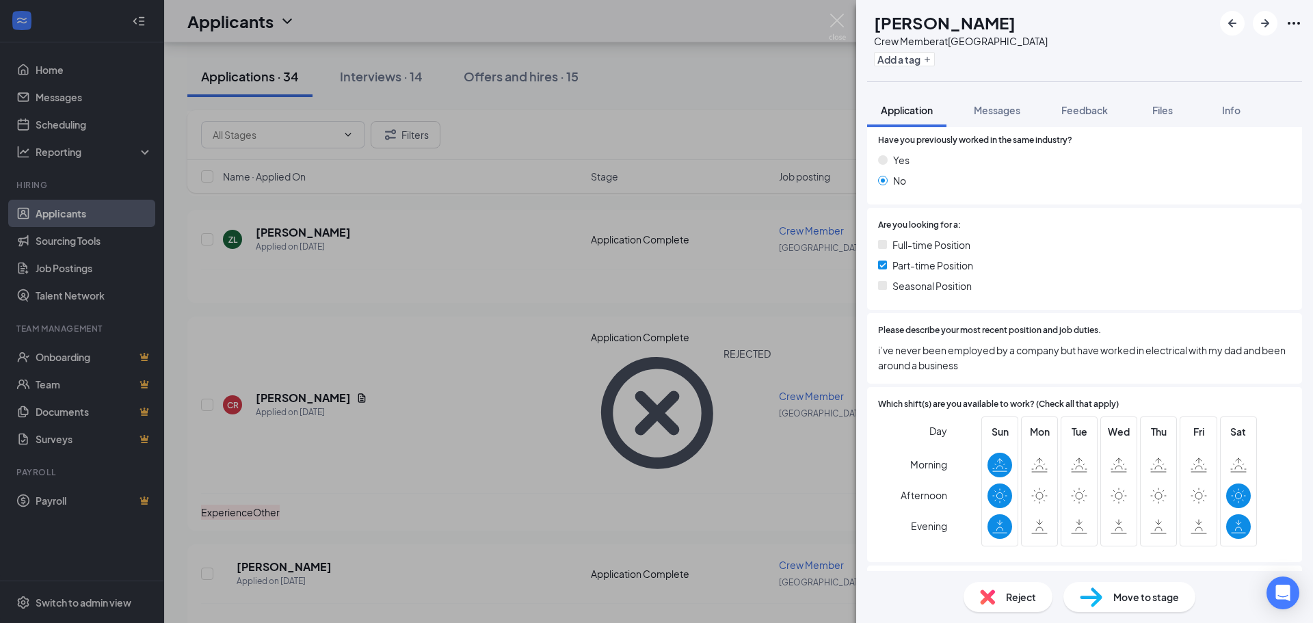
scroll to position [273, 0]
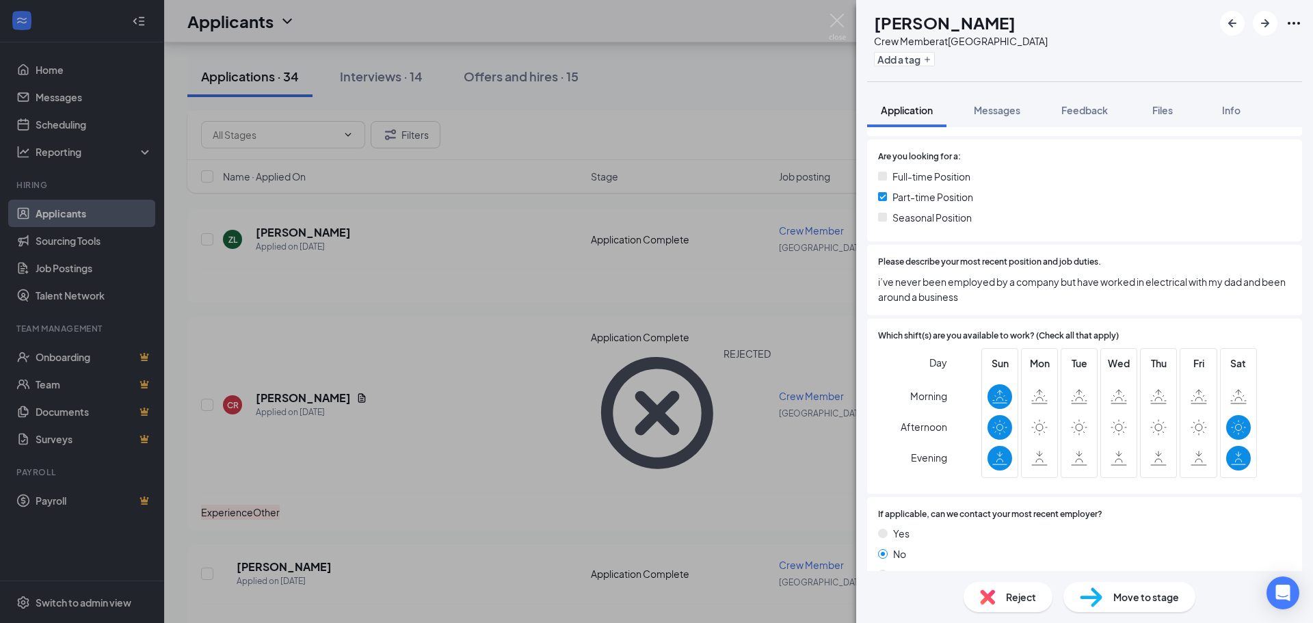
click at [992, 596] on img at bounding box center [987, 596] width 15 height 15
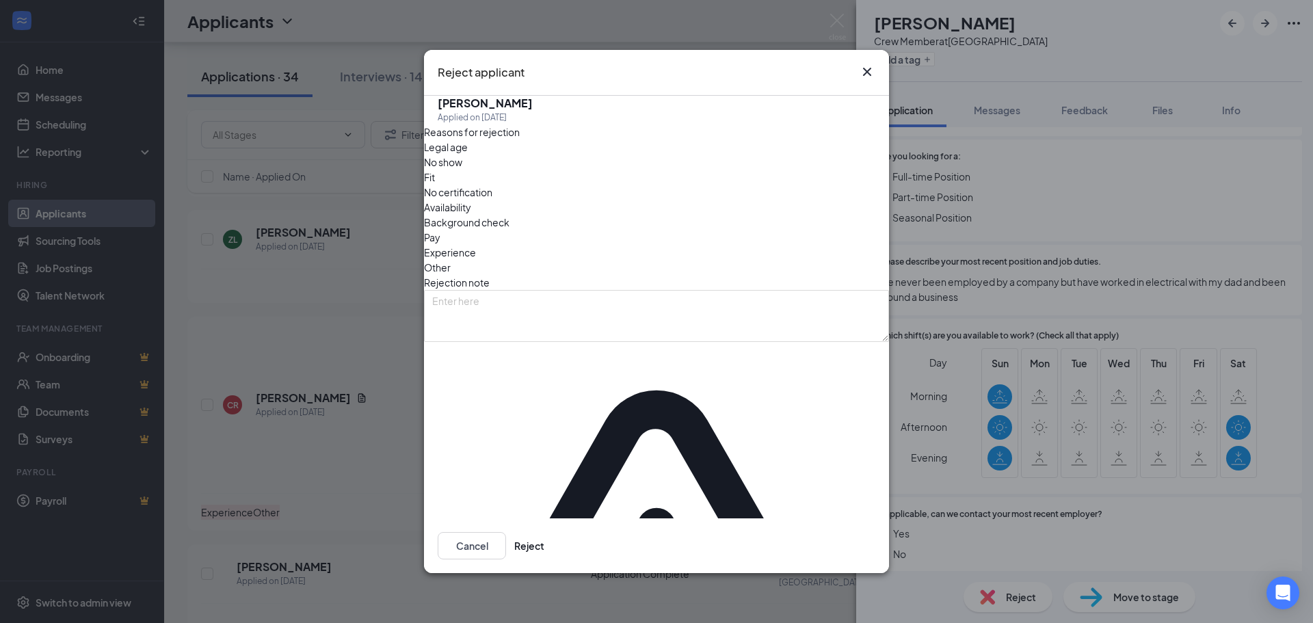
click at [476, 255] on span "Experience" at bounding box center [450, 252] width 52 height 15
click at [451, 260] on span "Other" at bounding box center [437, 267] width 27 height 15
click at [544, 532] on button "Reject" at bounding box center [529, 545] width 30 height 27
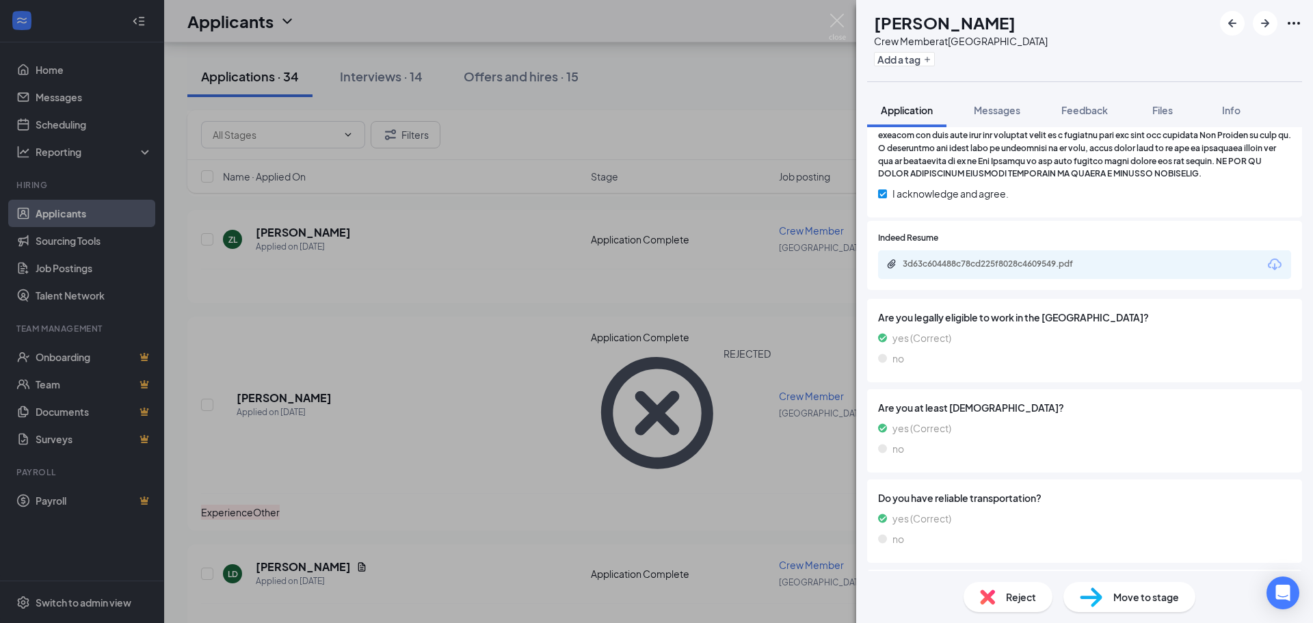
scroll to position [889, 0]
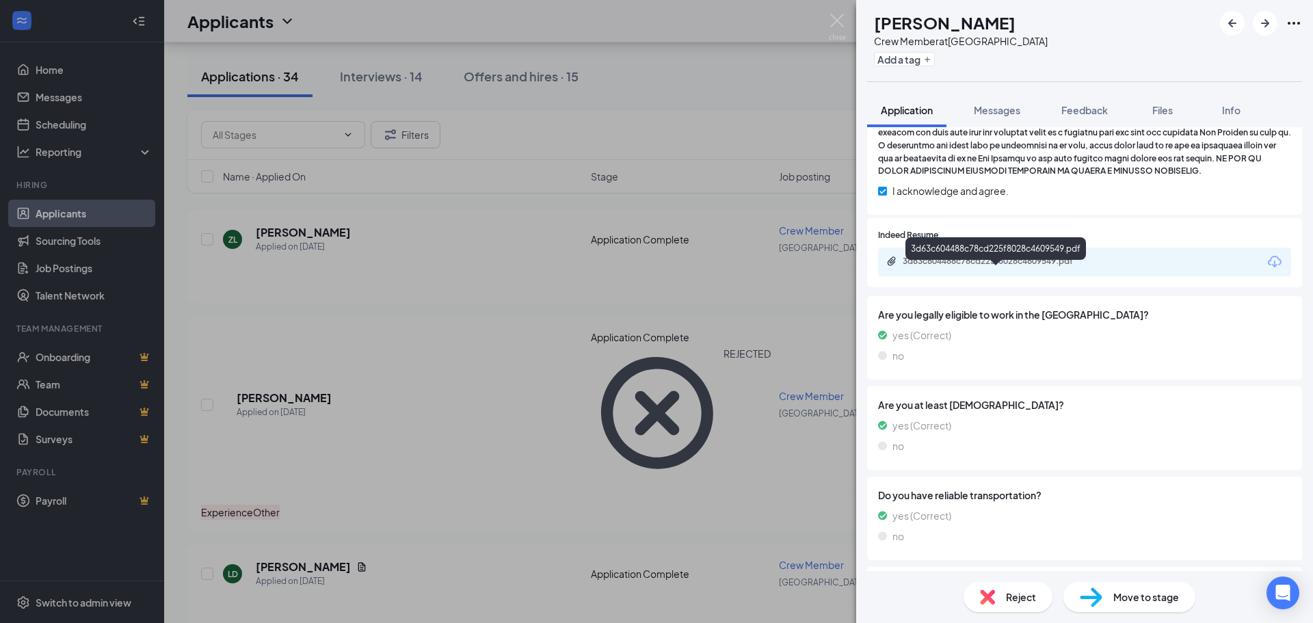
click at [974, 267] on div "3d63c604488c78cd225f8028c4609549.pdf" at bounding box center [998, 261] width 191 height 11
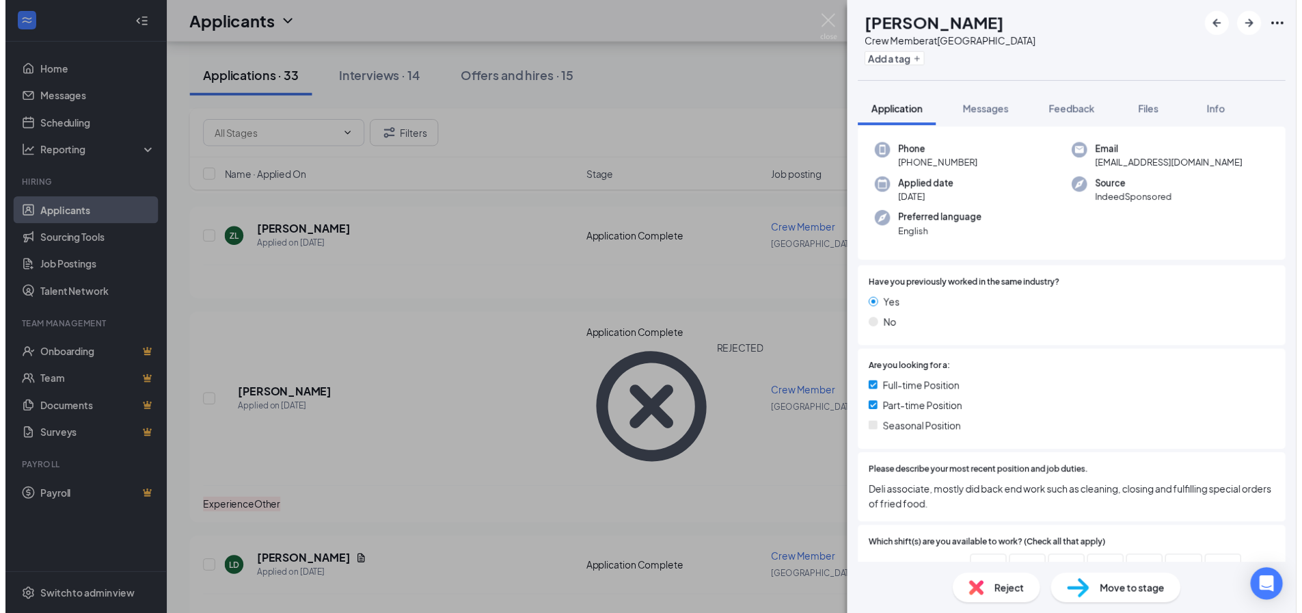
scroll to position [0, 0]
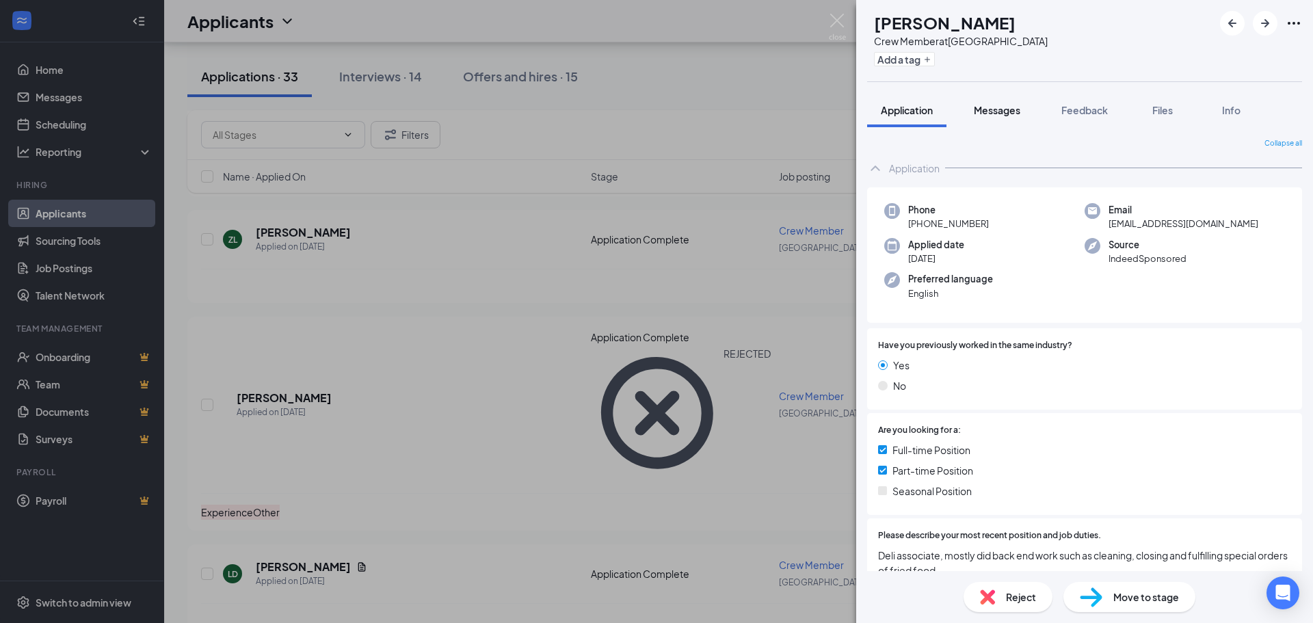
click at [990, 112] on span "Messages" at bounding box center [997, 110] width 46 height 12
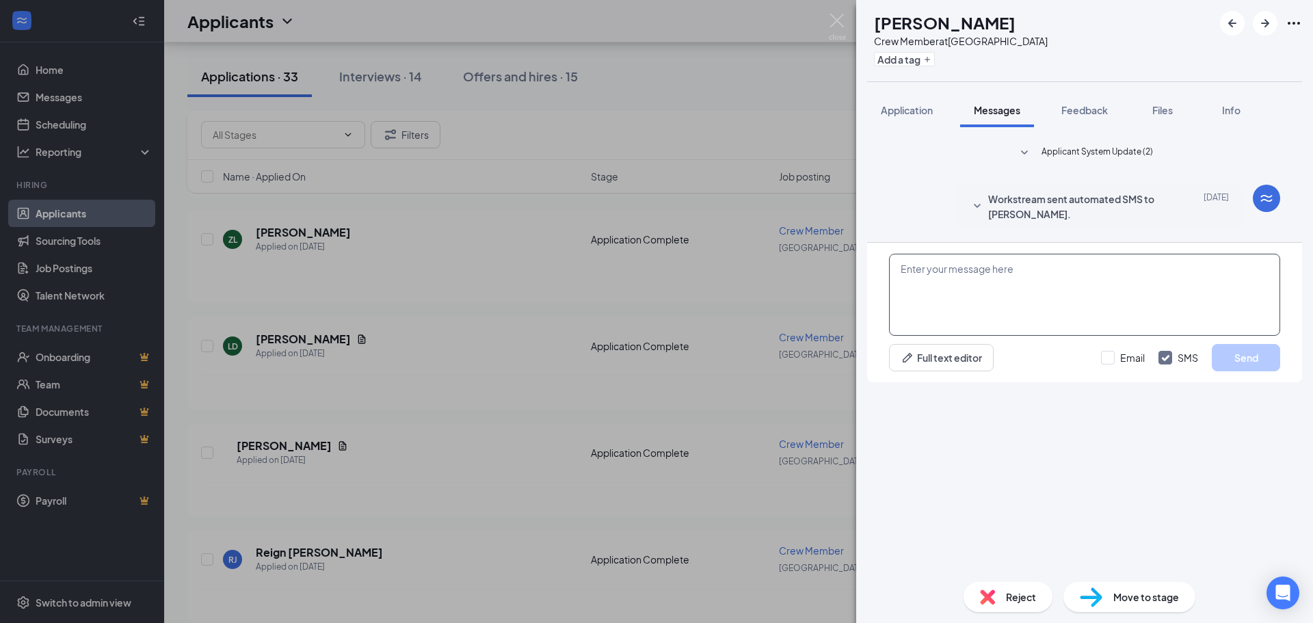
click at [1094, 336] on textarea at bounding box center [1084, 295] width 391 height 82
type textarea "[PERSON_NAME], are you still seeking employment with Five Guys [GEOGRAPHIC_DATA…"
click at [1239, 371] on button "Send" at bounding box center [1246, 357] width 68 height 27
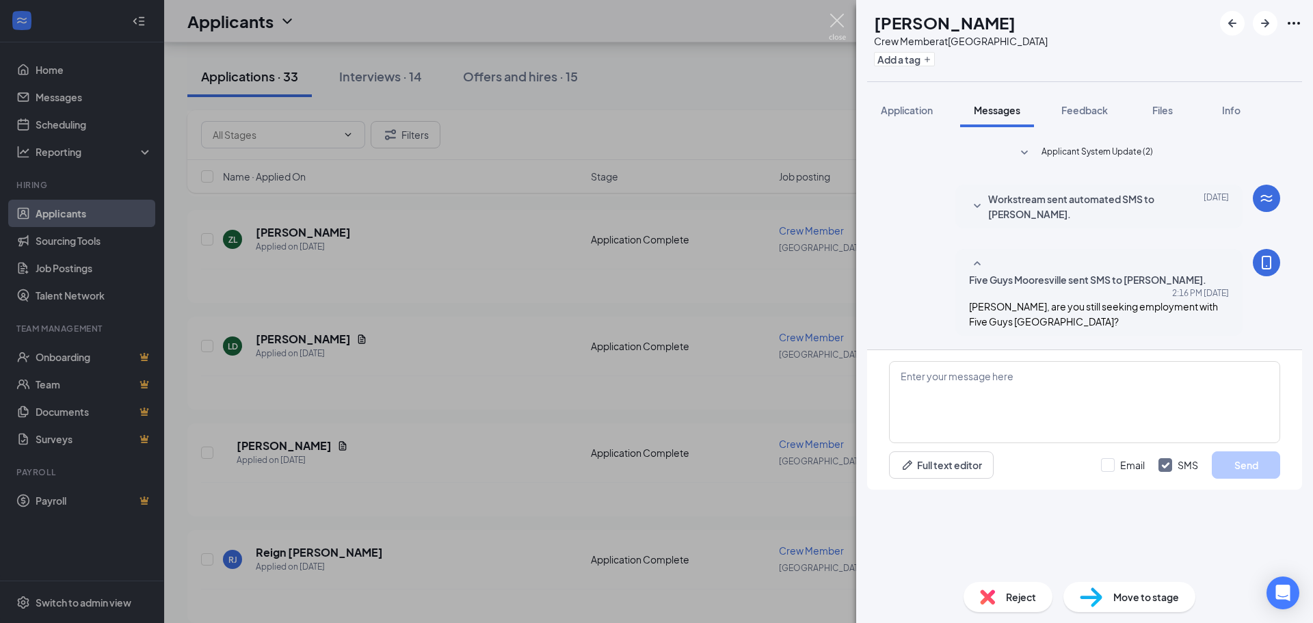
click at [836, 16] on img at bounding box center [837, 27] width 17 height 27
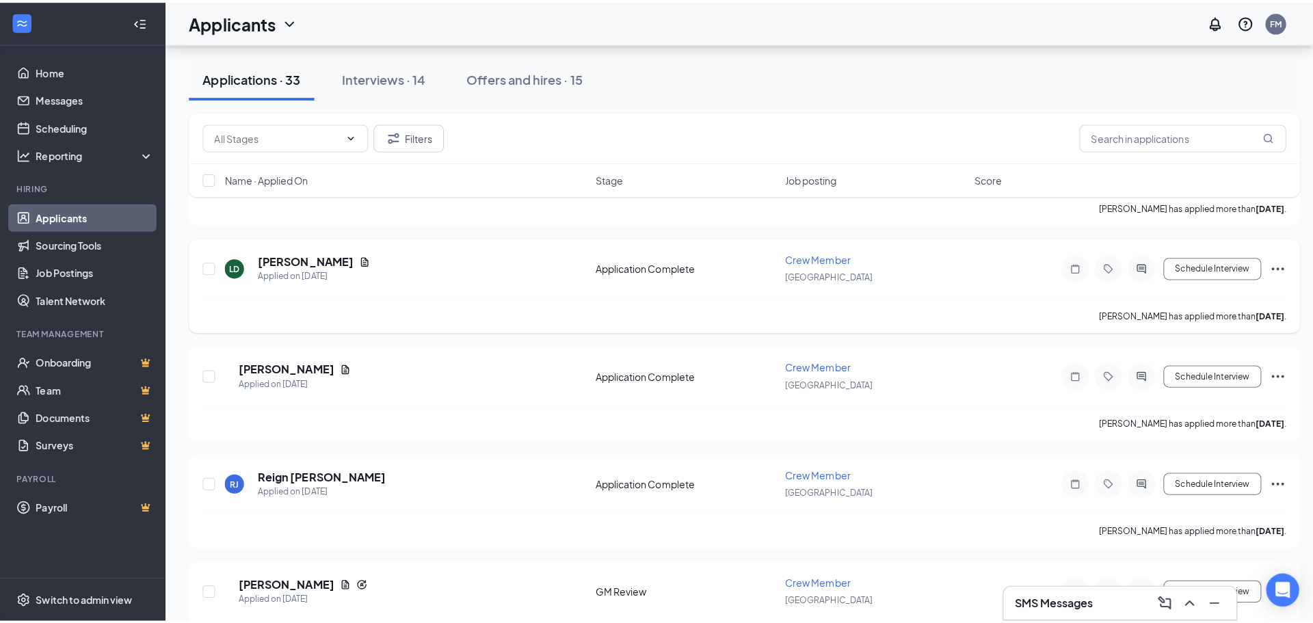
scroll to position [684, 0]
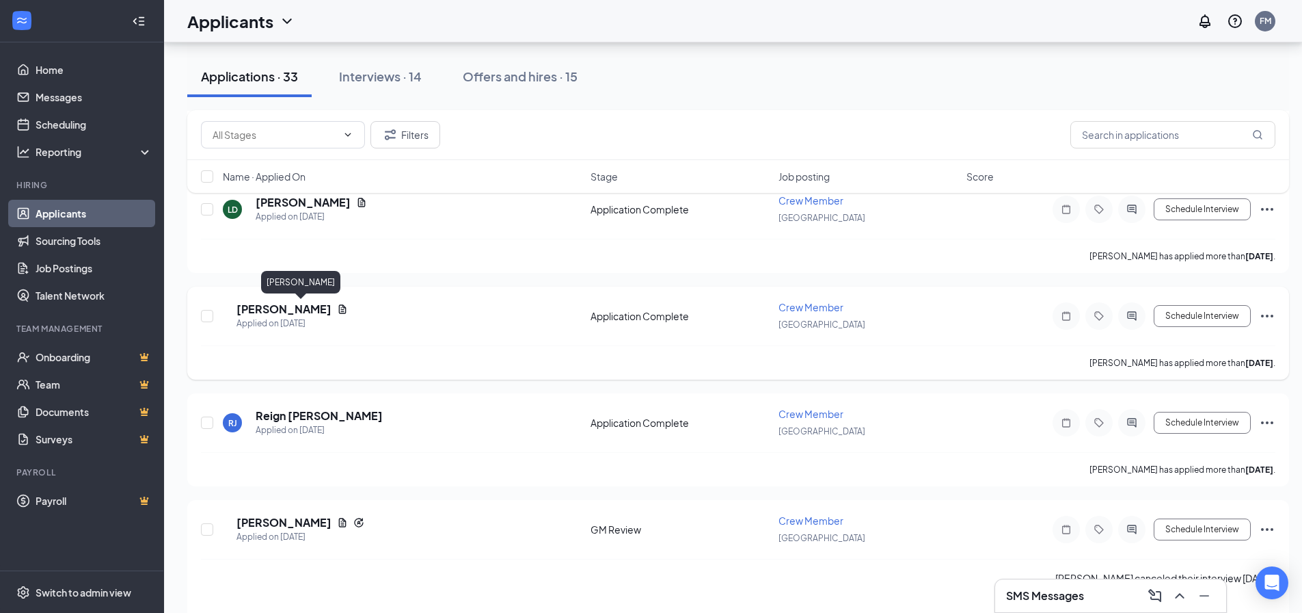
click at [294, 310] on h5 "[PERSON_NAME]" at bounding box center [284, 309] width 95 height 15
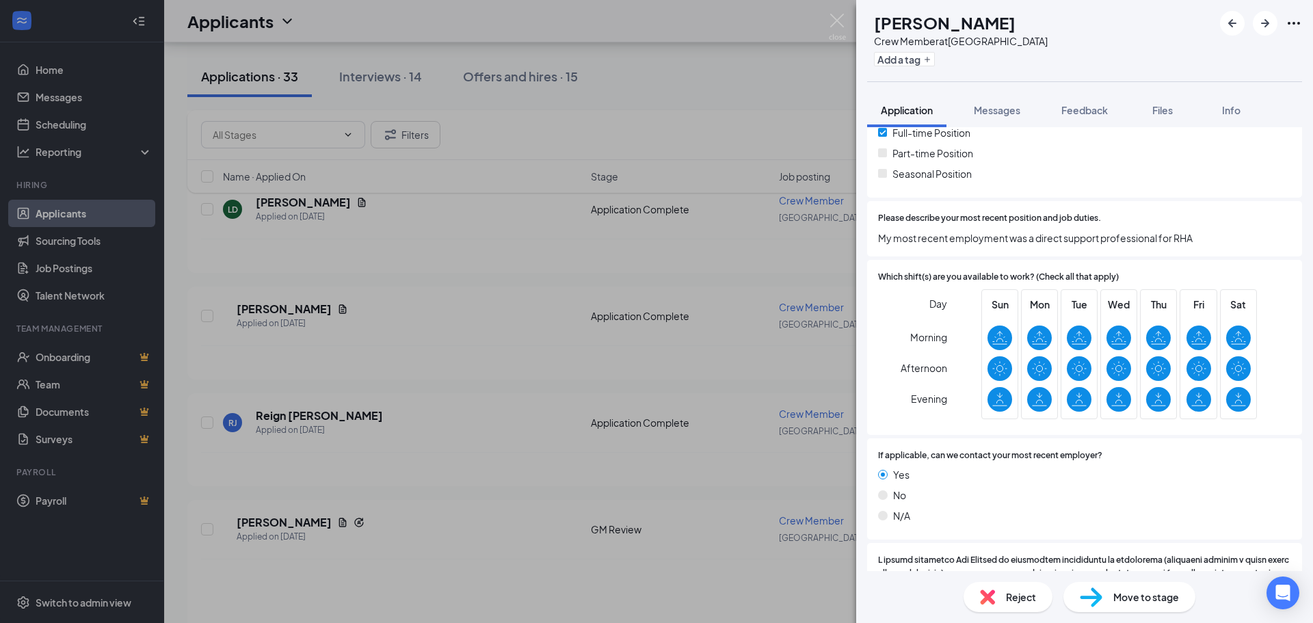
scroll to position [342, 0]
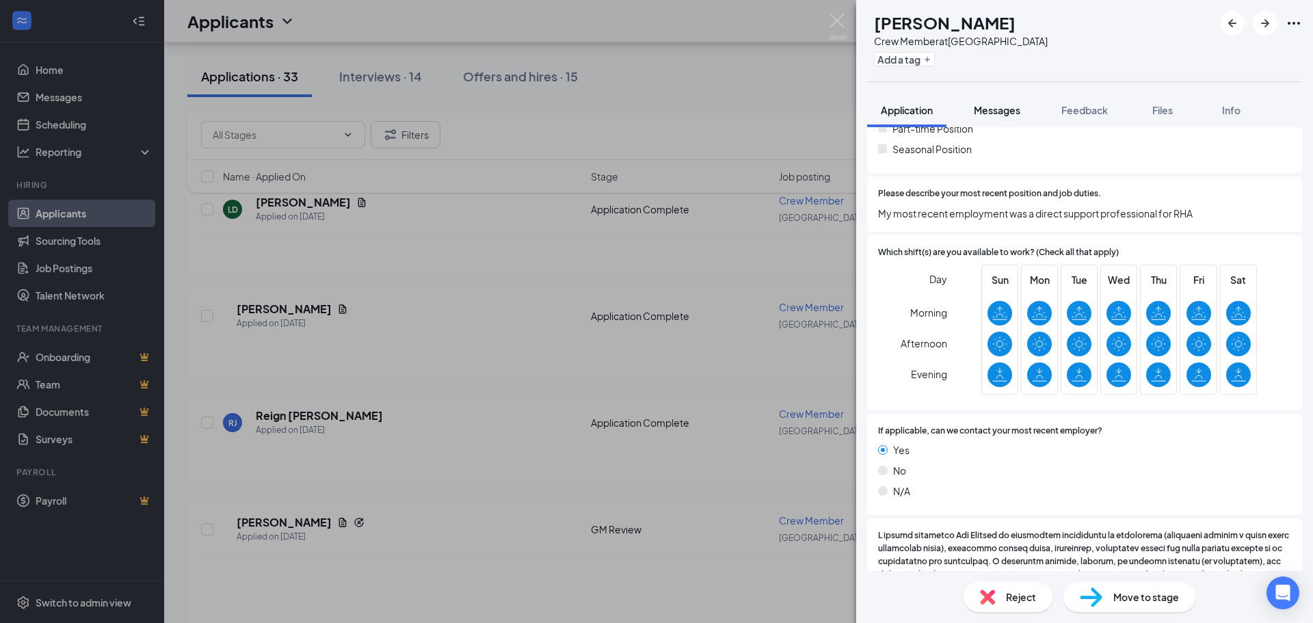
click at [1005, 108] on span "Messages" at bounding box center [997, 110] width 46 height 12
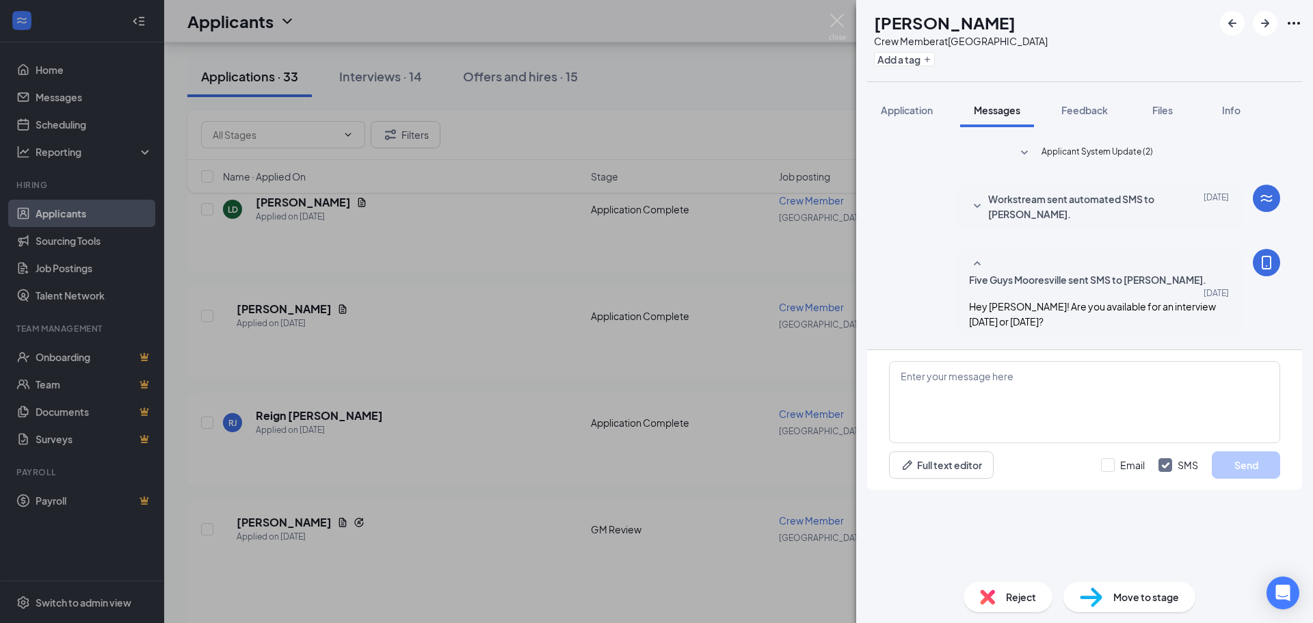
click at [982, 596] on img at bounding box center [987, 596] width 15 height 15
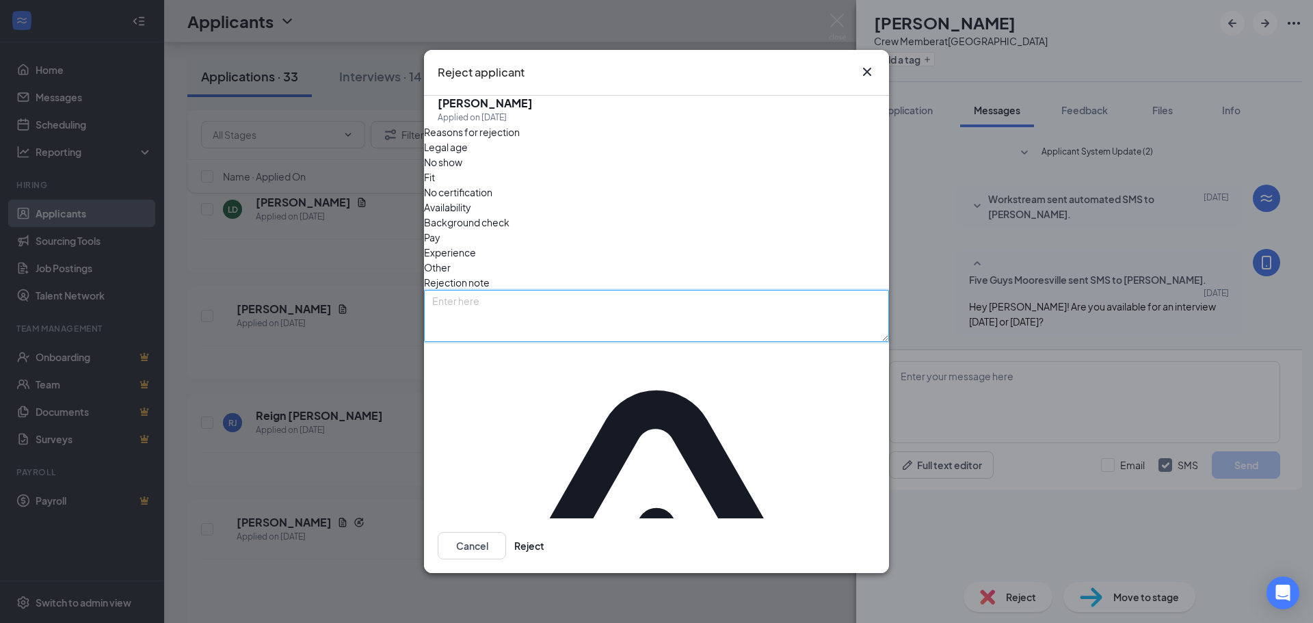
click at [555, 325] on textarea at bounding box center [656, 316] width 465 height 52
type textarea "No reply."
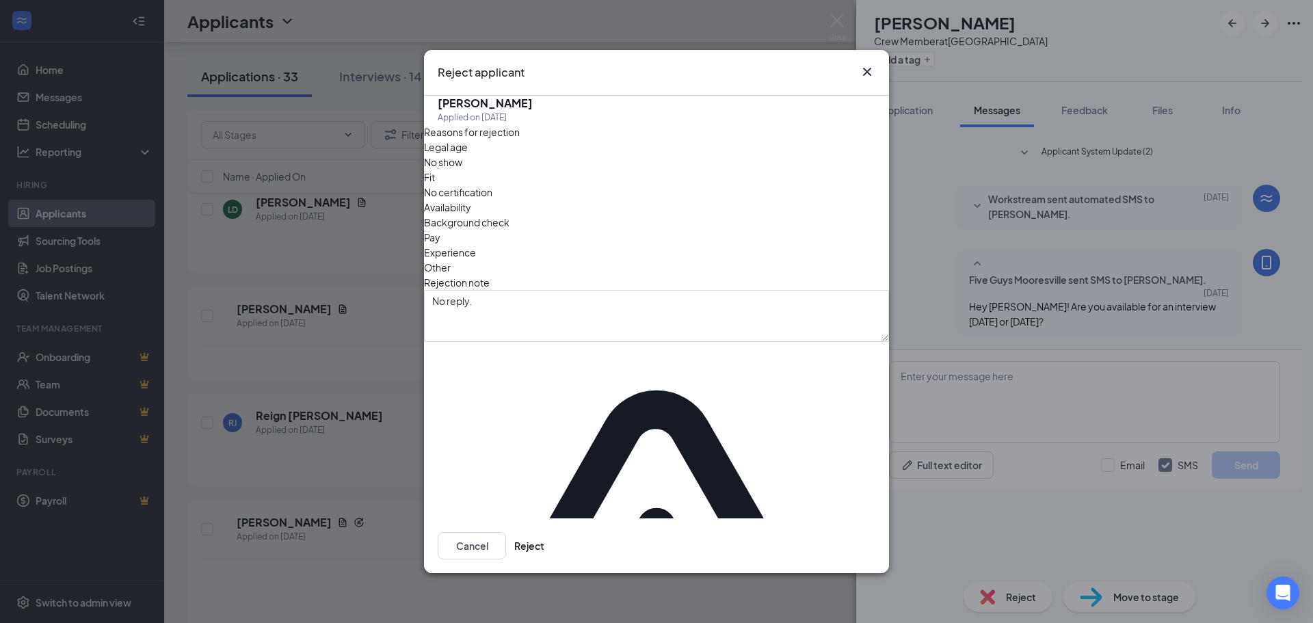
click at [544, 532] on button "Reject" at bounding box center [529, 545] width 30 height 27
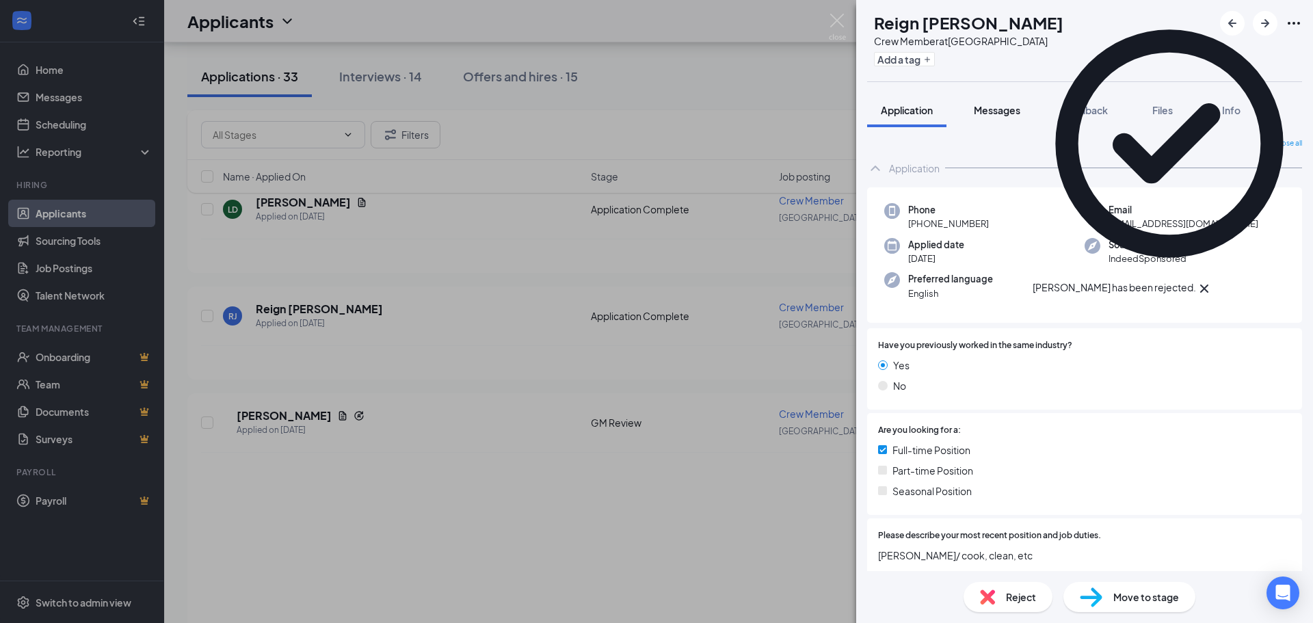
click at [999, 111] on span "Messages" at bounding box center [997, 110] width 46 height 12
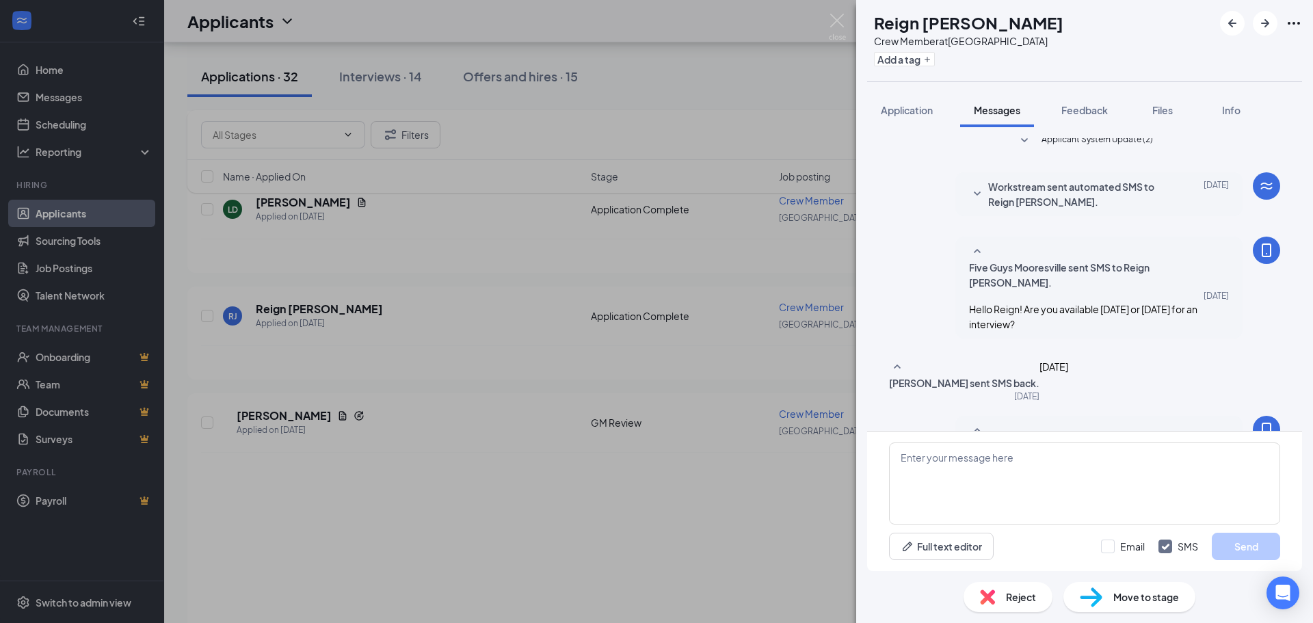
scroll to position [354, 0]
